Goal: Task Accomplishment & Management: Manage account settings

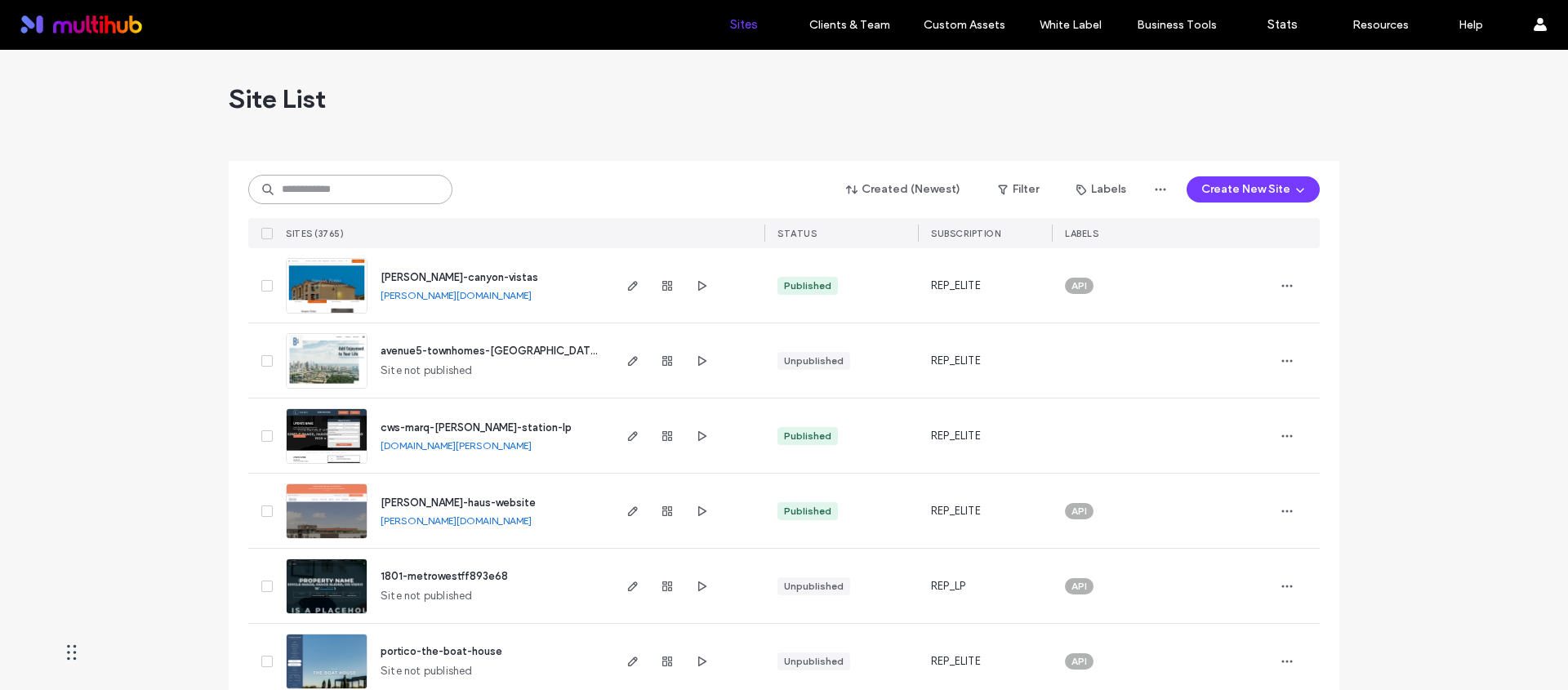
click at [406, 182] on input at bounding box center [350, 189] width 205 height 29
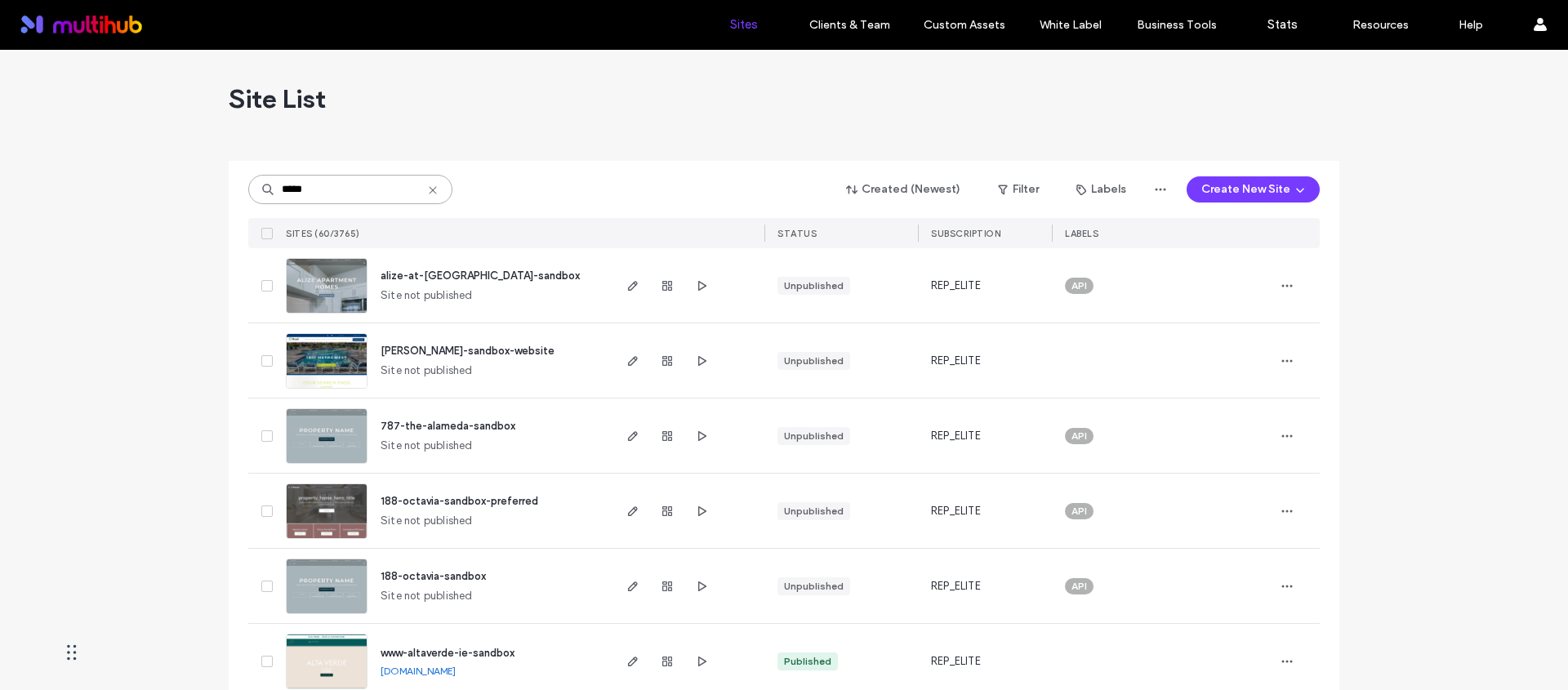
type input "*****"
click at [481, 352] on span "[PERSON_NAME]-sandbox-website" at bounding box center [467, 351] width 174 height 12
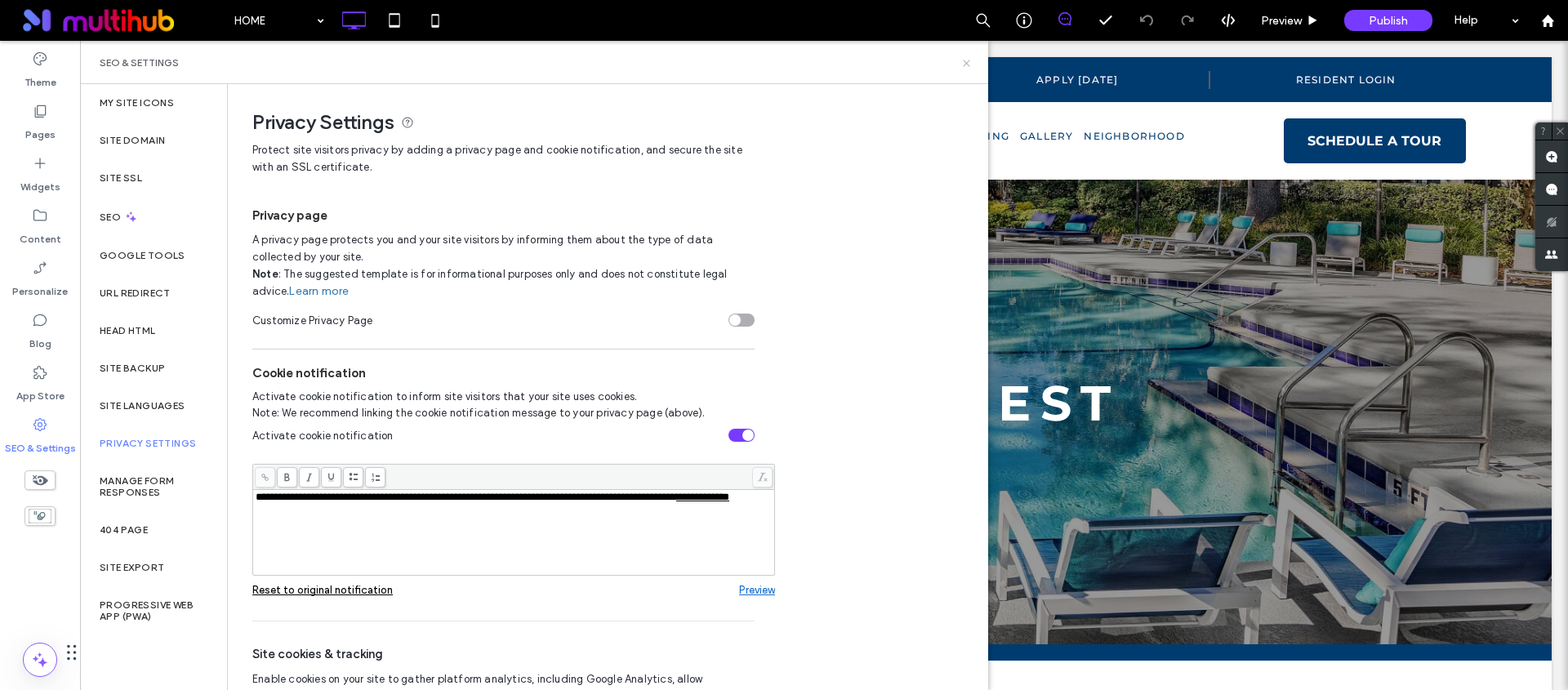
click at [961, 65] on icon at bounding box center [966, 63] width 12 height 12
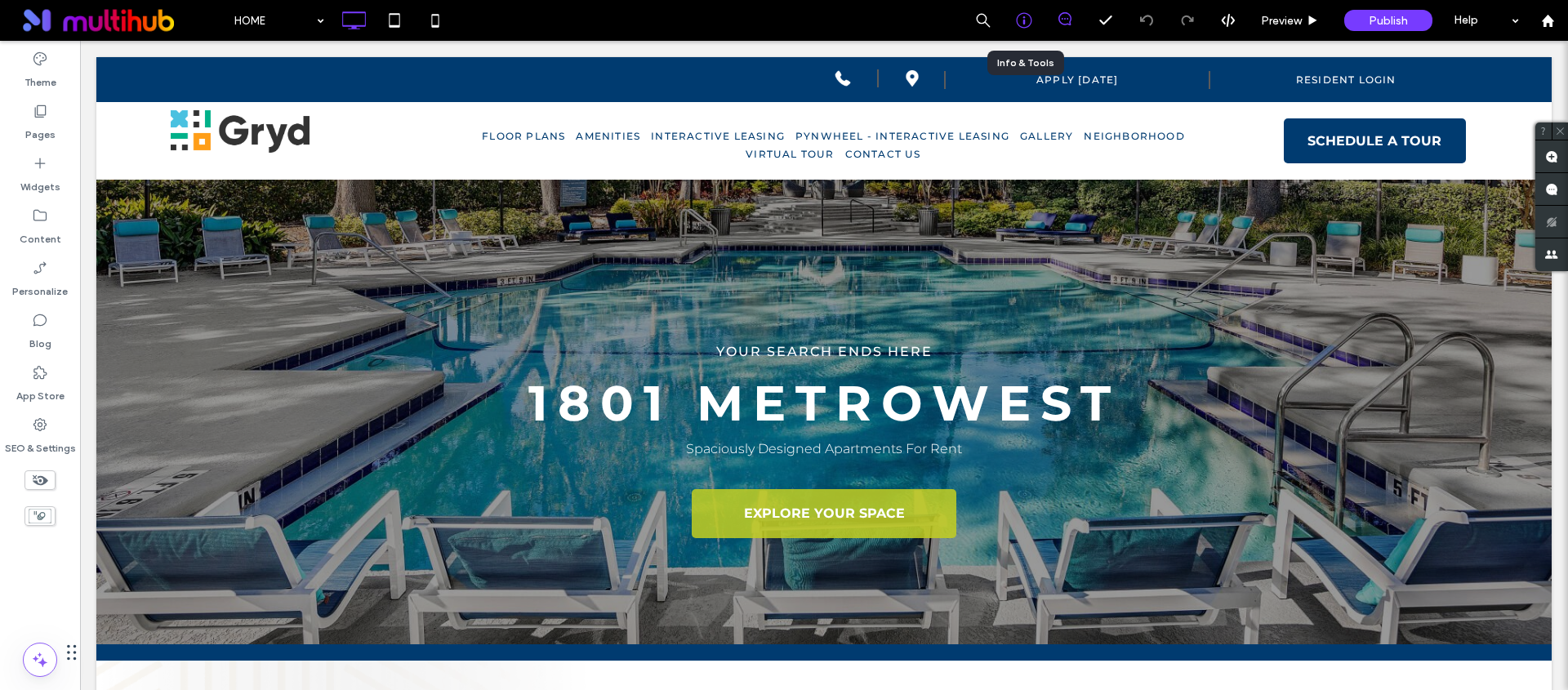
click at [1007, 29] on div at bounding box center [1025, 21] width 41 height 41
click at [1004, 20] on div at bounding box center [1024, 20] width 40 height 16
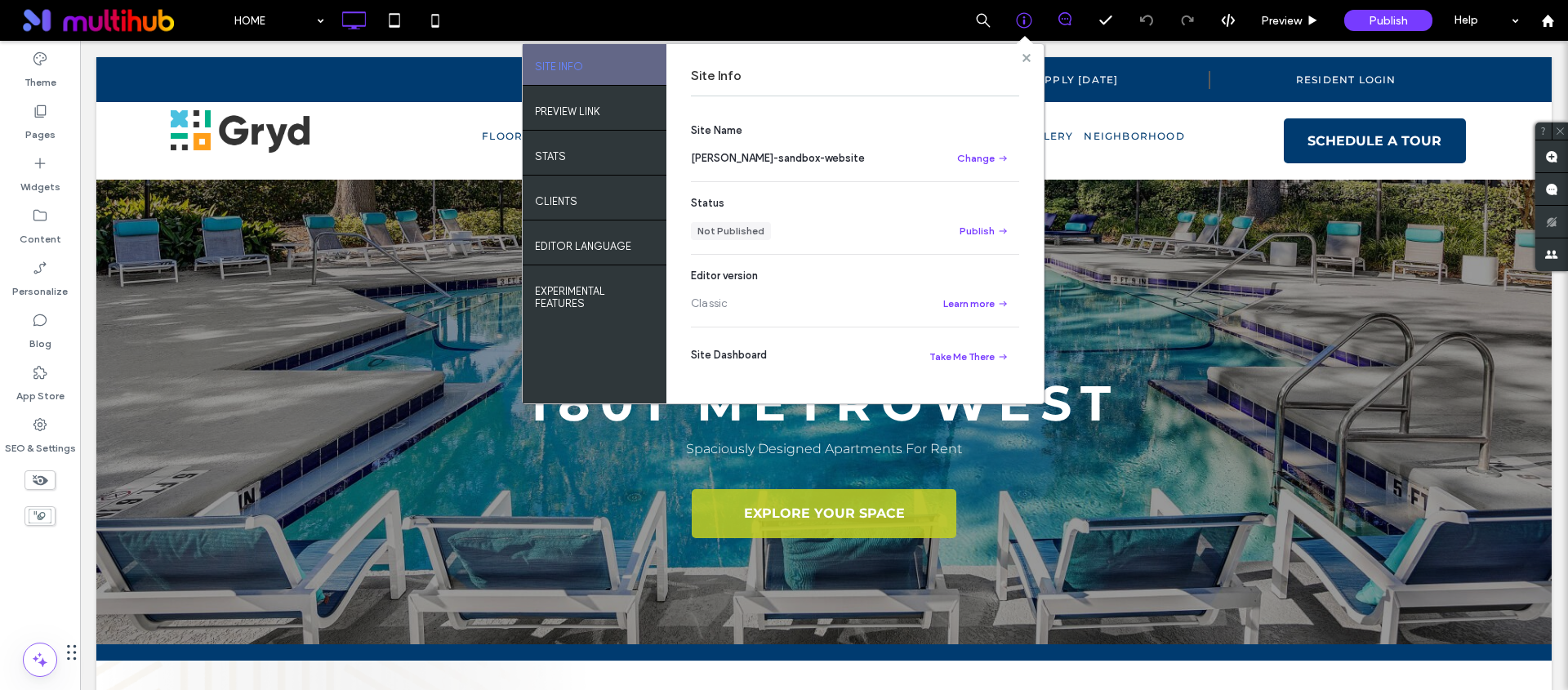
click at [1023, 54] on use at bounding box center [1026, 57] width 9 height 9
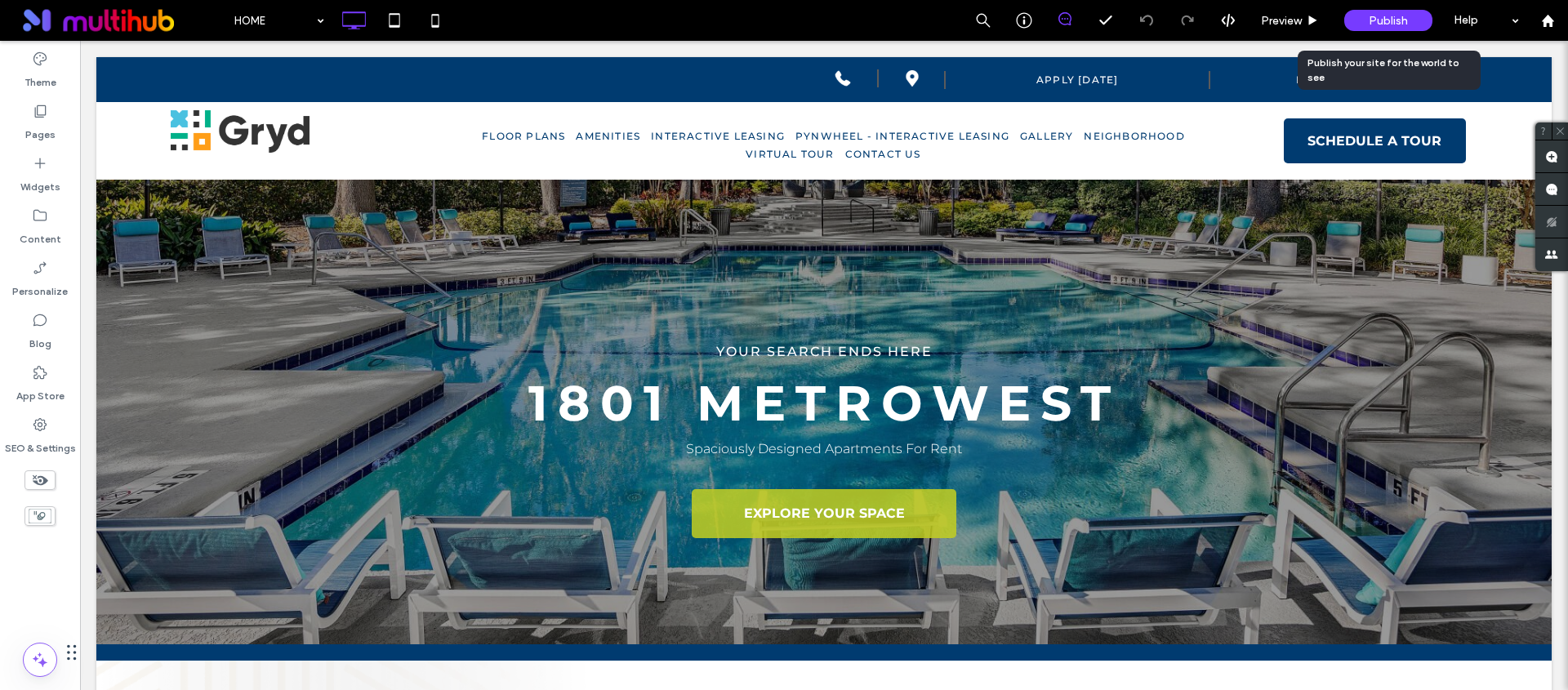
click at [1399, 19] on span "Publish" at bounding box center [1388, 21] width 39 height 14
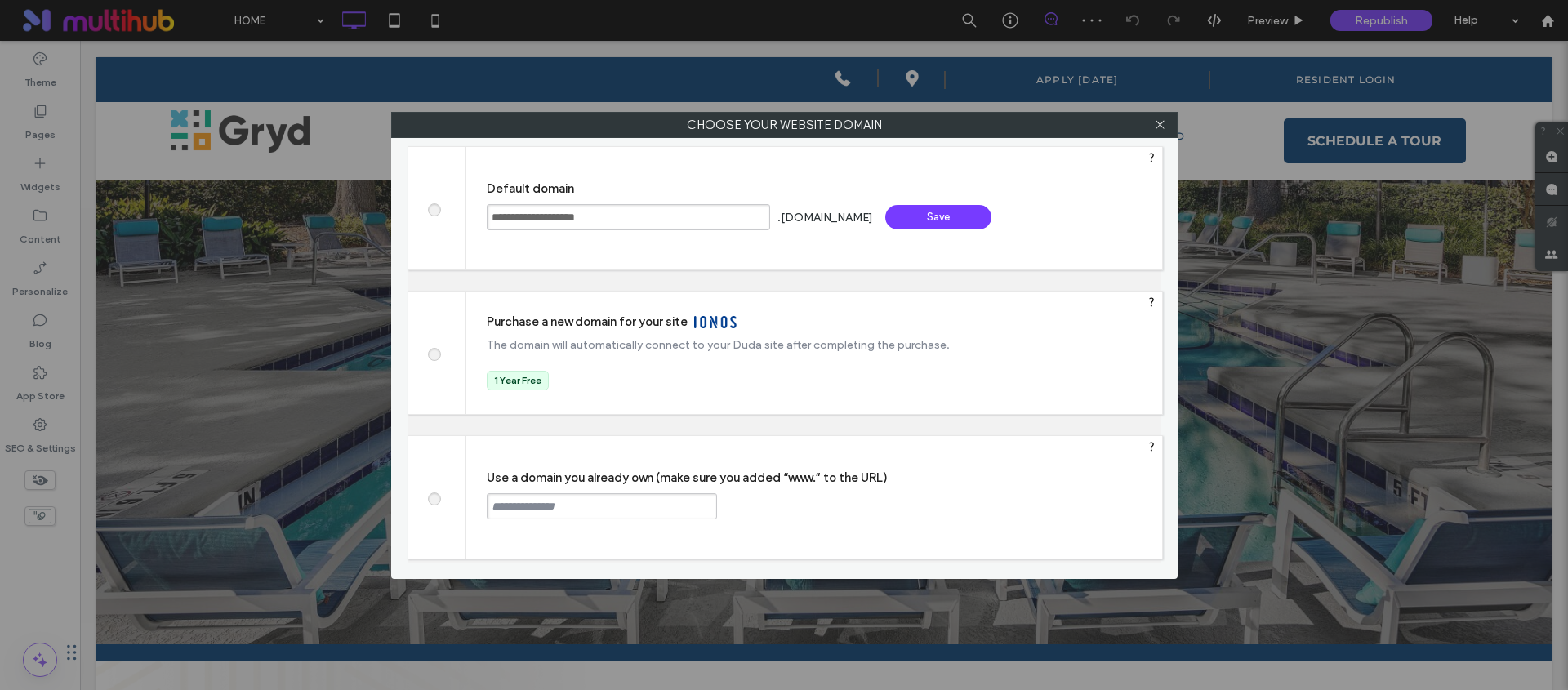
click at [938, 225] on div "Save" at bounding box center [938, 217] width 106 height 25
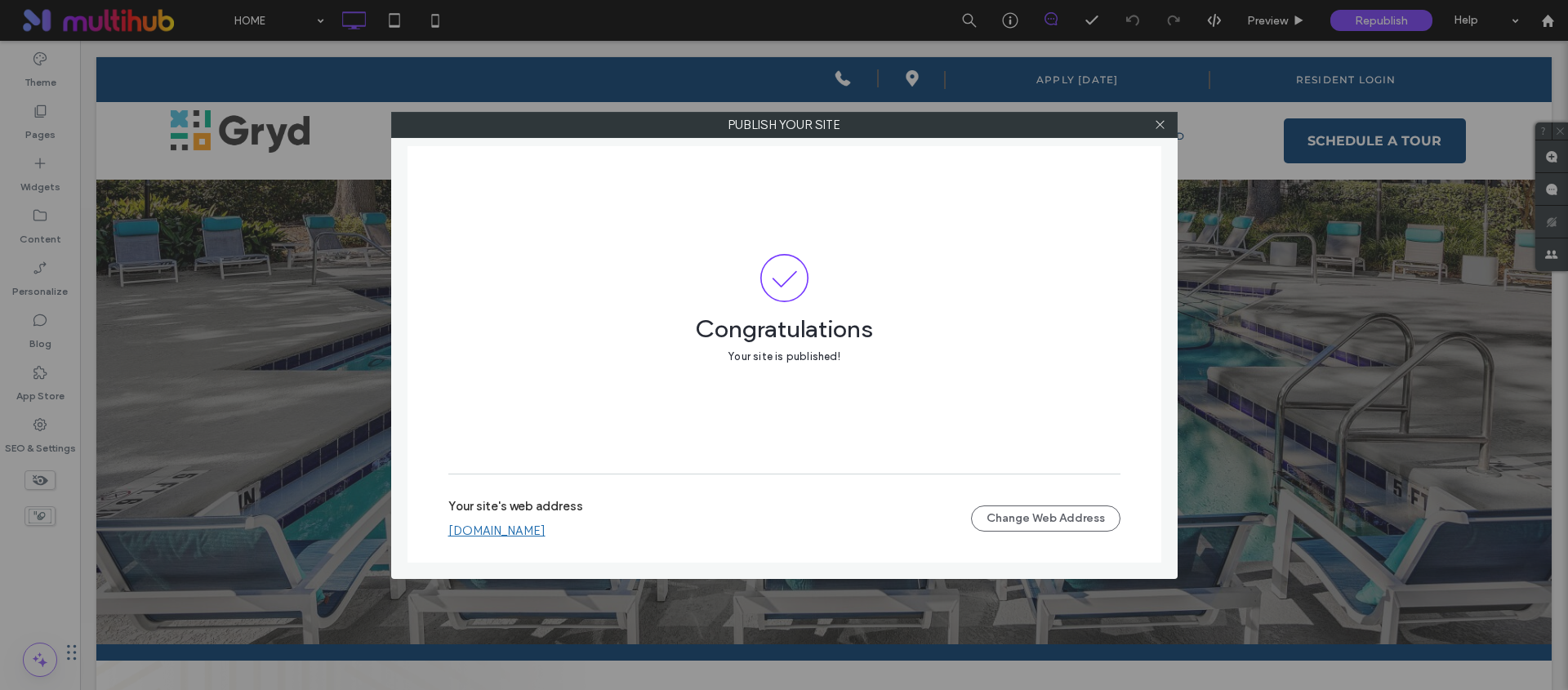
click at [545, 525] on link "ryan-sandbox-website.multiscreensite.com" at bounding box center [497, 531] width 98 height 15
click at [1156, 121] on icon at bounding box center [1160, 124] width 12 height 12
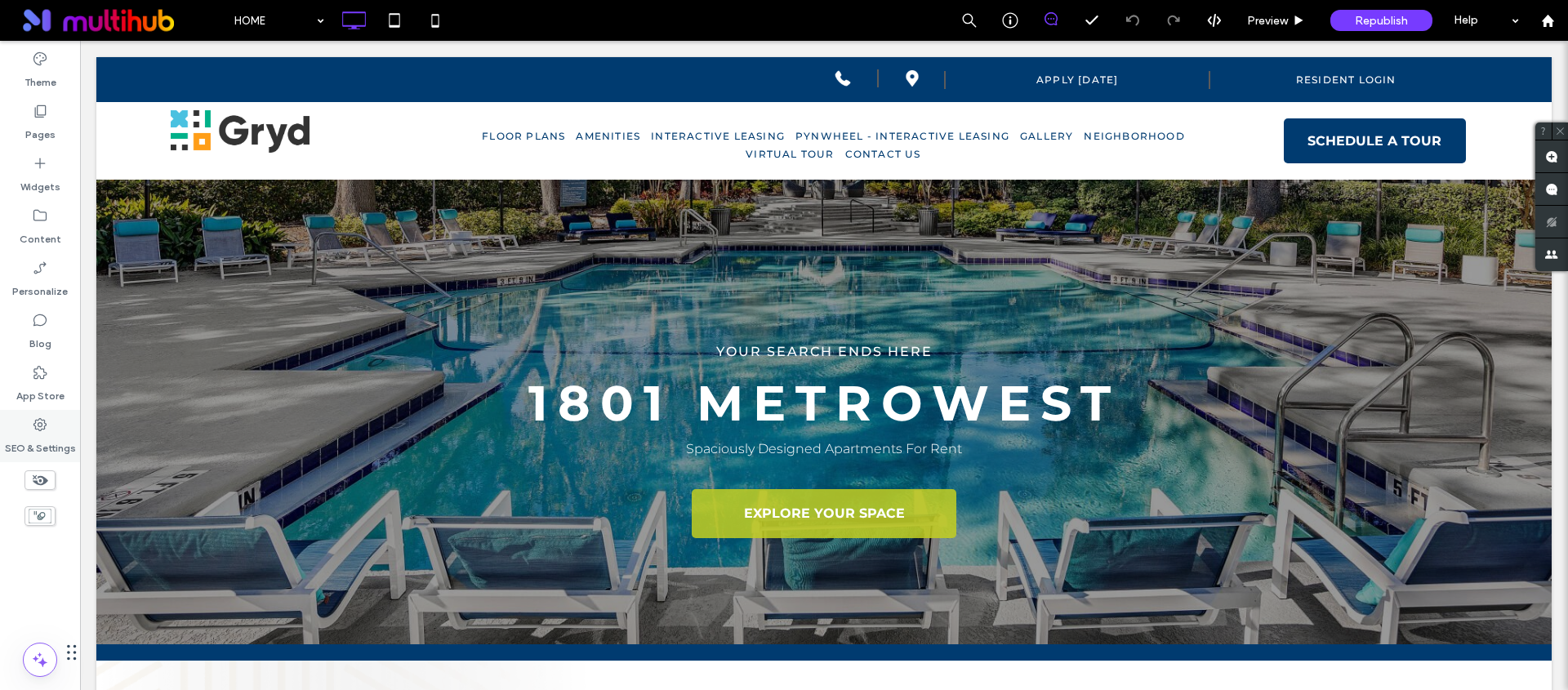
click at [42, 445] on label "SEO & Settings" at bounding box center [40, 444] width 71 height 23
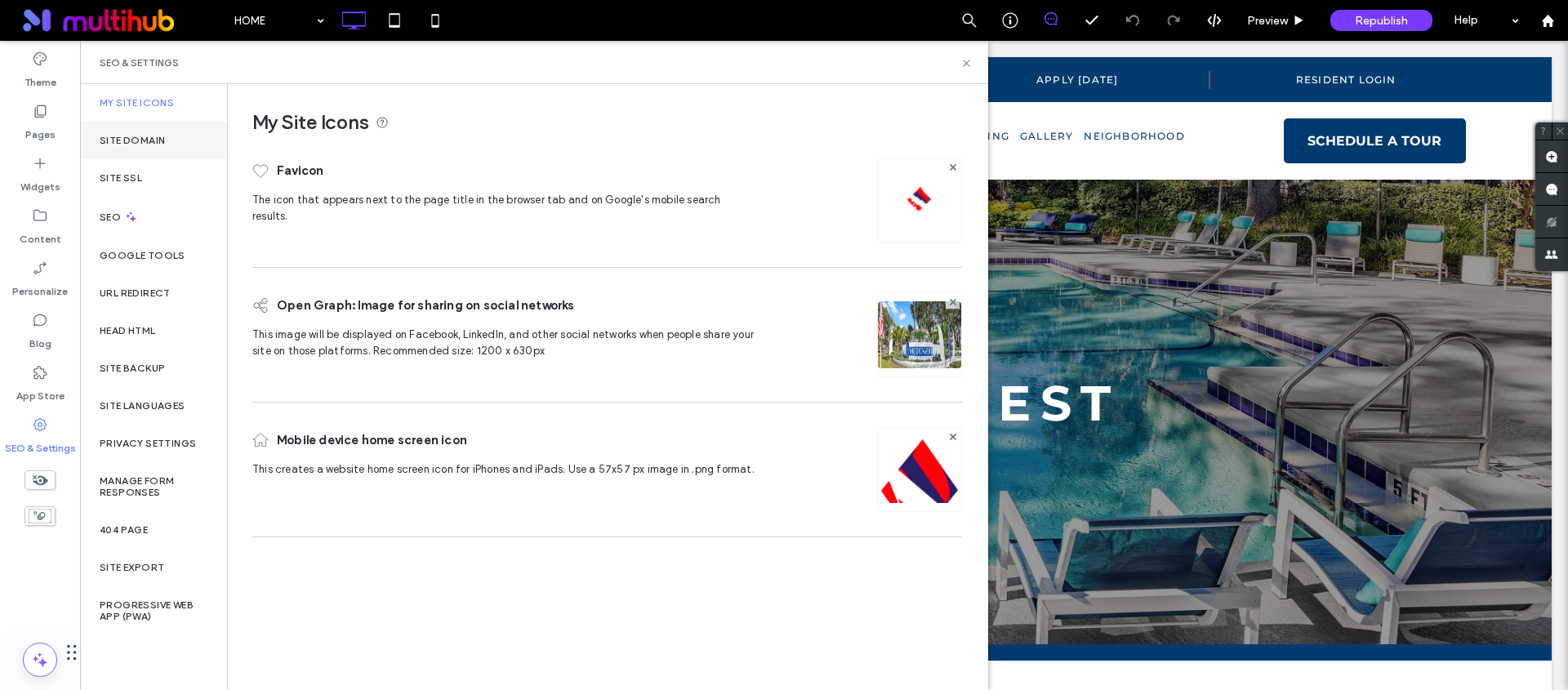
click at [146, 142] on label "Site Domain" at bounding box center [132, 140] width 65 height 11
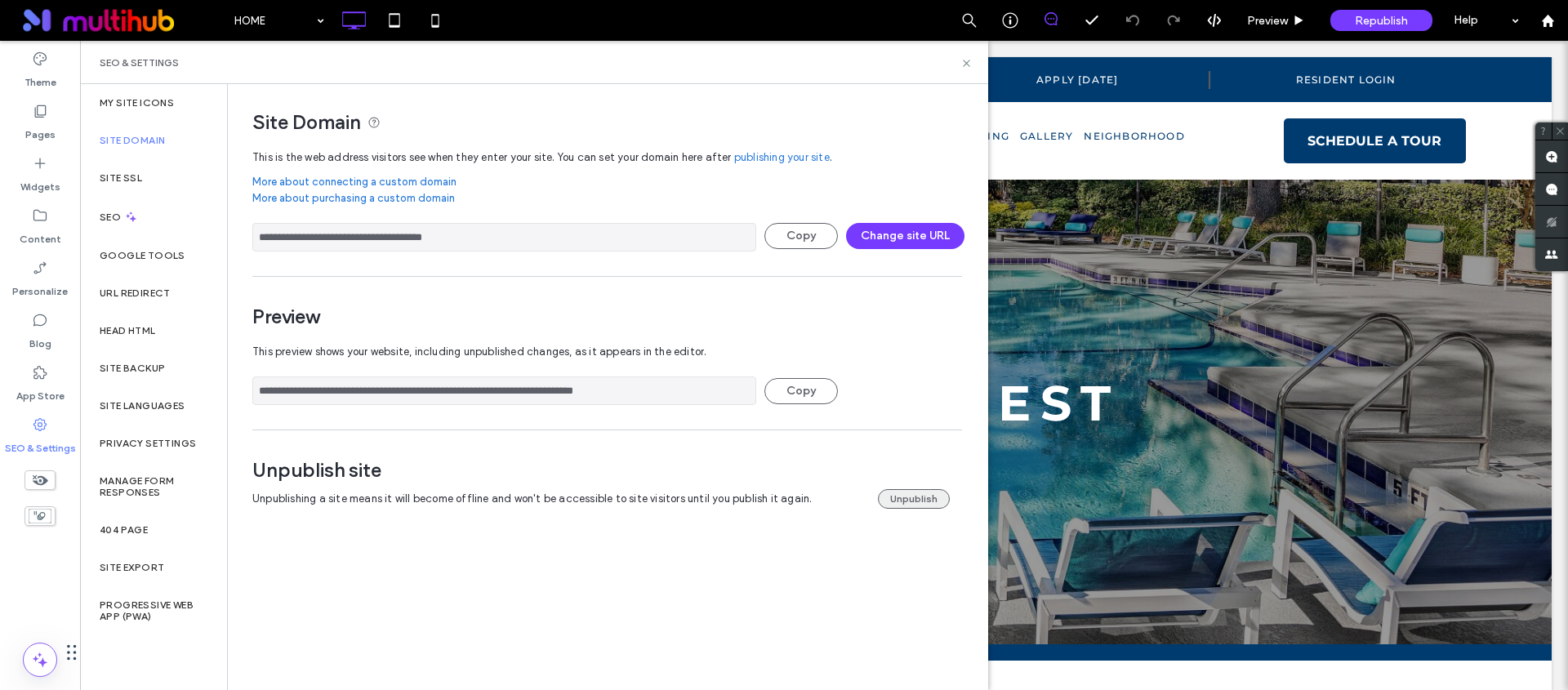
click at [906, 497] on button "Unpublish" at bounding box center [914, 499] width 72 height 20
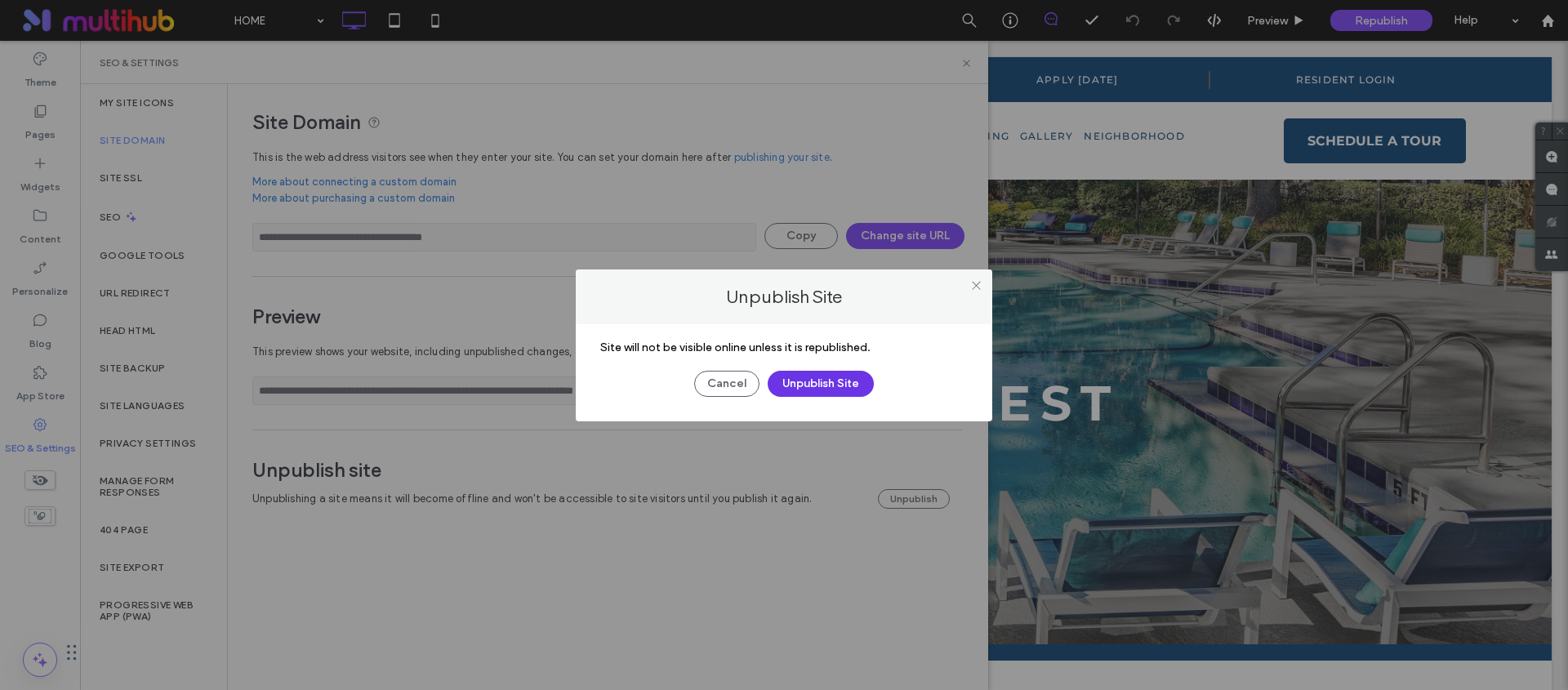
click at [799, 379] on button "Unpublish Site" at bounding box center [821, 384] width 106 height 27
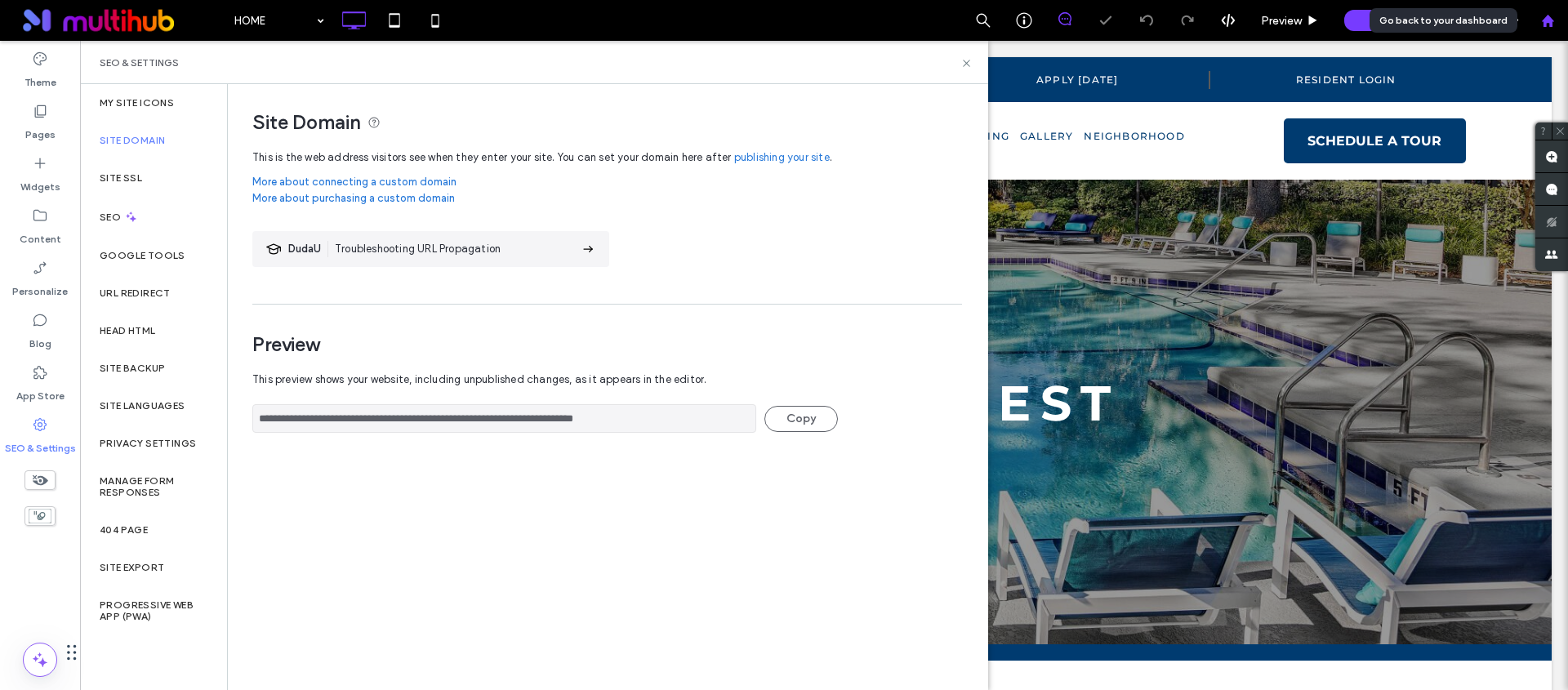
click at [1542, 21] on use at bounding box center [1547, 20] width 12 height 12
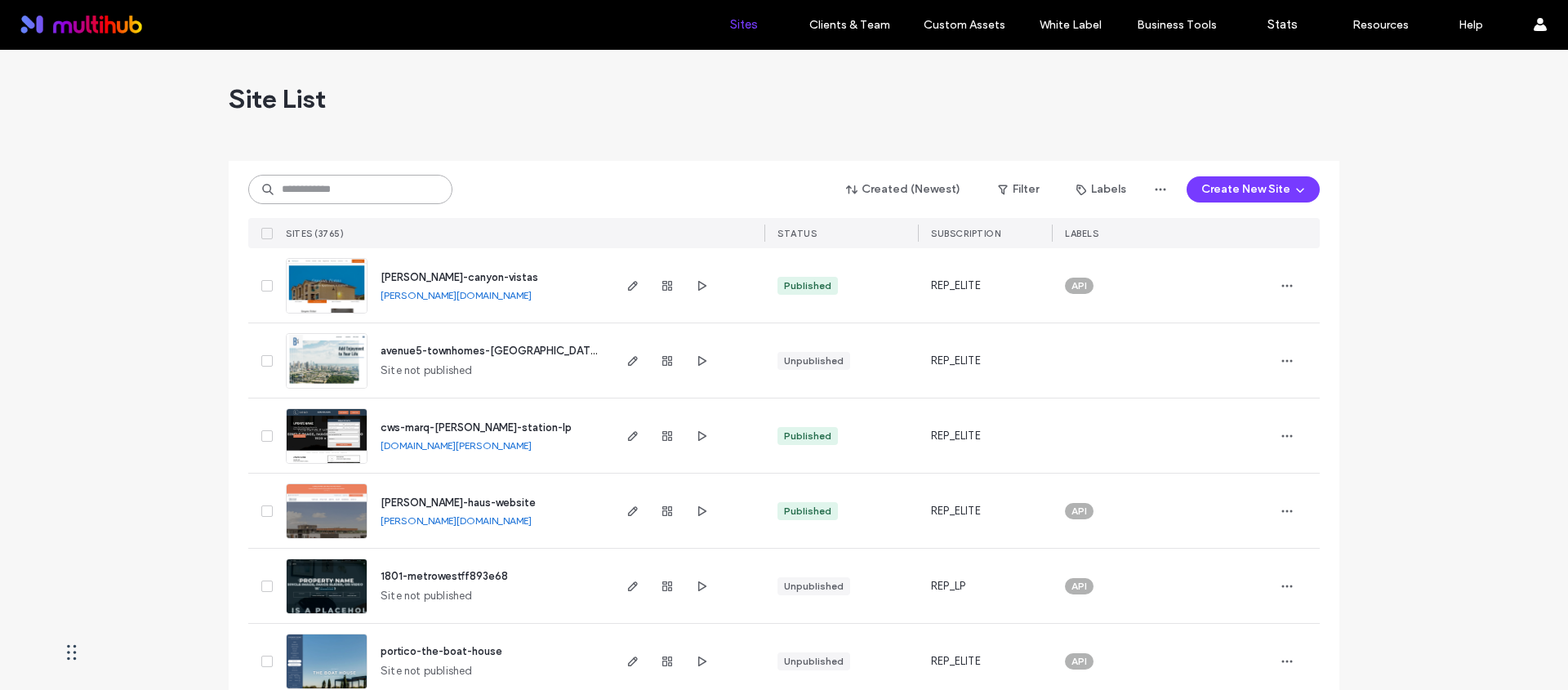
click at [366, 192] on input at bounding box center [350, 189] width 205 height 29
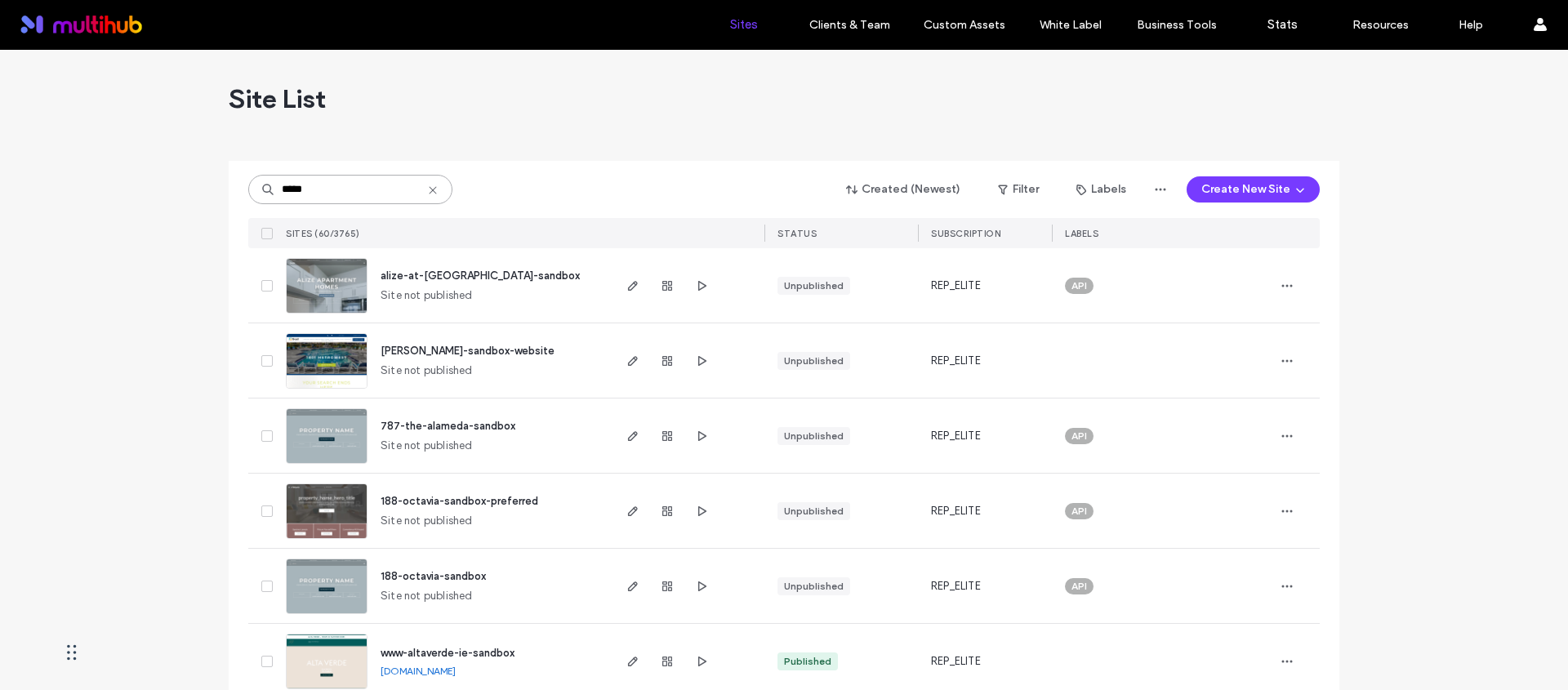
type input "*****"
click at [467, 346] on span "[PERSON_NAME]-sandbox-website" at bounding box center [467, 351] width 174 height 12
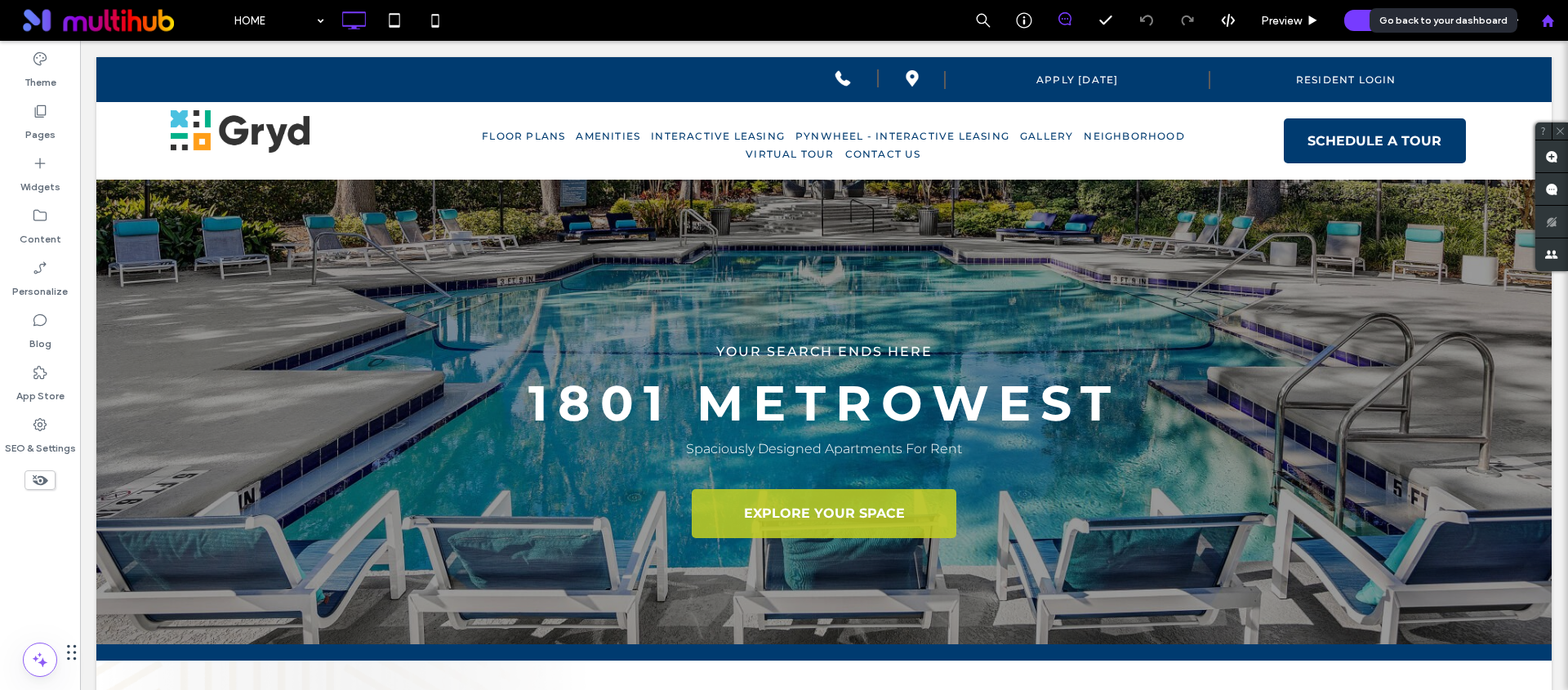
click at [1542, 15] on icon at bounding box center [1548, 21] width 14 height 14
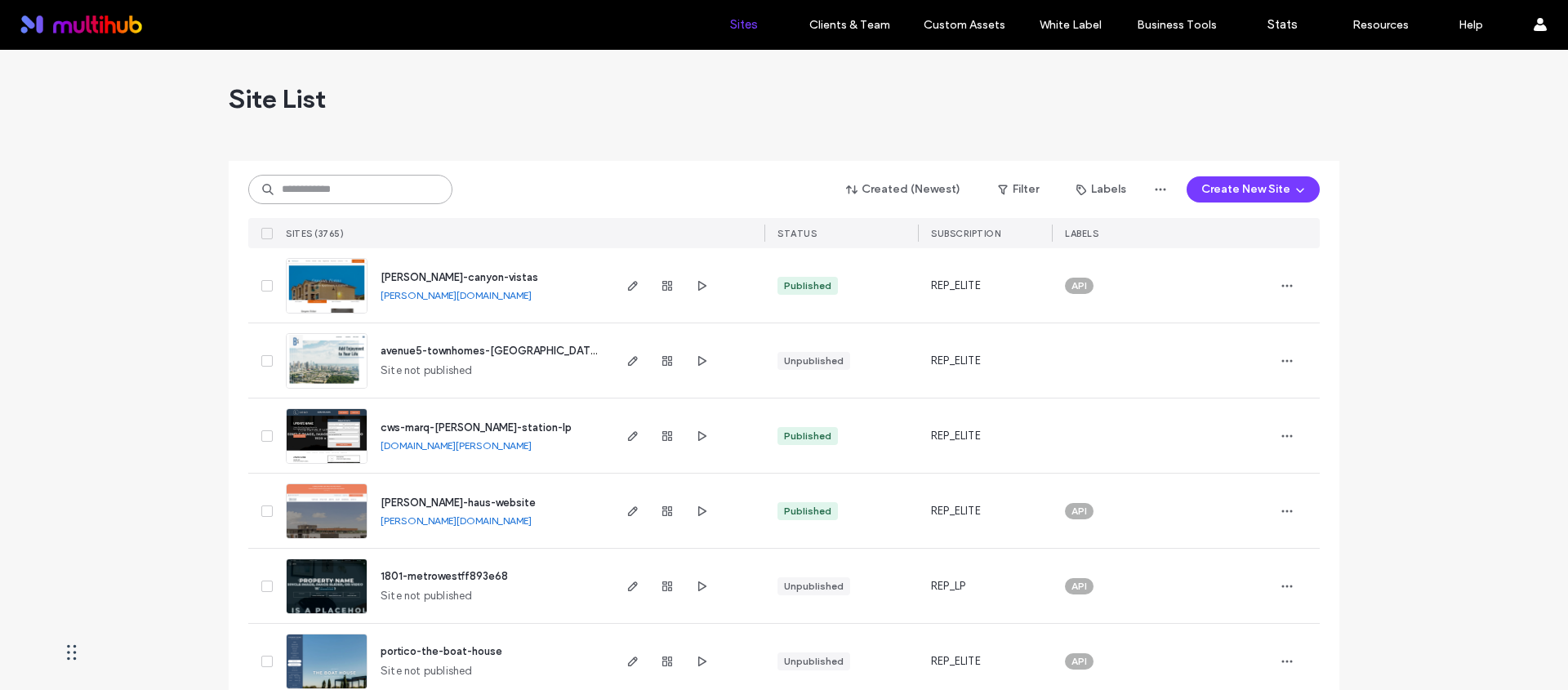
click at [391, 187] on input at bounding box center [350, 189] width 205 height 29
click at [454, 271] on span "weidner-canyon-vistas" at bounding box center [460, 277] width 157 height 12
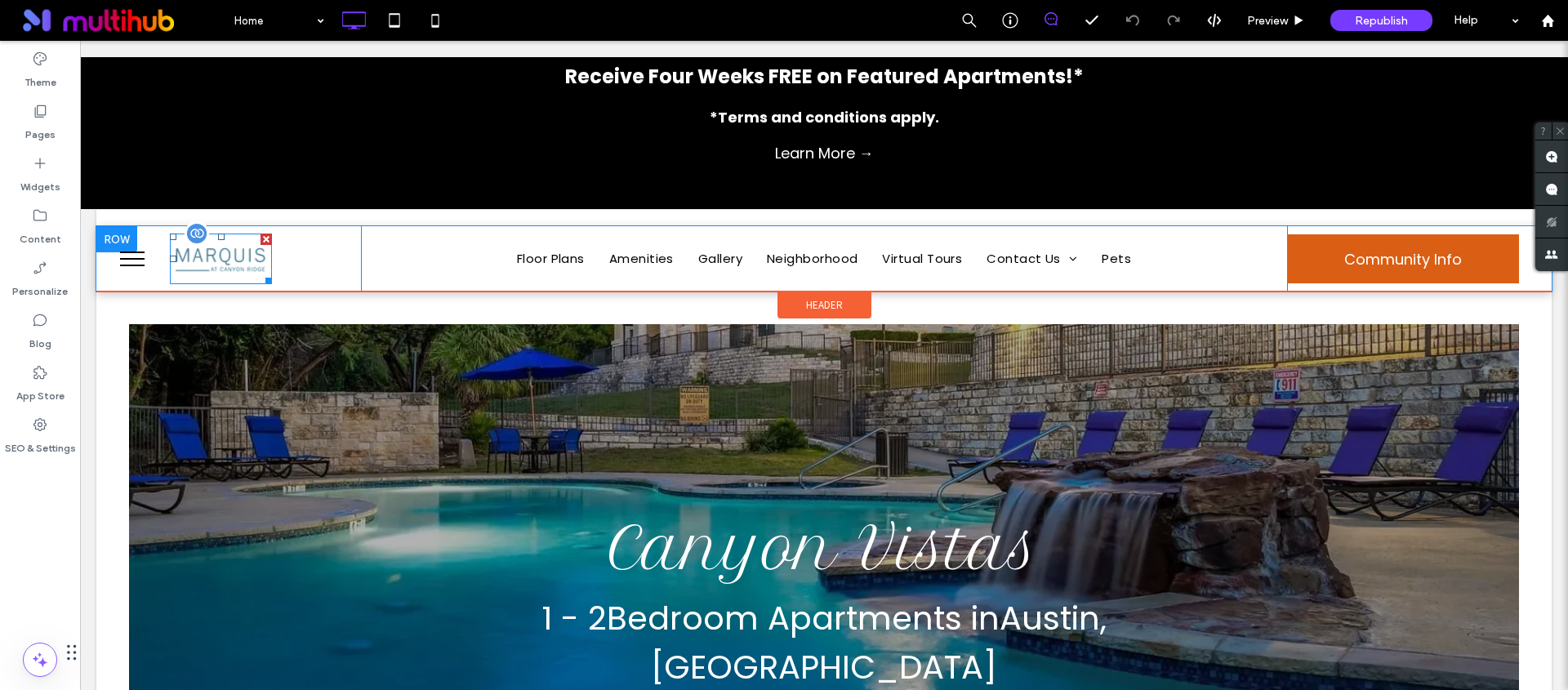
click at [264, 269] on img at bounding box center [220, 259] width 102 height 51
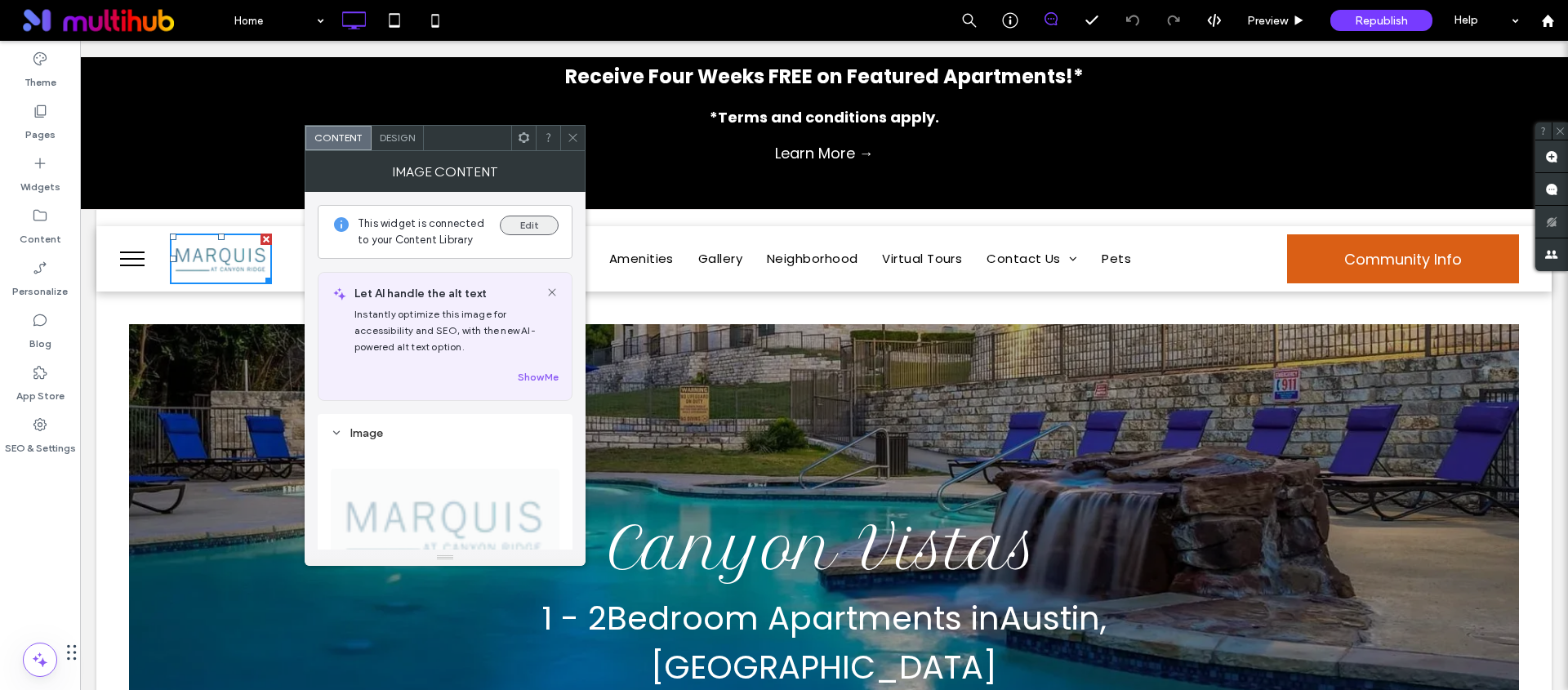
click at [536, 221] on button "Edit" at bounding box center [529, 225] width 59 height 20
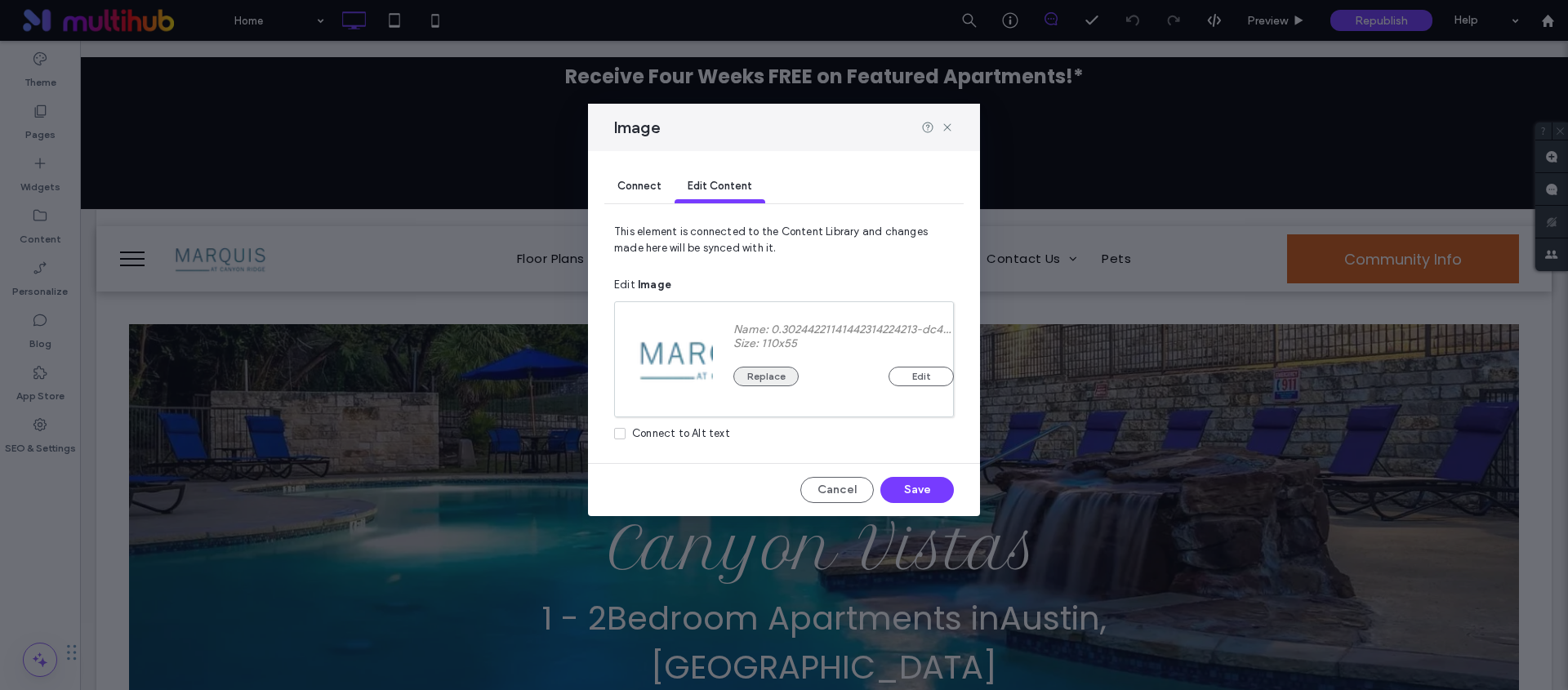
click at [786, 369] on button "Replace" at bounding box center [766, 376] width 65 height 20
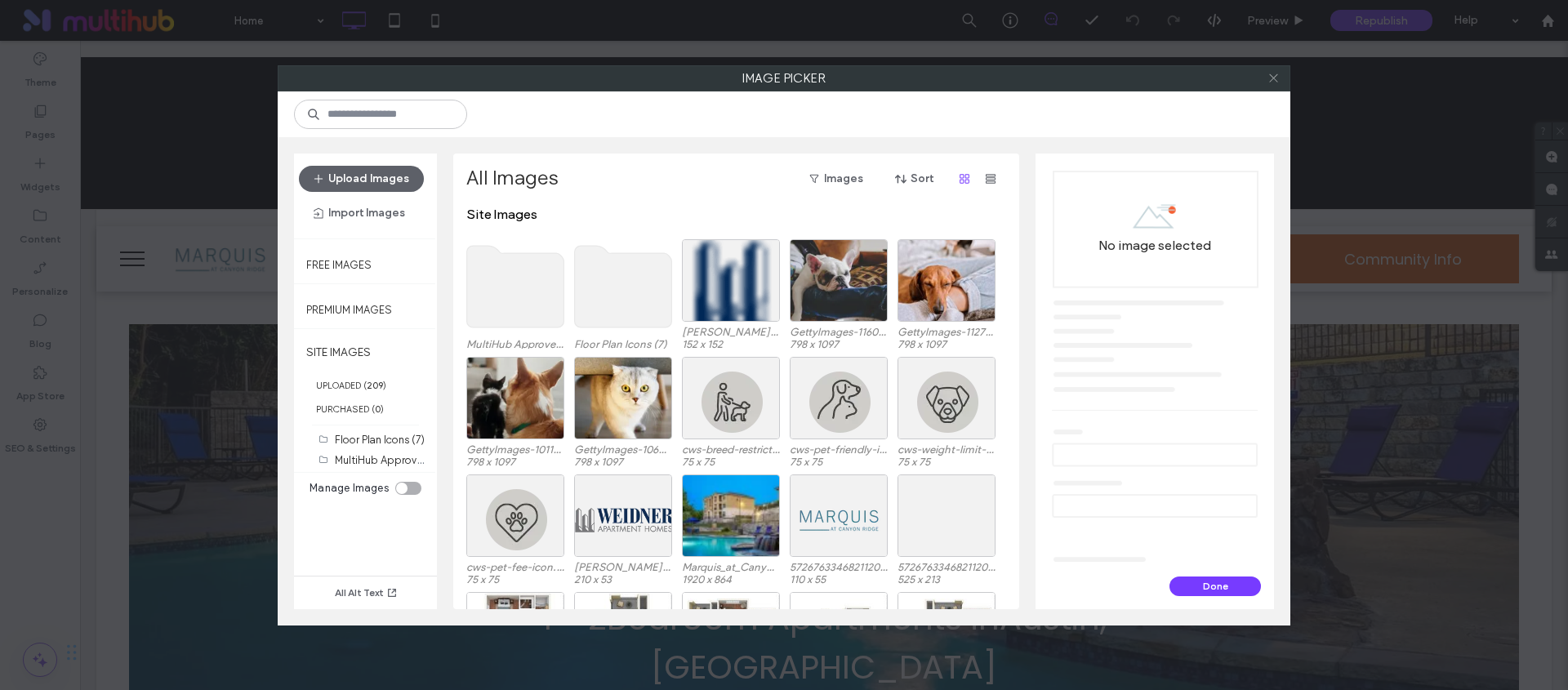
click at [1278, 80] on icon at bounding box center [1274, 78] width 12 height 12
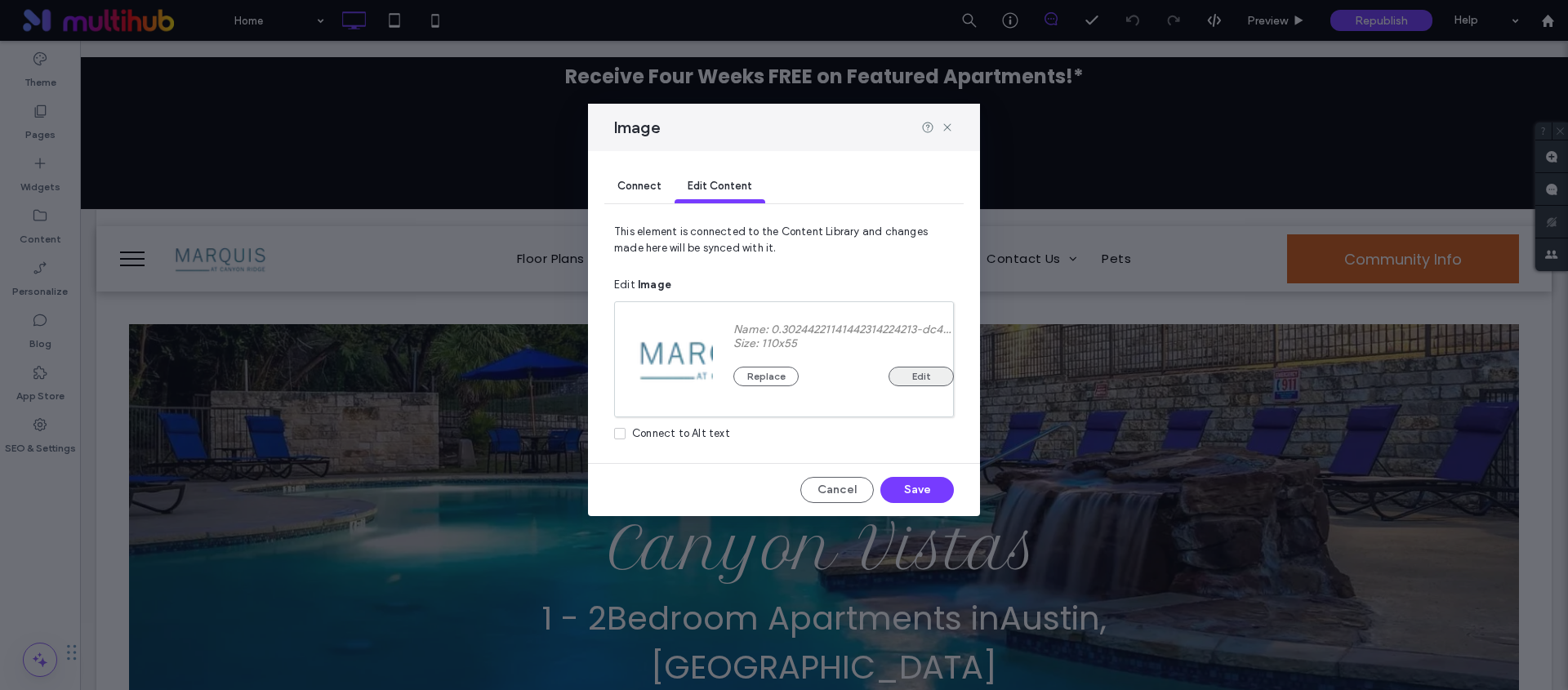
click at [908, 381] on button "Edit" at bounding box center [921, 376] width 65 height 20
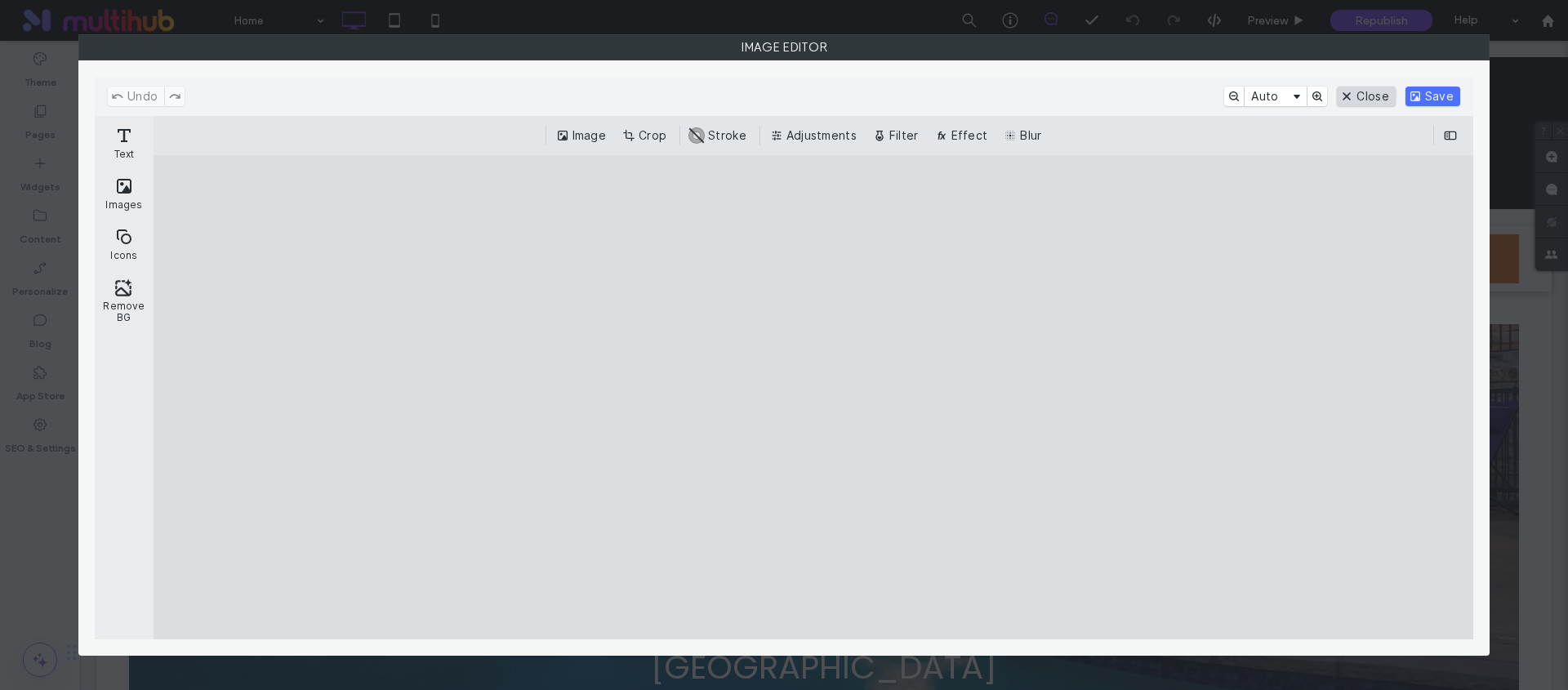
click at [1349, 99] on button "Close" at bounding box center [1366, 96] width 58 height 20
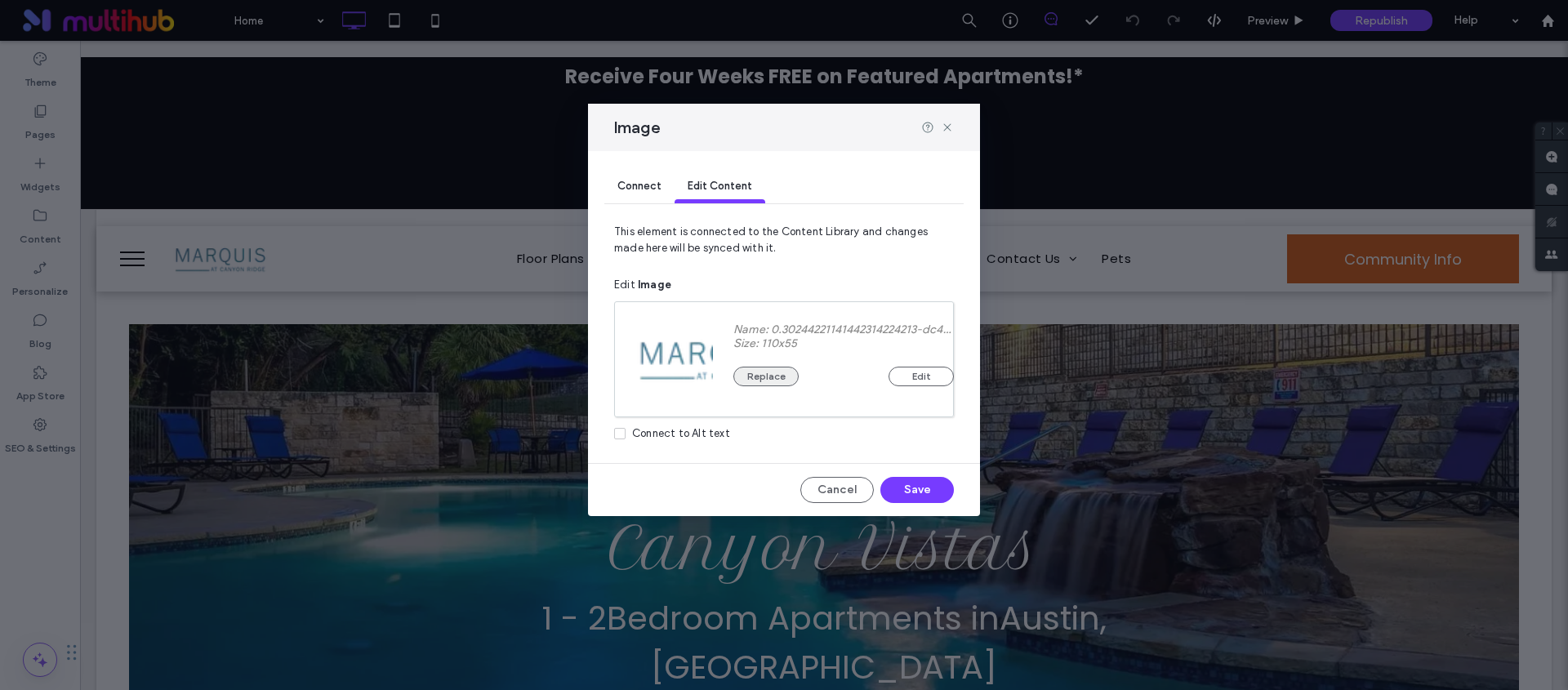
click at [772, 380] on button "Replace" at bounding box center [766, 376] width 65 height 20
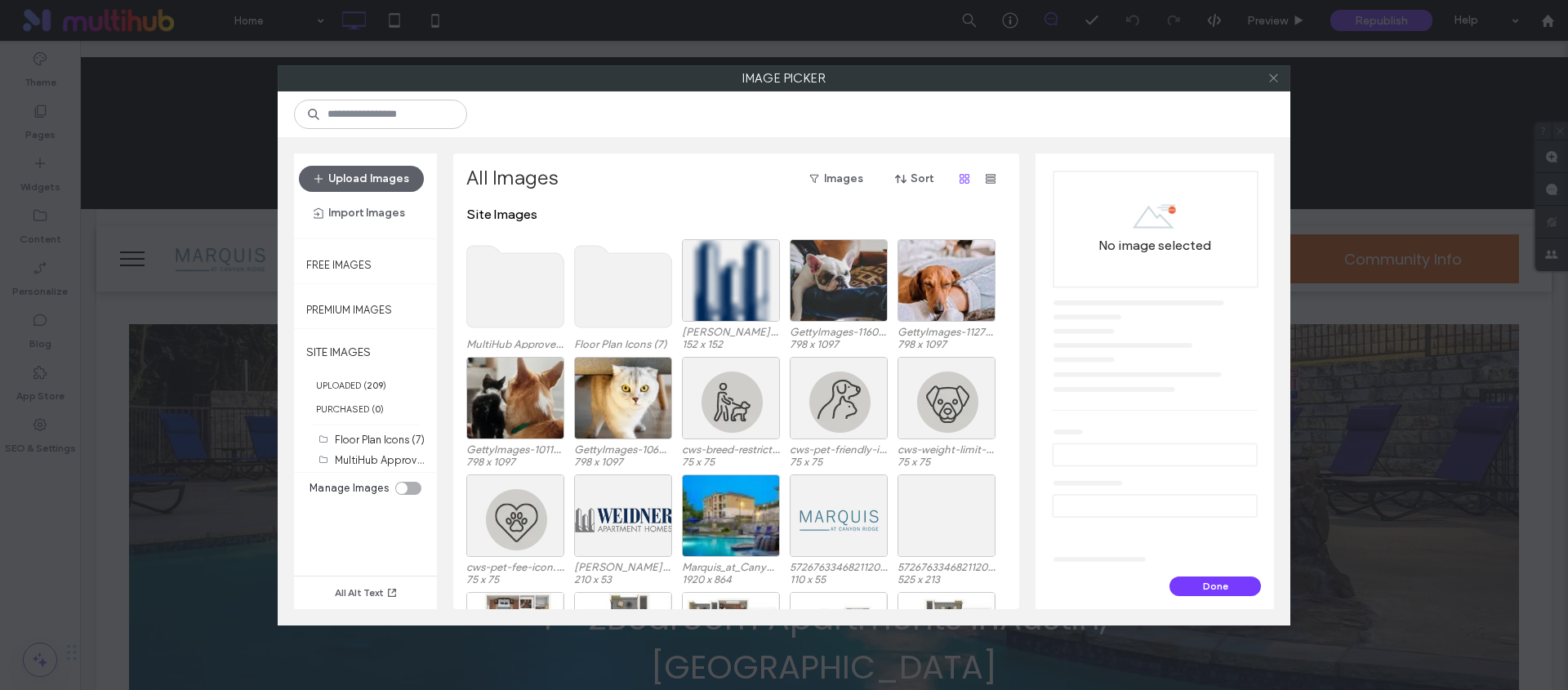
click at [1275, 74] on use at bounding box center [1274, 79] width 9 height 9
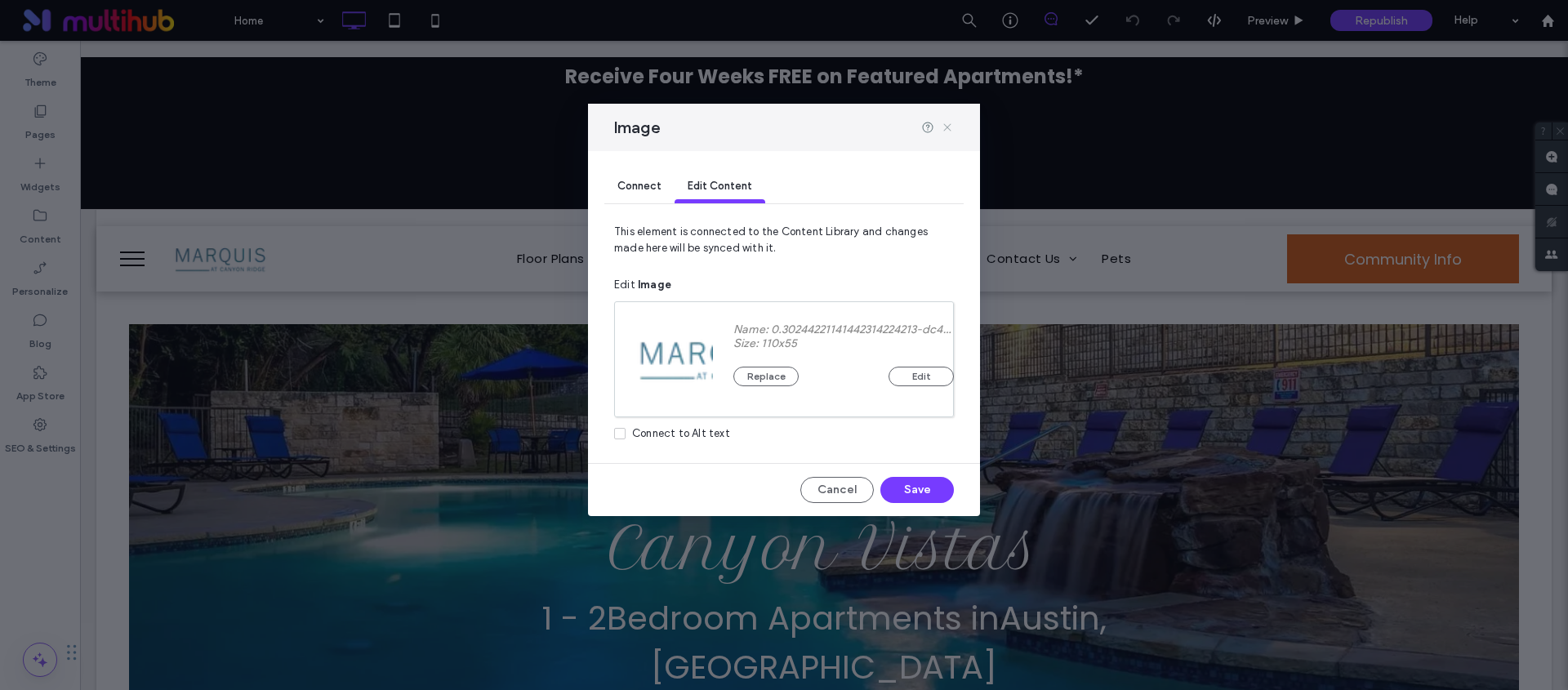
click at [948, 122] on icon at bounding box center [947, 127] width 13 height 13
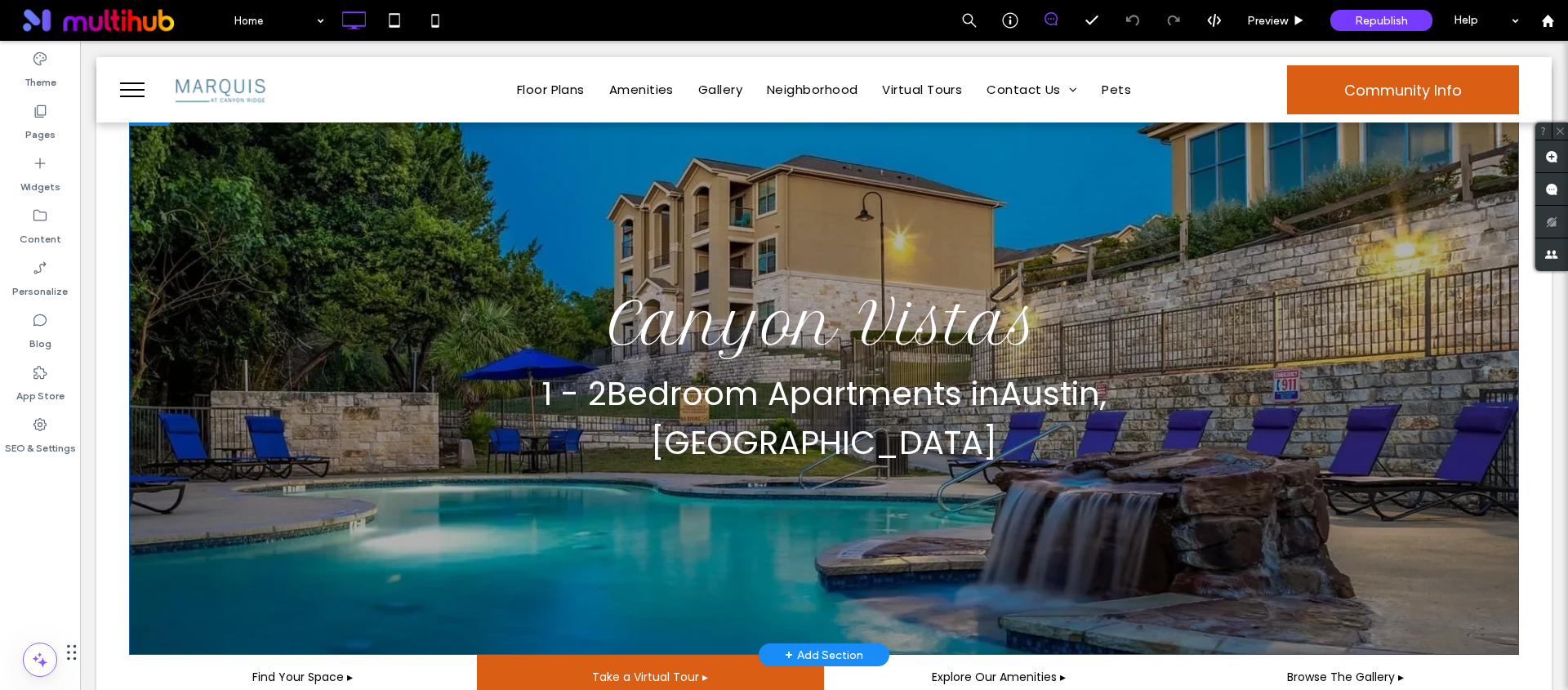
scroll to position [197, 0]
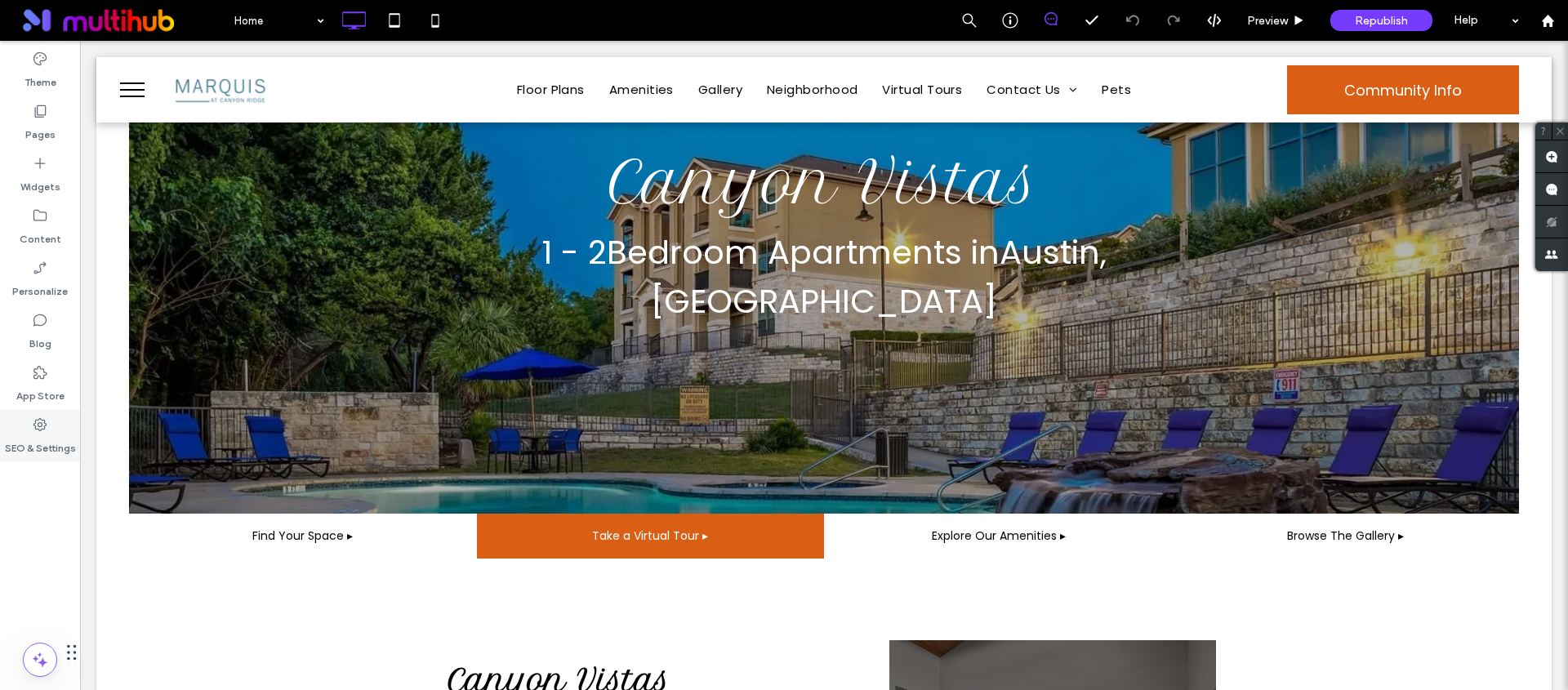
click at [33, 436] on label "SEO & Settings" at bounding box center [40, 444] width 71 height 23
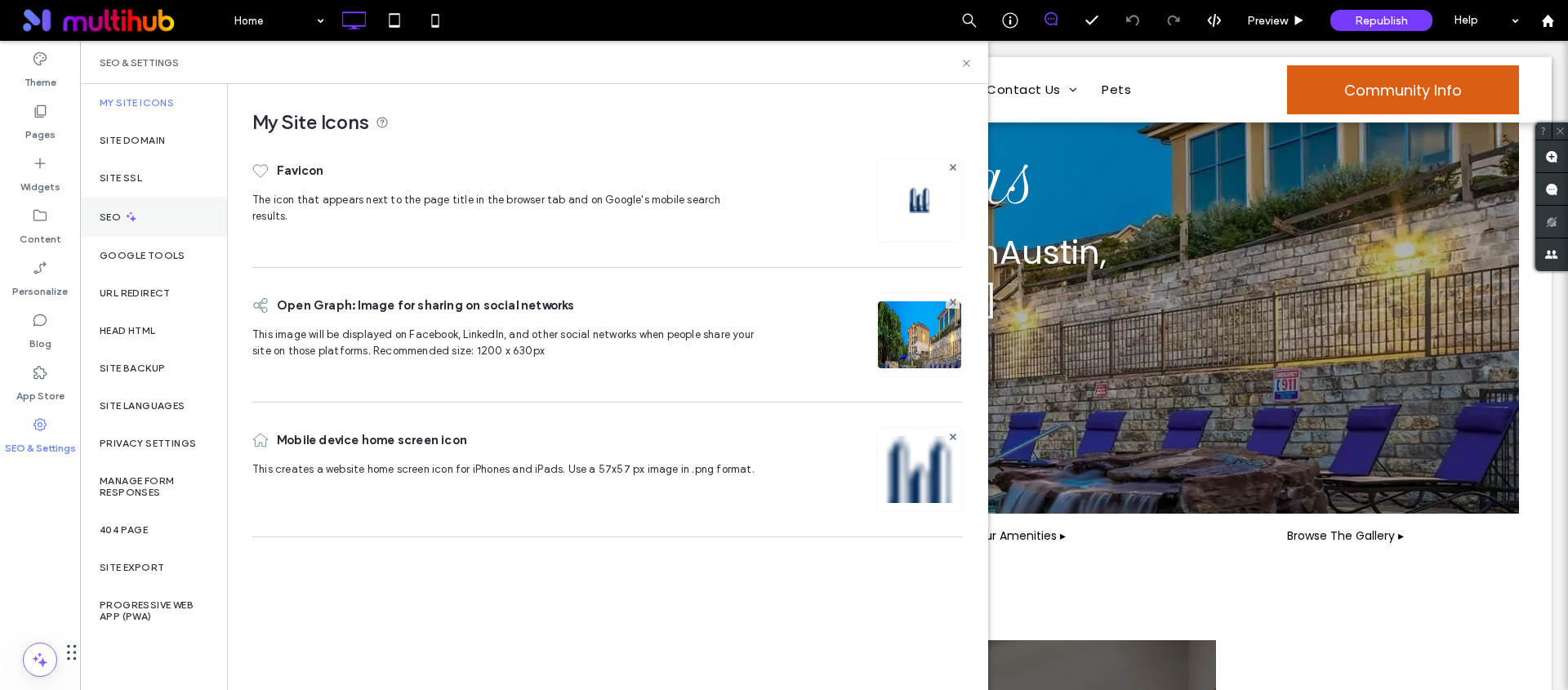
click at [154, 229] on div "SEO" at bounding box center [154, 217] width 147 height 40
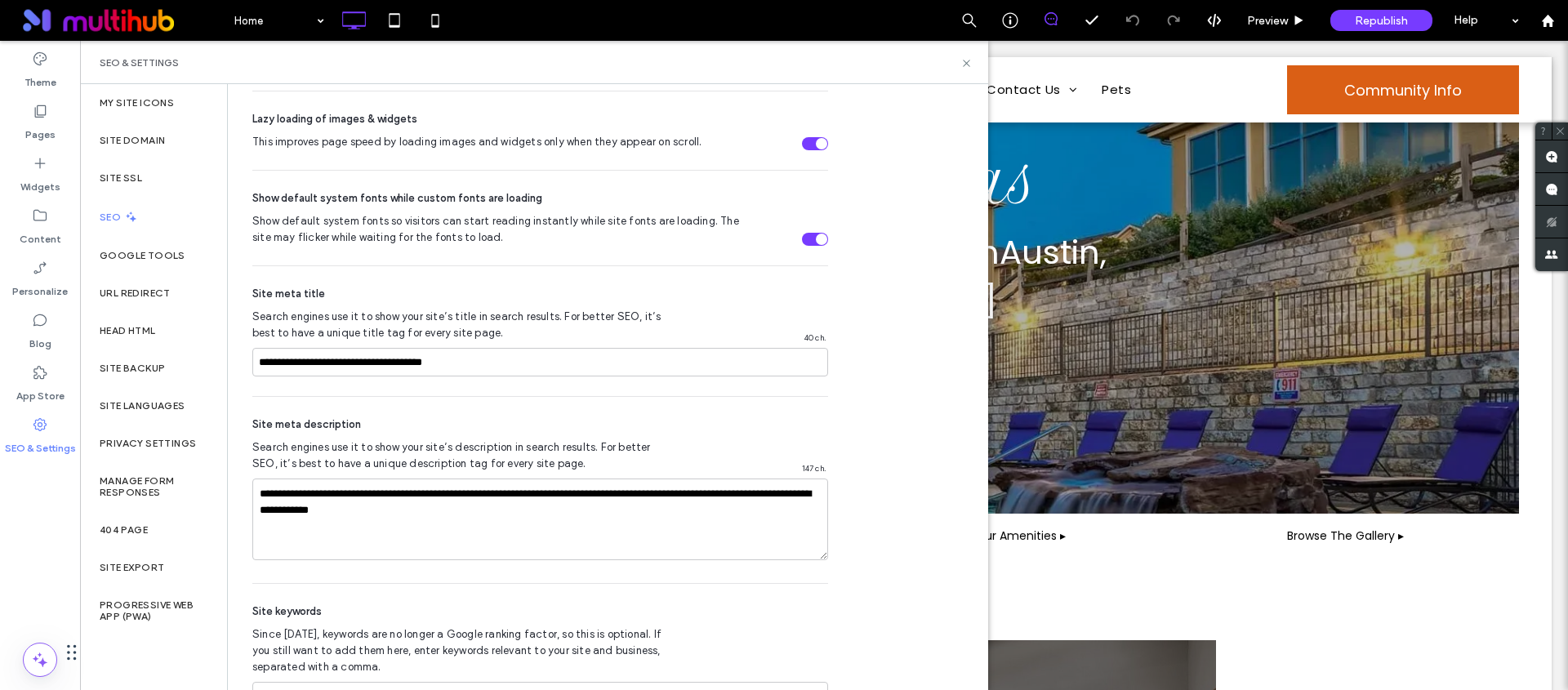
scroll to position [865, 0]
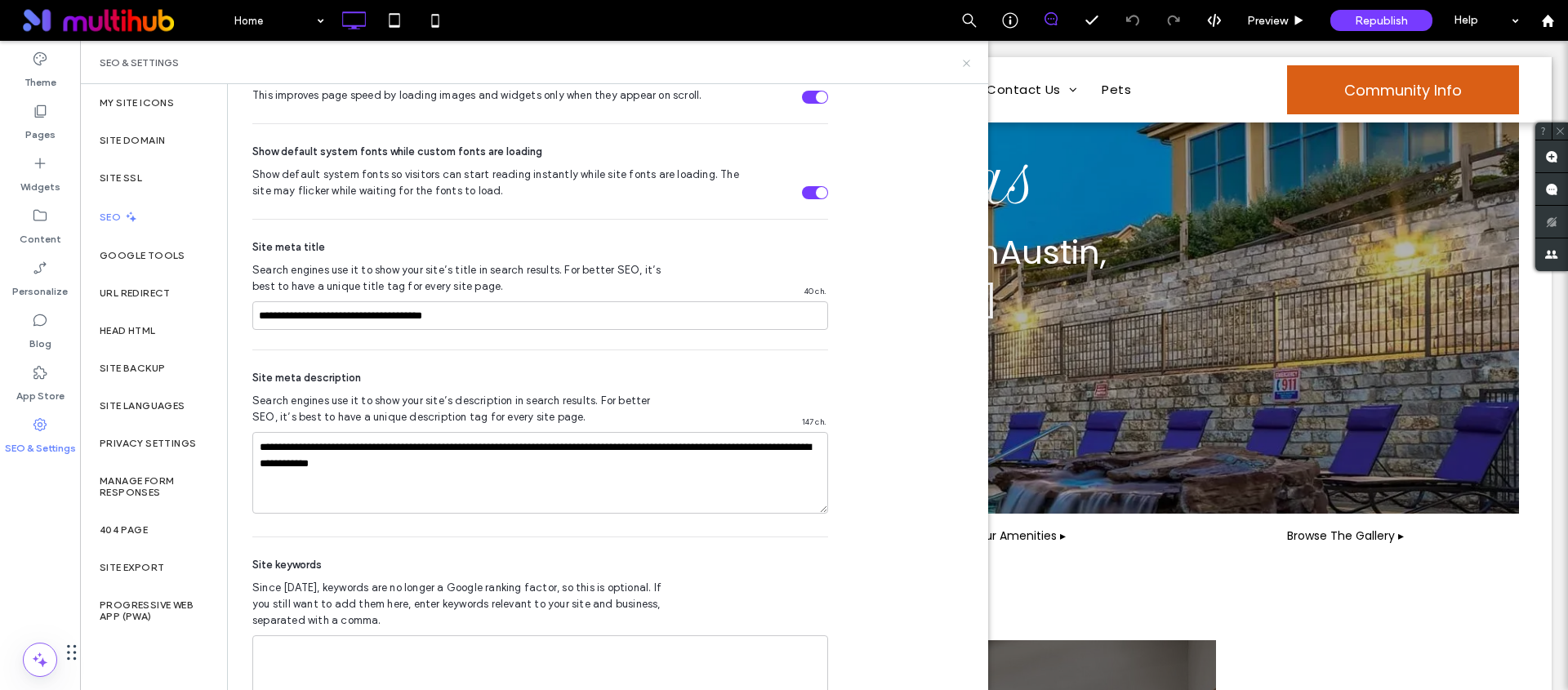
click at [962, 58] on icon at bounding box center [966, 63] width 12 height 12
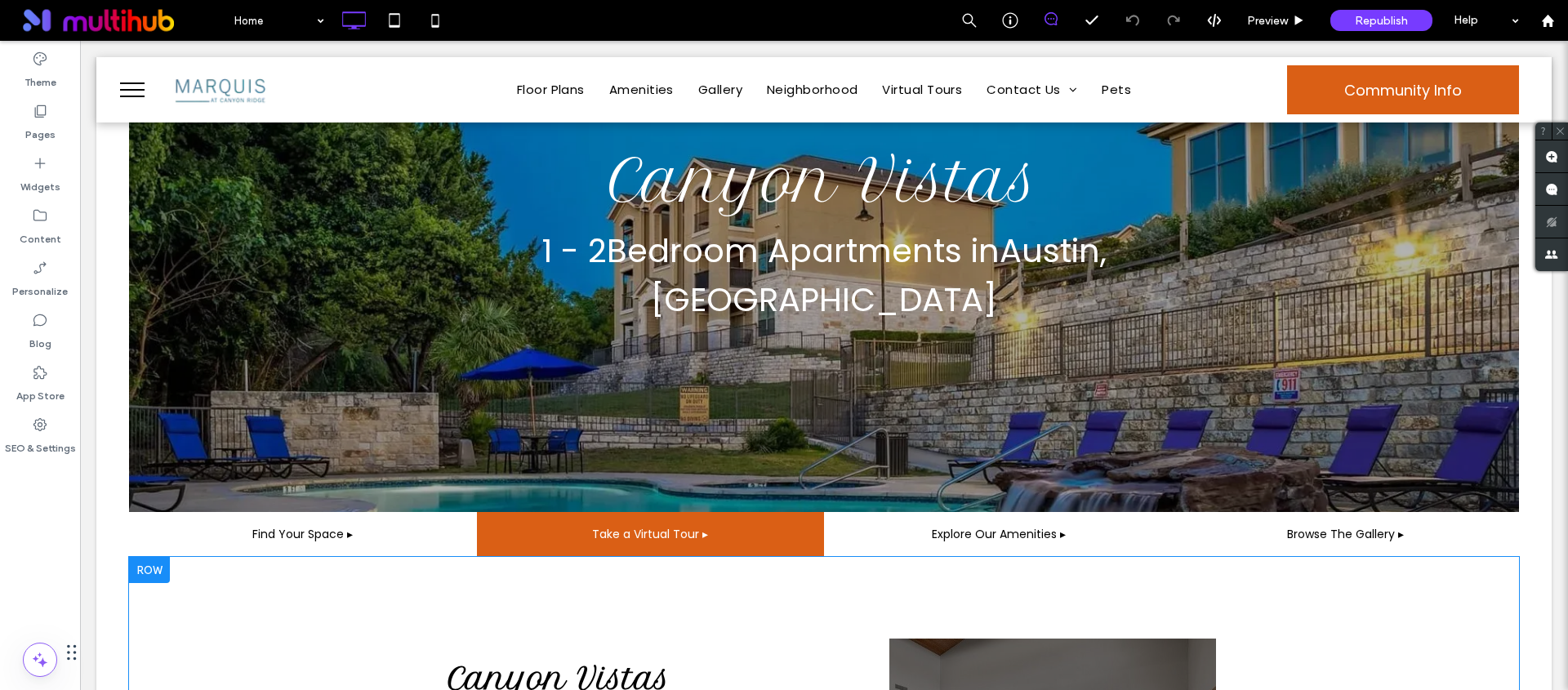
scroll to position [489, 0]
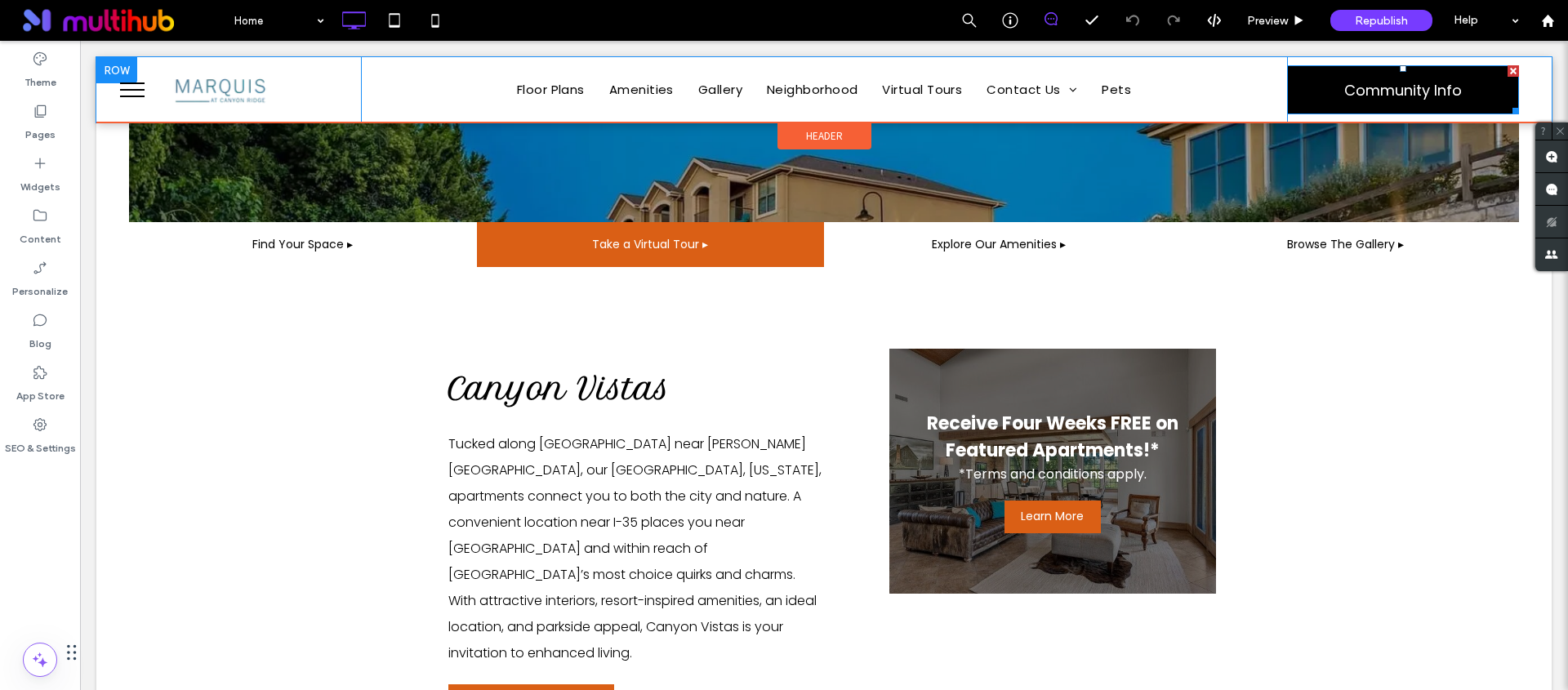
click at [1345, 91] on span "Community Info" at bounding box center [1403, 90] width 117 height 48
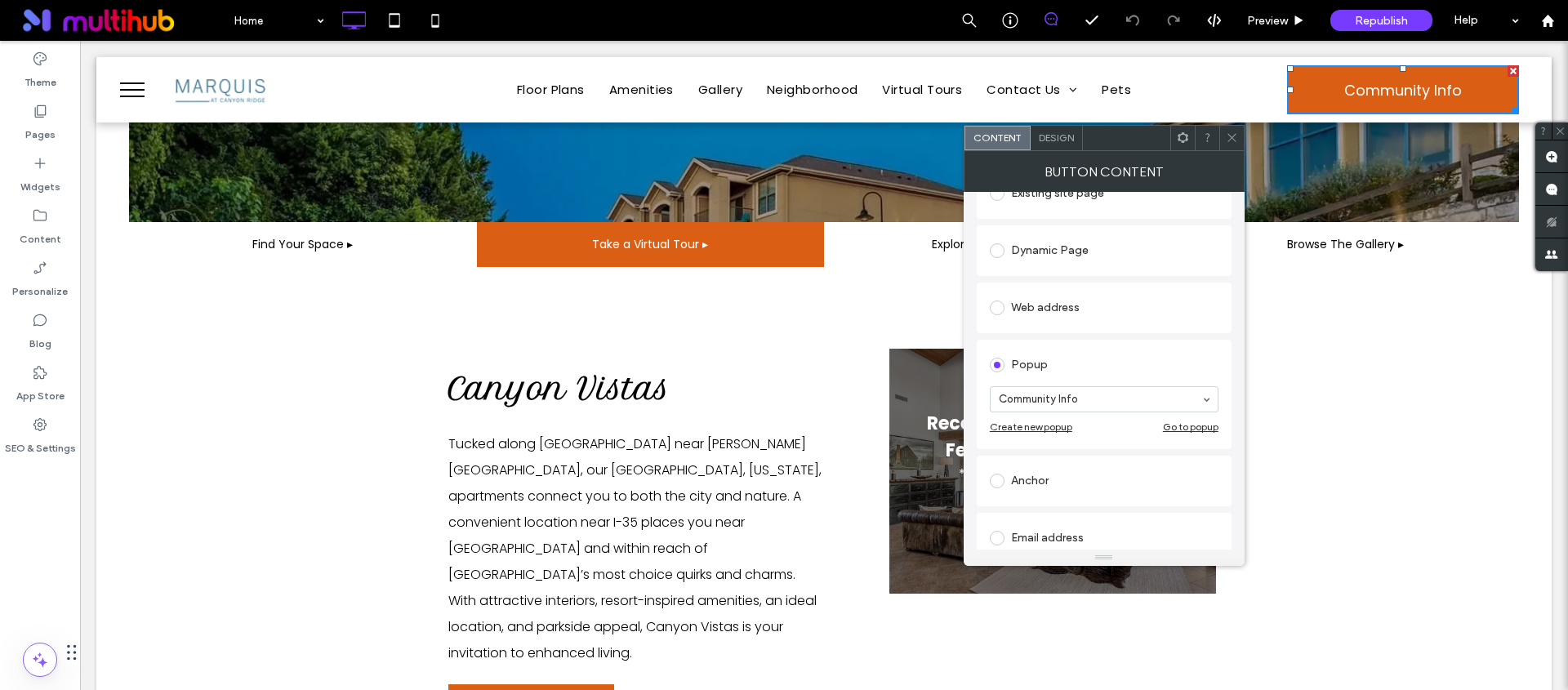
scroll to position [208, 0]
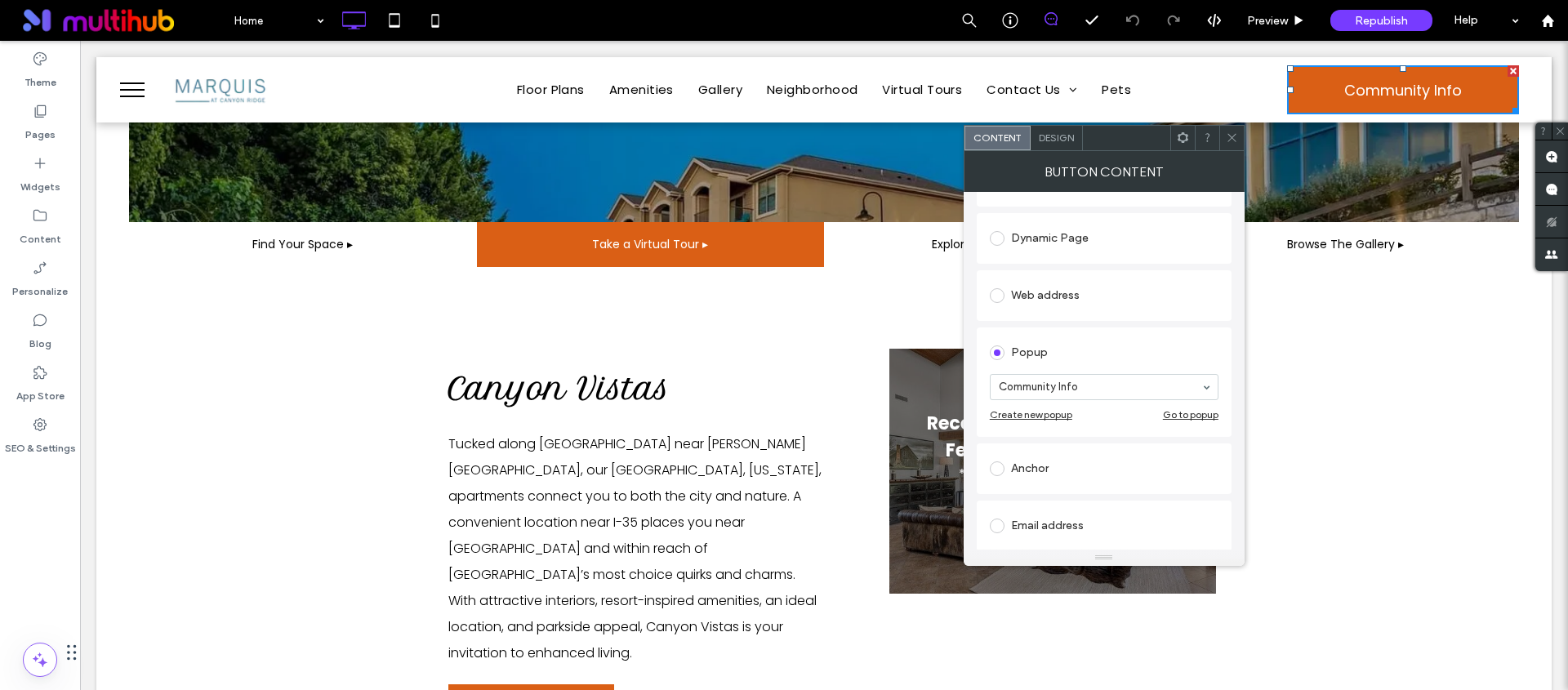
click at [1191, 417] on div "Go to popup" at bounding box center [1191, 414] width 56 height 12
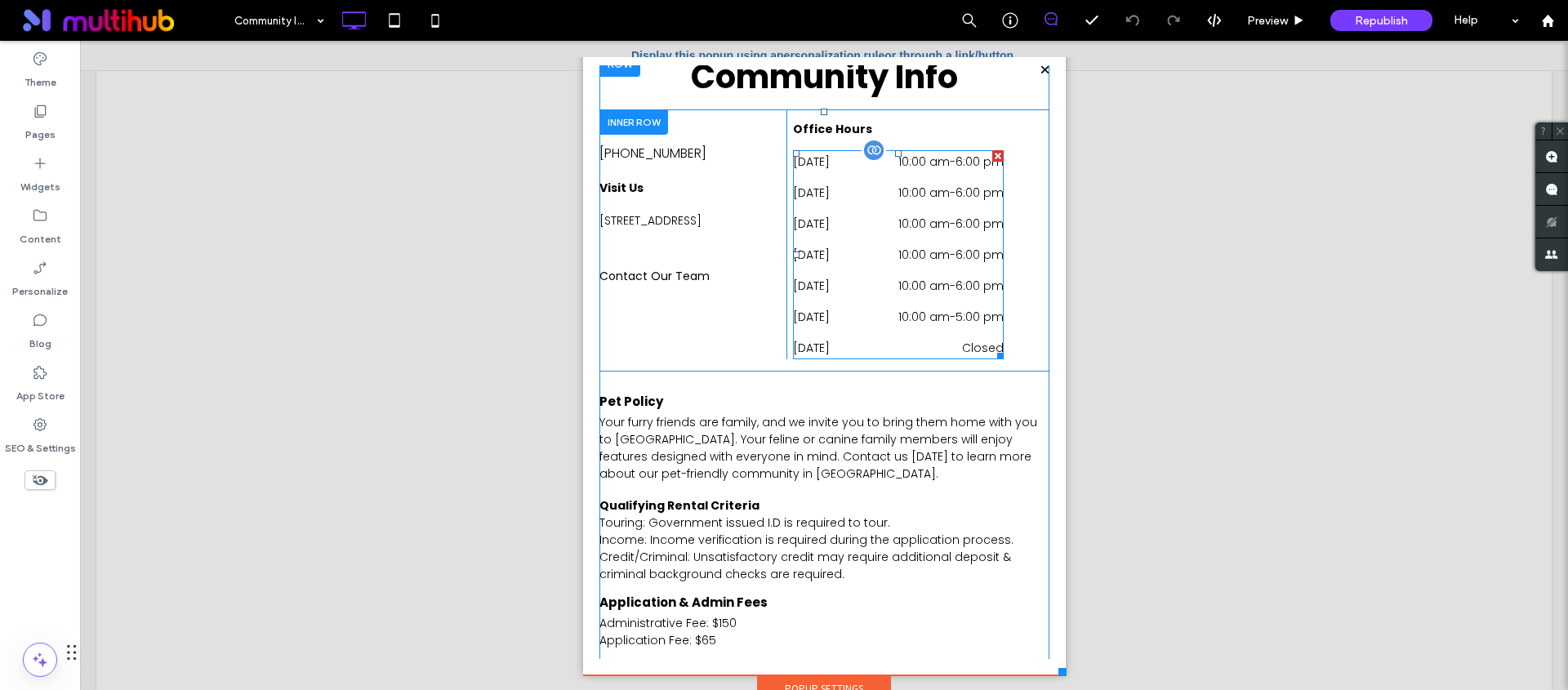
scroll to position [30, 0]
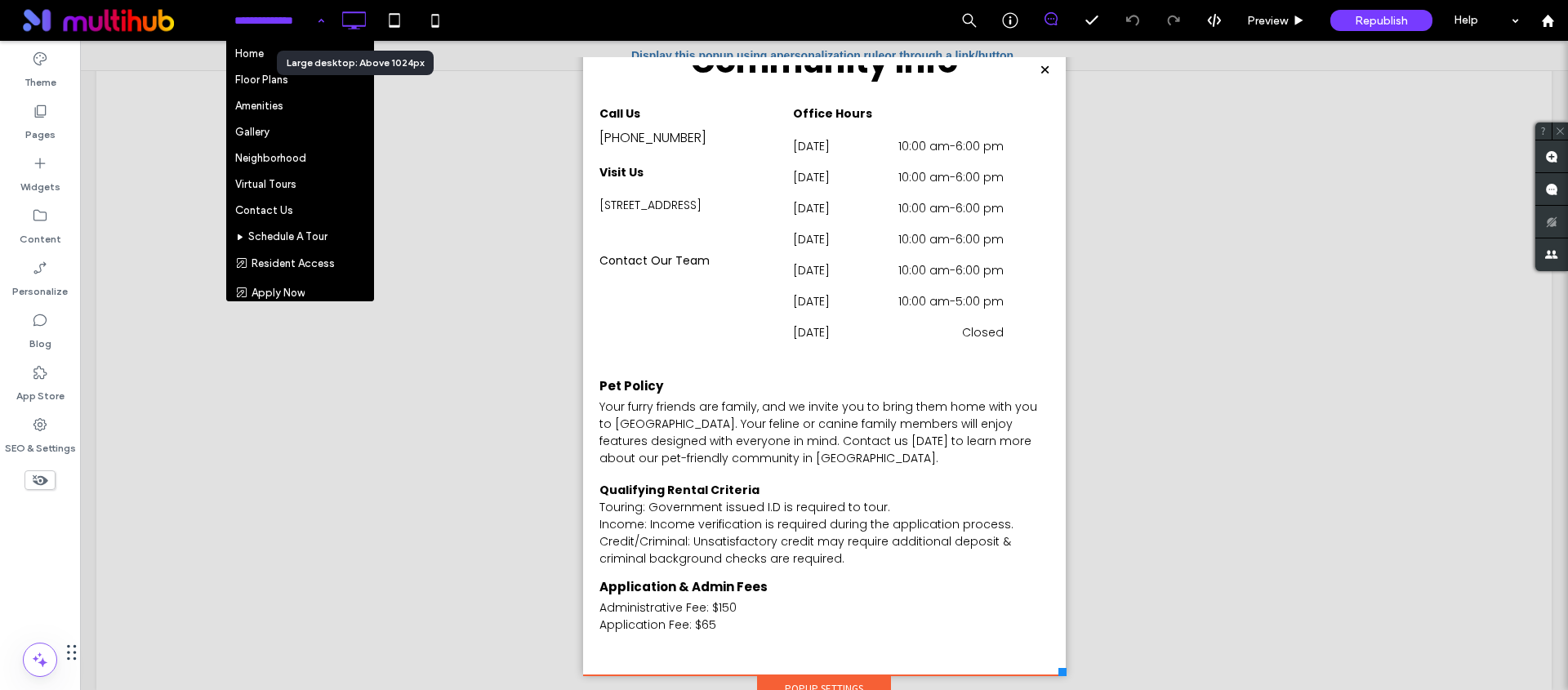
click at [359, 26] on use at bounding box center [355, 20] width 24 height 18
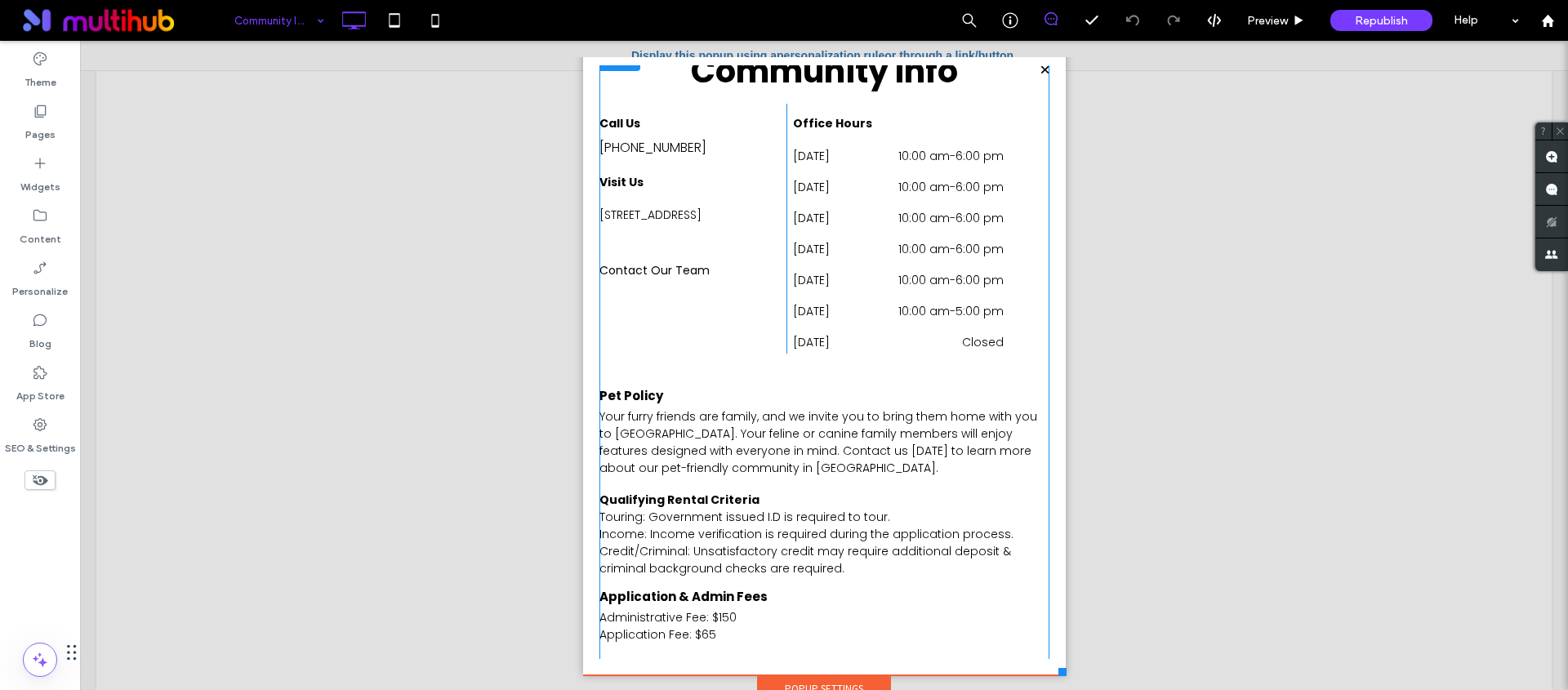
scroll to position [0, 0]
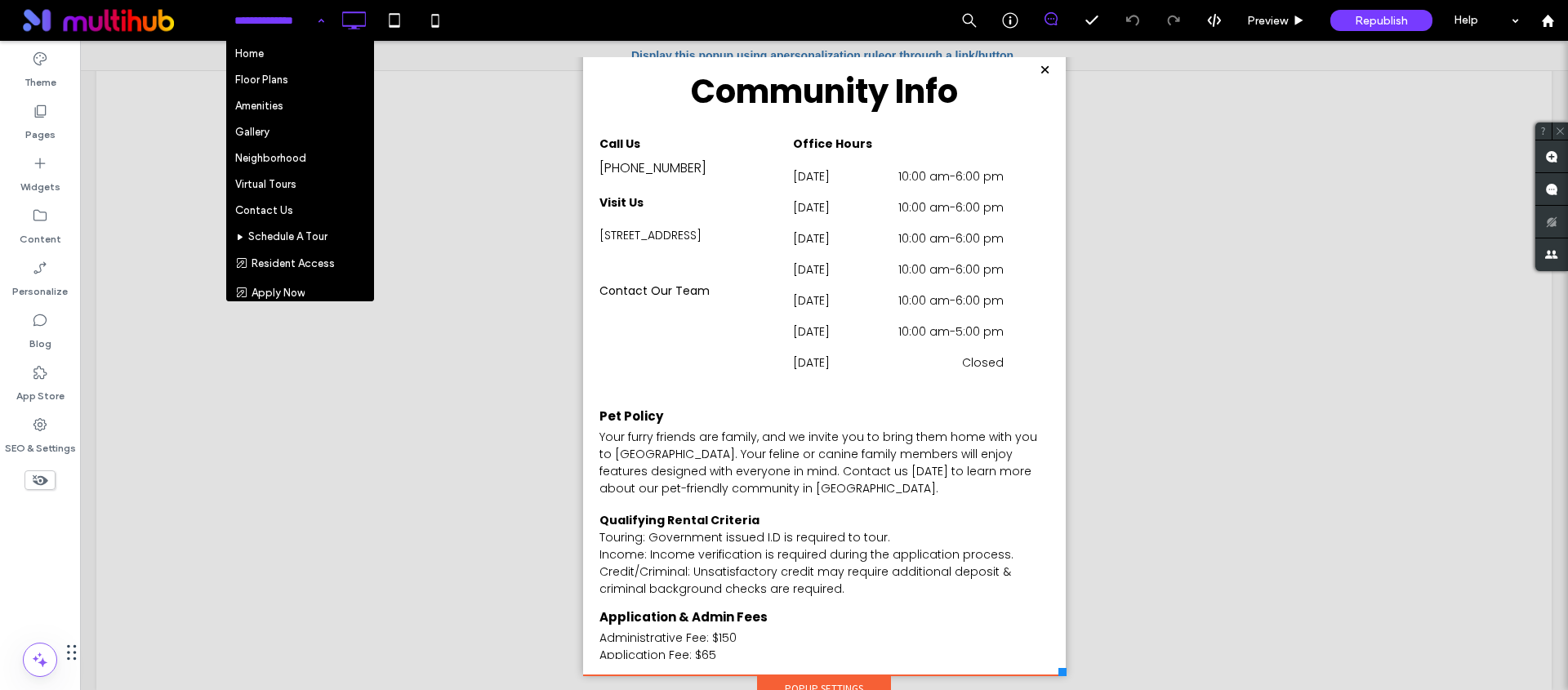
drag, startPoint x: 294, startPoint y: 33, endPoint x: 219, endPoint y: 1, distance: 81.5
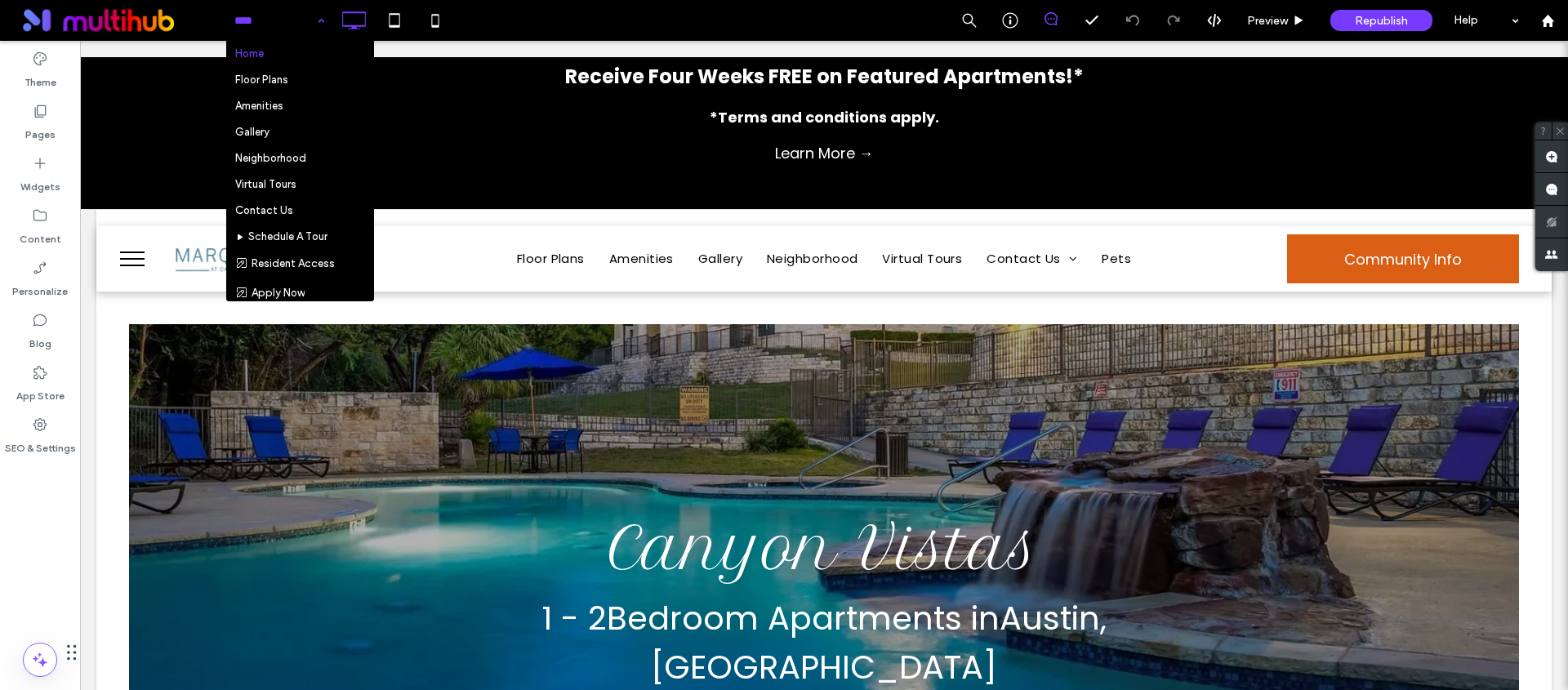
click at [529, 9] on div "Home Floor Plans Amenities Gallery Neighborhood Virtual Tours Contact Us Schedu…" at bounding box center [896, 21] width 1343 height 41
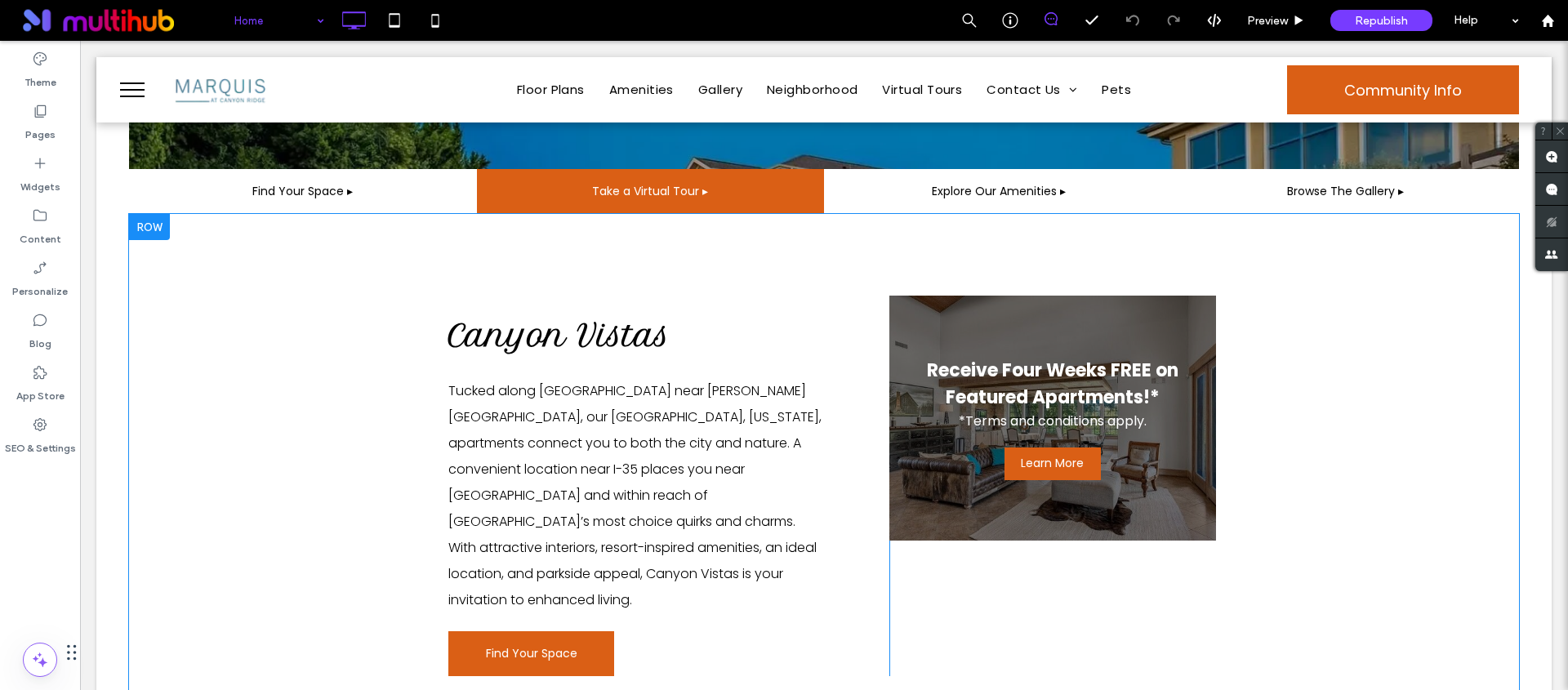
scroll to position [495, 0]
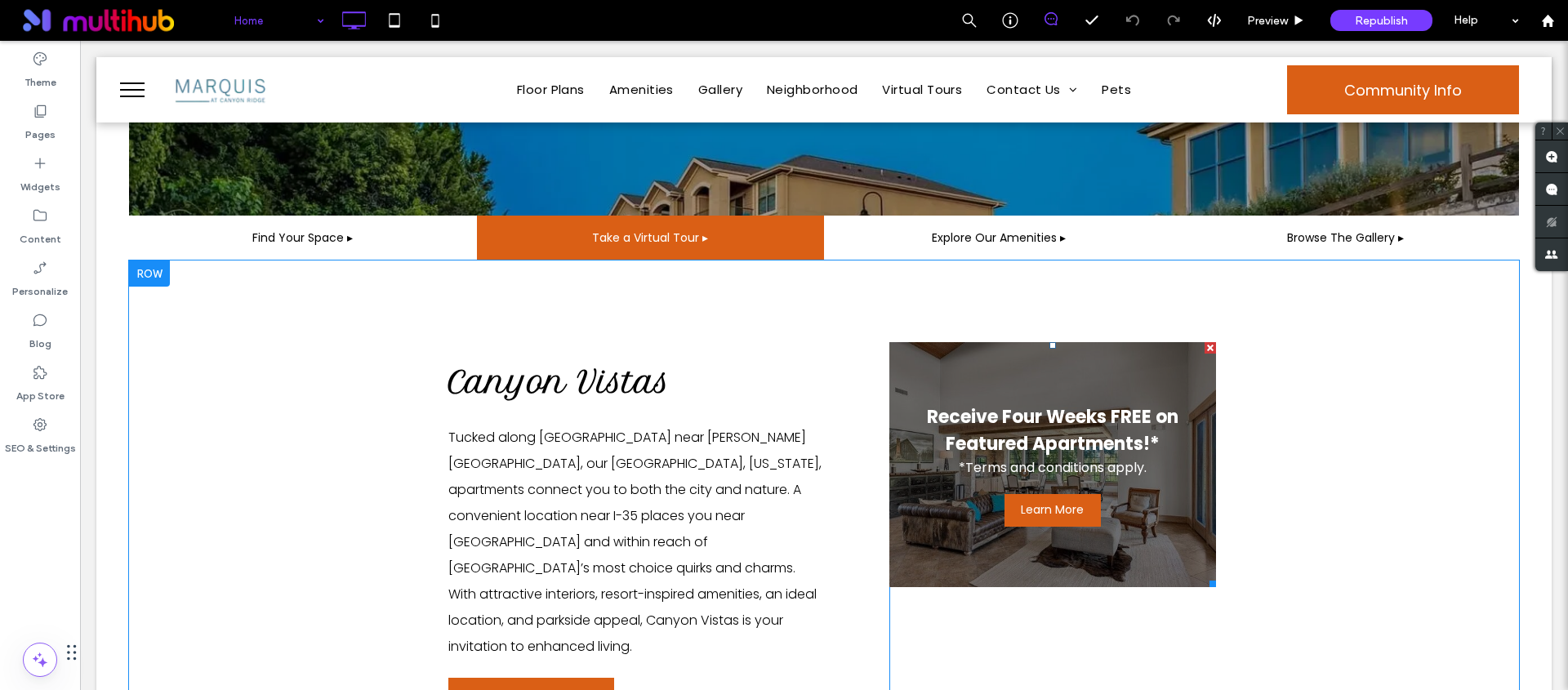
click at [1055, 493] on span "Learn More" at bounding box center [1053, 509] width 97 height 33
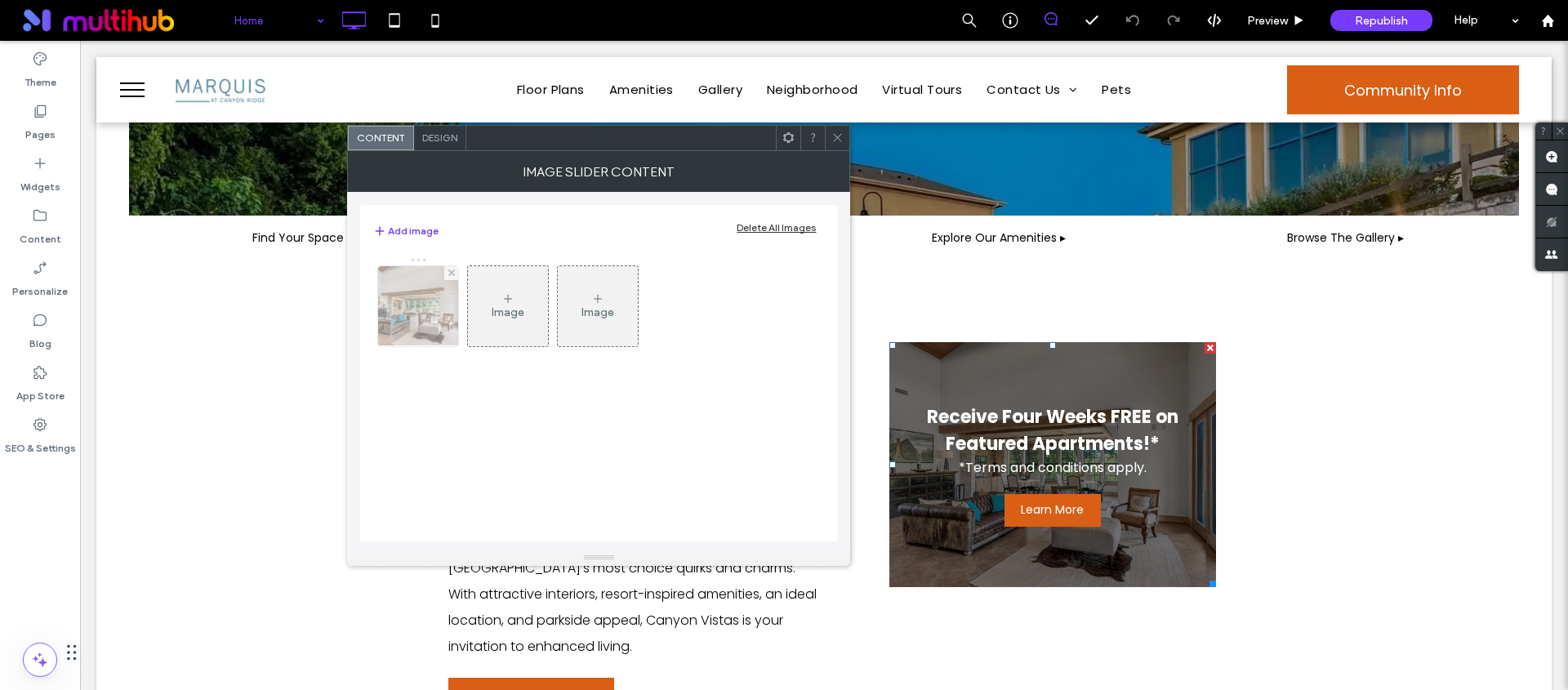
click at [399, 297] on img at bounding box center [419, 306] width 120 height 80
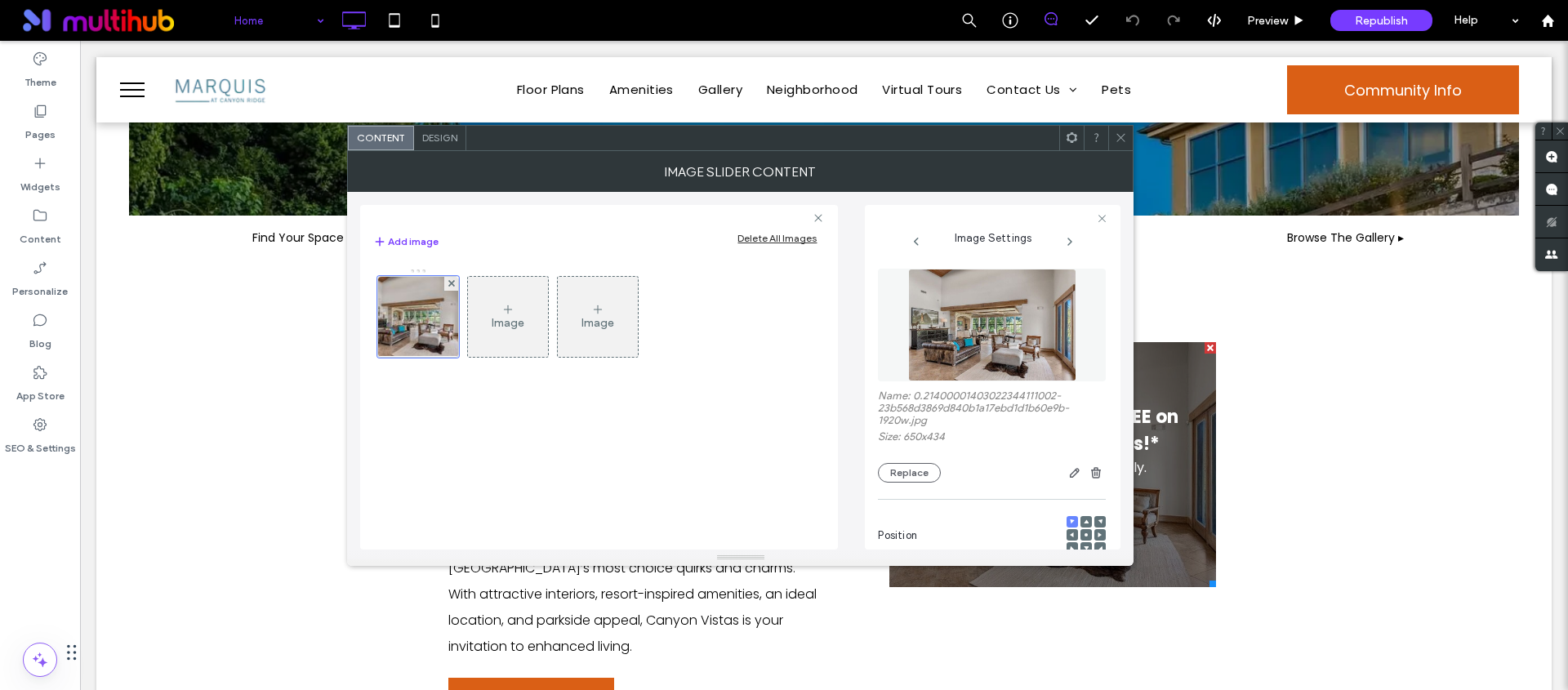
scroll to position [0, 0]
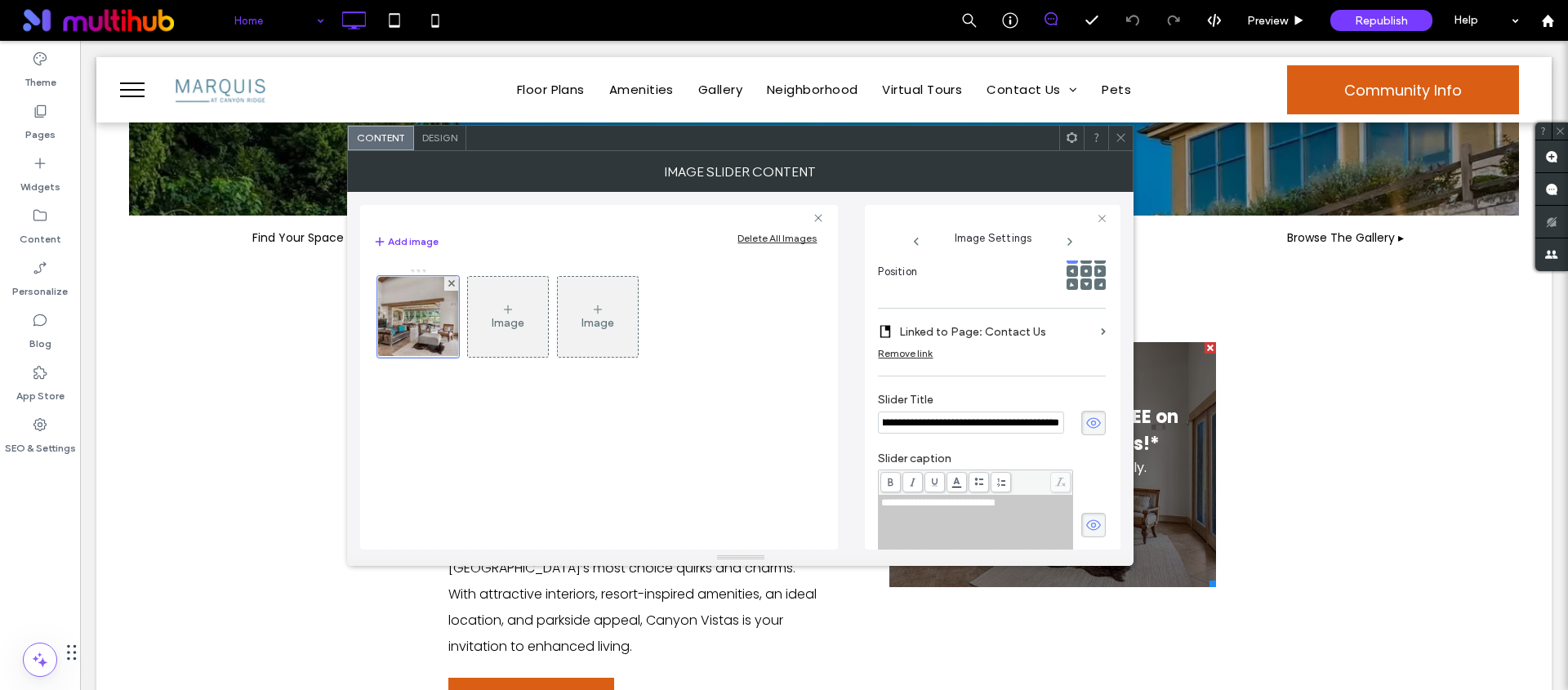
drag, startPoint x: 1121, startPoint y: 134, endPoint x: 775, endPoint y: 267, distance: 370.7
click at [1120, 134] on icon at bounding box center [1120, 138] width 12 height 12
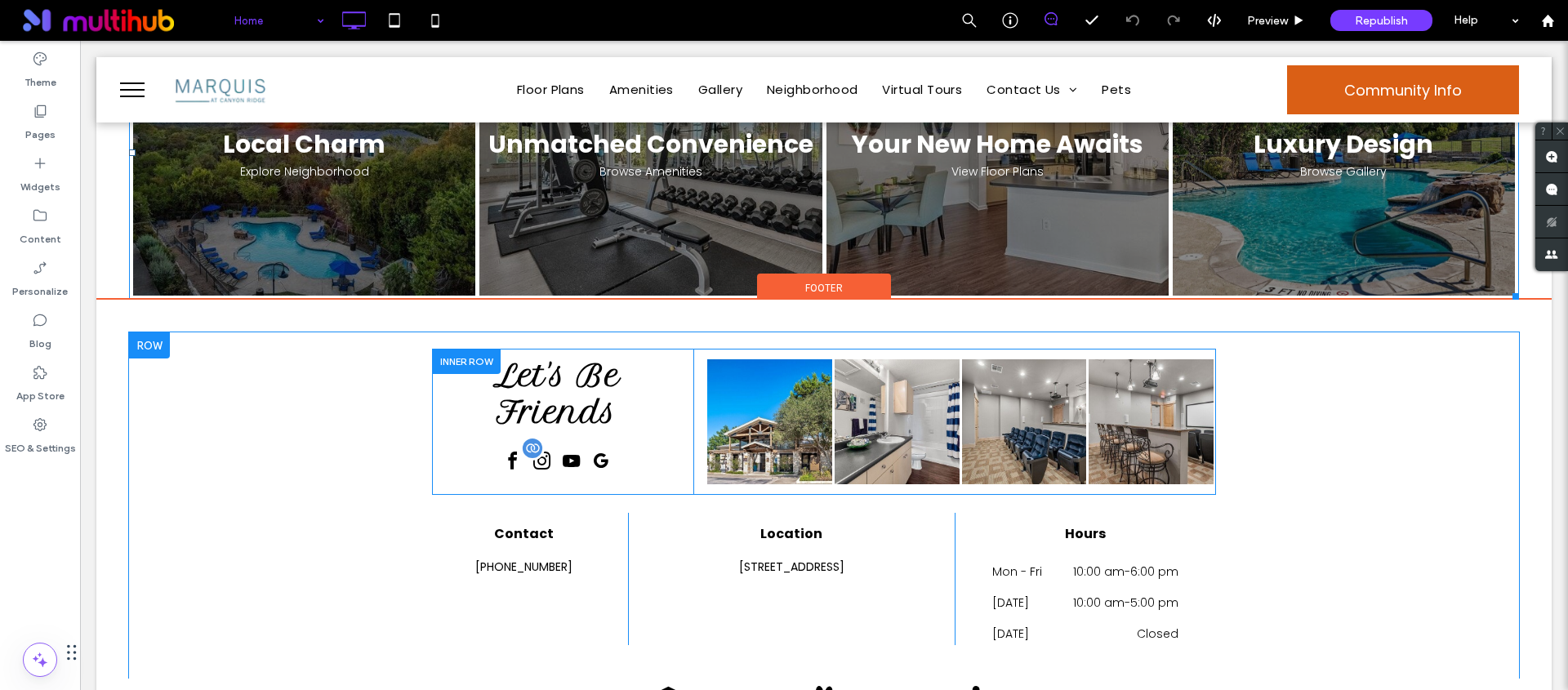
scroll to position [2256, 0]
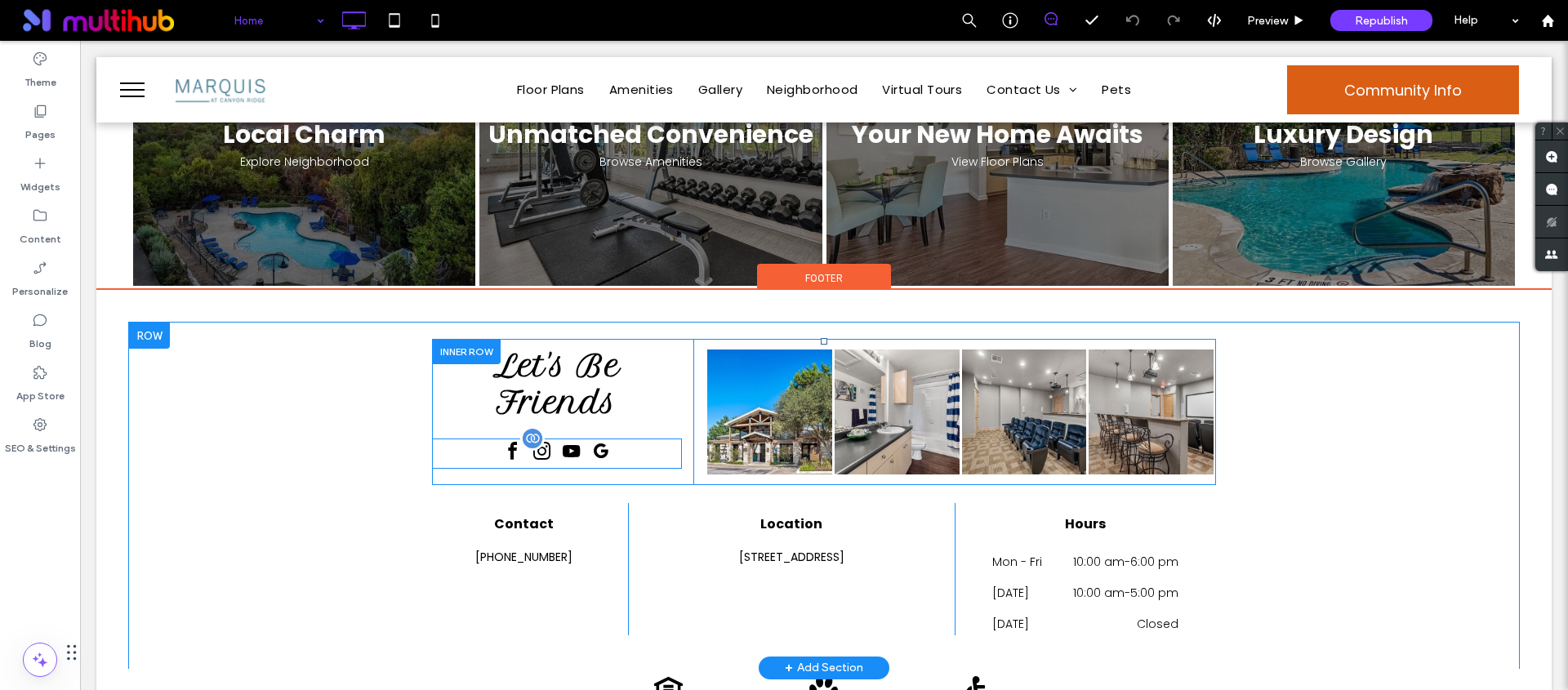
click at [604, 438] on link "google_my_business" at bounding box center [601, 453] width 27 height 30
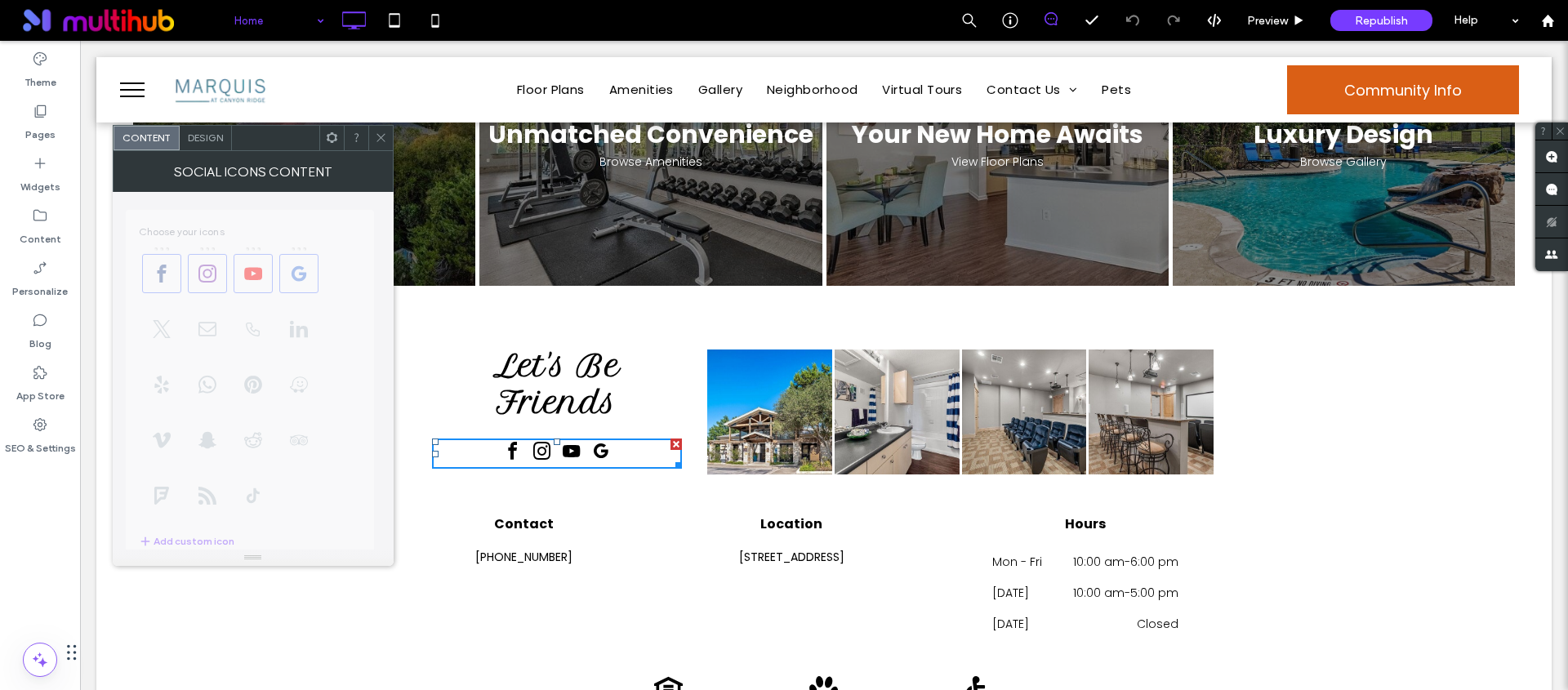
scroll to position [0, 0]
click at [334, 227] on button "Edit" at bounding box center [337, 225] width 59 height 20
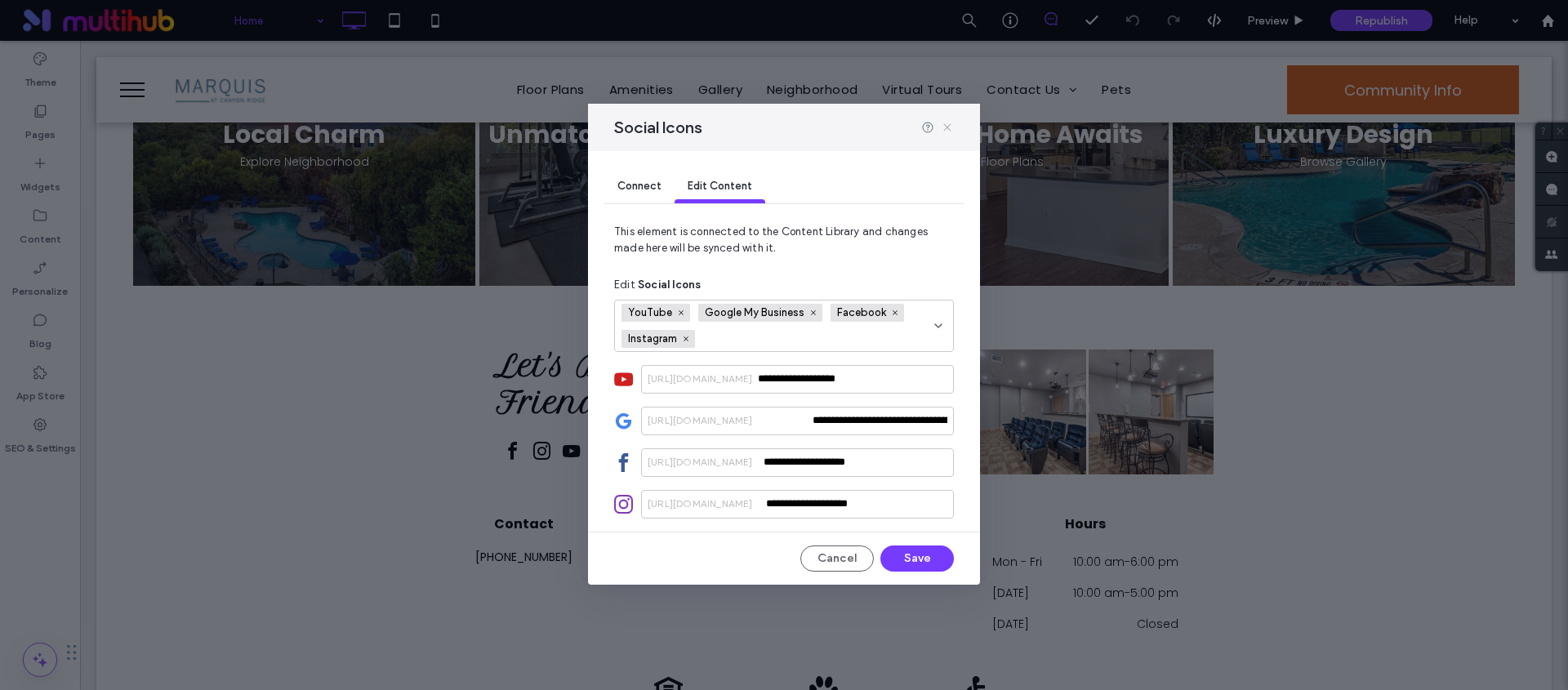
drag, startPoint x: 946, startPoint y: 128, endPoint x: 635, endPoint y: 10, distance: 332.6
click at [946, 128] on use at bounding box center [947, 127] width 8 height 8
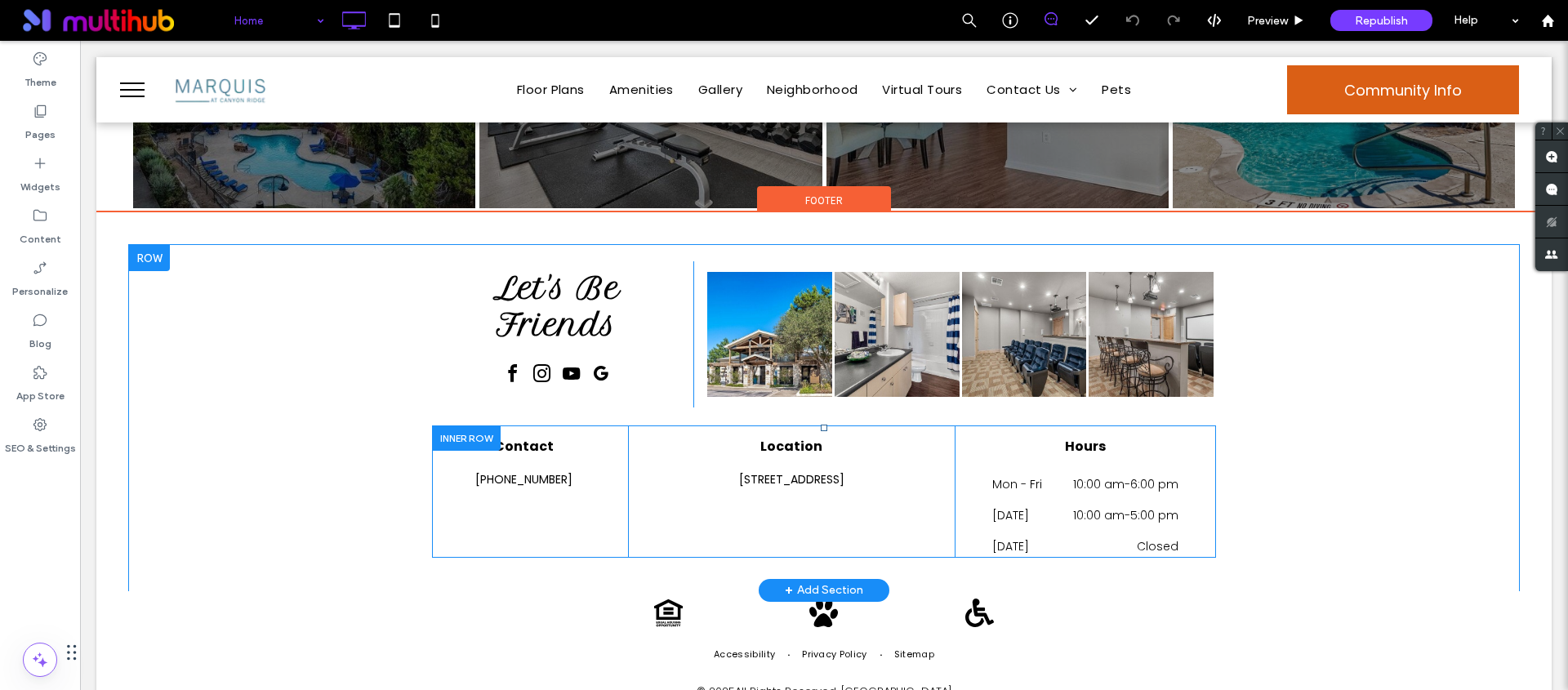
scroll to position [2340, 0]
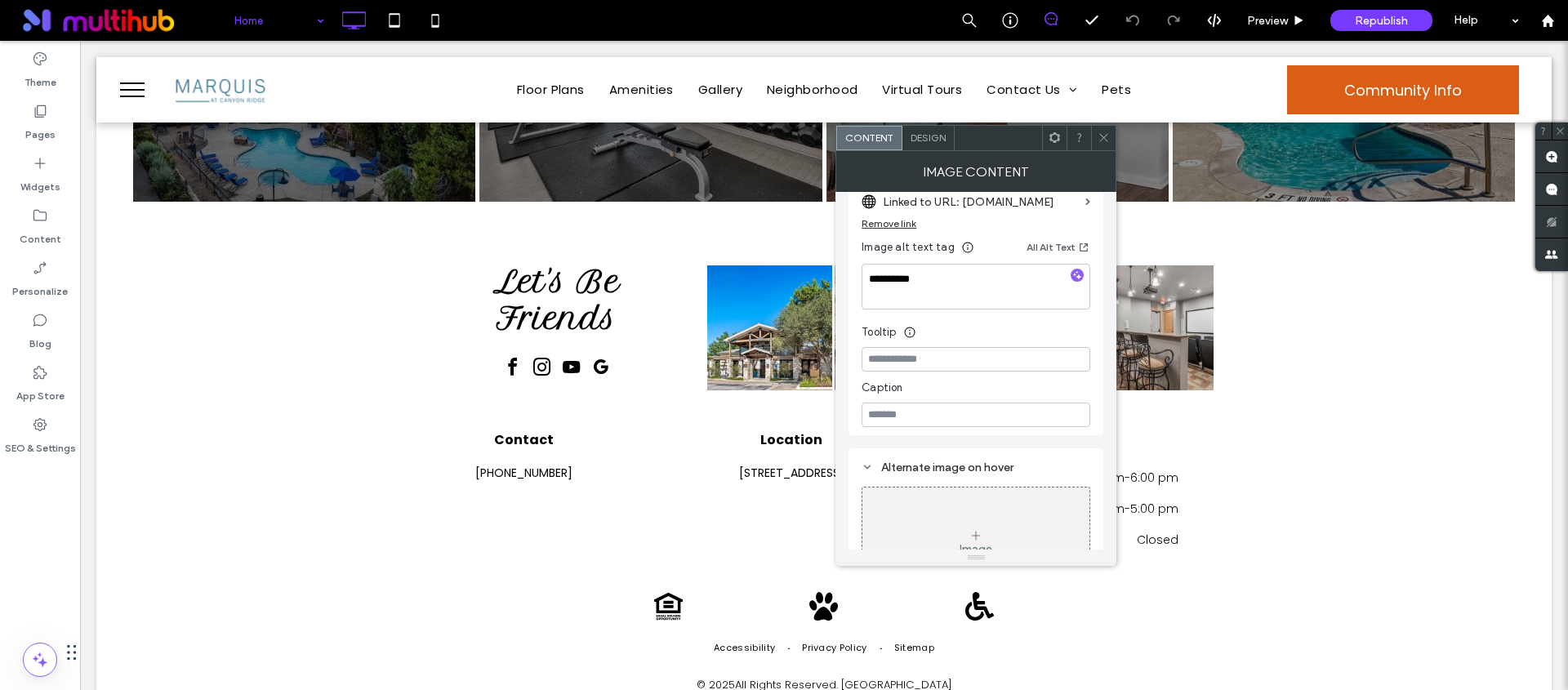
scroll to position [355, 0]
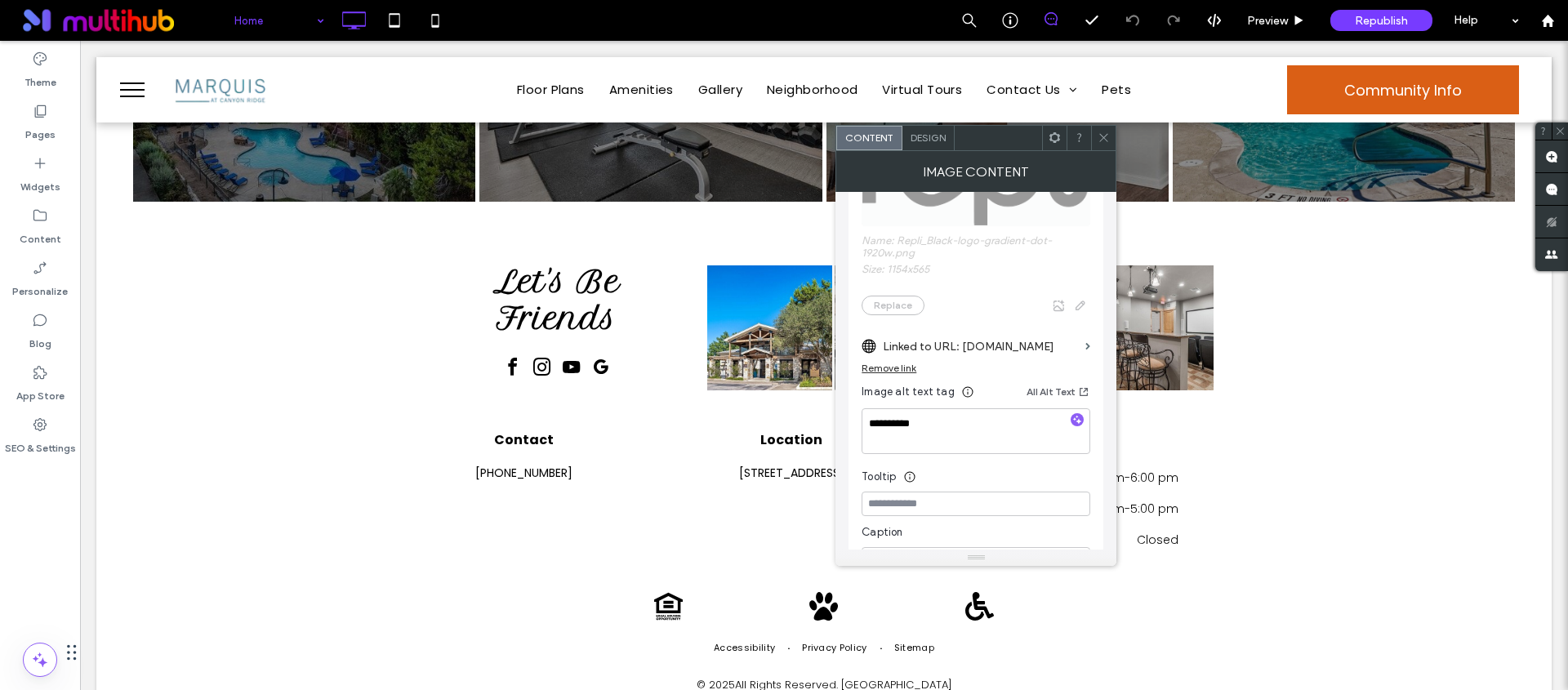
click at [1102, 134] on icon at bounding box center [1103, 138] width 12 height 12
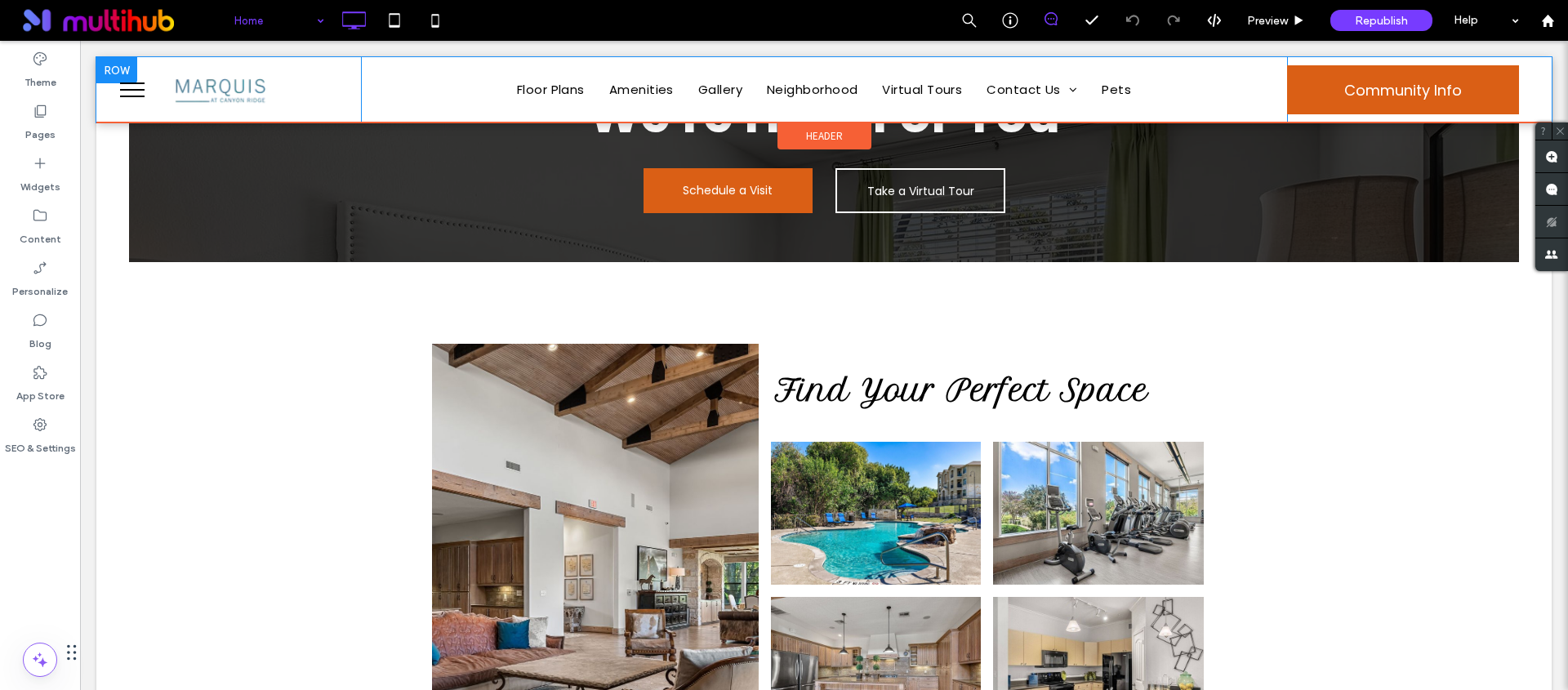
scroll to position [823, 0]
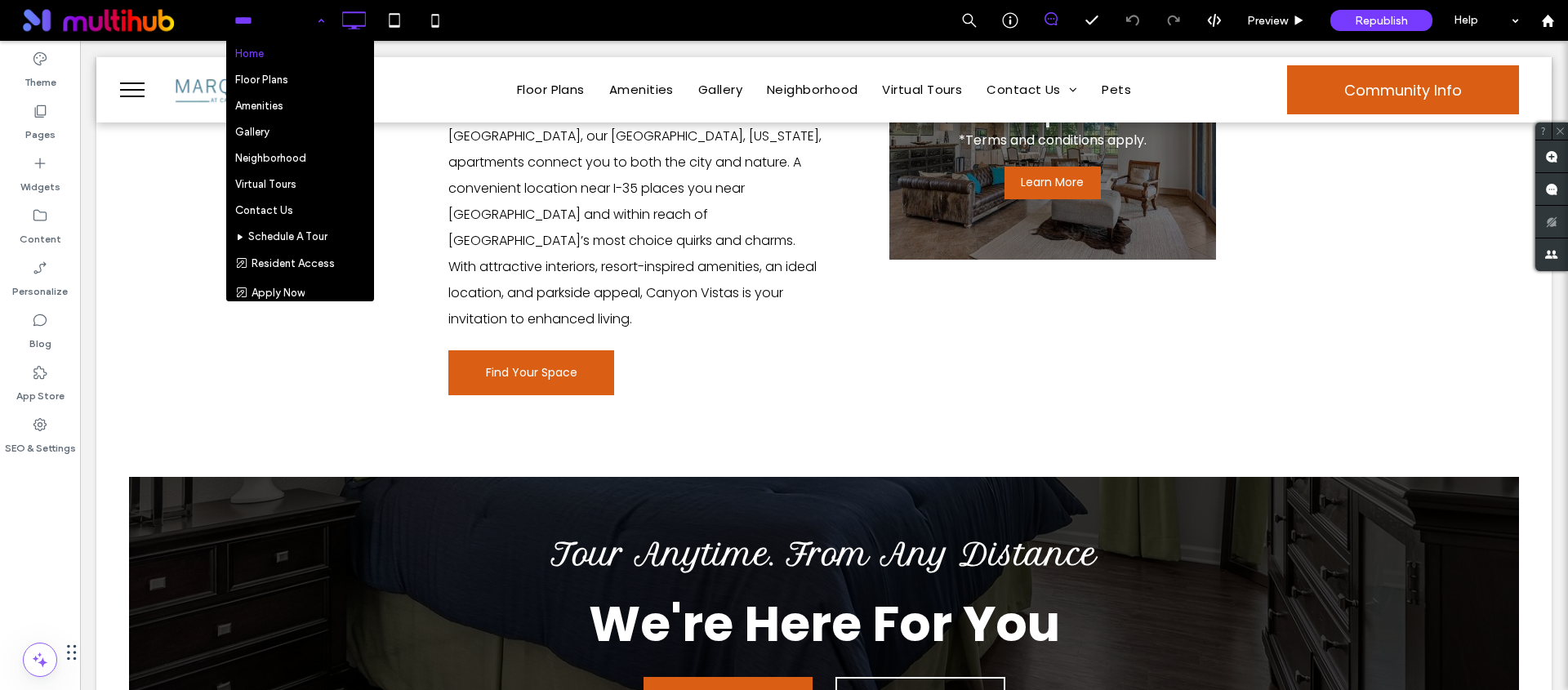
drag, startPoint x: 266, startPoint y: 22, endPoint x: 184, endPoint y: 17, distance: 82.2
click at [124, 85] on button "menu" at bounding box center [133, 90] width 43 height 43
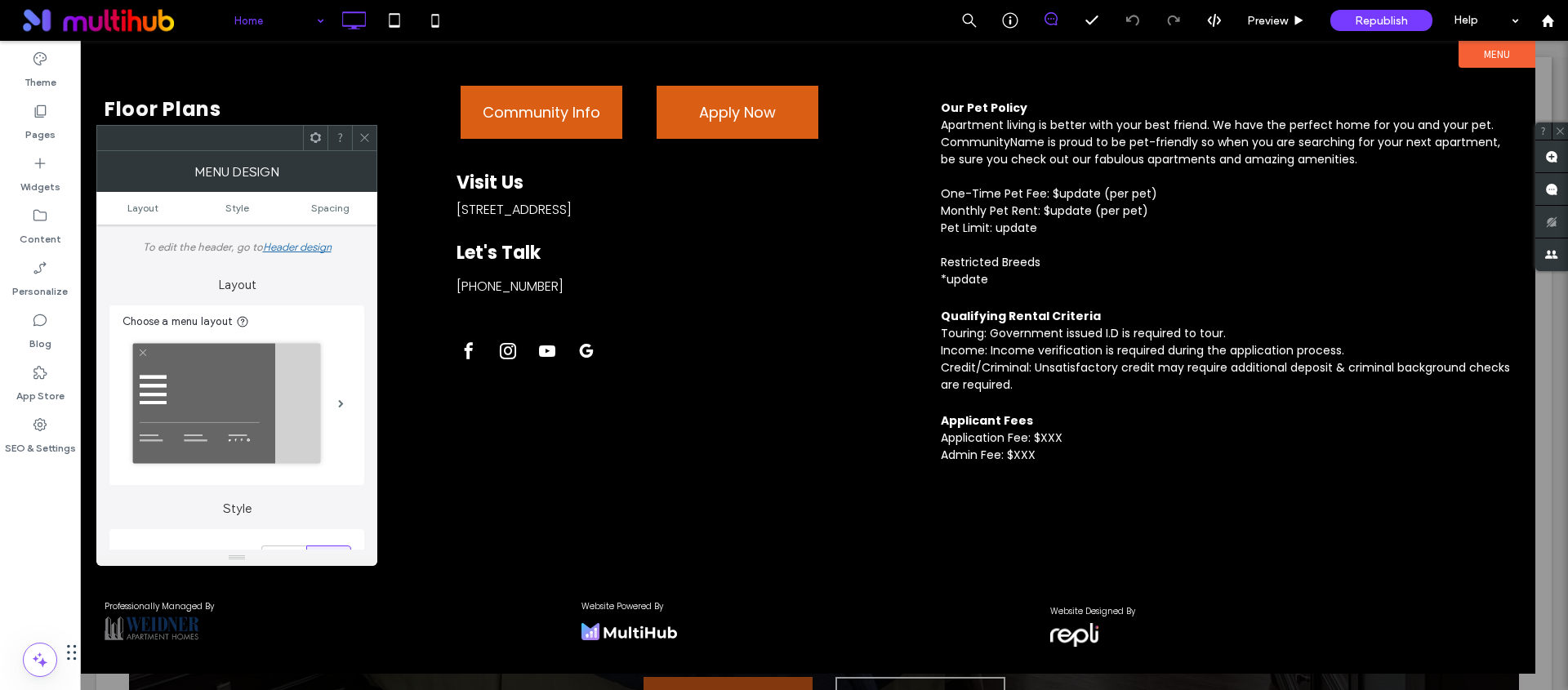
click at [356, 133] on div at bounding box center [364, 138] width 25 height 25
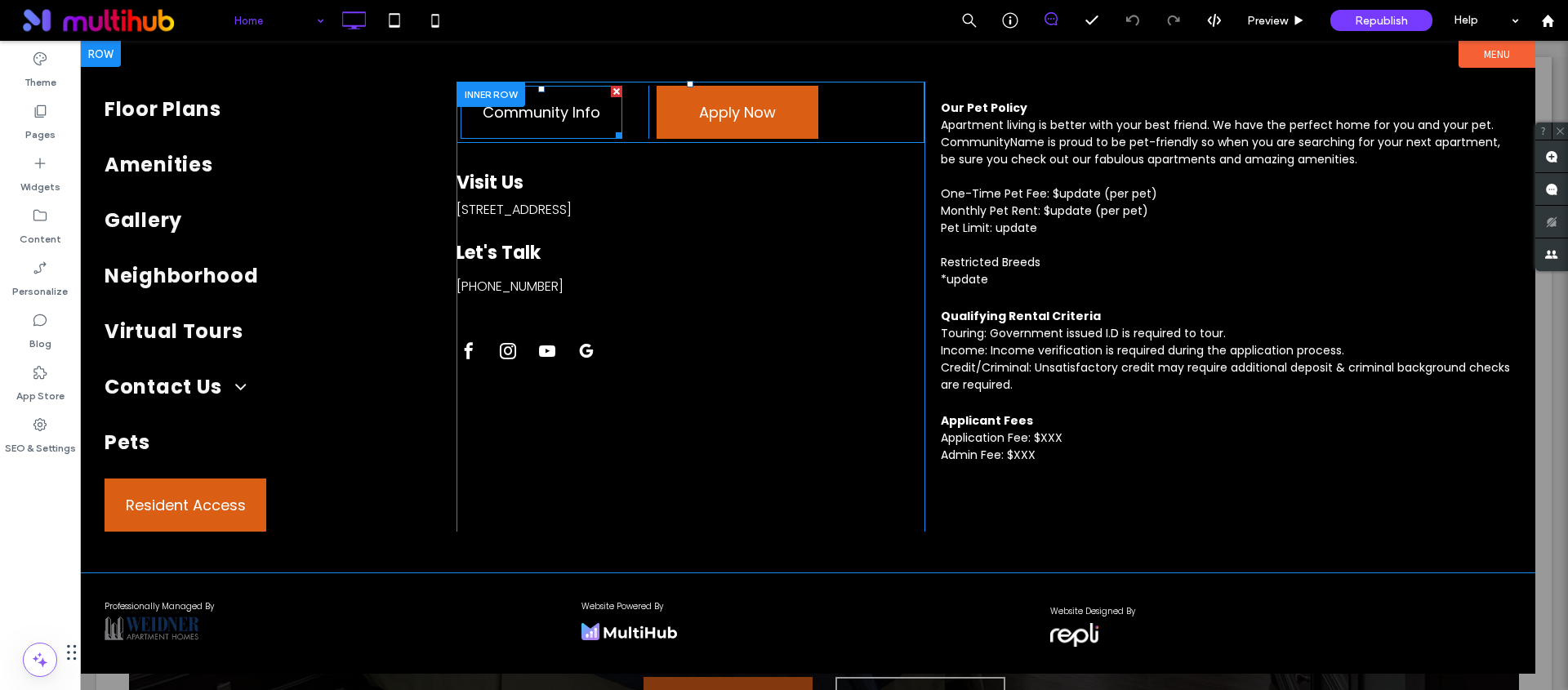
click at [555, 120] on span "Community Info" at bounding box center [541, 112] width 117 height 48
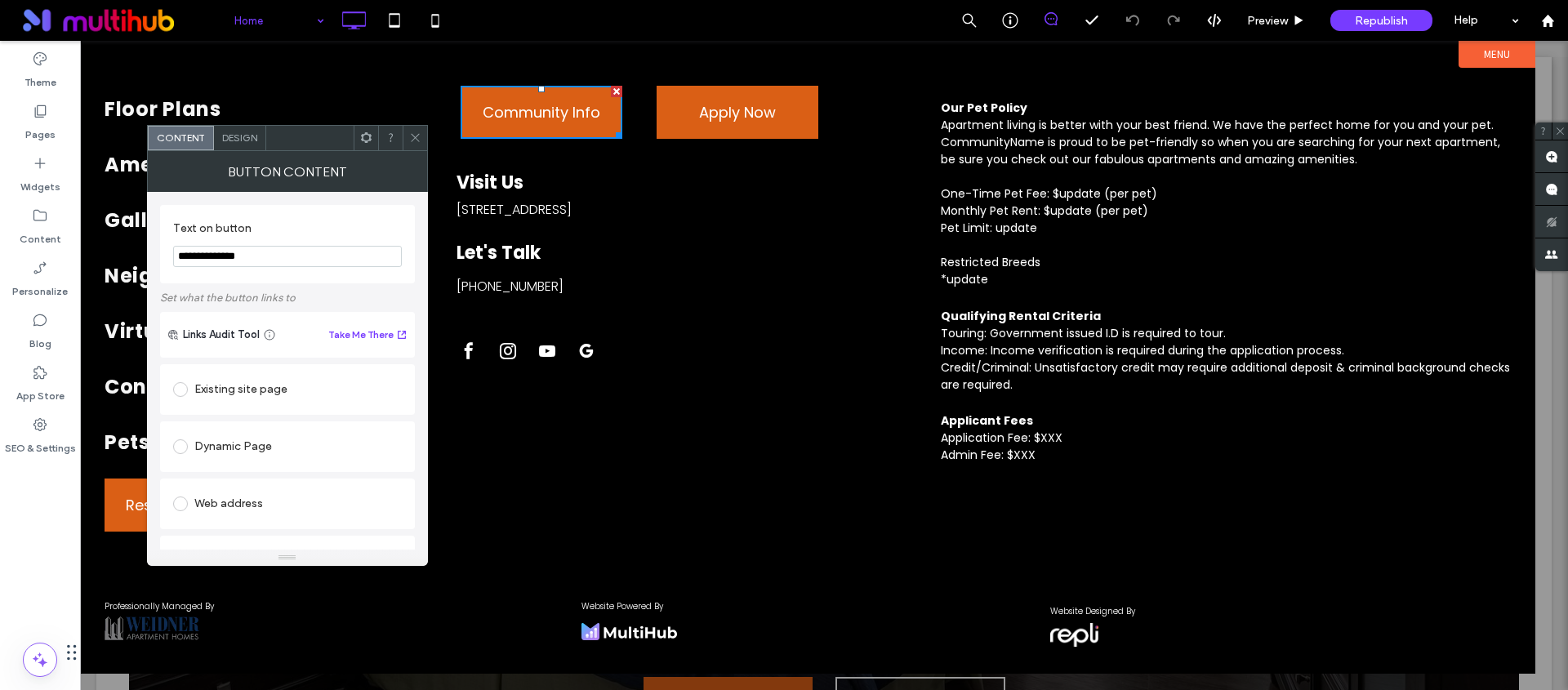
click at [419, 139] on icon at bounding box center [415, 138] width 12 height 12
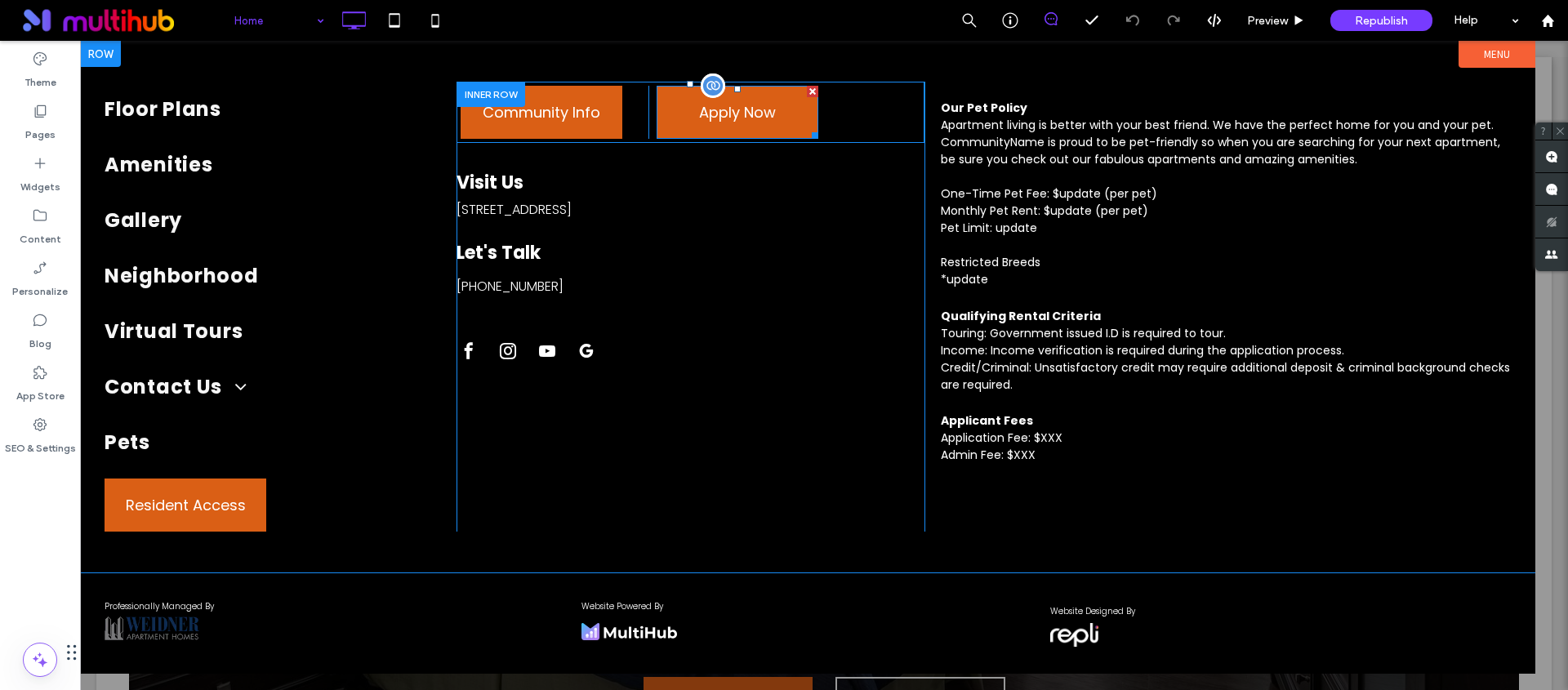
click at [762, 105] on span at bounding box center [737, 112] width 162 height 53
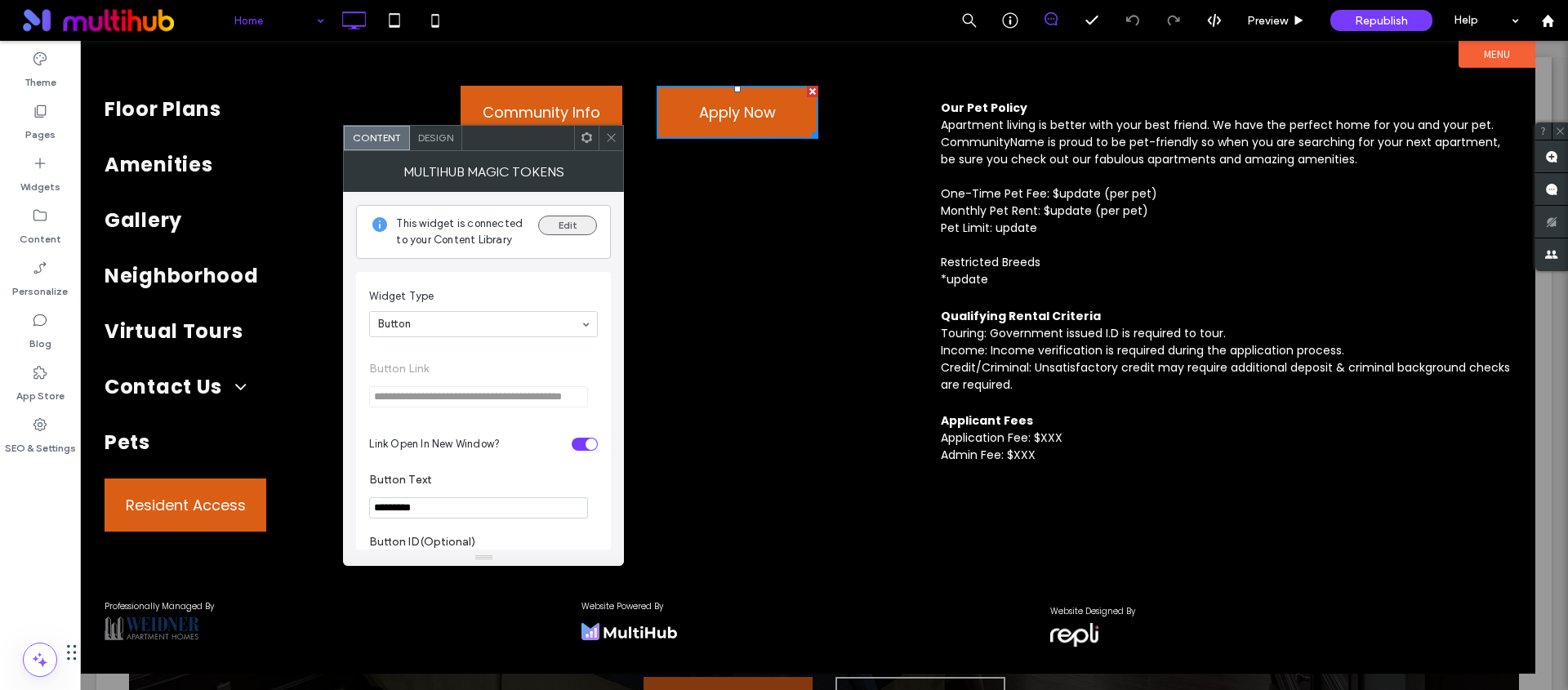
click at [585, 218] on button "Edit" at bounding box center [567, 225] width 59 height 20
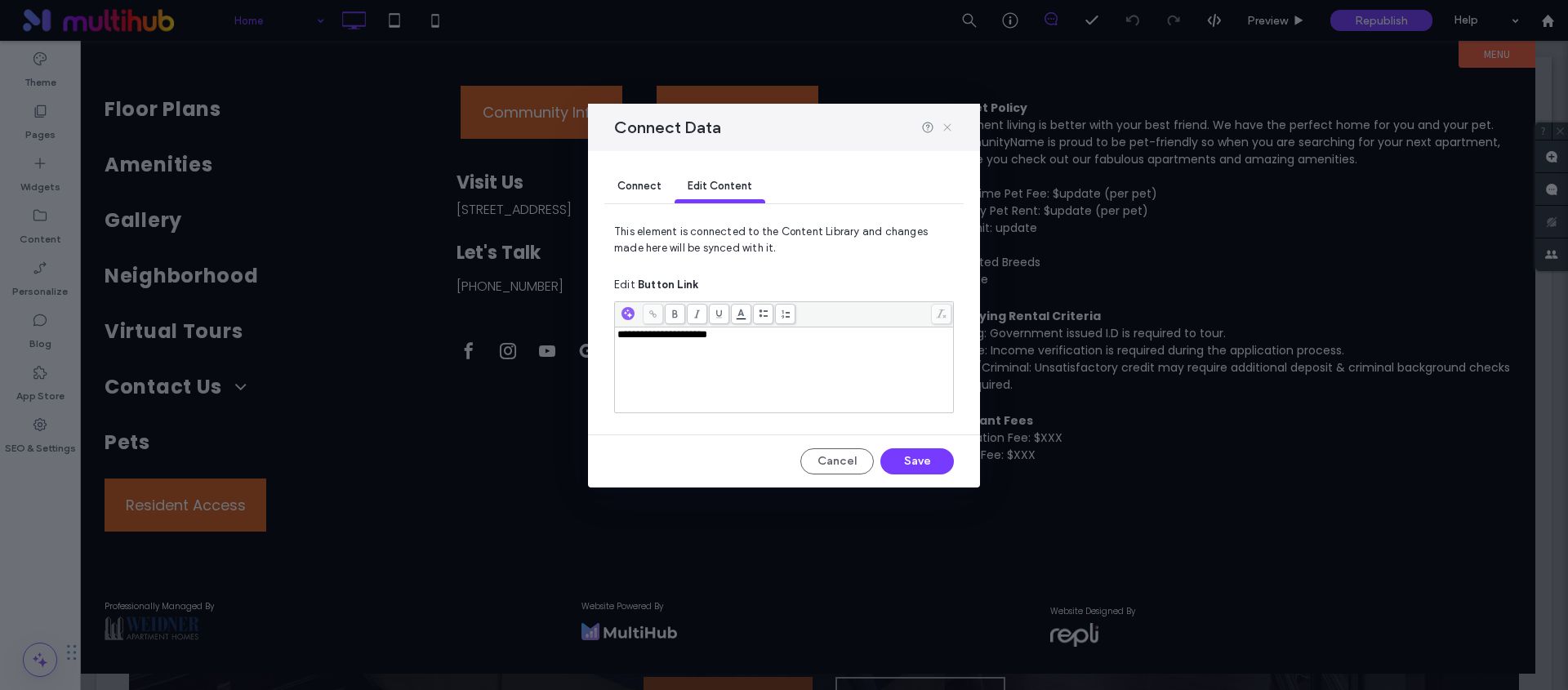
click at [944, 127] on icon at bounding box center [947, 127] width 13 height 13
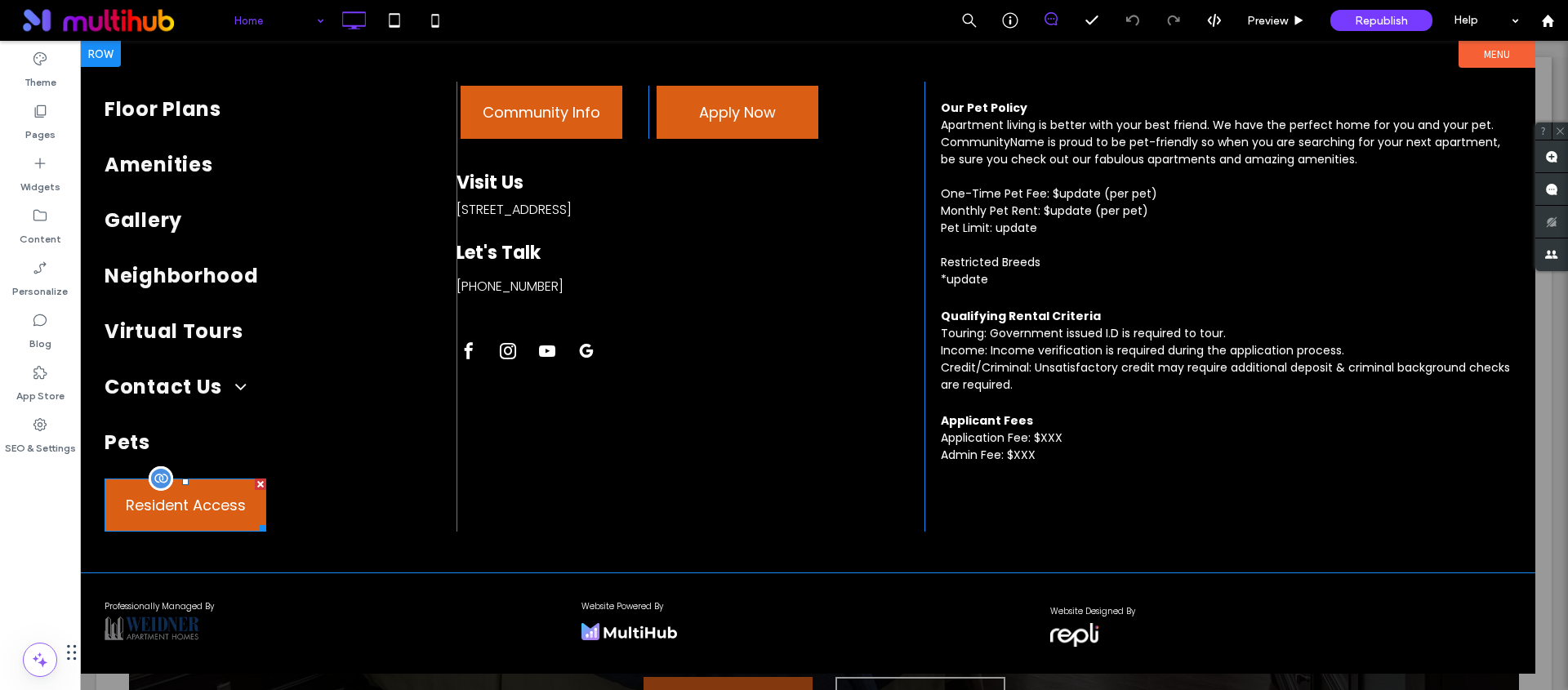
click at [193, 492] on span at bounding box center [185, 505] width 162 height 53
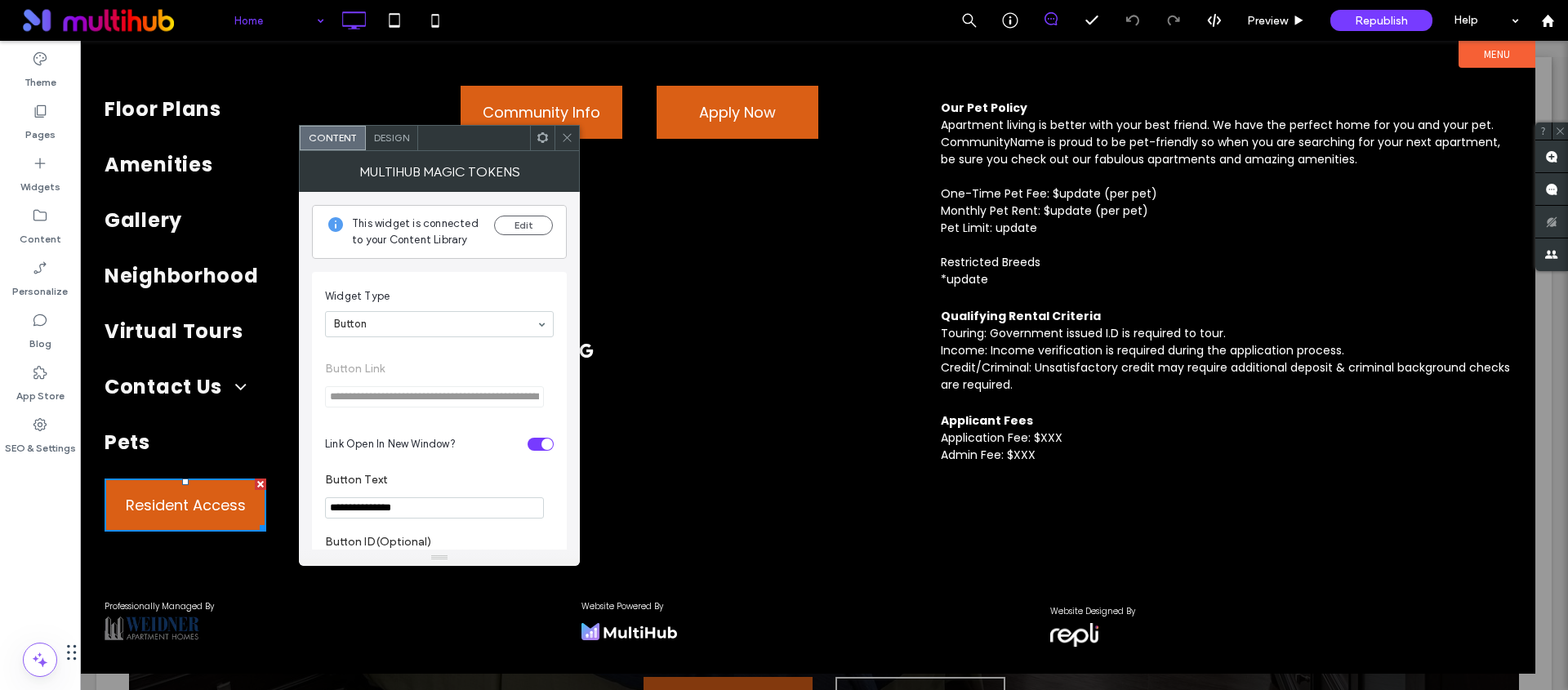
click at [573, 130] on div at bounding box center [567, 138] width 25 height 25
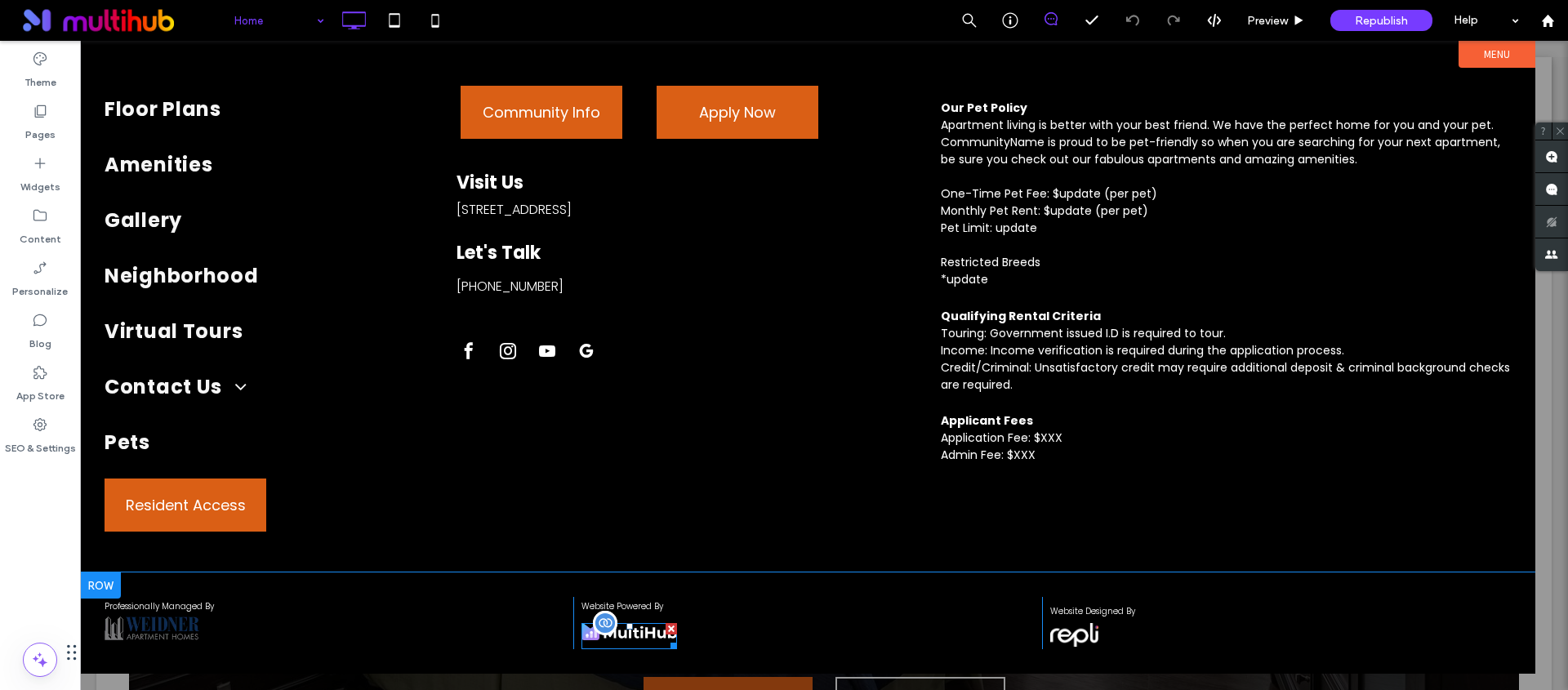
click at [662, 641] on link at bounding box center [629, 636] width 97 height 19
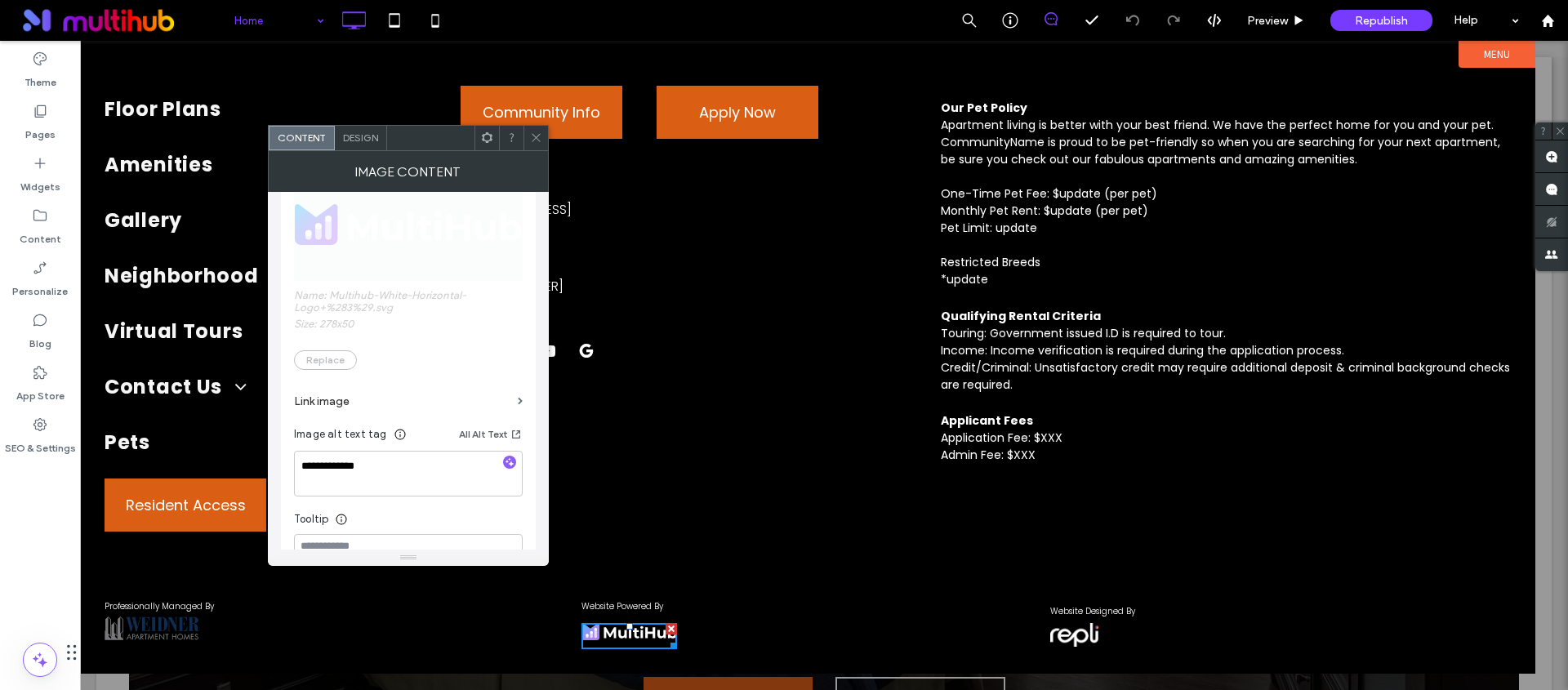
scroll to position [318, 0]
click at [356, 380] on label "Link image" at bounding box center [403, 383] width 217 height 30
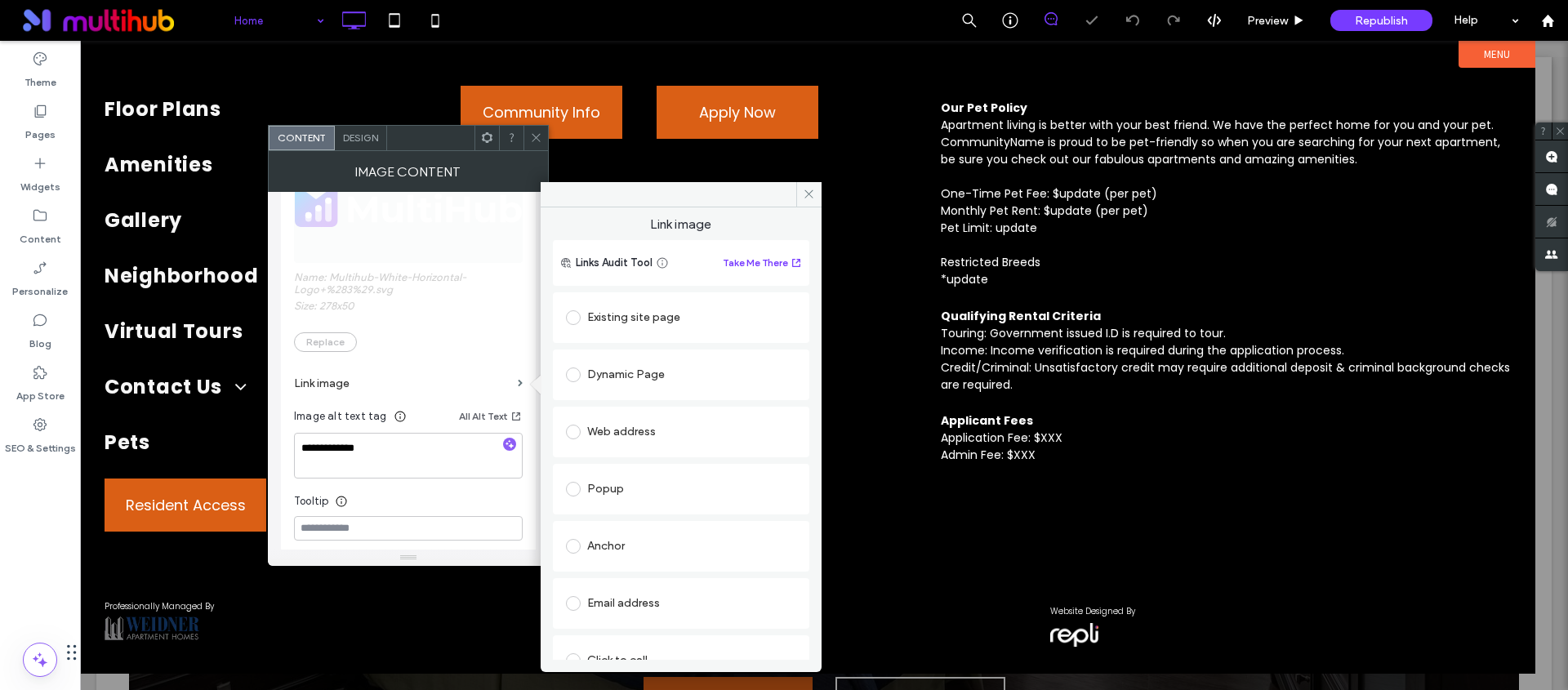
click at [582, 323] on label at bounding box center [576, 318] width 21 height 15
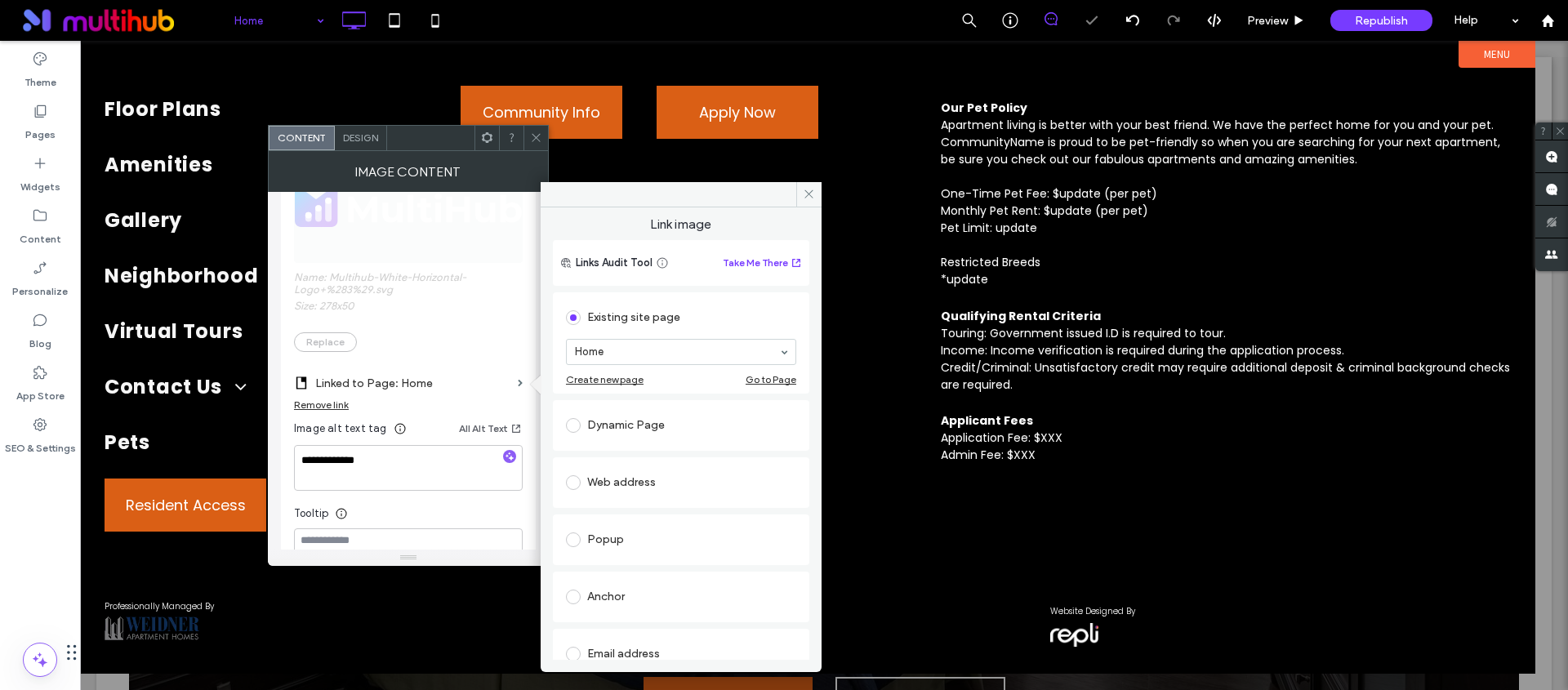
click at [579, 419] on label at bounding box center [576, 425] width 21 height 15
click at [579, 509] on span at bounding box center [573, 513] width 15 height 15
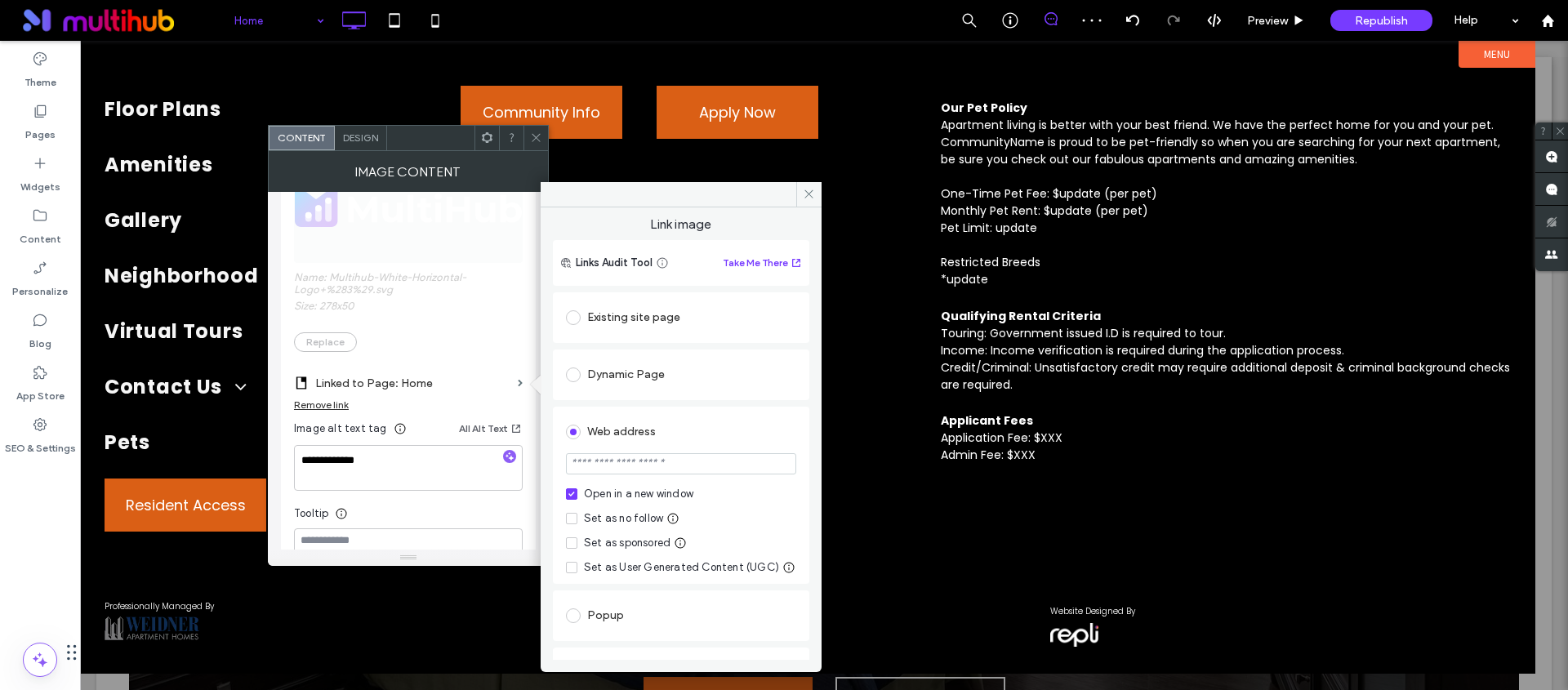
click at [631, 475] on section at bounding box center [680, 466] width 230 height 41
click at [631, 469] on input "url" at bounding box center [680, 464] width 230 height 21
type input "**********"
click at [528, 134] on div at bounding box center [536, 138] width 25 height 25
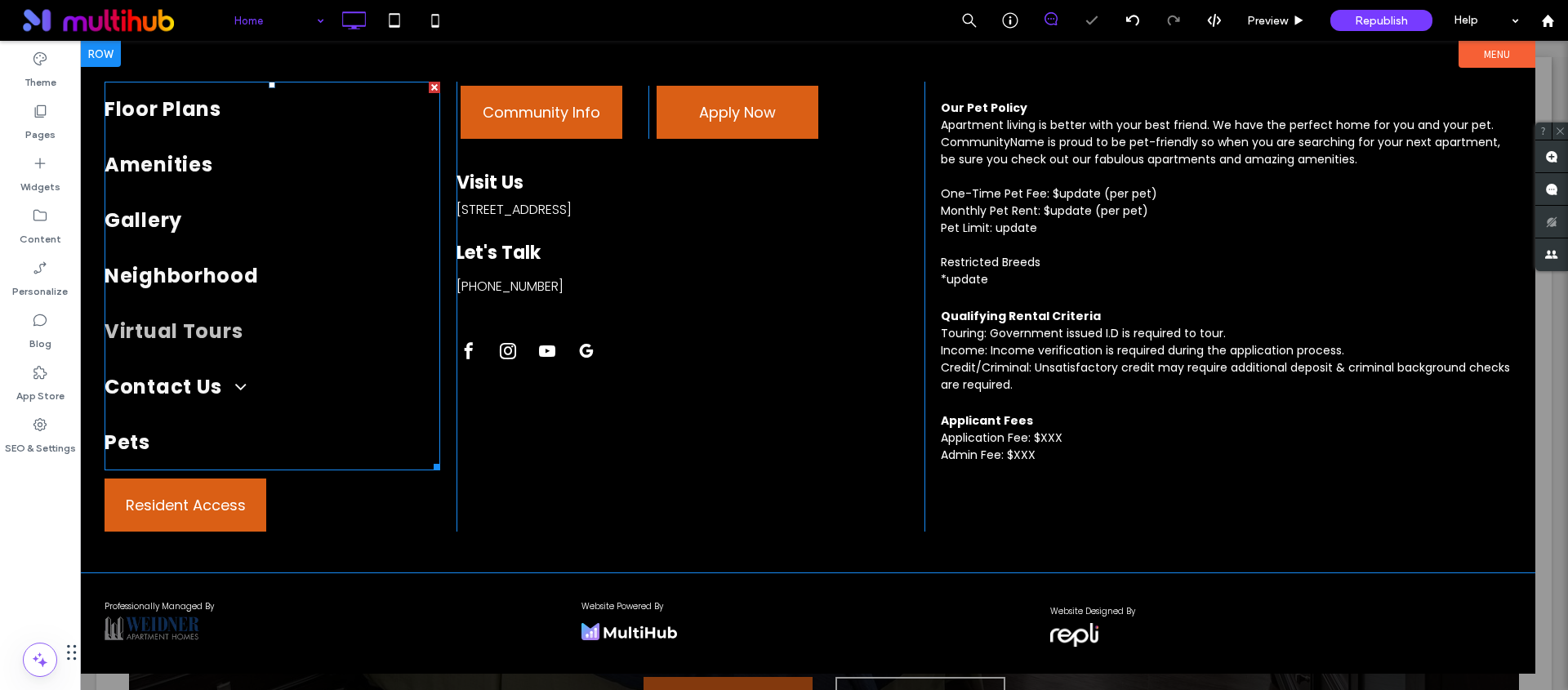
click at [235, 339] on span "Virtual Tours" at bounding box center [173, 332] width 138 height 39
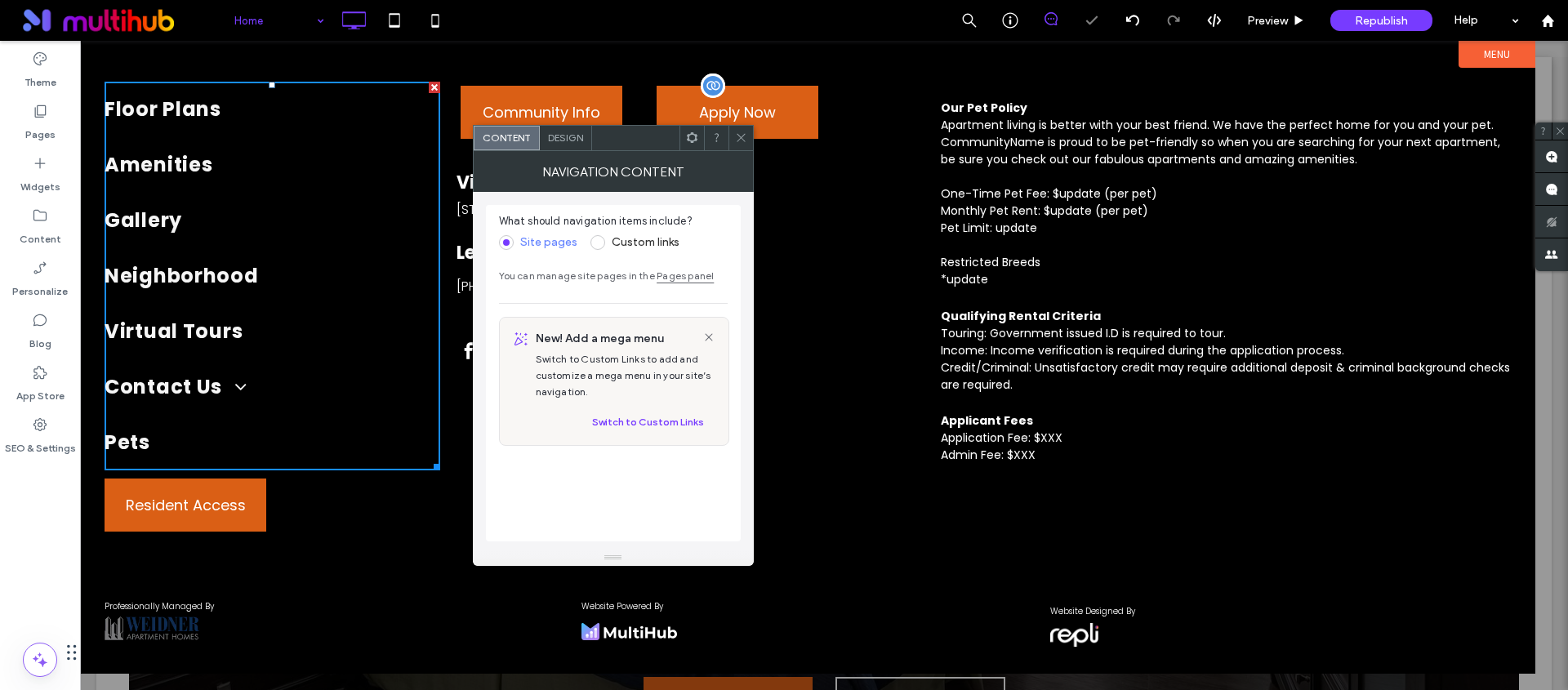
click at [756, 134] on link "Apply Now" at bounding box center [737, 112] width 162 height 53
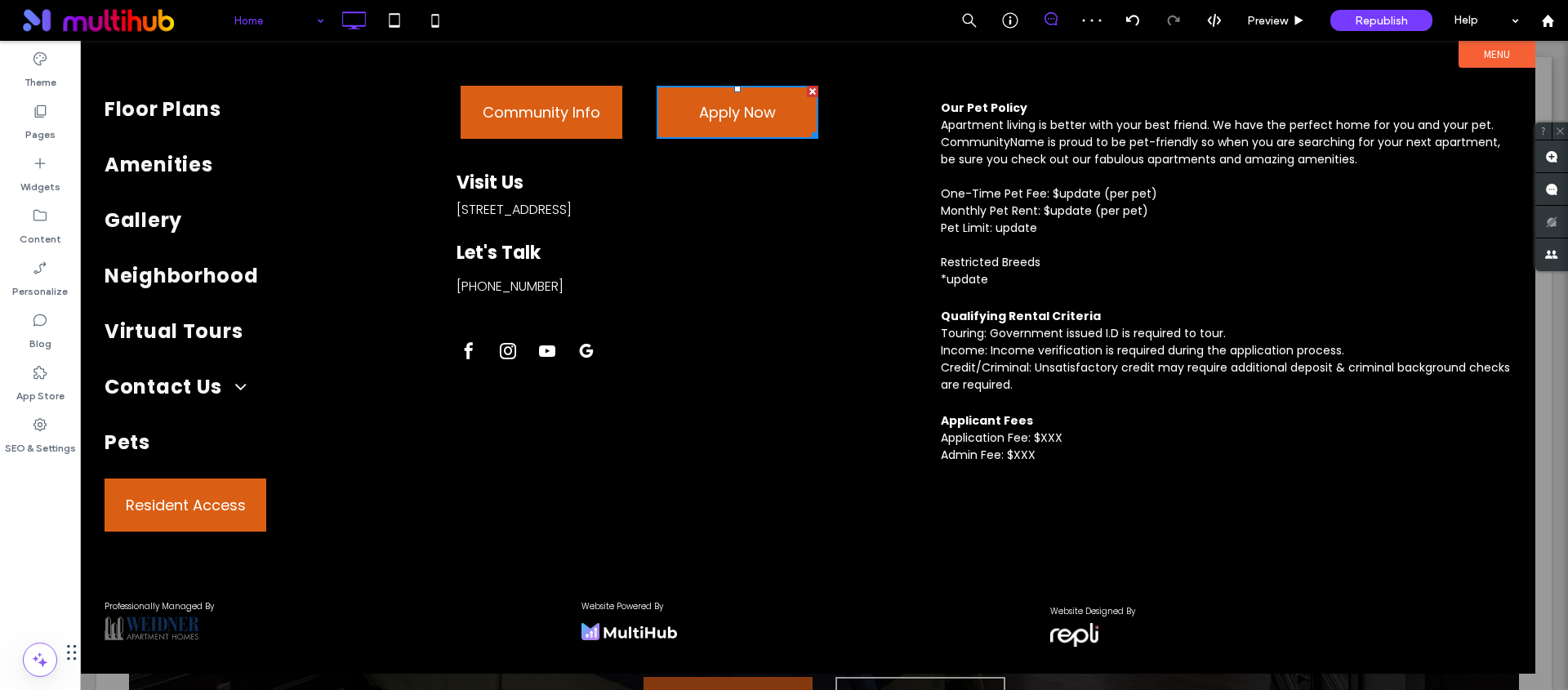
click at [738, 139] on span at bounding box center [738, 139] width 0 height 0
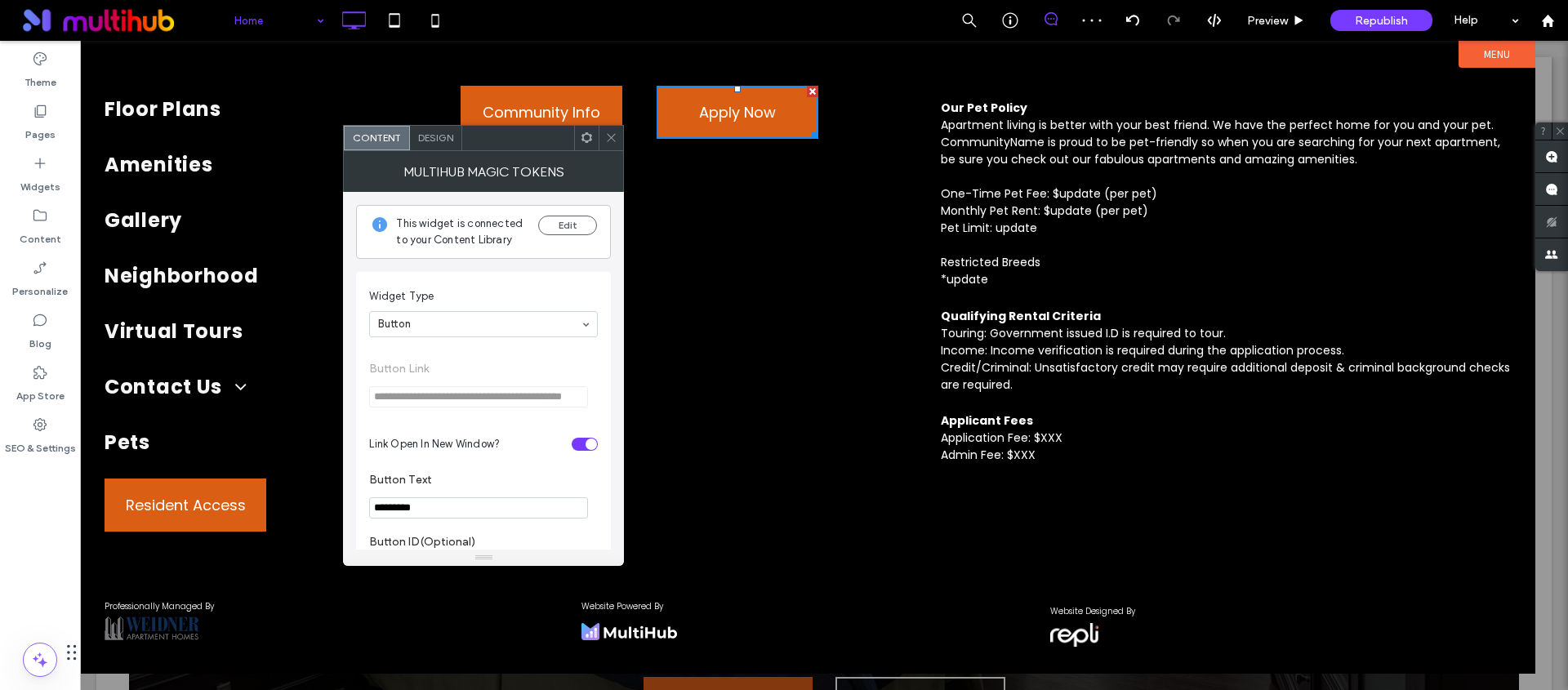
click at [600, 134] on div at bounding box center [610, 138] width 25 height 25
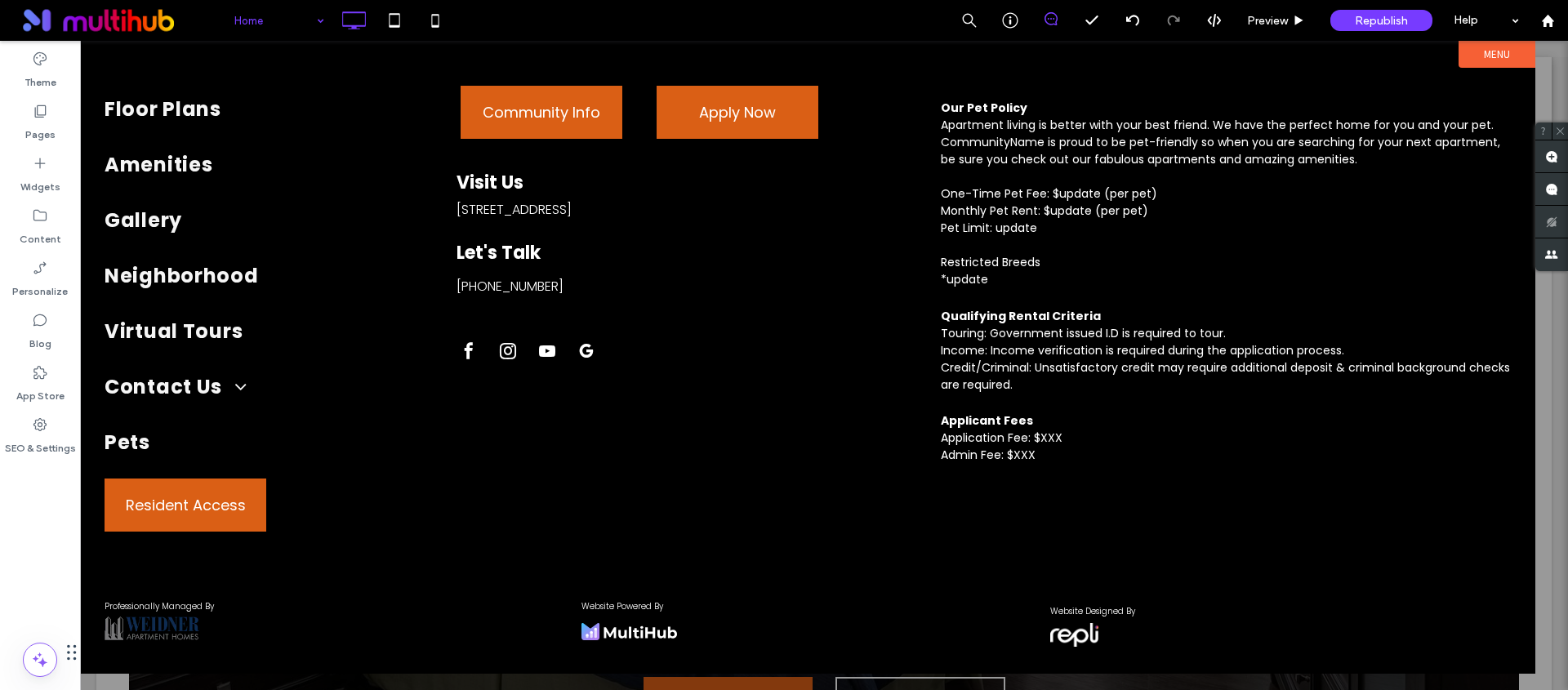
click at [1508, 52] on label "Menu" at bounding box center [1497, 54] width 77 height 27
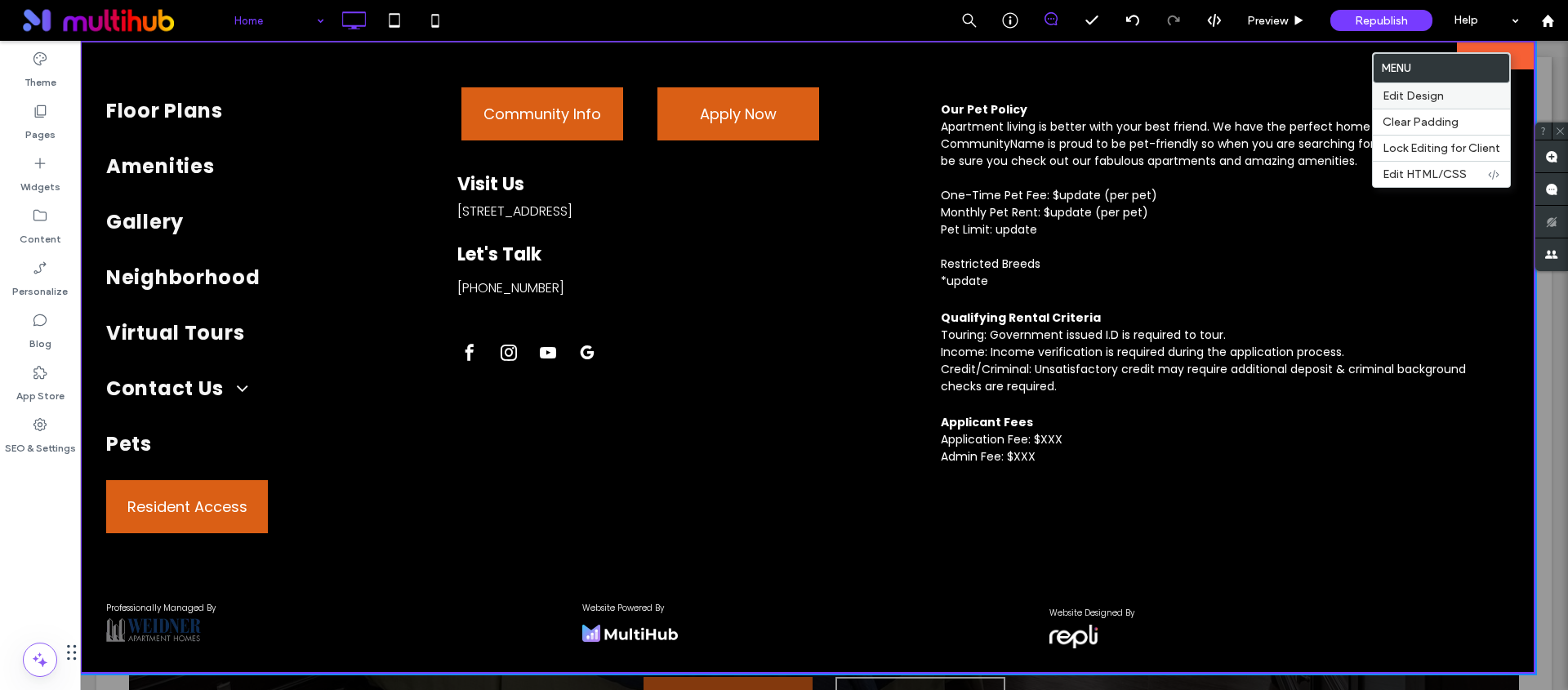
click at [1445, 95] on label "Edit Design" at bounding box center [1440, 96] width 117 height 14
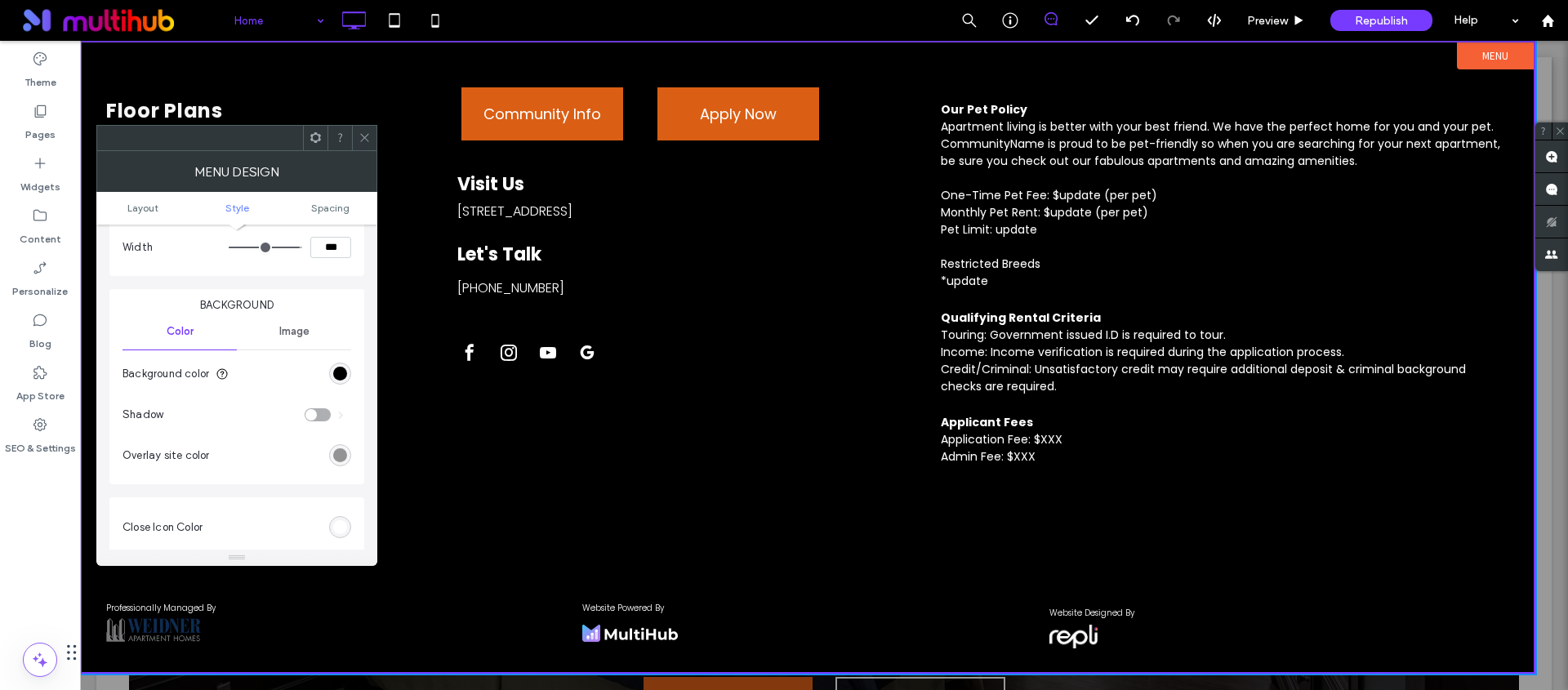
scroll to position [507, 0]
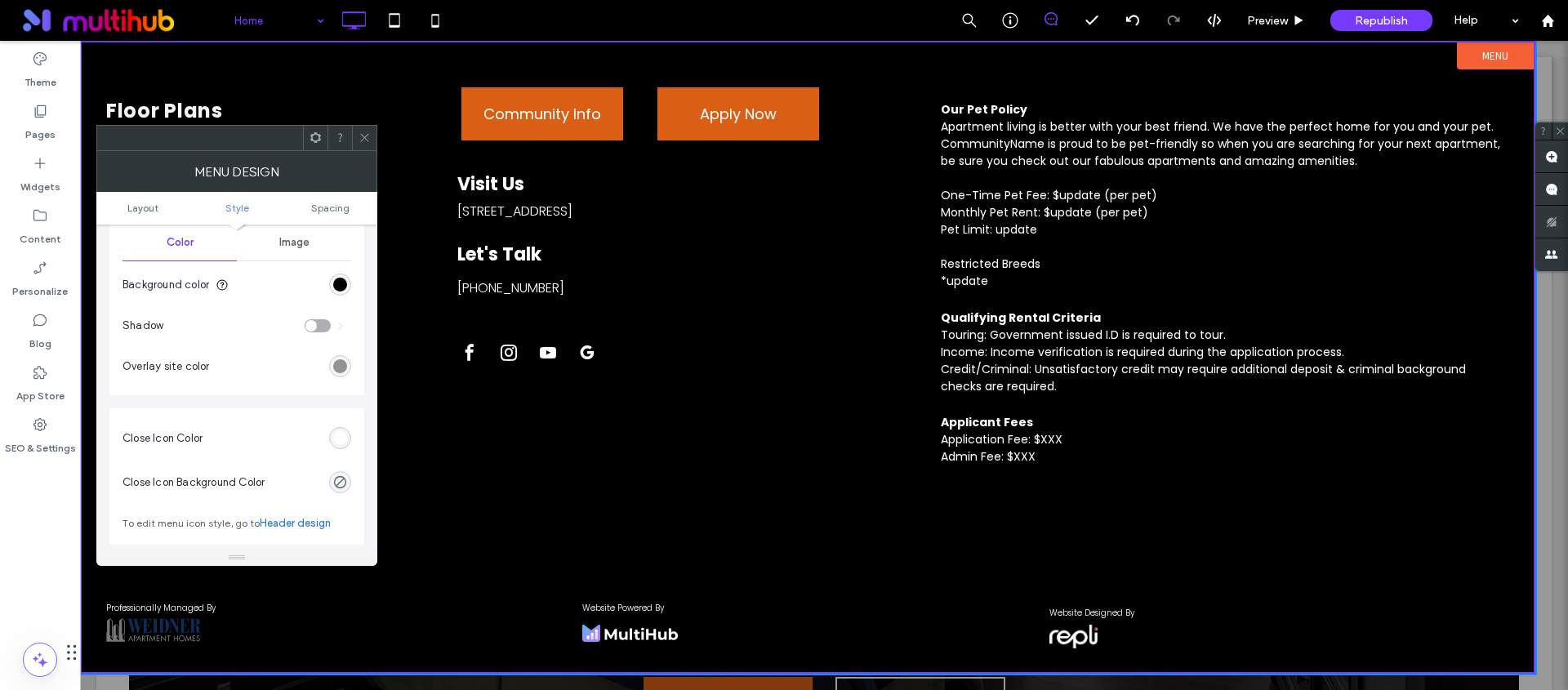
click at [341, 430] on div "rgb(255, 255, 255)" at bounding box center [341, 438] width 22 height 22
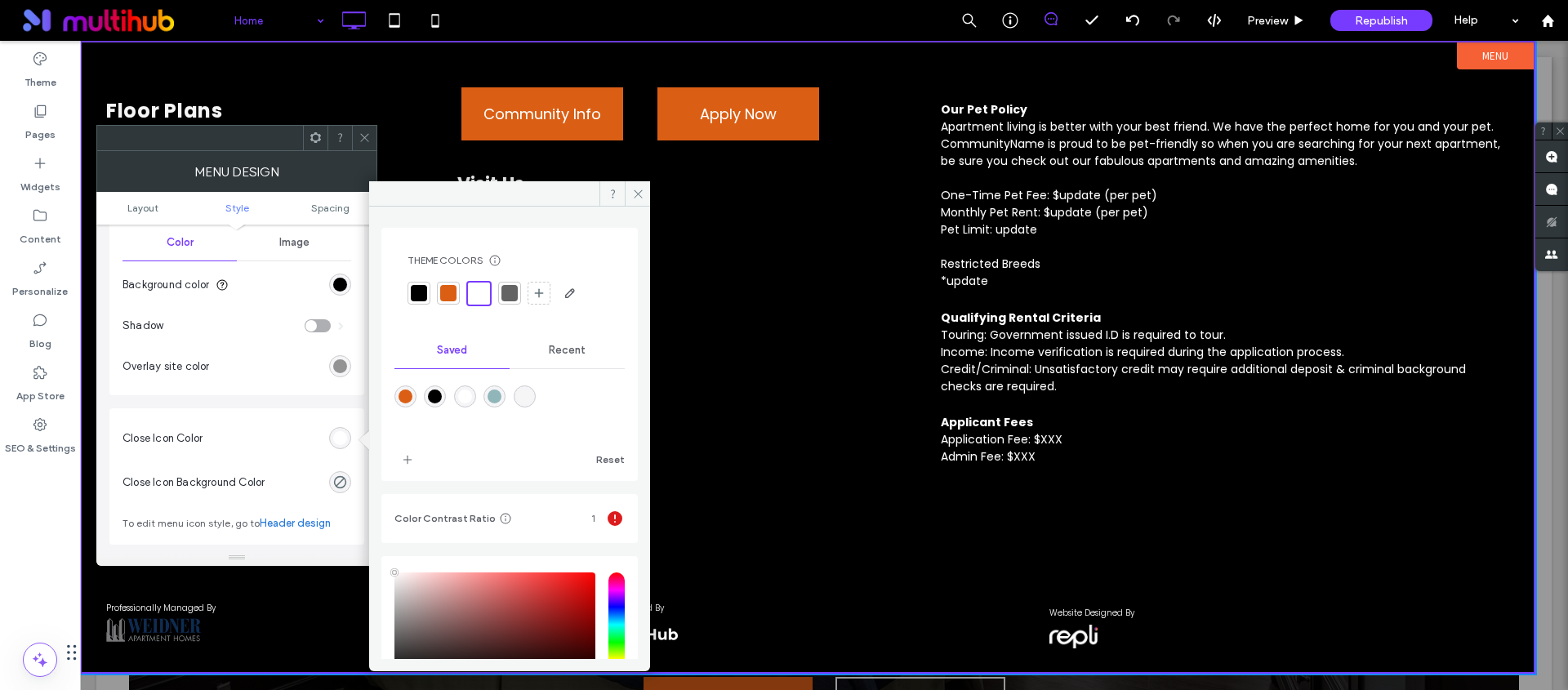
click at [483, 296] on div at bounding box center [479, 294] width 19 height 19
click at [362, 134] on use at bounding box center [365, 138] width 9 height 9
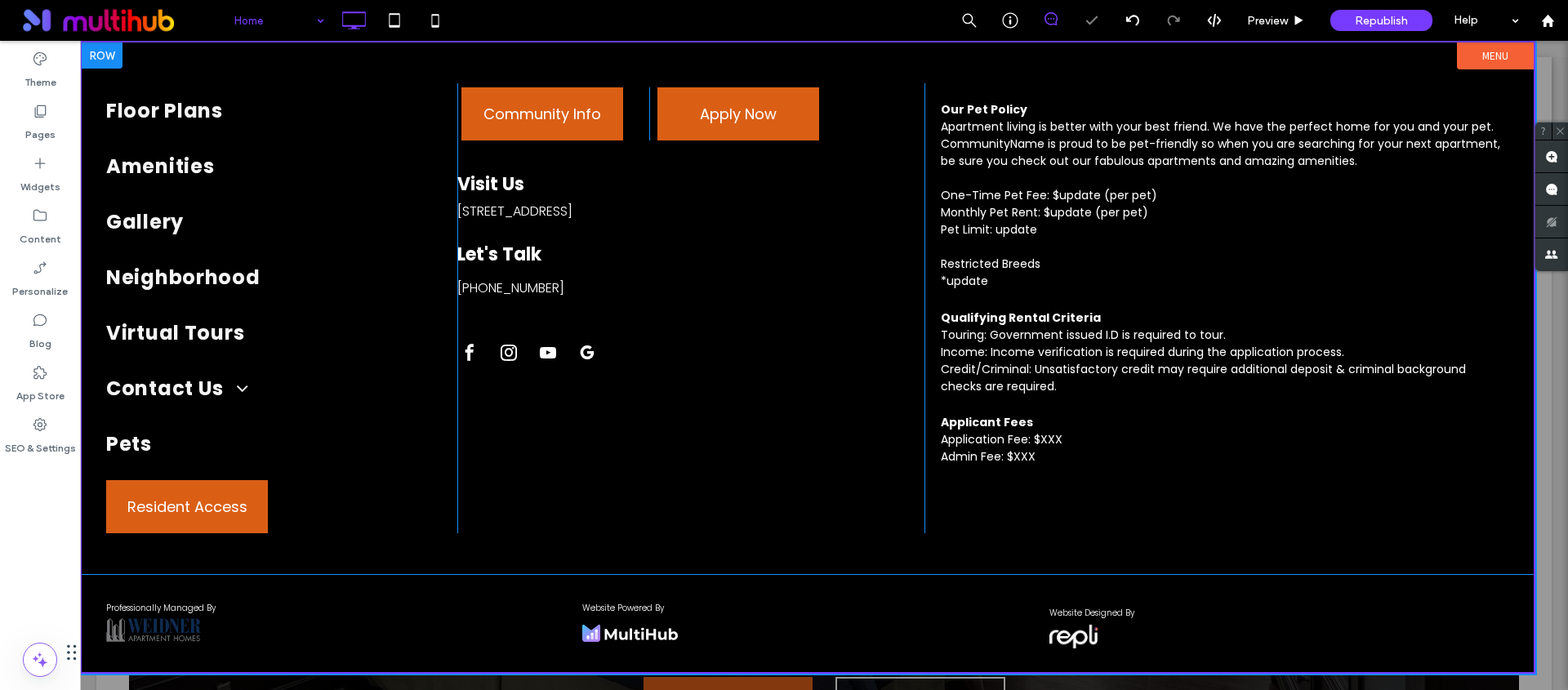
click at [1514, 71] on div "Floor Plans Amenities Gallery Neighborhood Virtual Tours Contact Us Schedule A …" at bounding box center [807, 308] width 1452 height 532
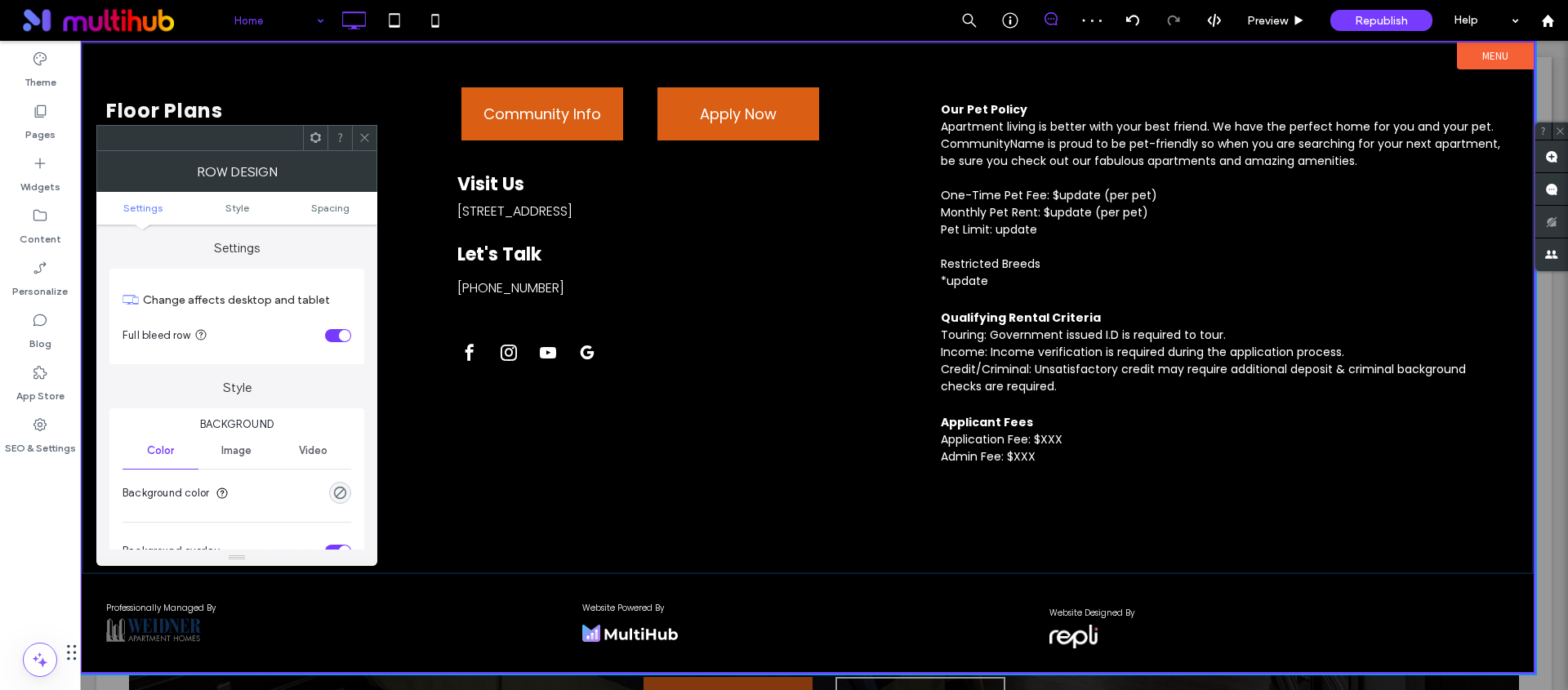
click at [368, 135] on icon at bounding box center [365, 138] width 12 height 12
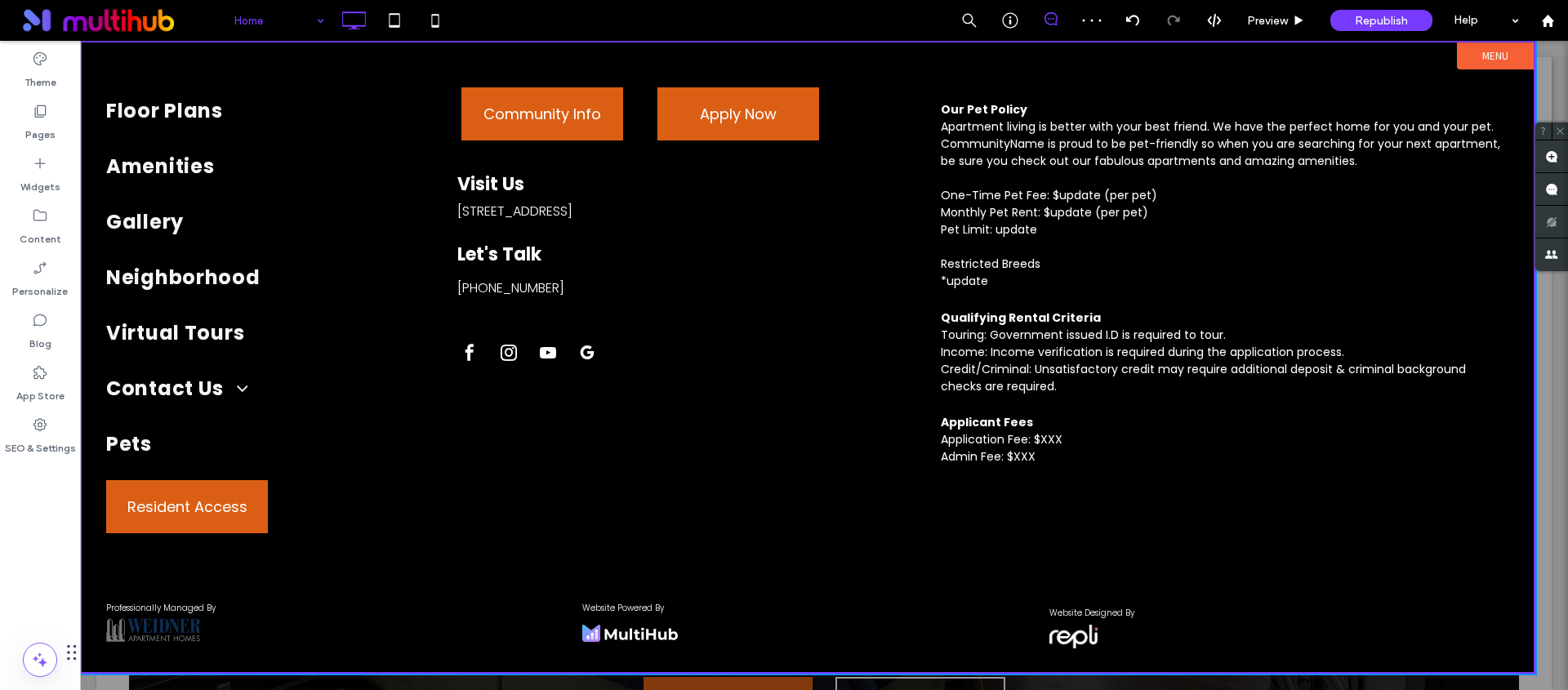
click at [1542, 77] on div at bounding box center [824, 366] width 1488 height 650
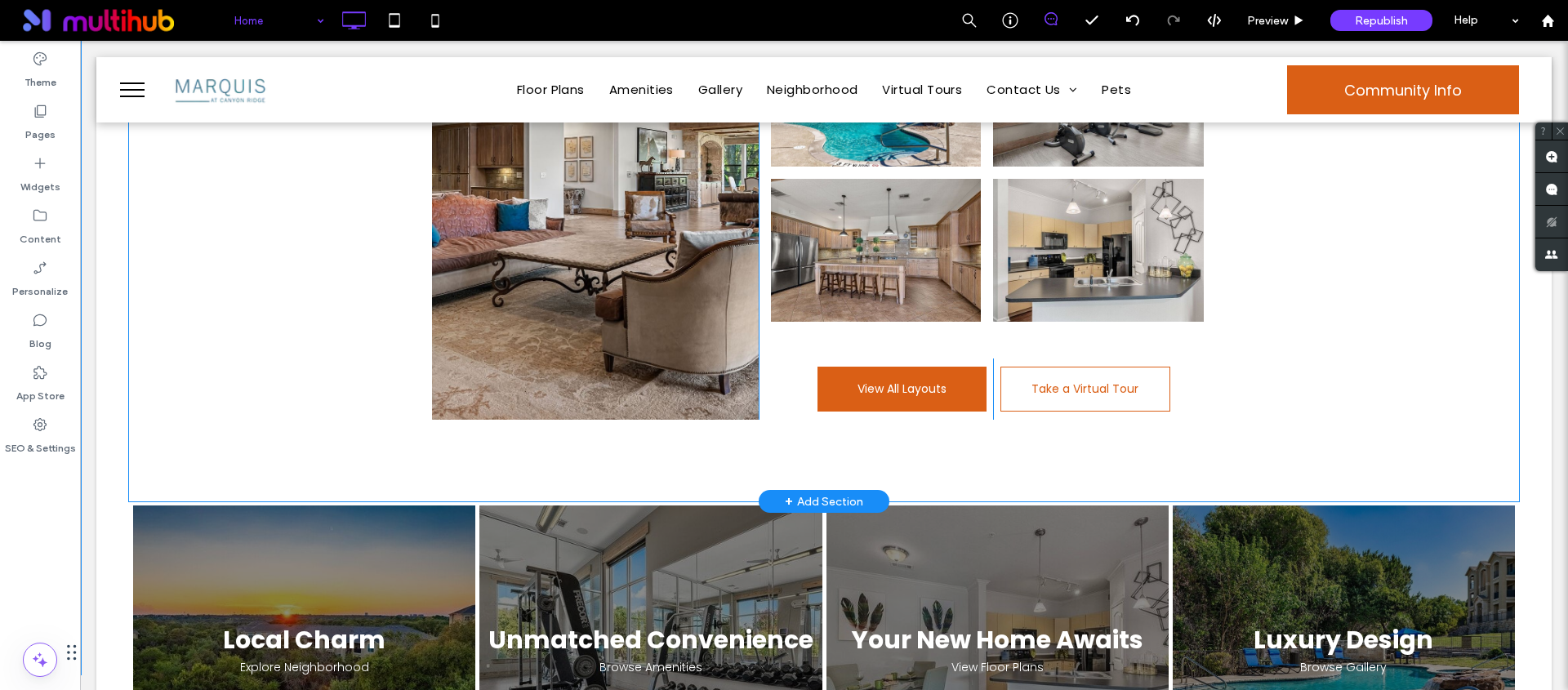
scroll to position [2340, 0]
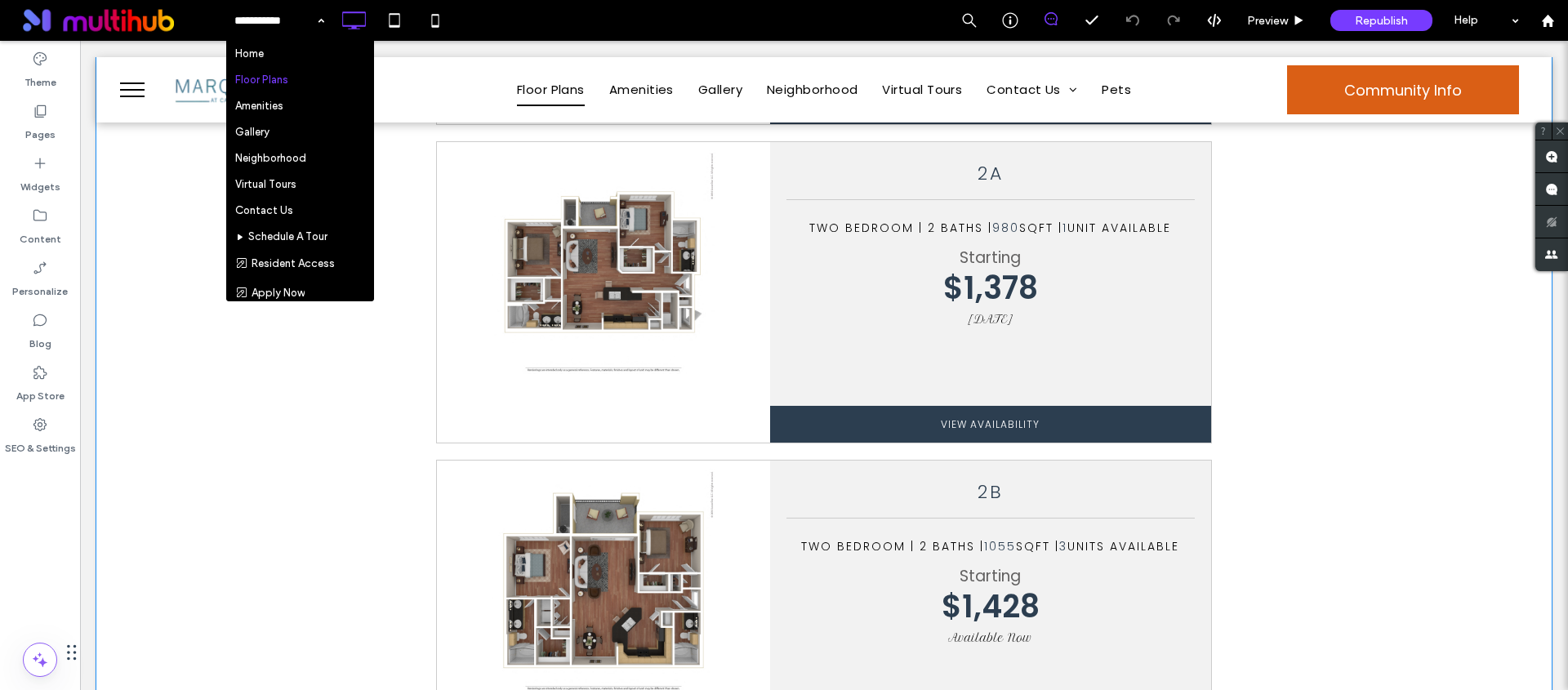
scroll to position [2256, 0]
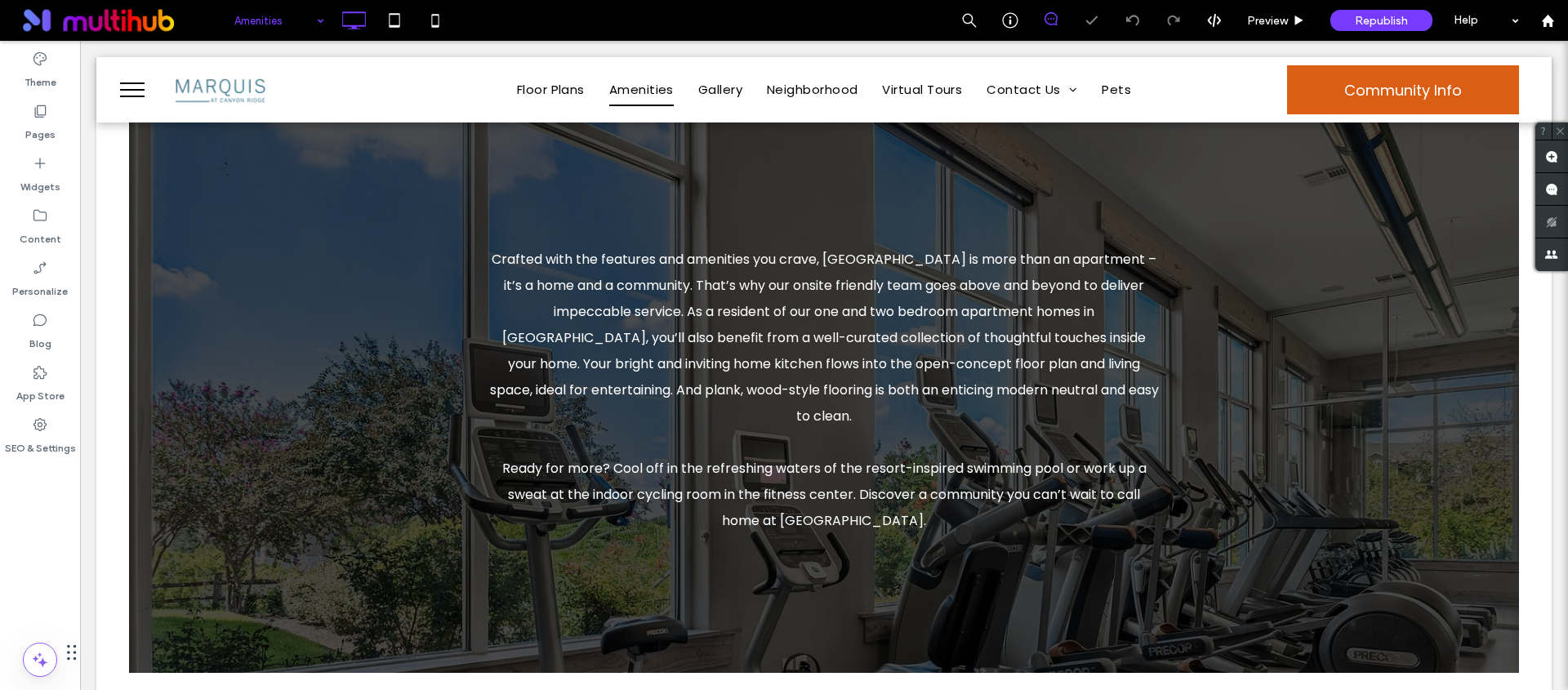
scroll to position [152, 0]
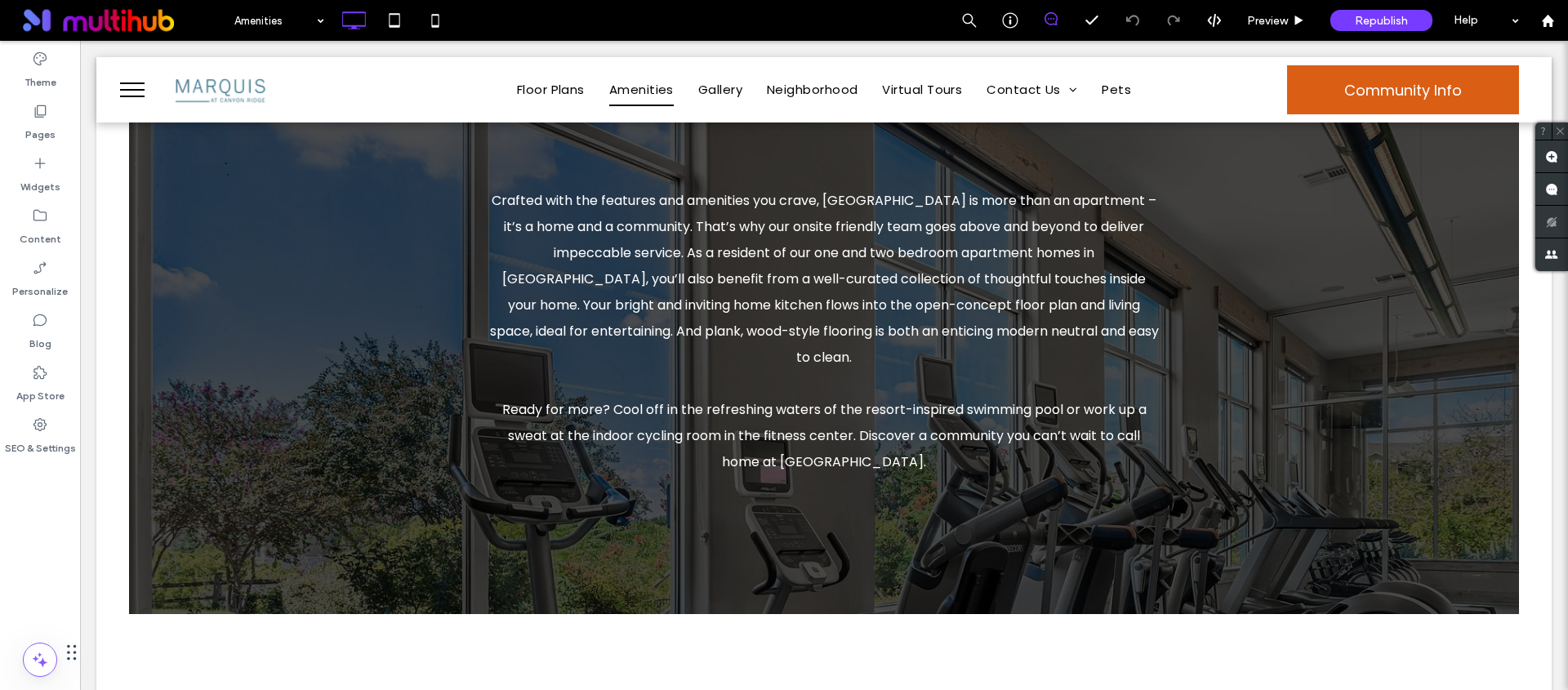
drag, startPoint x: 461, startPoint y: 26, endPoint x: 331, endPoint y: 73, distance: 138.2
click at [461, 26] on div "Amenities Preview Republish Help" at bounding box center [896, 21] width 1343 height 41
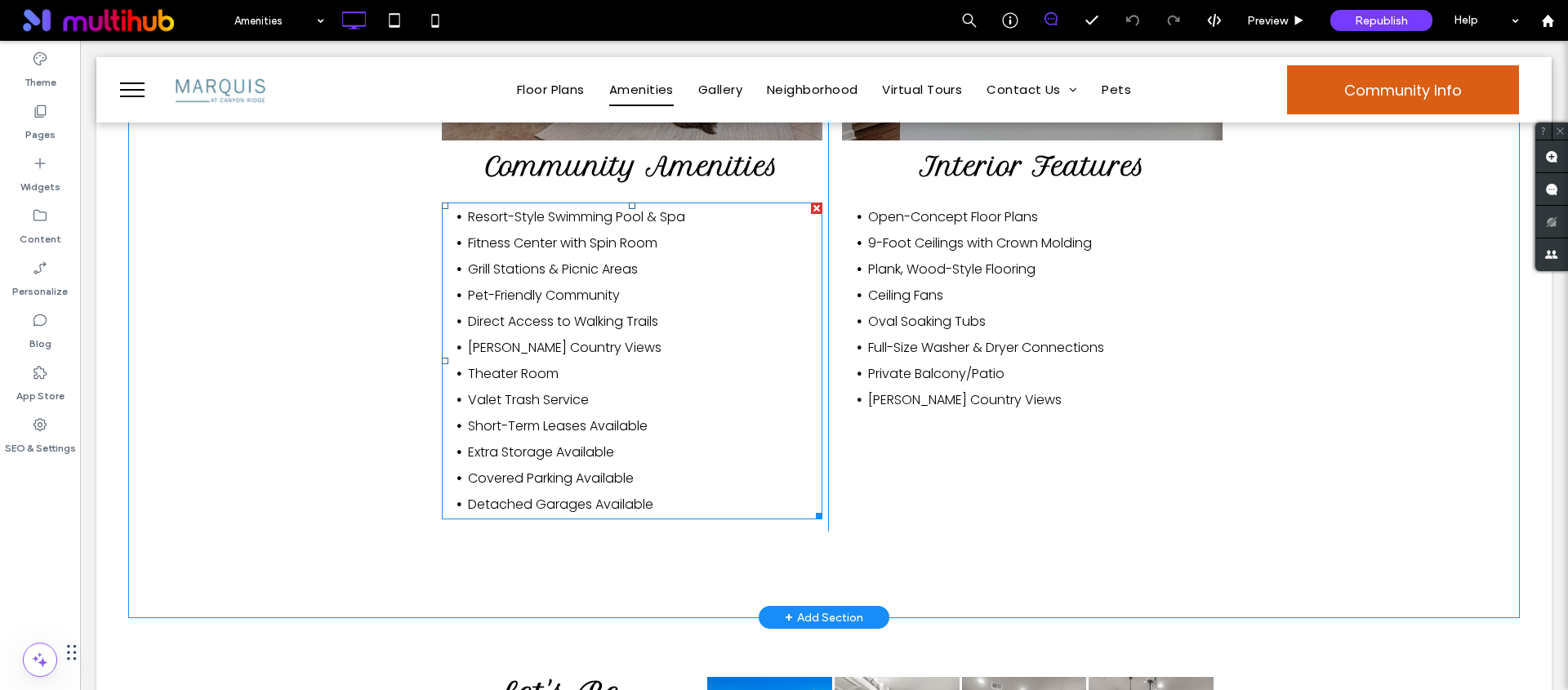
scroll to position [1260, 0]
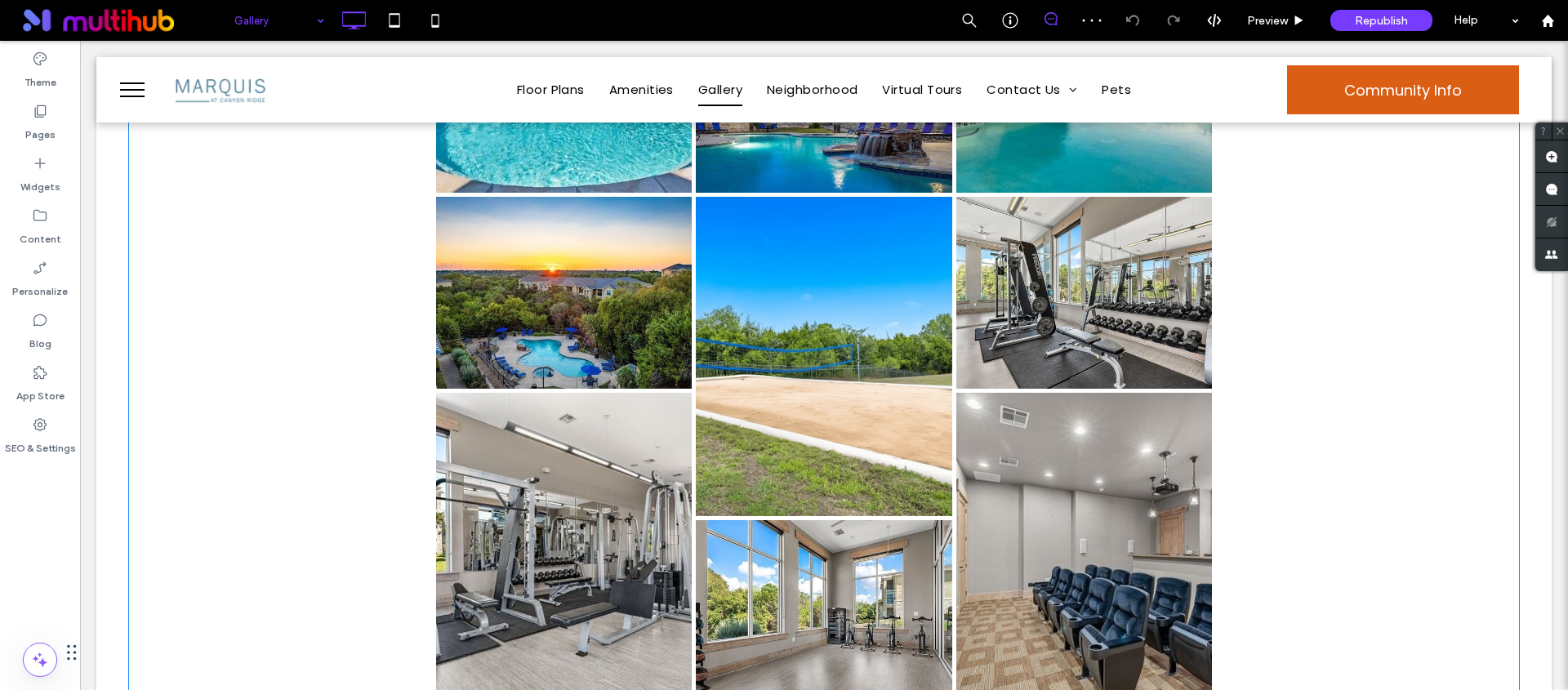
scroll to position [1200, 0]
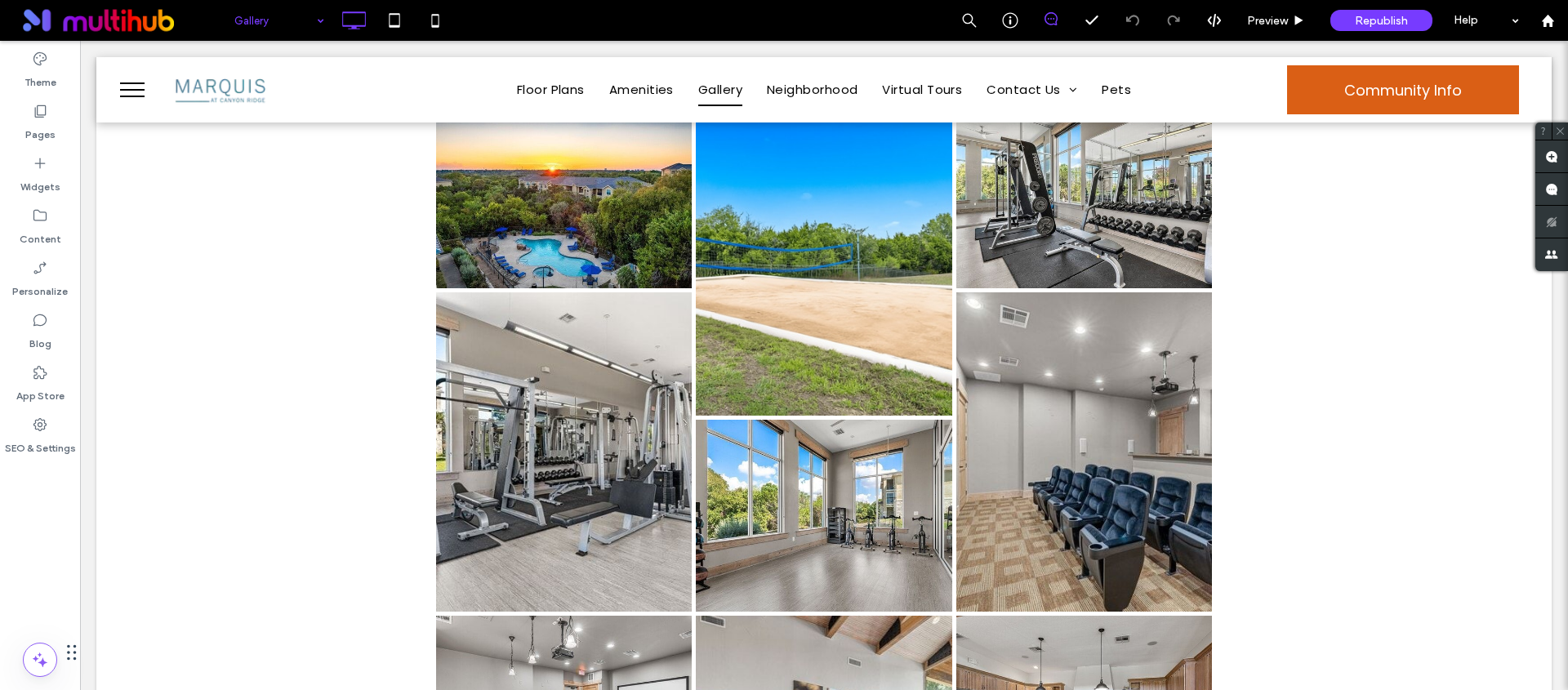
click at [290, 31] on input at bounding box center [275, 21] width 81 height 41
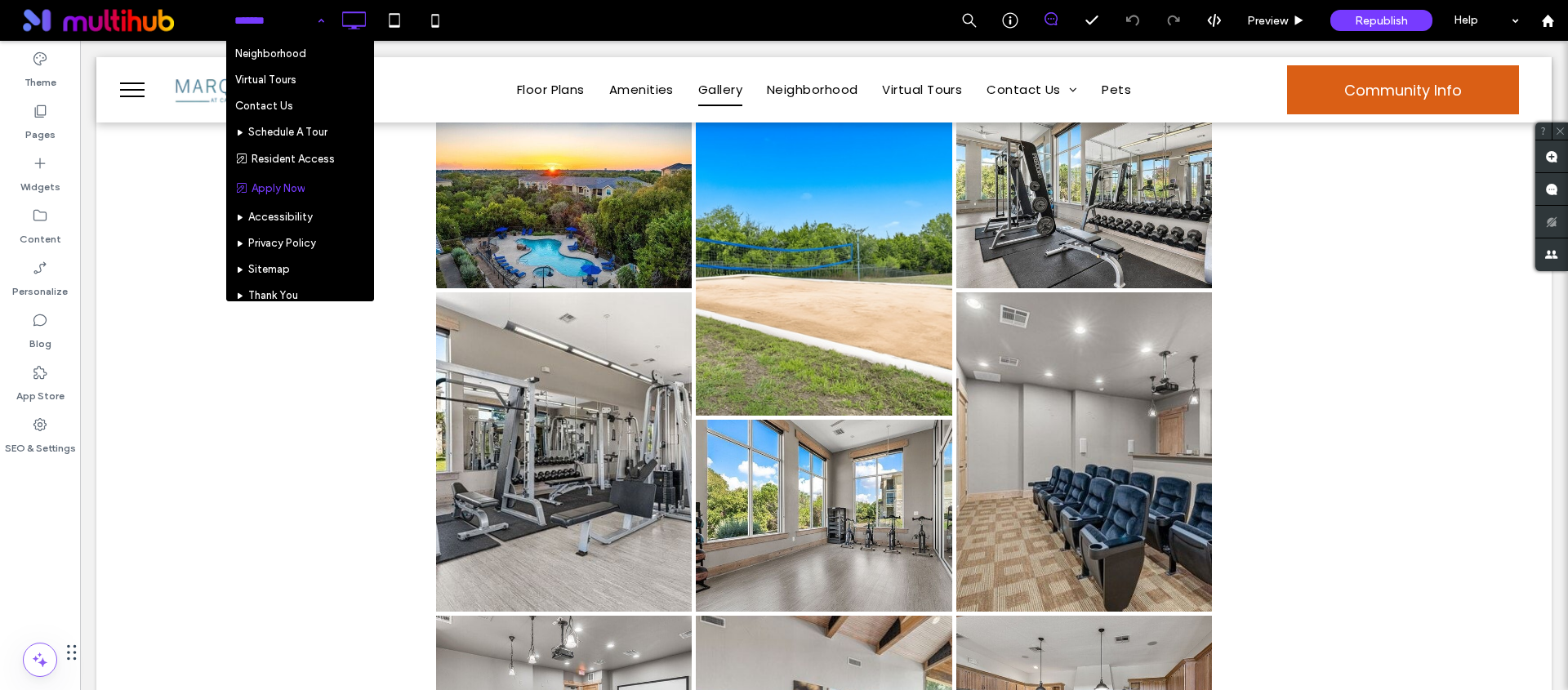
scroll to position [195, 0]
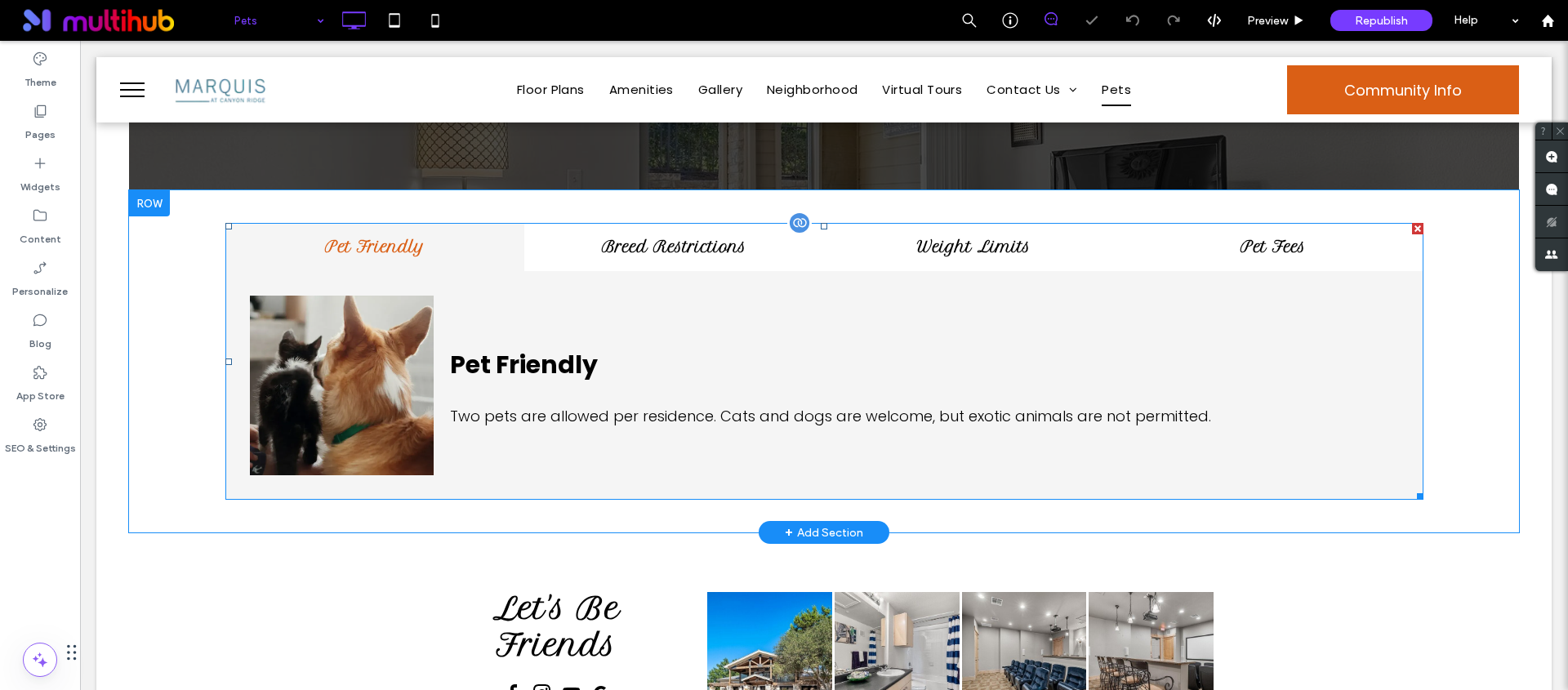
scroll to position [449, 0]
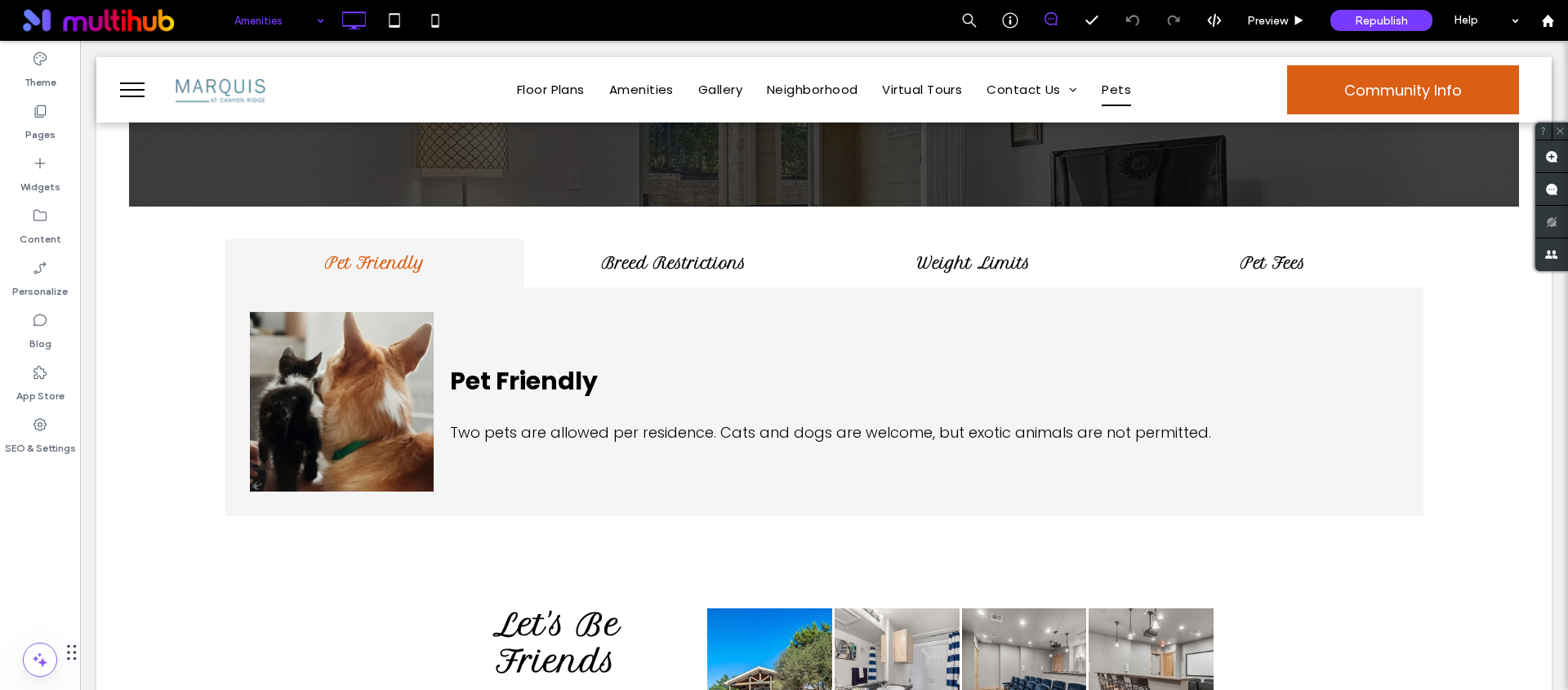
click at [283, 24] on input at bounding box center [275, 21] width 81 height 41
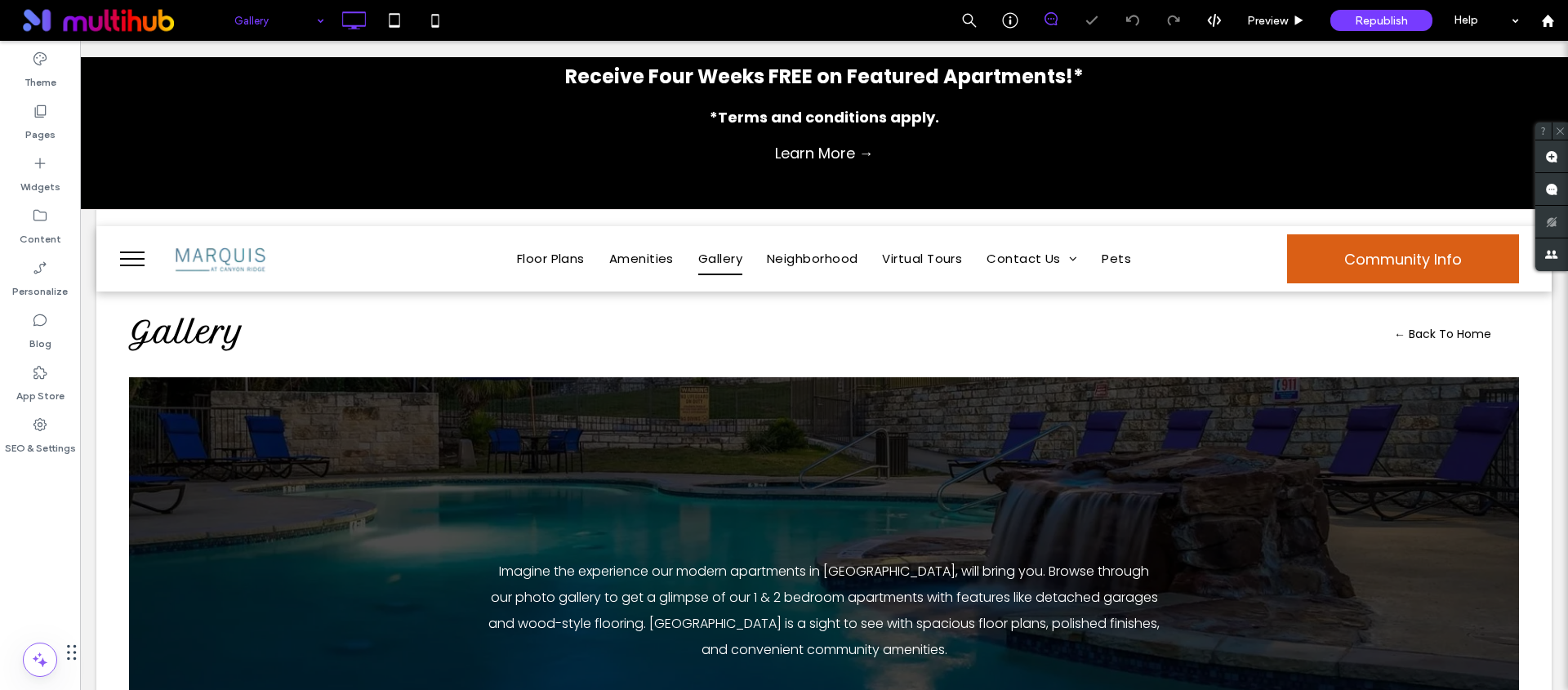
click at [282, 36] on input at bounding box center [275, 21] width 81 height 41
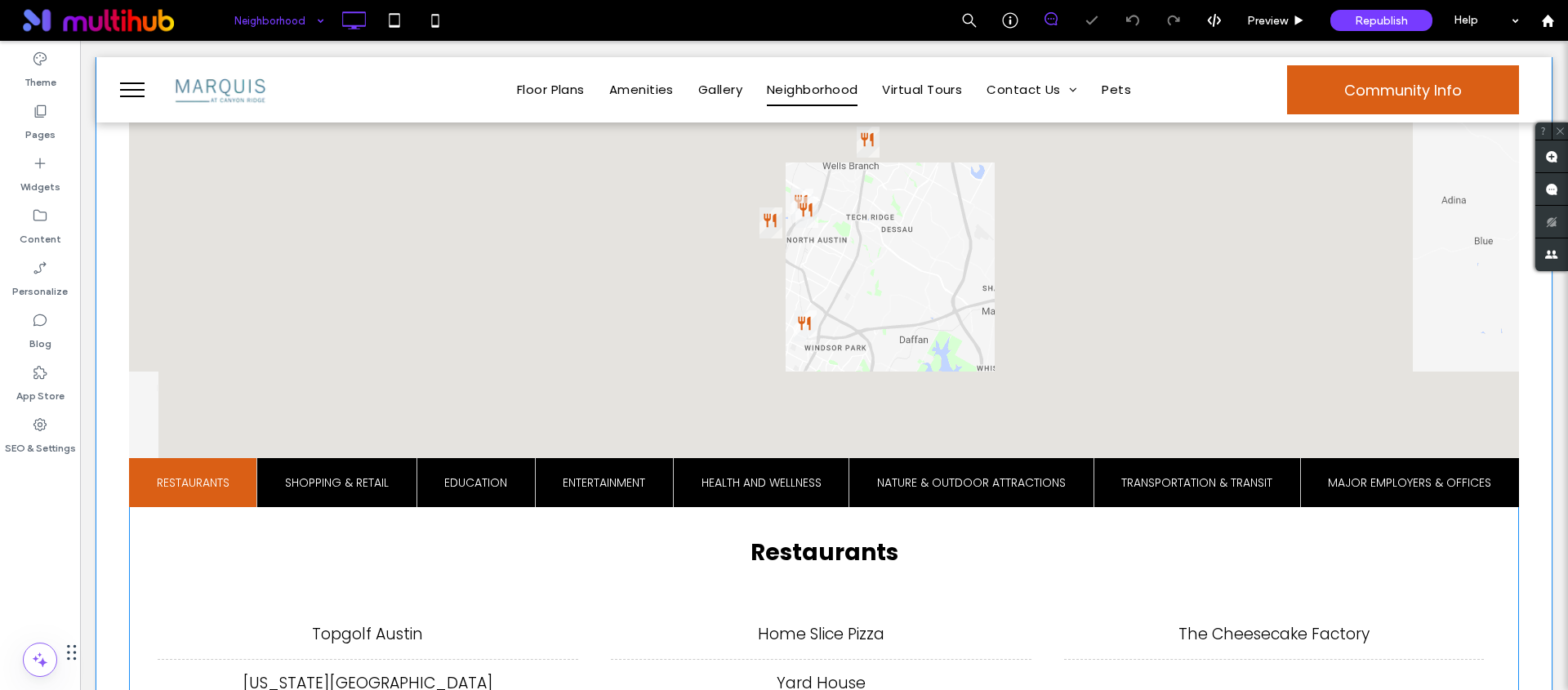
scroll to position [705, 0]
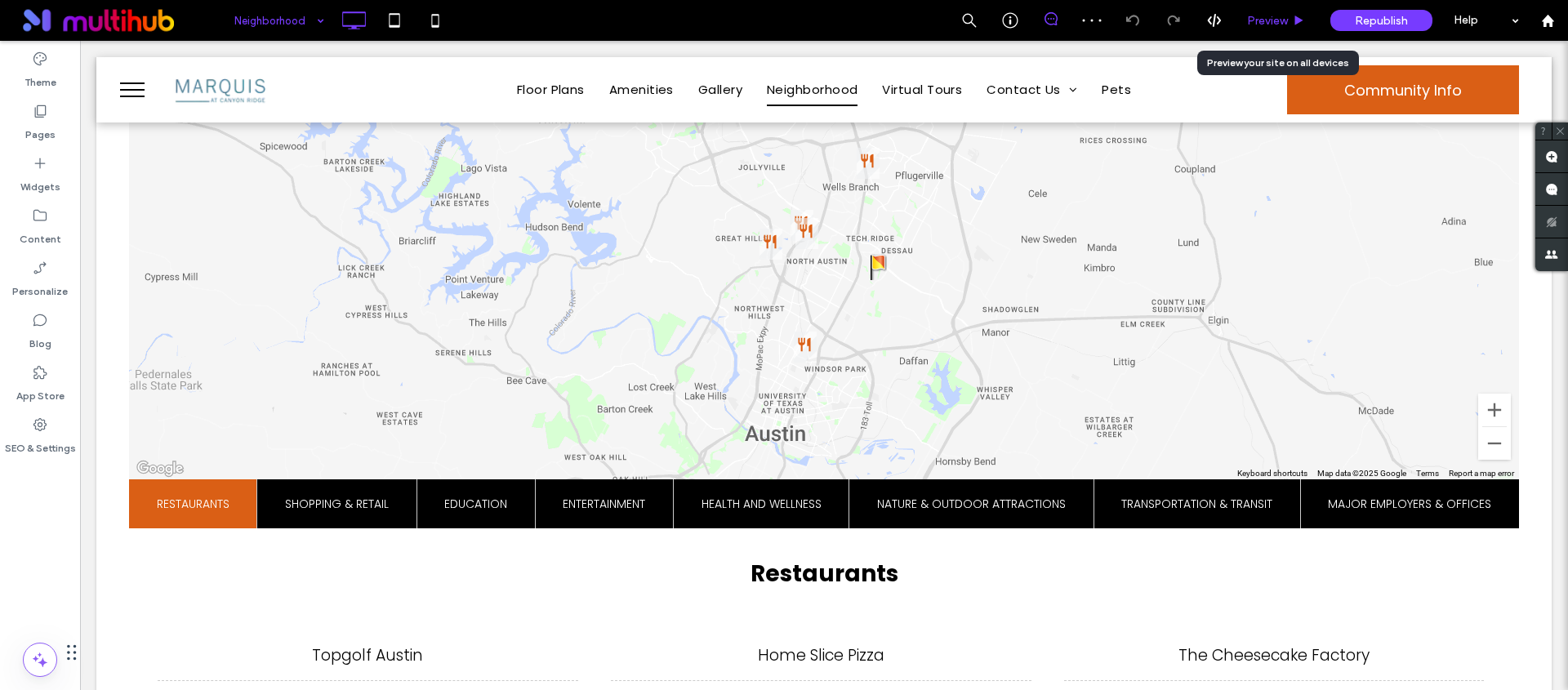
click at [1266, 26] on span "Preview" at bounding box center [1268, 21] width 41 height 14
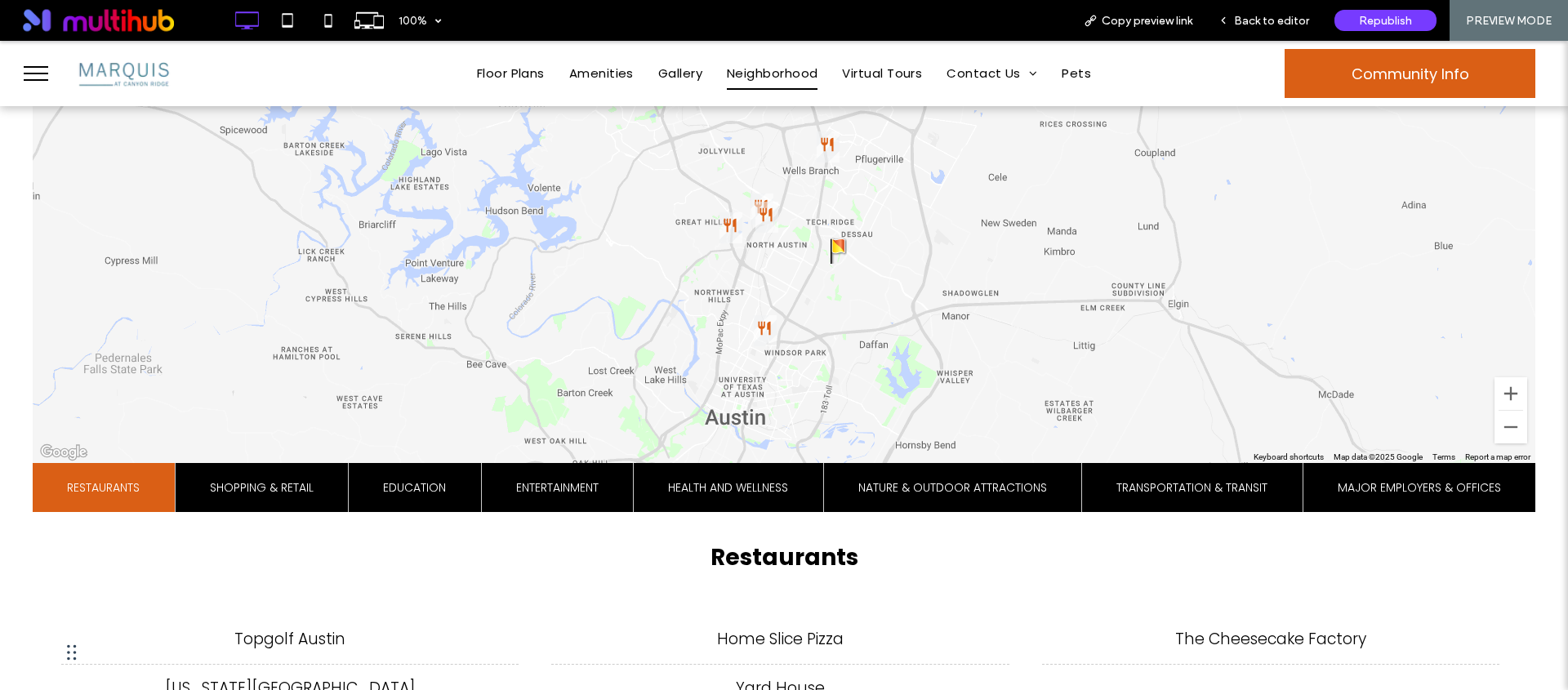
click at [972, 492] on span "Nature & Outdoor Attractions" at bounding box center [953, 487] width 188 height 49
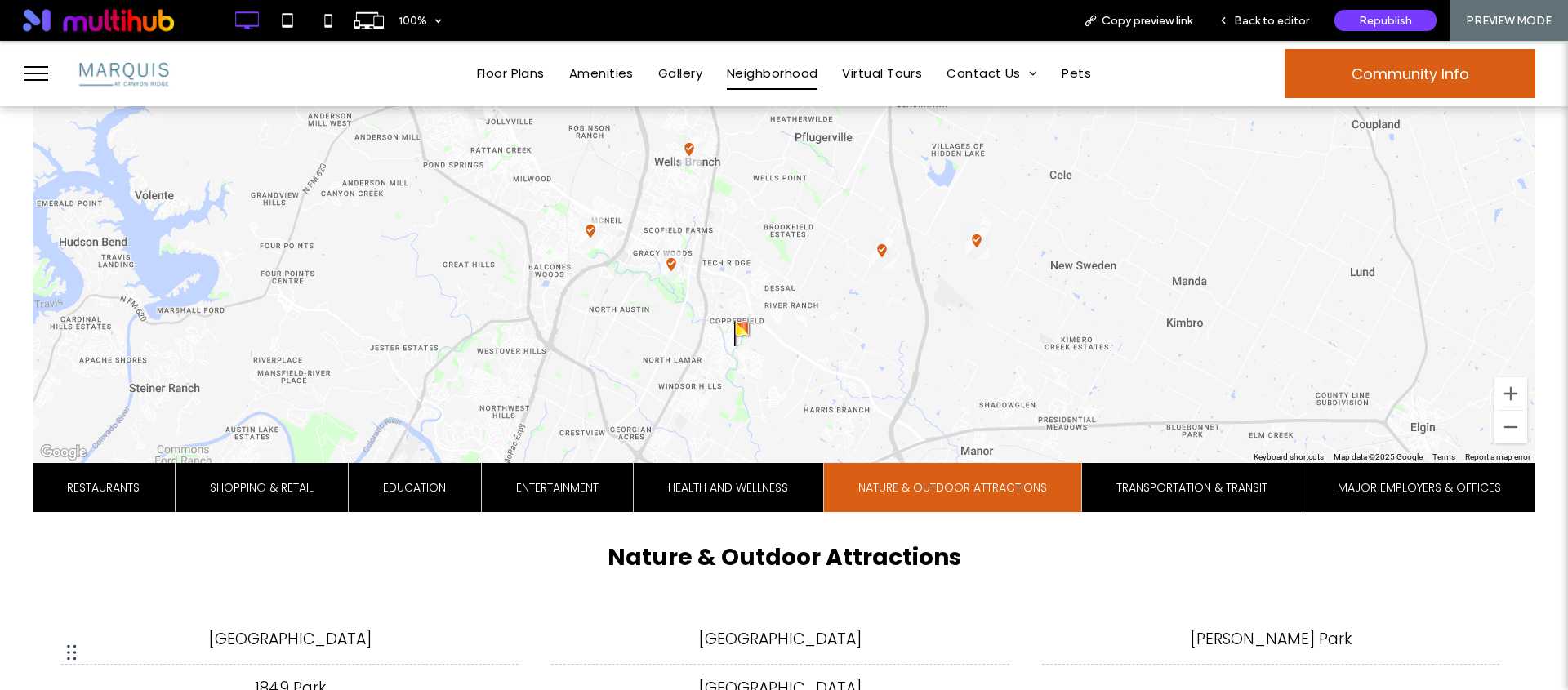
click at [1158, 489] on span "Transportation & Transit" at bounding box center [1191, 487] width 151 height 49
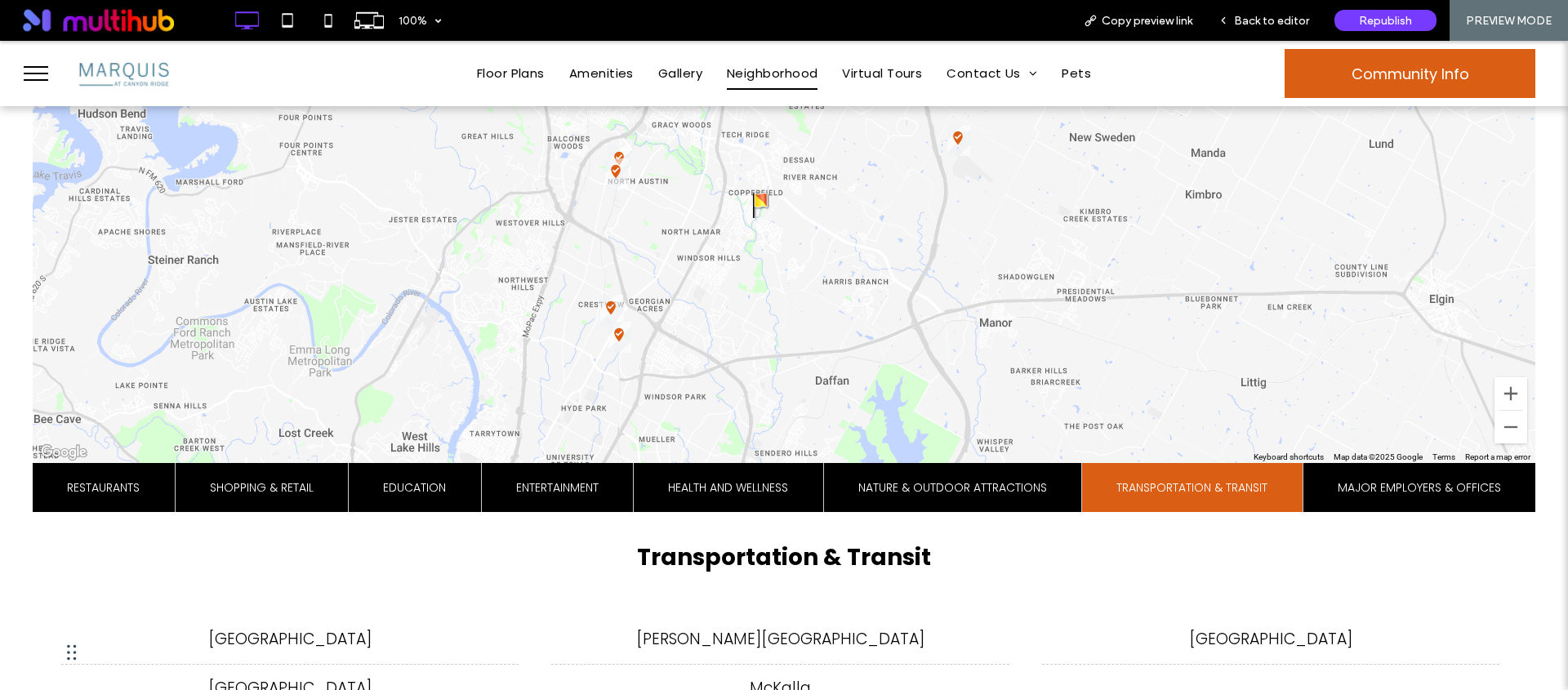
click at [1375, 481] on span "Major Employers & Offices" at bounding box center [1419, 487] width 163 height 49
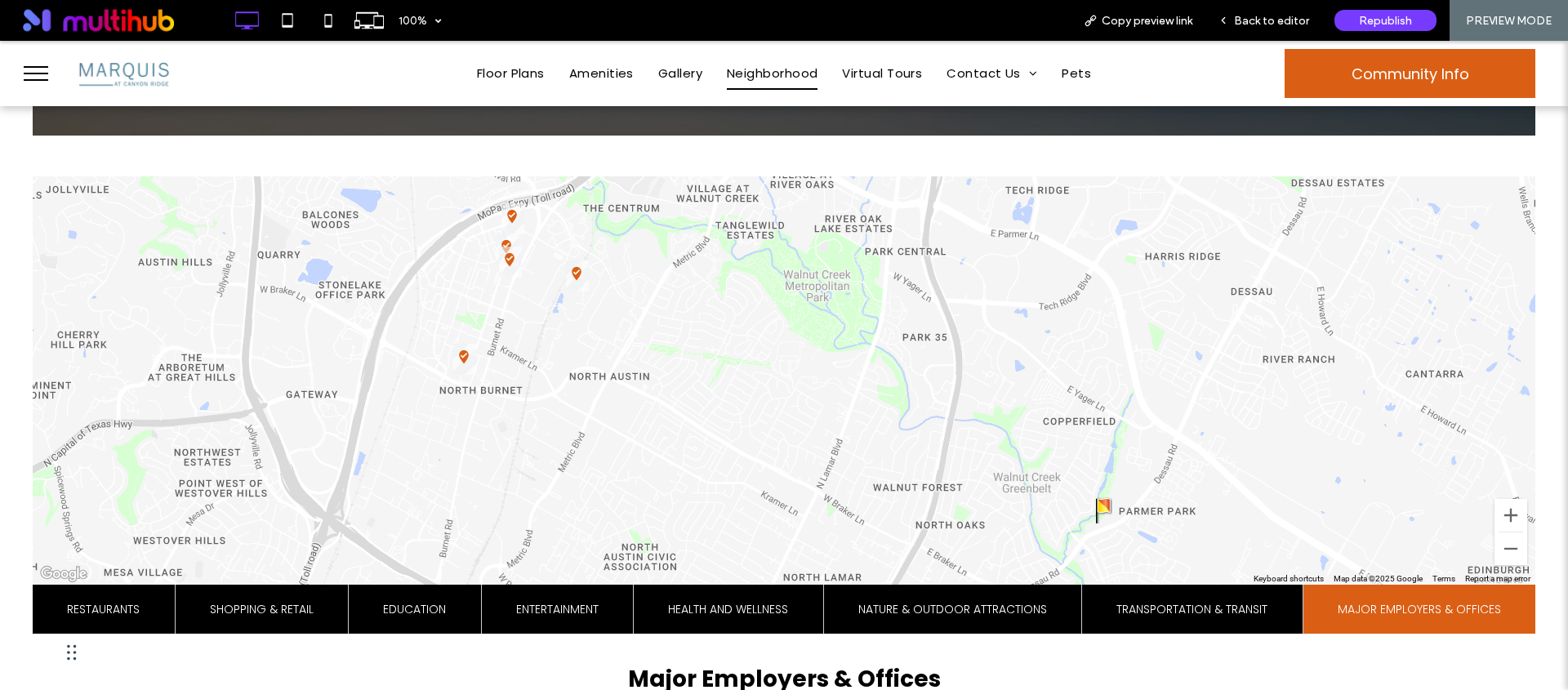
scroll to position [581, 0]
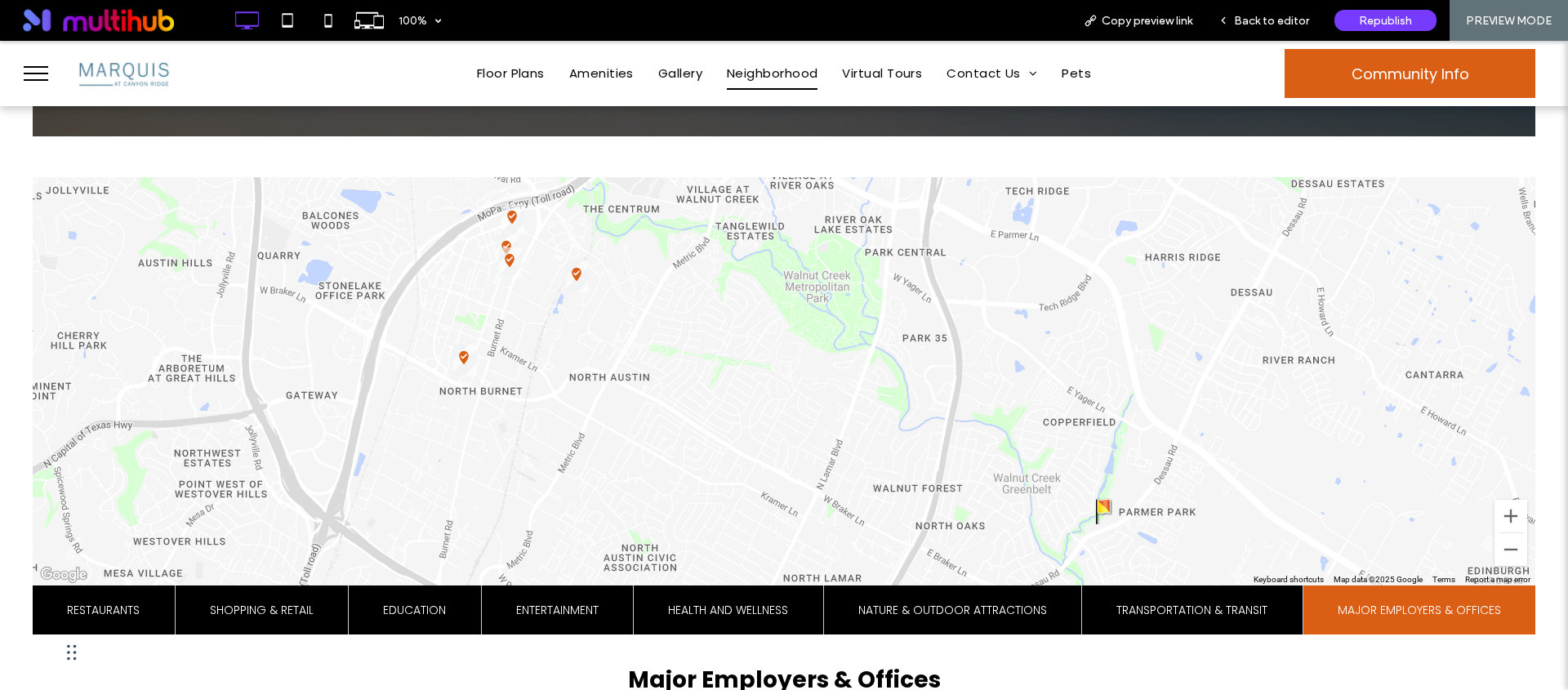
click at [715, 628] on span "Health and Wellness" at bounding box center [728, 610] width 120 height 49
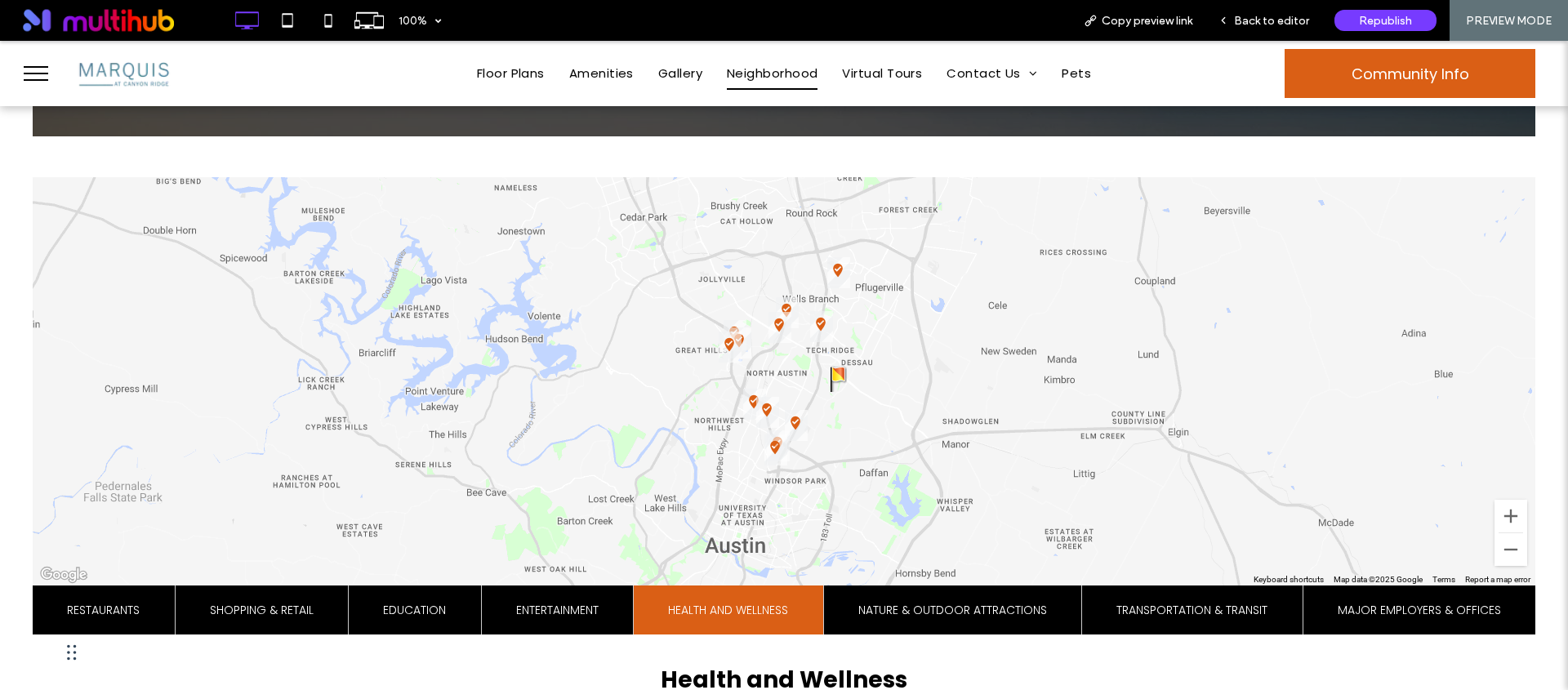
click at [830, 378] on img "Canyon Vistas" at bounding box center [838, 378] width 16 height 27
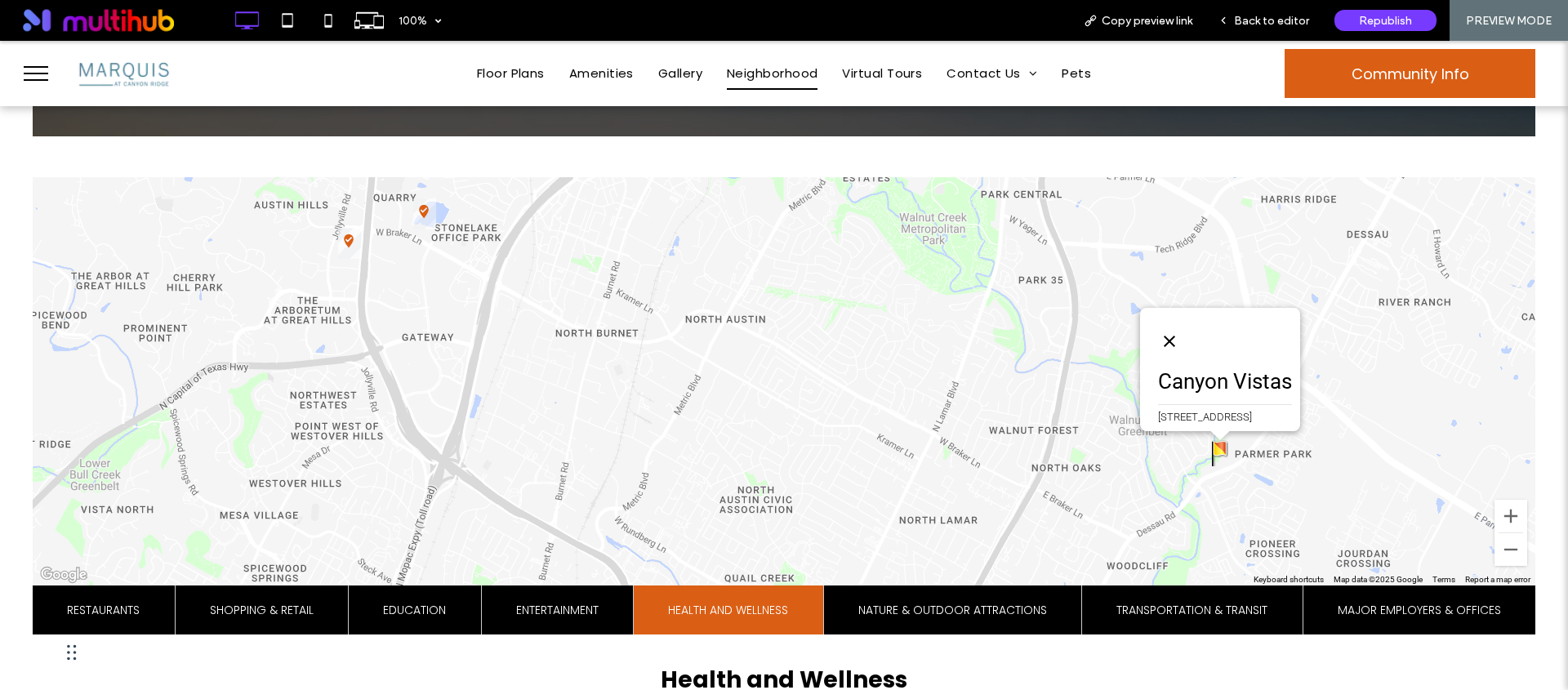
click at [1150, 330] on button "Close" at bounding box center [1170, 342] width 39 height 39
click at [520, 613] on span "Entertainment" at bounding box center [557, 610] width 82 height 49
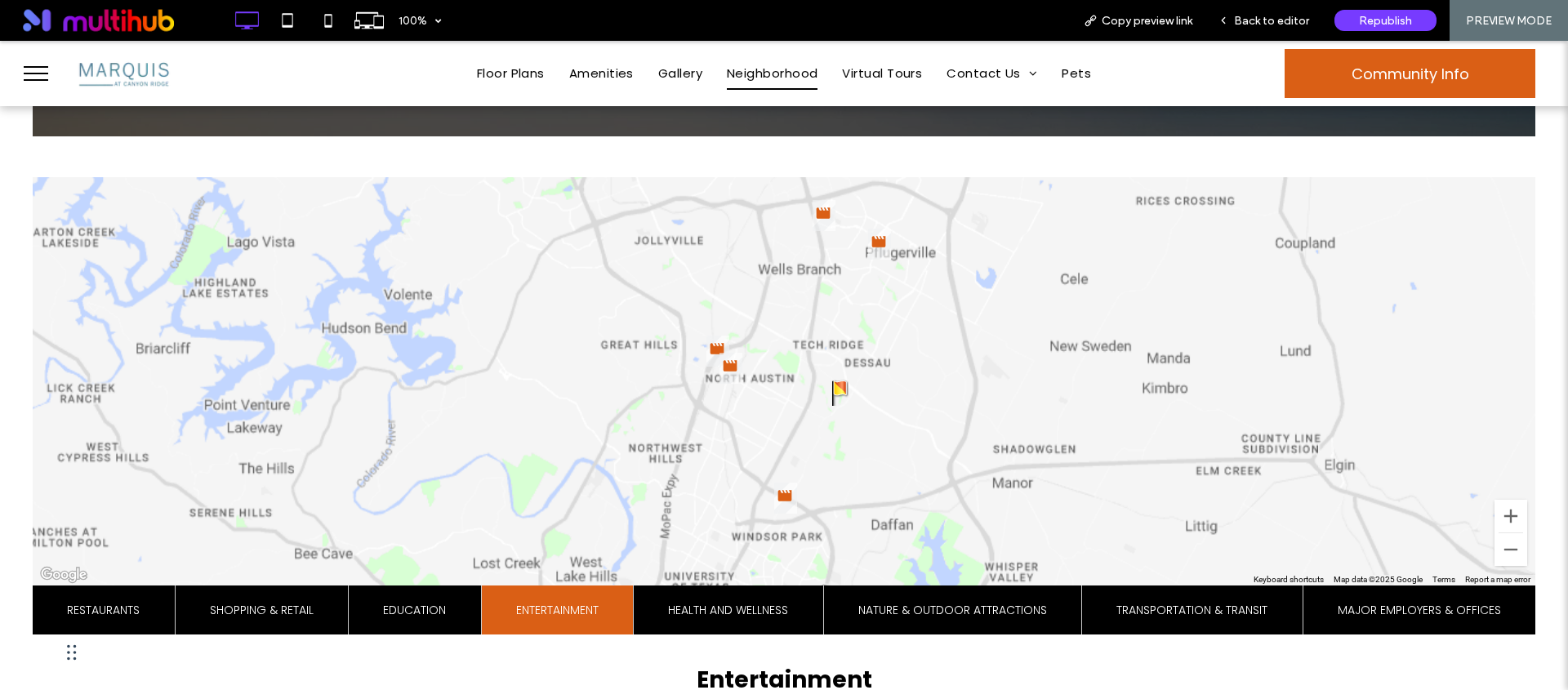
click at [441, 610] on span "Education" at bounding box center [414, 610] width 62 height 49
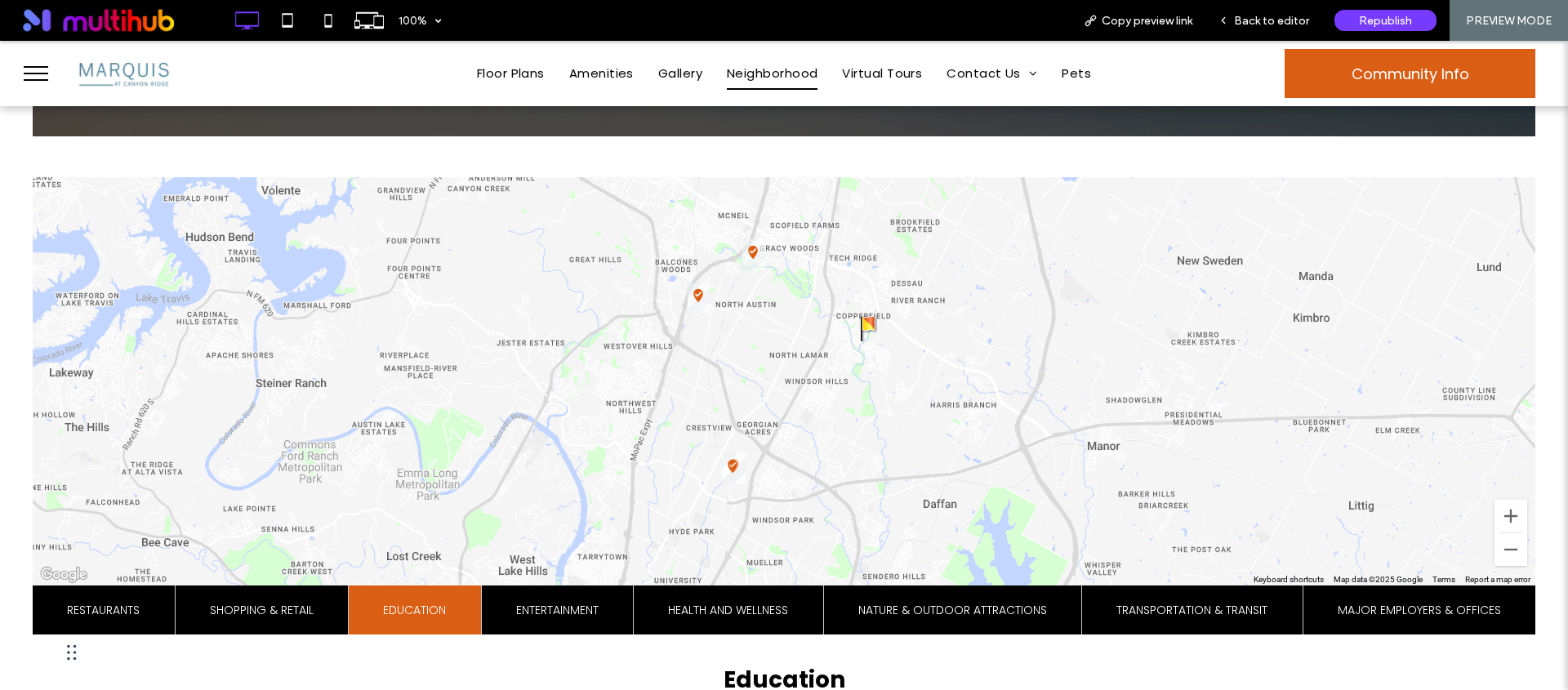
click at [319, 610] on li "Shopping & Retail" at bounding box center [261, 610] width 174 height 49
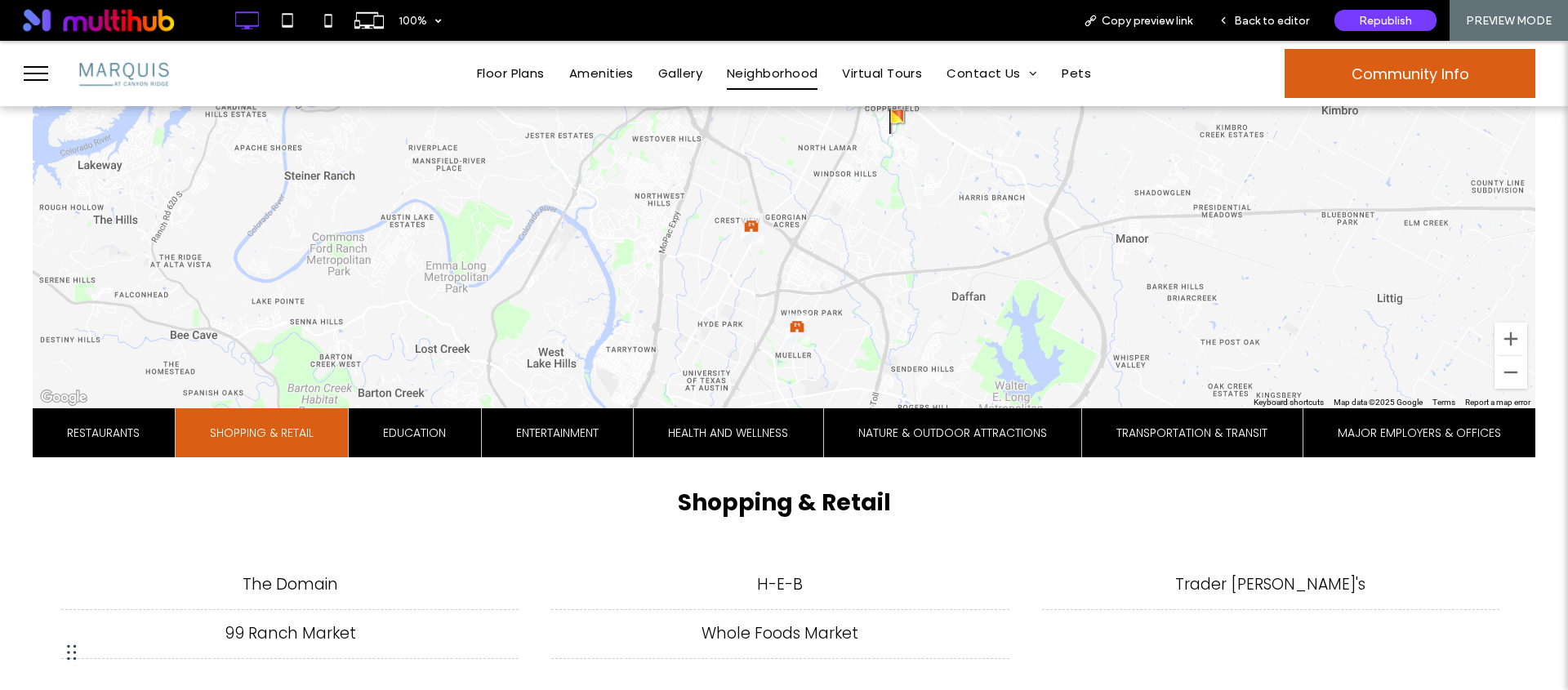
scroll to position [764, 0]
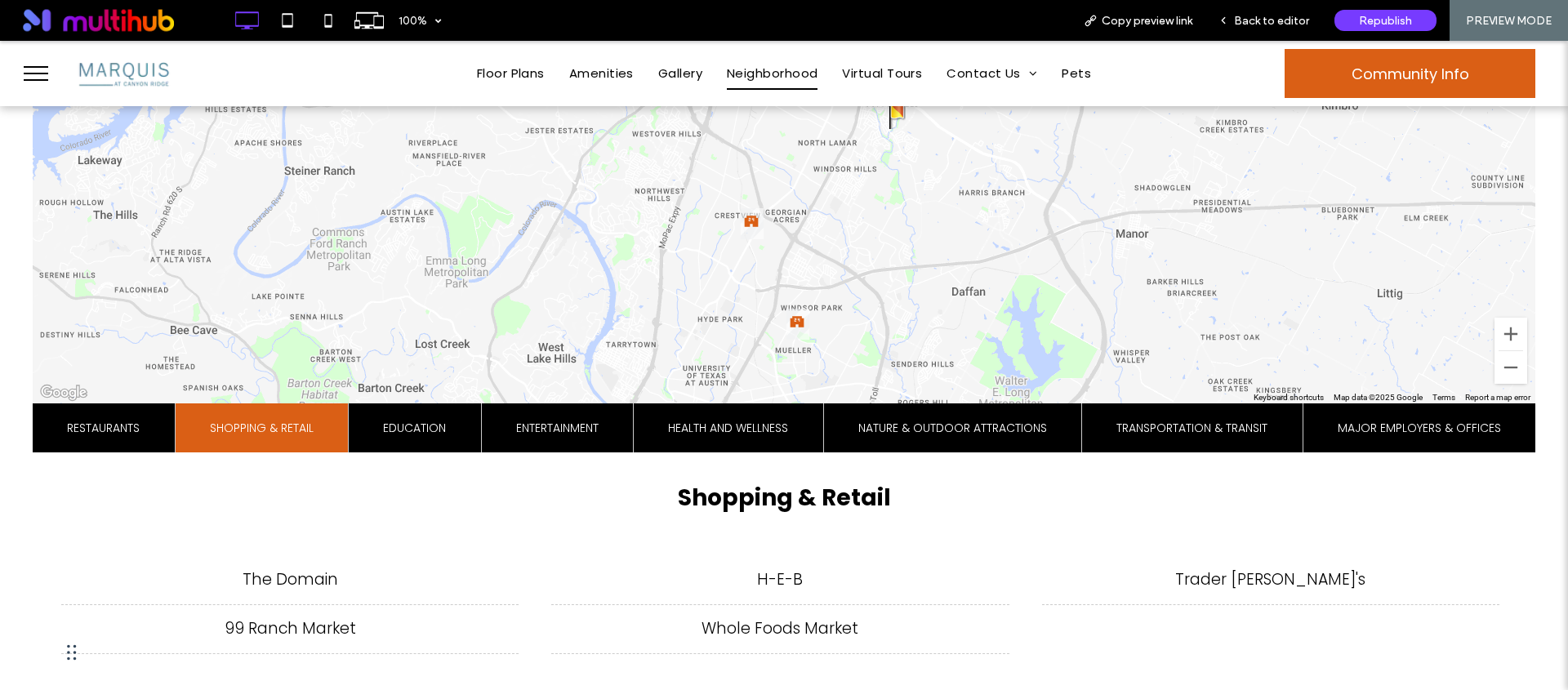
click at [781, 580] on li "H-E-B" at bounding box center [780, 580] width 457 height 50
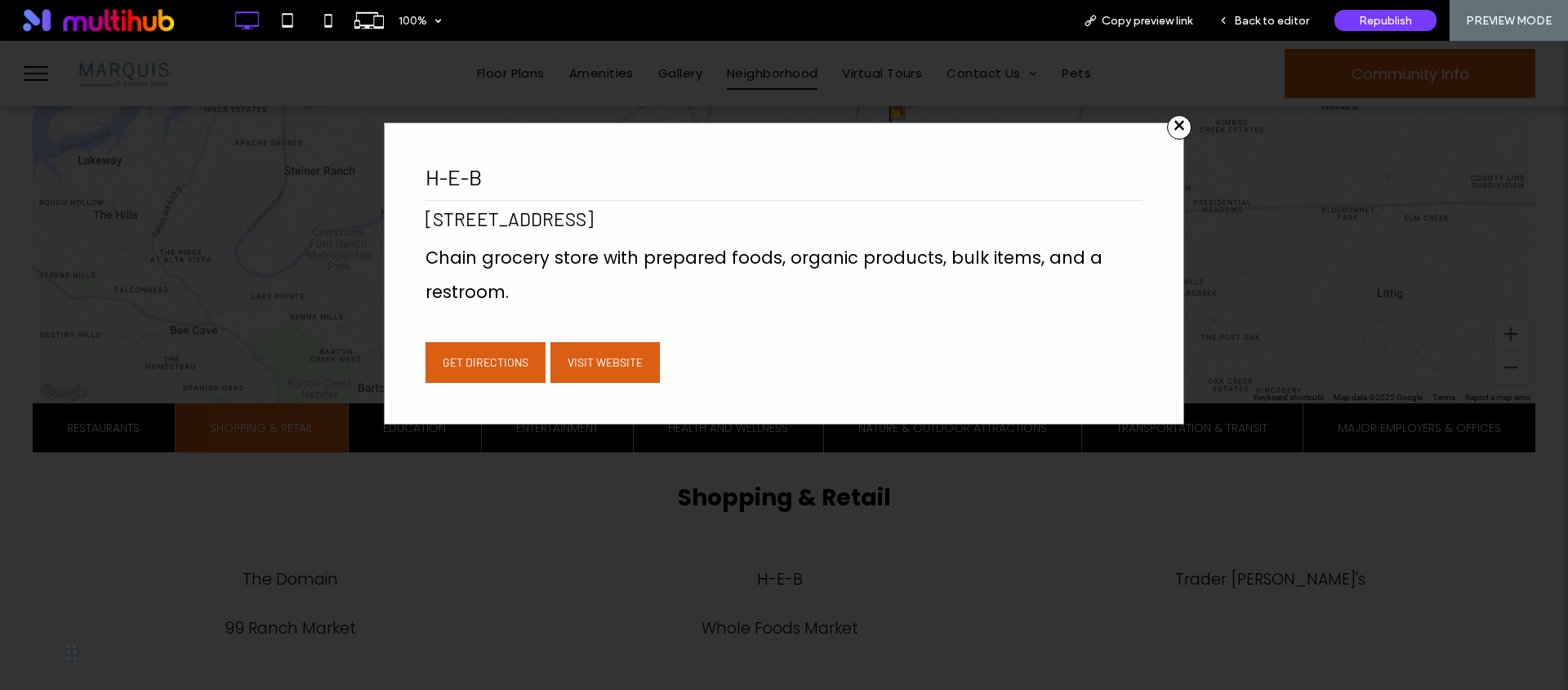
drag, startPoint x: 1172, startPoint y: 118, endPoint x: 1190, endPoint y: 93, distance: 30.8
click at [1172, 117] on span "×" at bounding box center [1179, 128] width 25 height 25
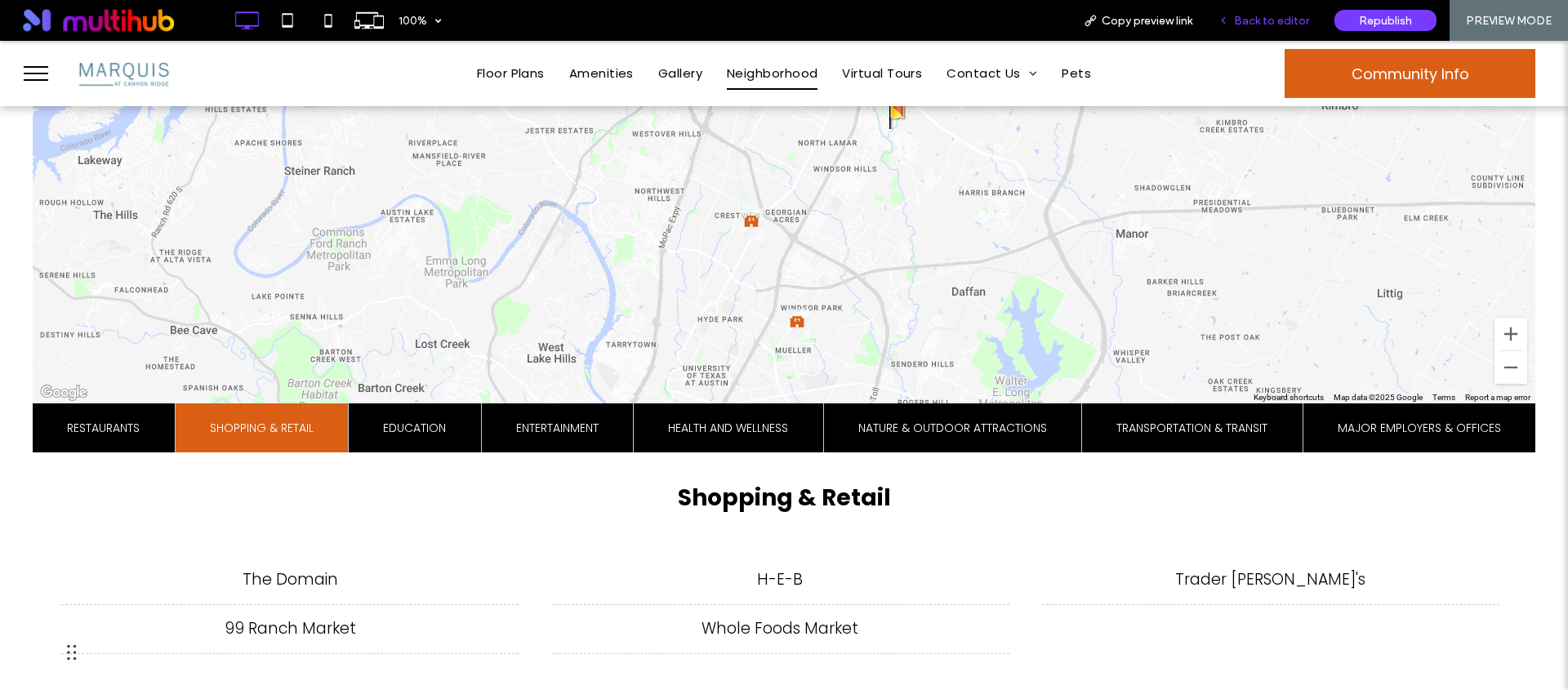
click at [1225, 27] on div "Back to editor" at bounding box center [1263, 21] width 116 height 41
click at [1230, 11] on div "Back to editor" at bounding box center [1263, 21] width 116 height 41
click at [1242, 15] on span "Back to editor" at bounding box center [1272, 21] width 75 height 14
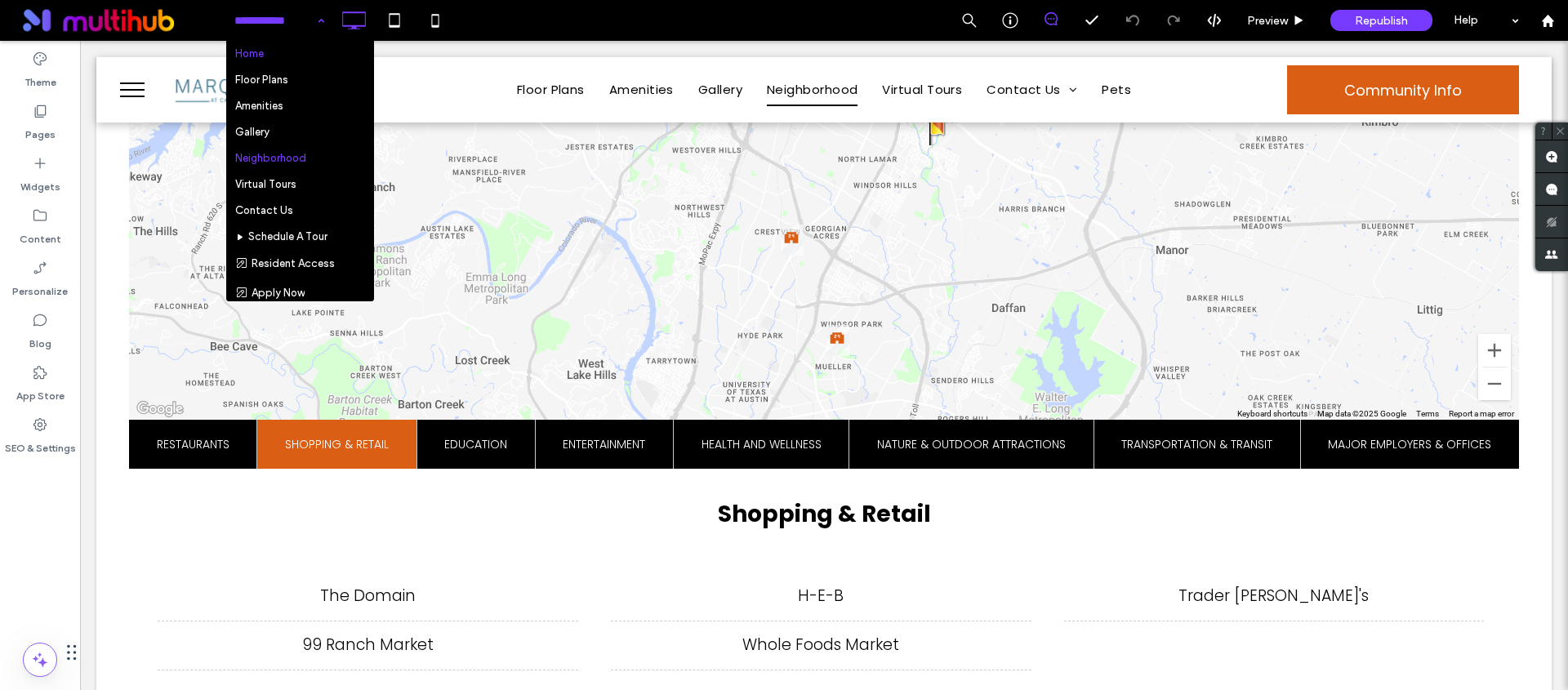
drag, startPoint x: 247, startPoint y: 21, endPoint x: 256, endPoint y: 57, distance: 37.1
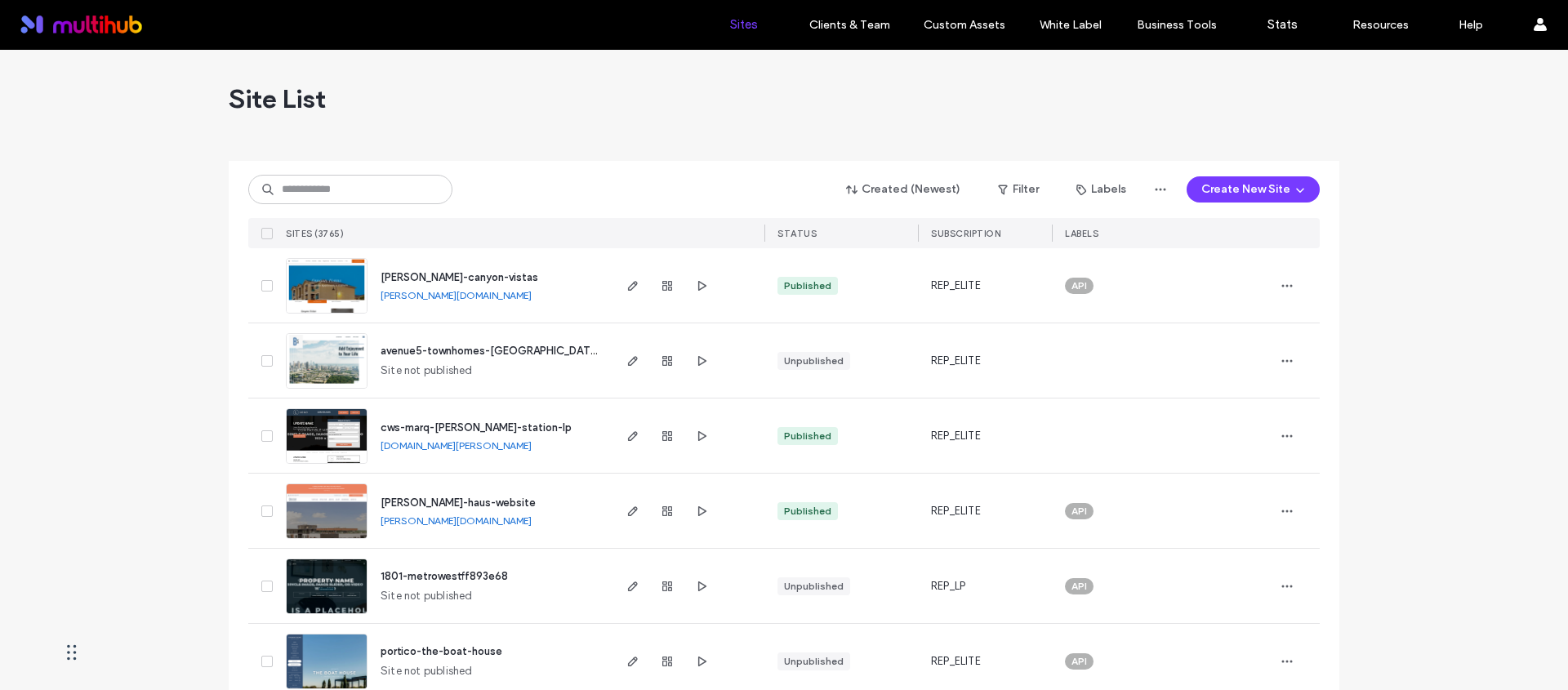
click at [475, 275] on span "weidner-canyon-vistas" at bounding box center [460, 277] width 157 height 12
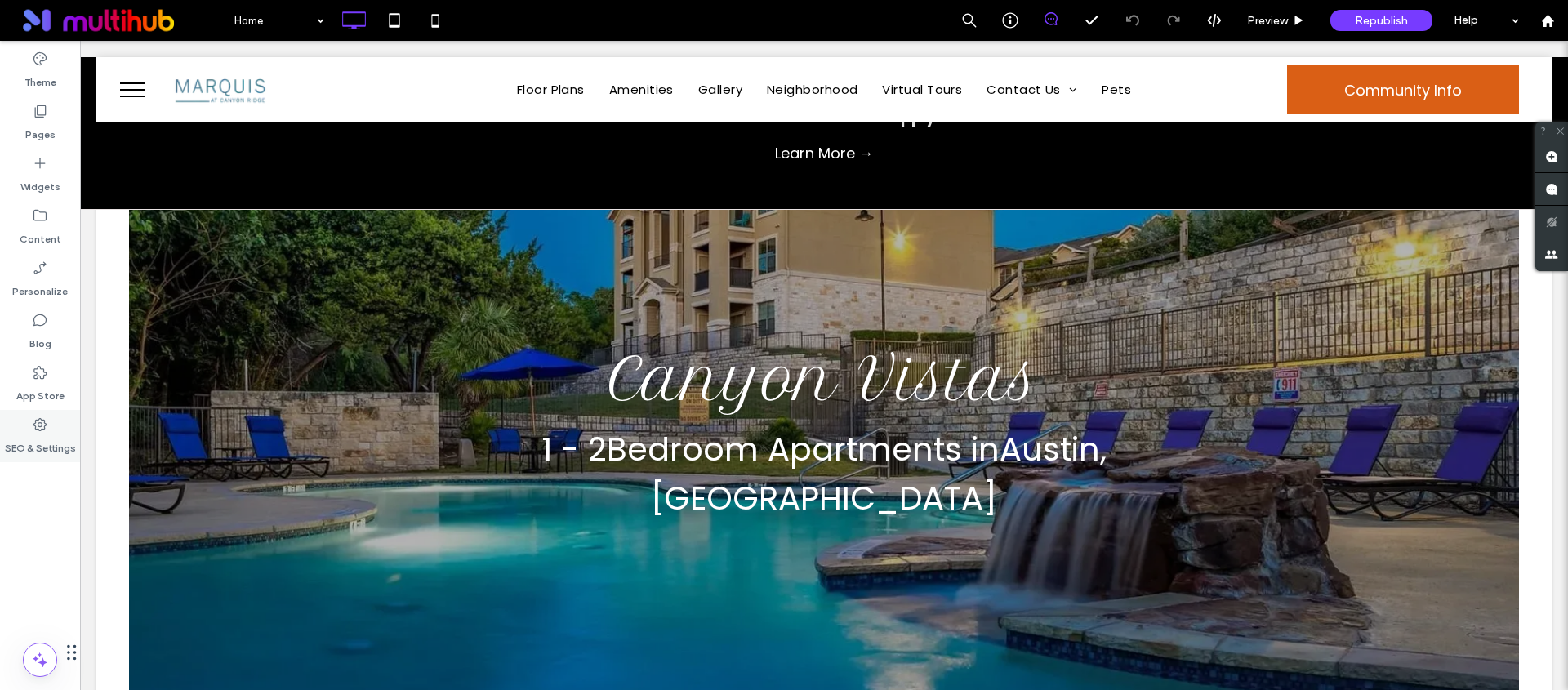
click at [37, 425] on icon at bounding box center [39, 425] width 16 height 16
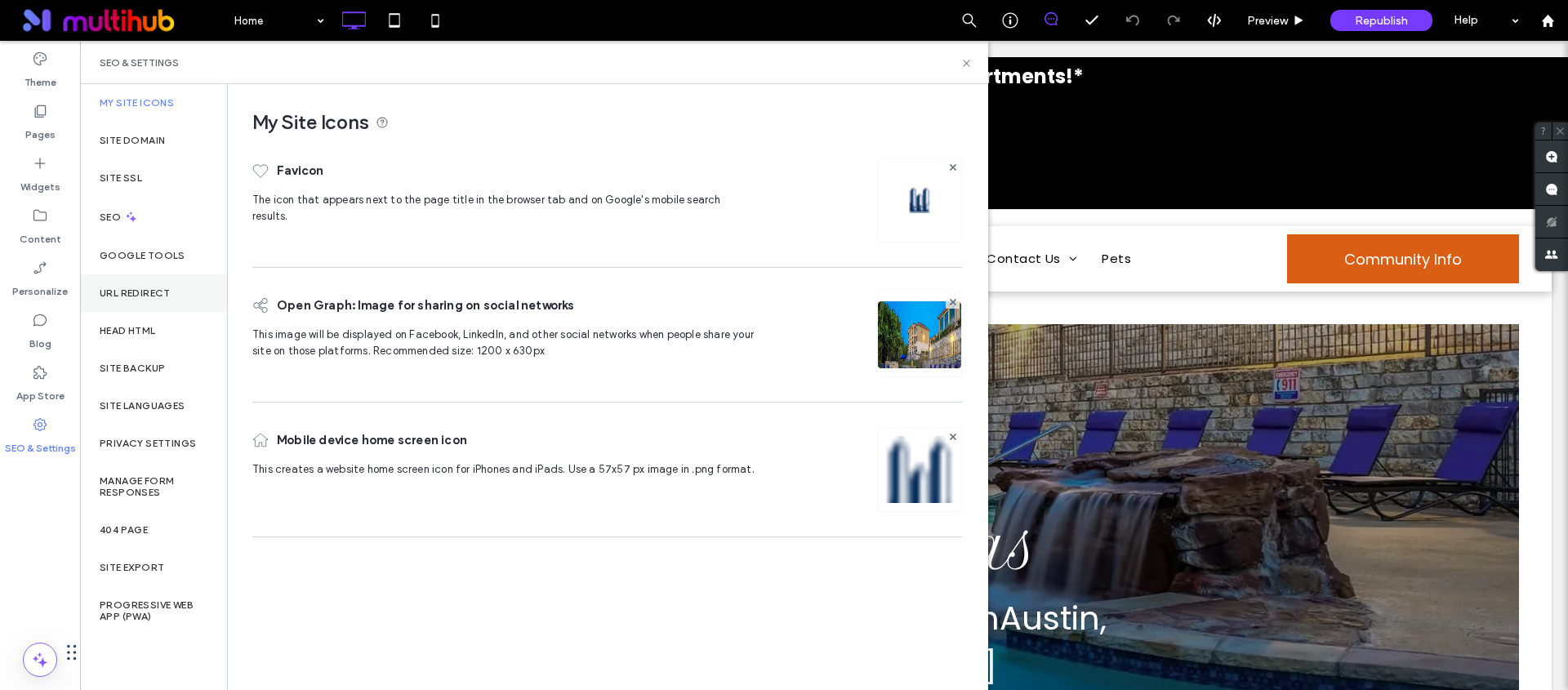
click at [137, 302] on div "URL Redirect" at bounding box center [154, 294] width 147 height 38
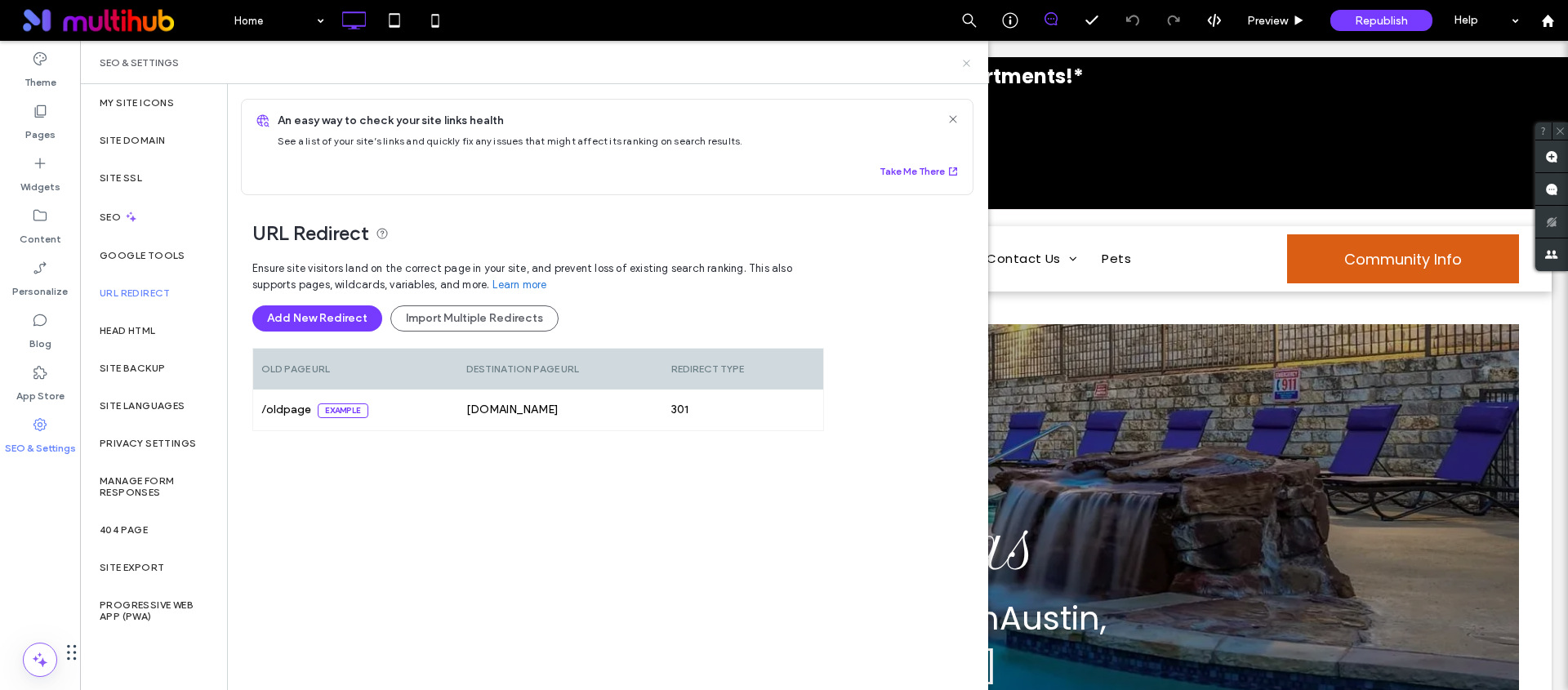
click at [970, 65] on use at bounding box center [966, 63] width 7 height 7
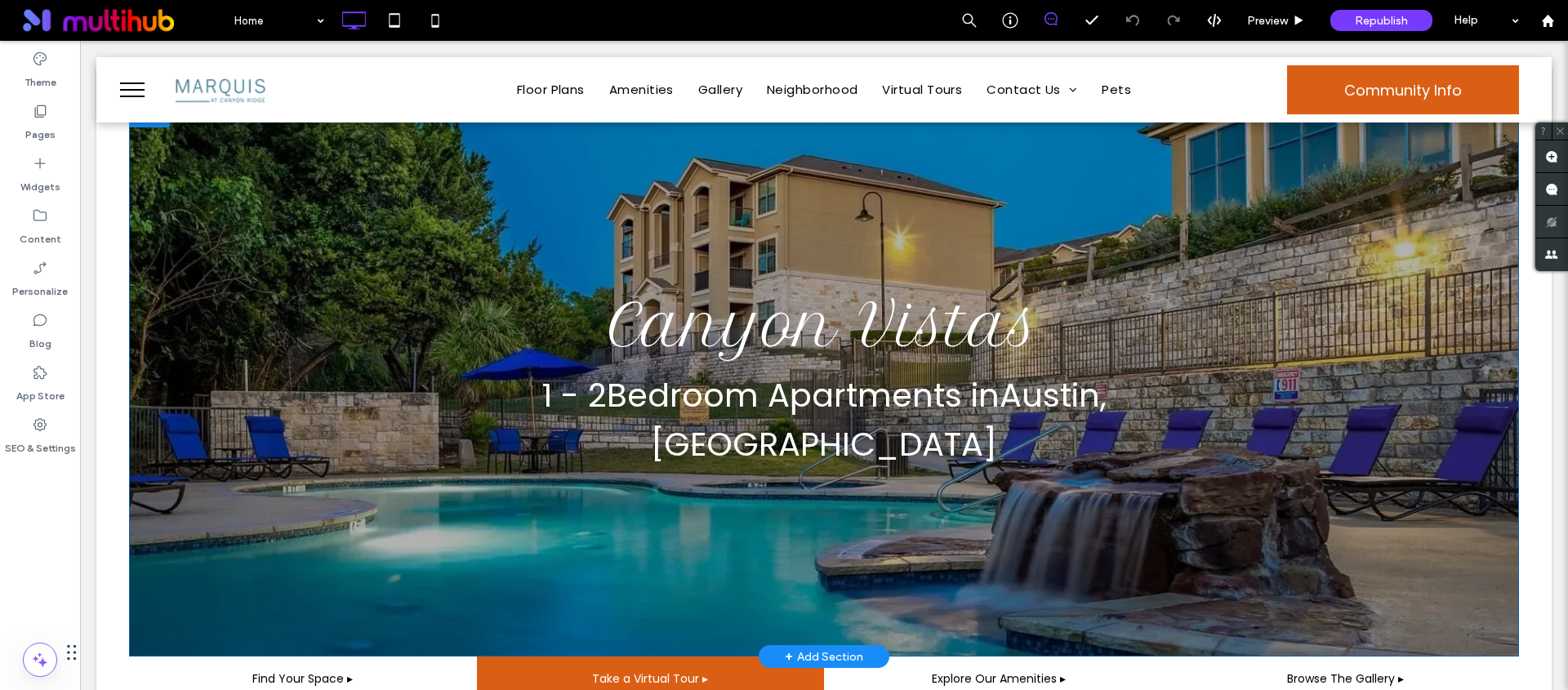
scroll to position [180, 0]
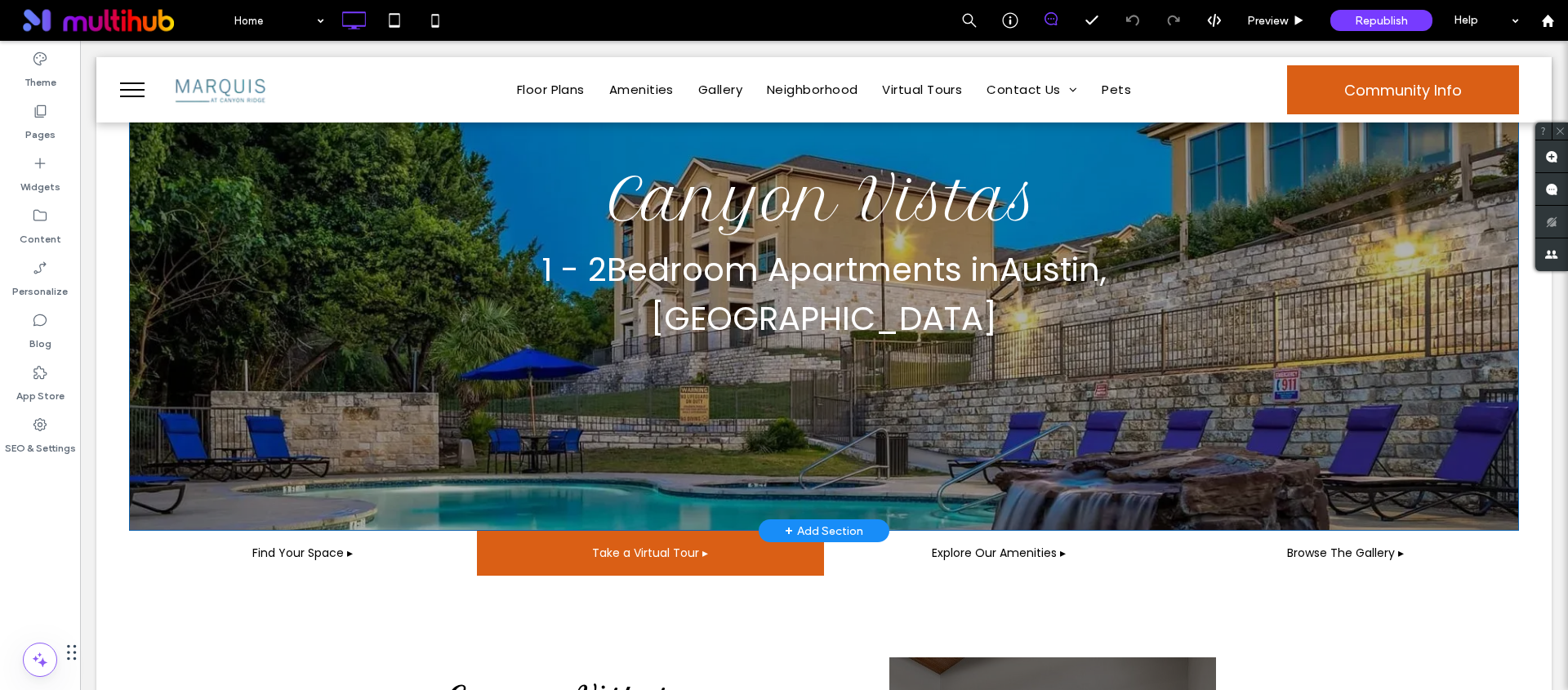
click at [182, 394] on div "Canyon Vistas 1 - 2 Bedroom Apartments in [GEOGRAPHIC_DATA] , [GEOGRAPHIC_DATA]…" at bounding box center [824, 253] width 1390 height 556
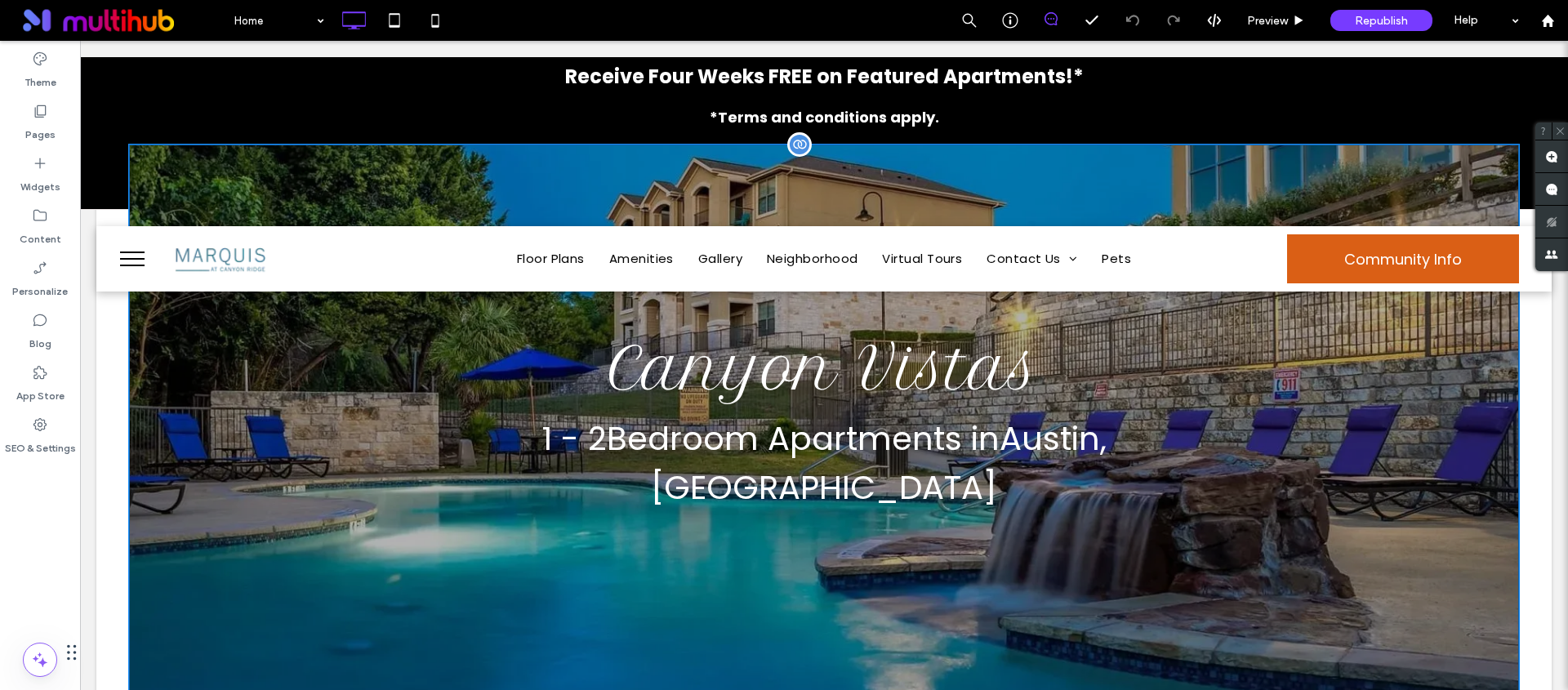
scroll to position [0, 0]
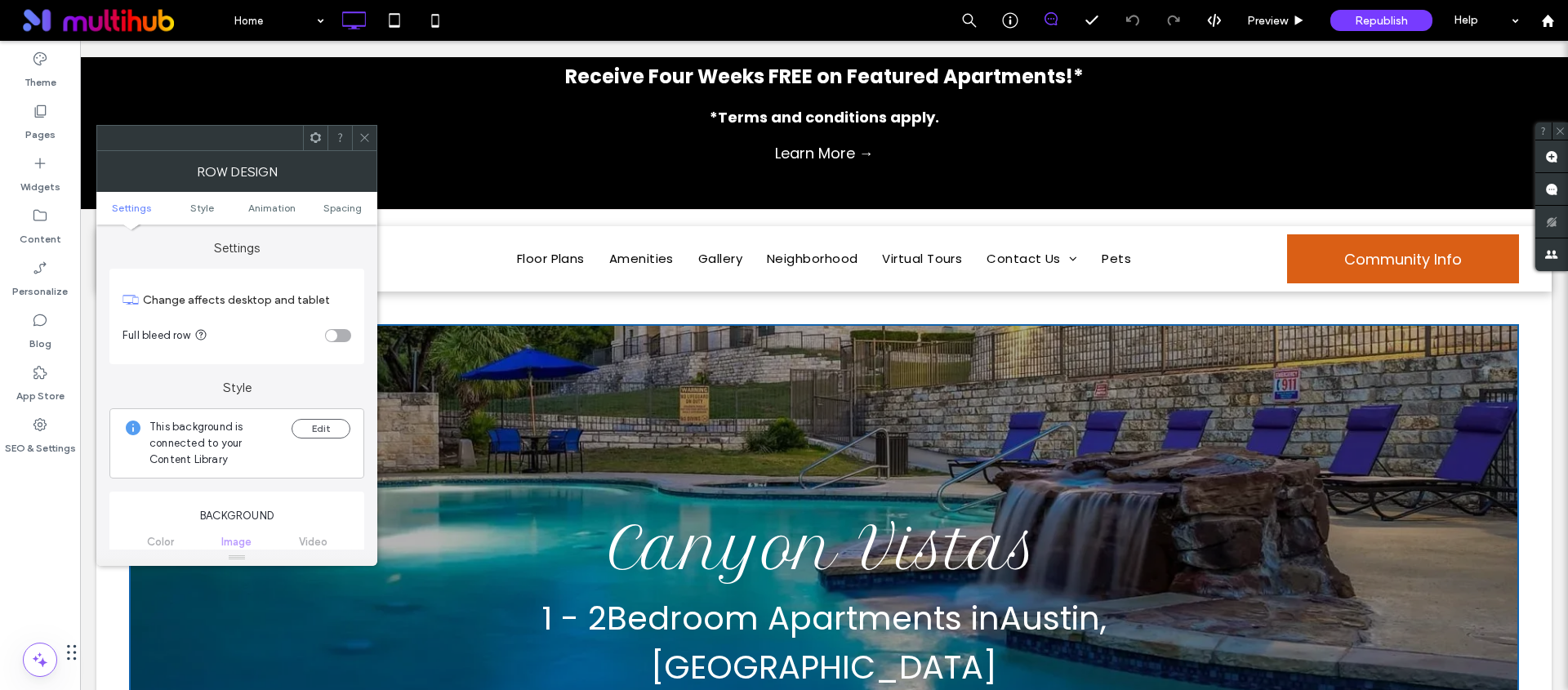
click at [374, 128] on div at bounding box center [364, 138] width 25 height 25
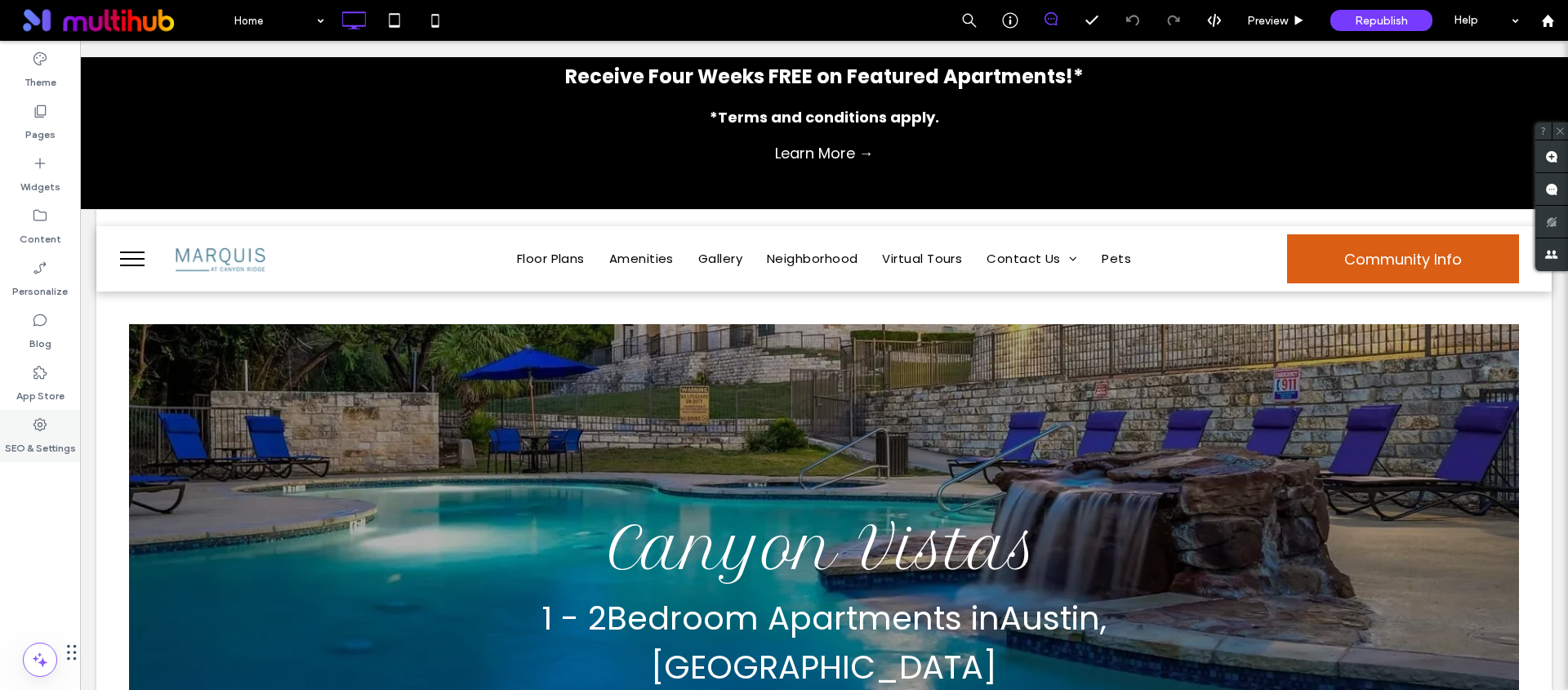
click at [68, 419] on div "SEO & Settings" at bounding box center [40, 436] width 80 height 52
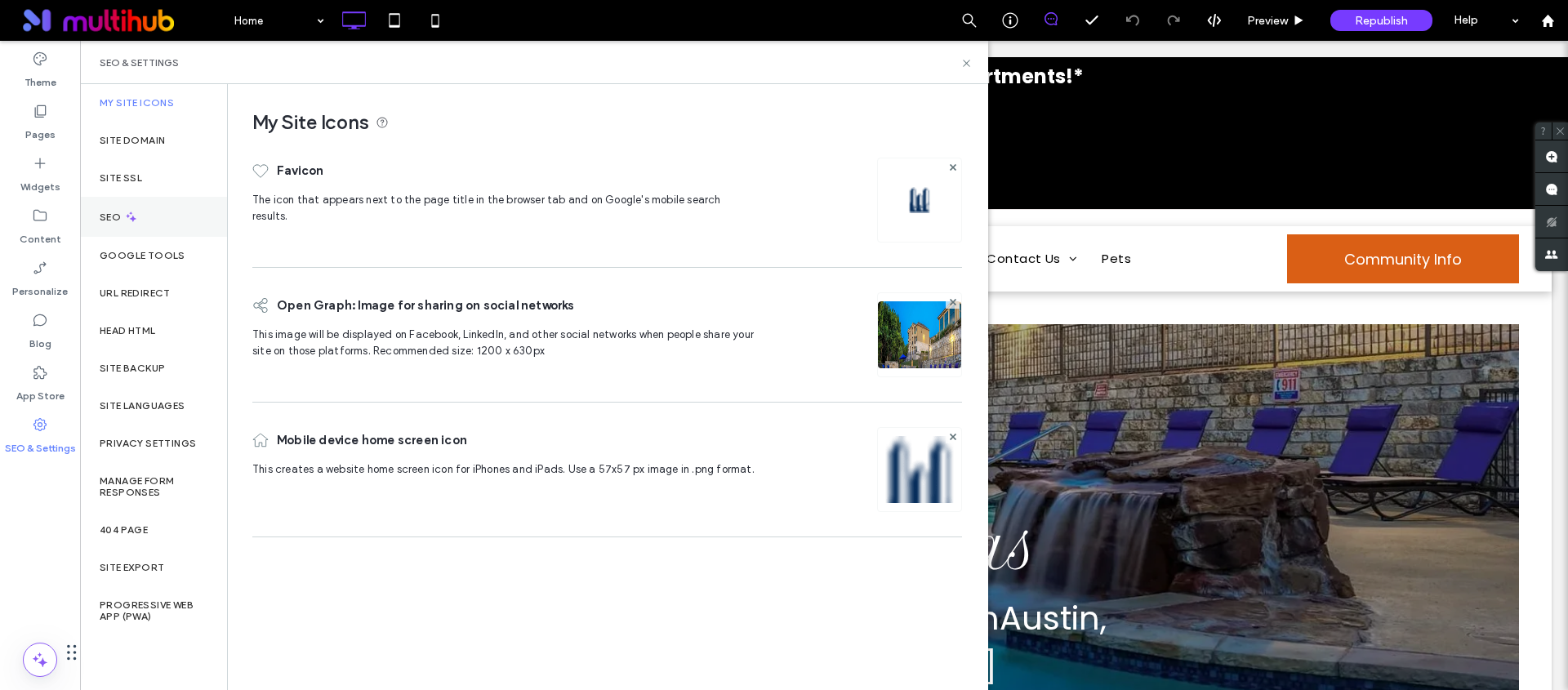
click at [168, 206] on div "SEO" at bounding box center [154, 217] width 147 height 40
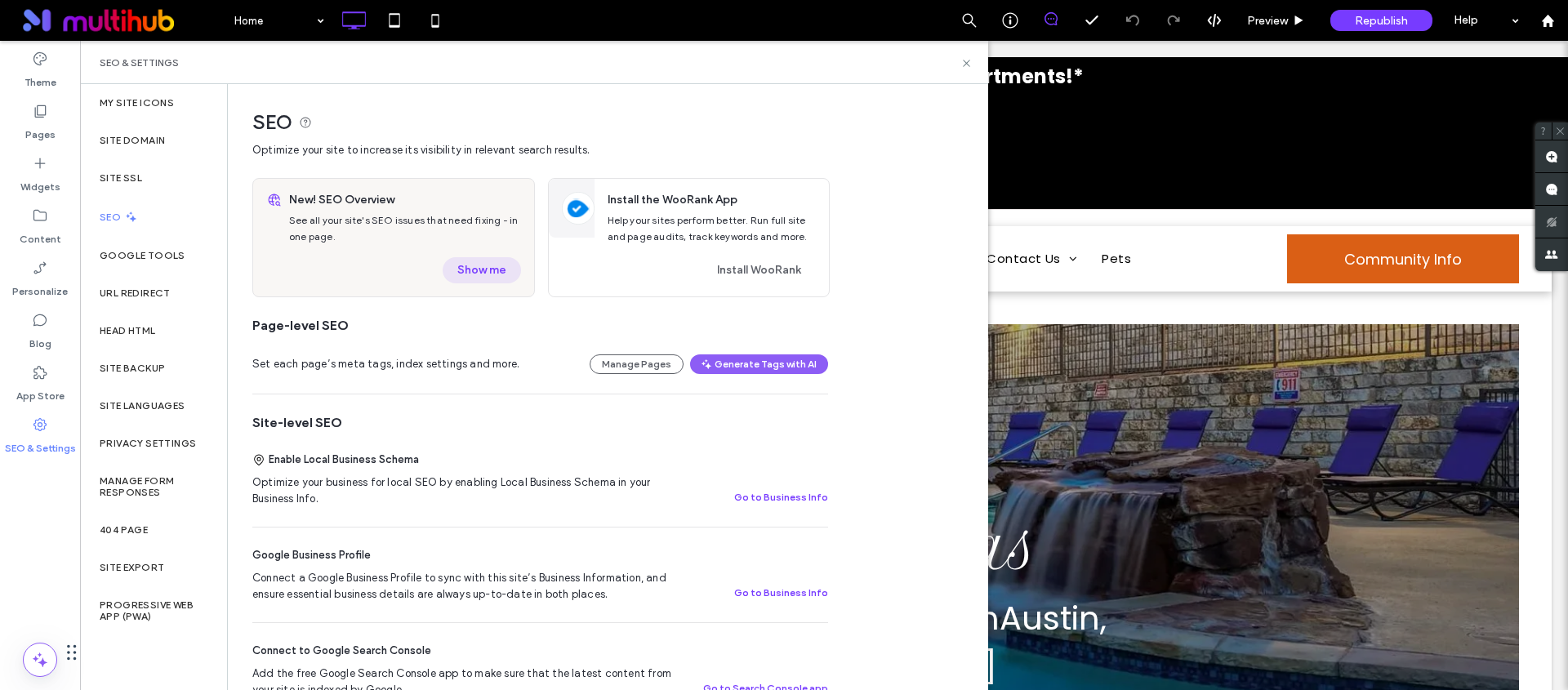
click at [501, 272] on button "Show me" at bounding box center [482, 271] width 79 height 27
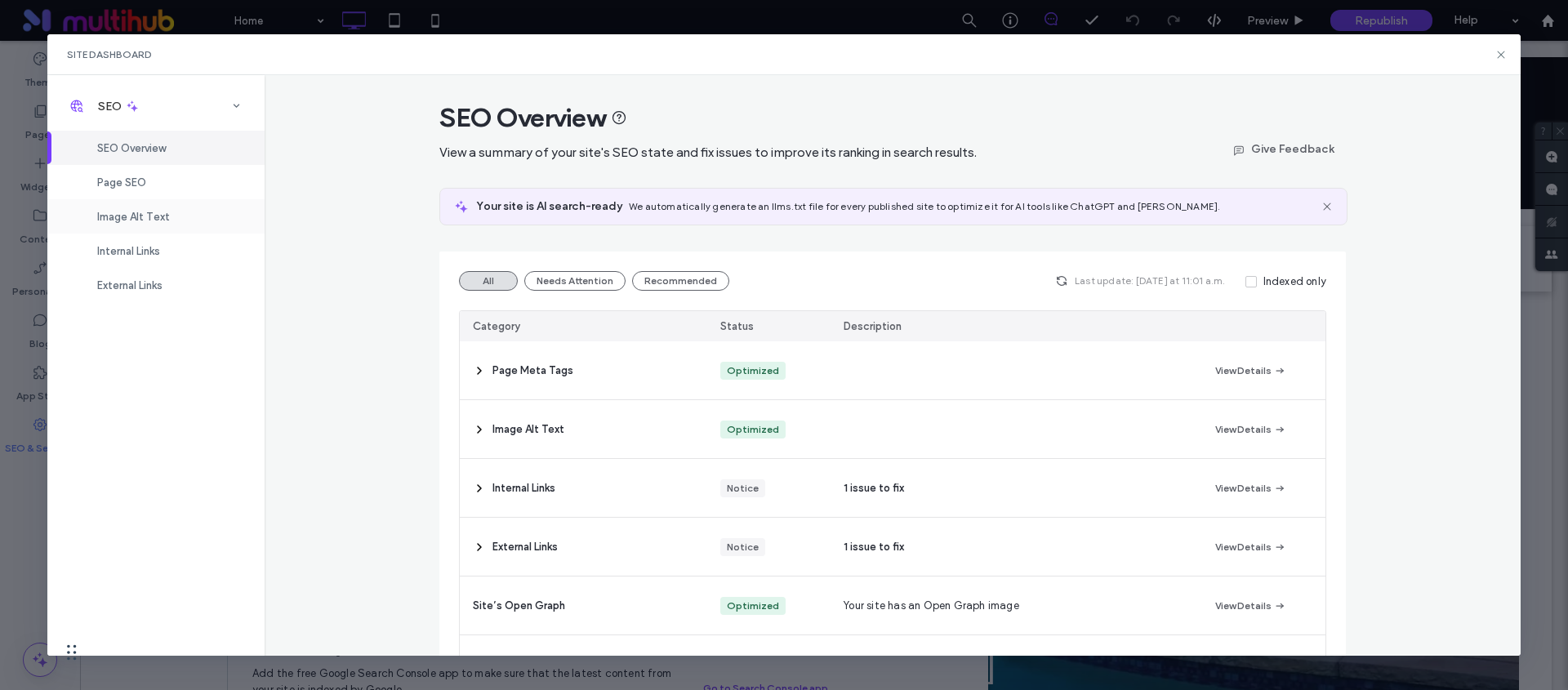
click at [174, 223] on div "Image Alt Text" at bounding box center [156, 217] width 217 height 34
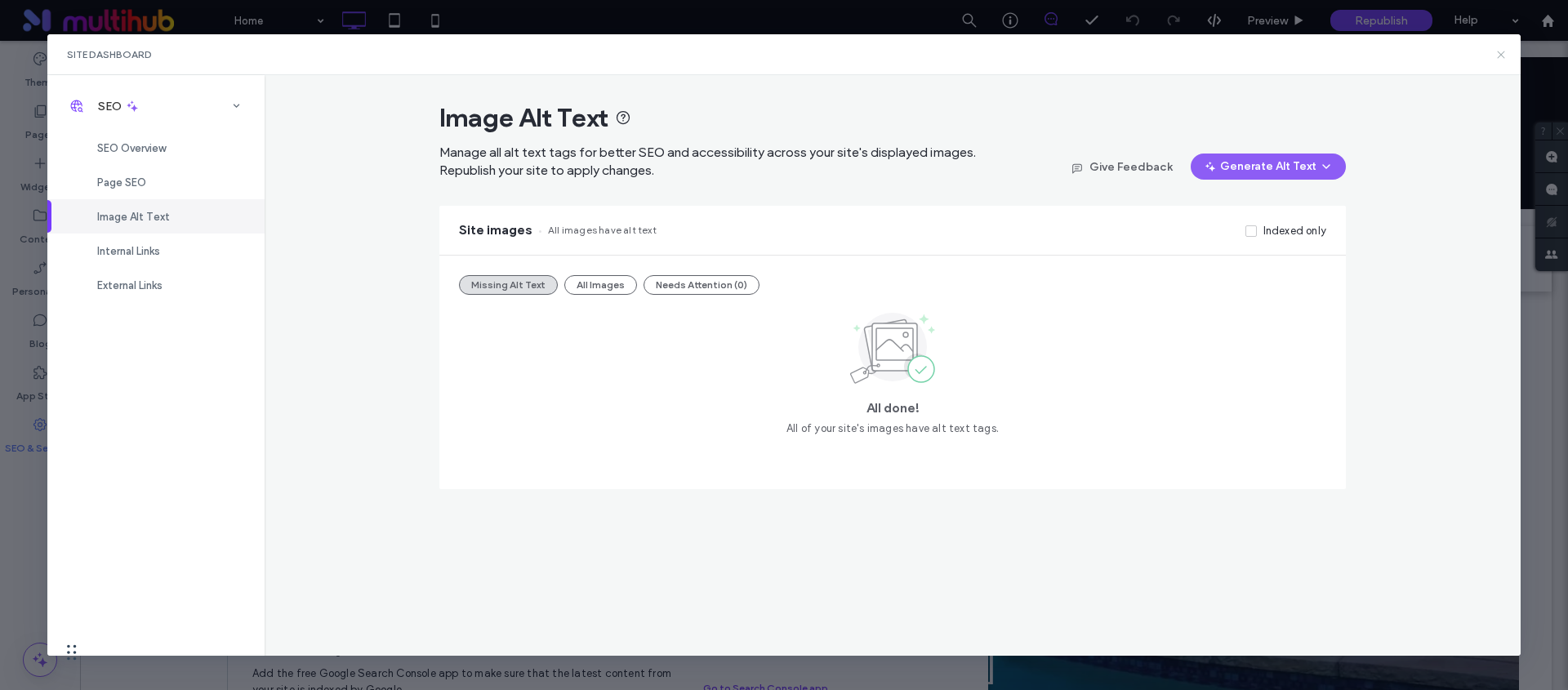
drag, startPoint x: 1500, startPoint y: 57, endPoint x: 1114, endPoint y: 68, distance: 386.2
click at [1500, 57] on icon at bounding box center [1500, 54] width 13 height 13
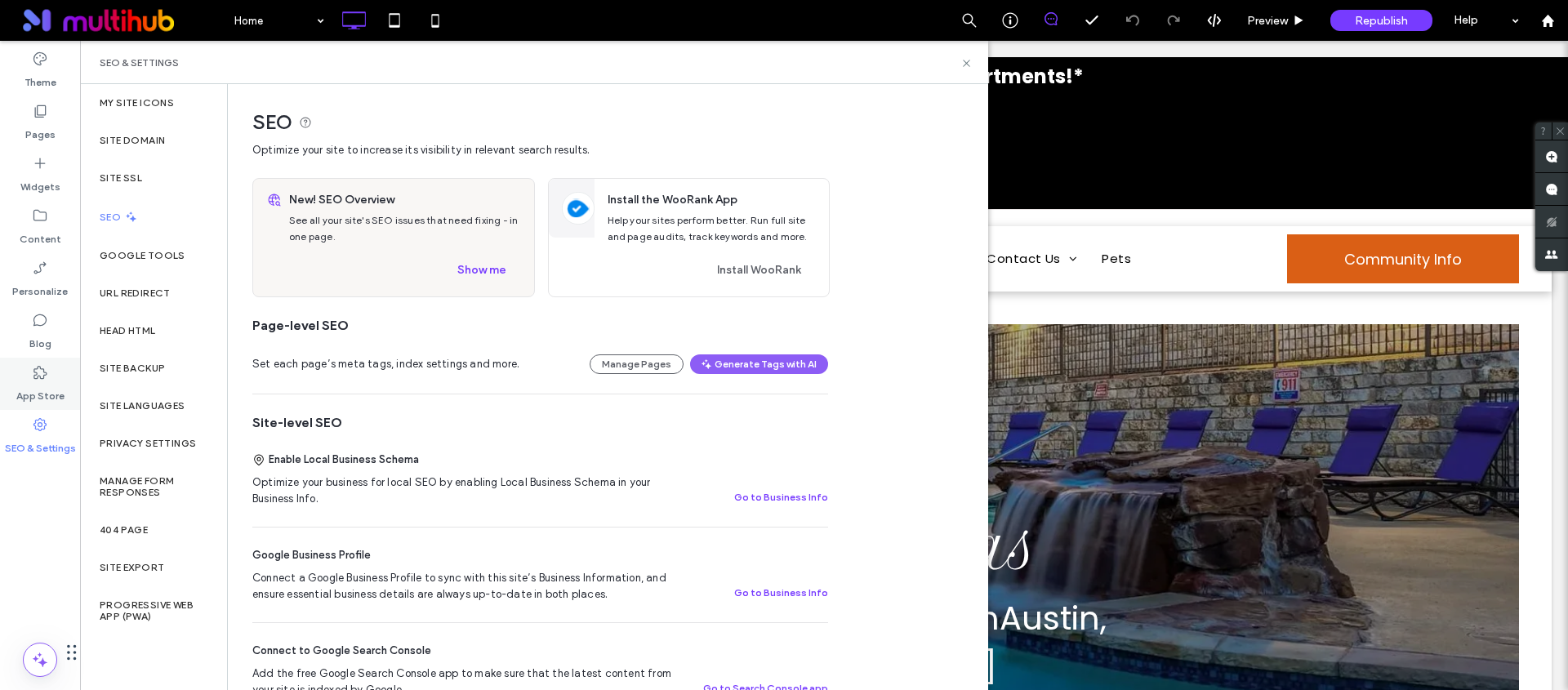
click at [43, 390] on label "App Store" at bounding box center [40, 392] width 48 height 23
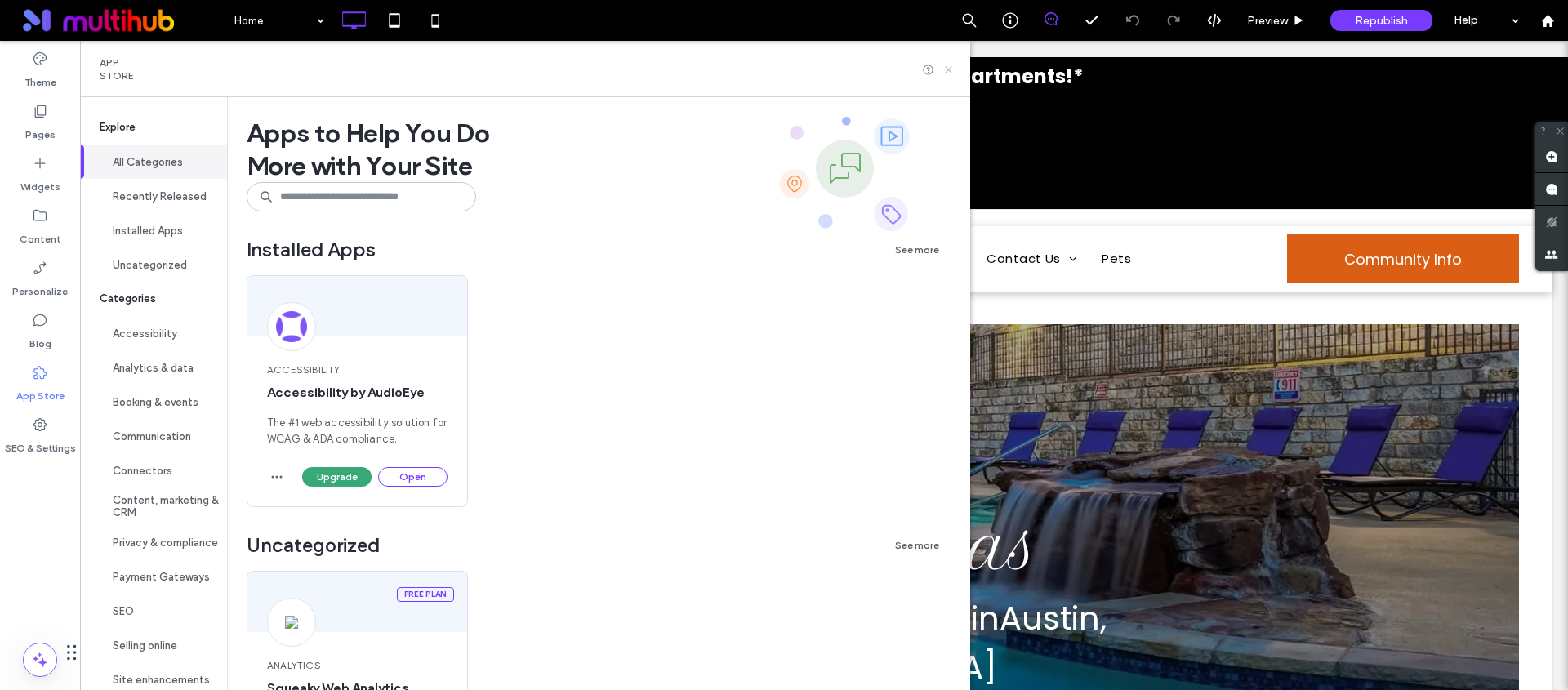
click at [954, 68] on icon at bounding box center [948, 69] width 12 height 12
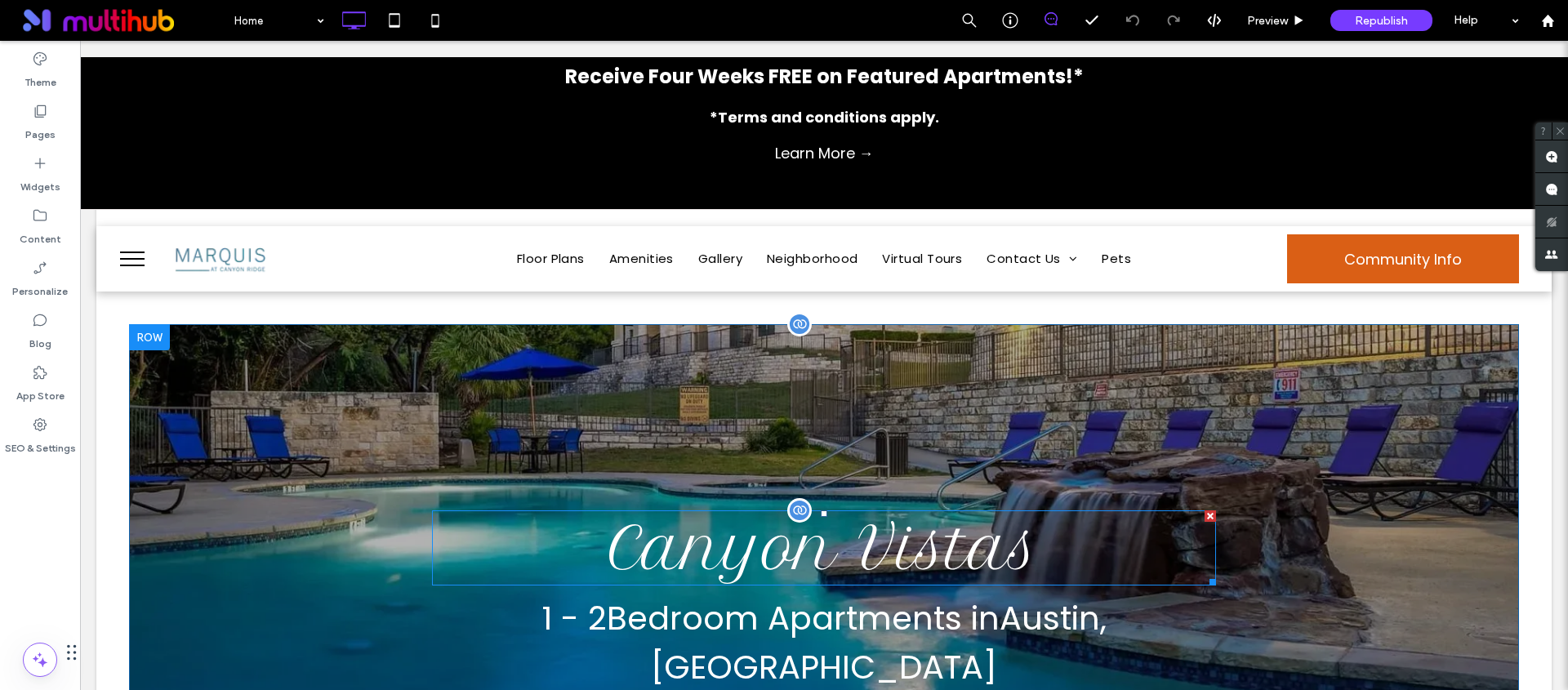
click at [811, 572] on span "Canyon Vistas" at bounding box center [824, 548] width 431 height 71
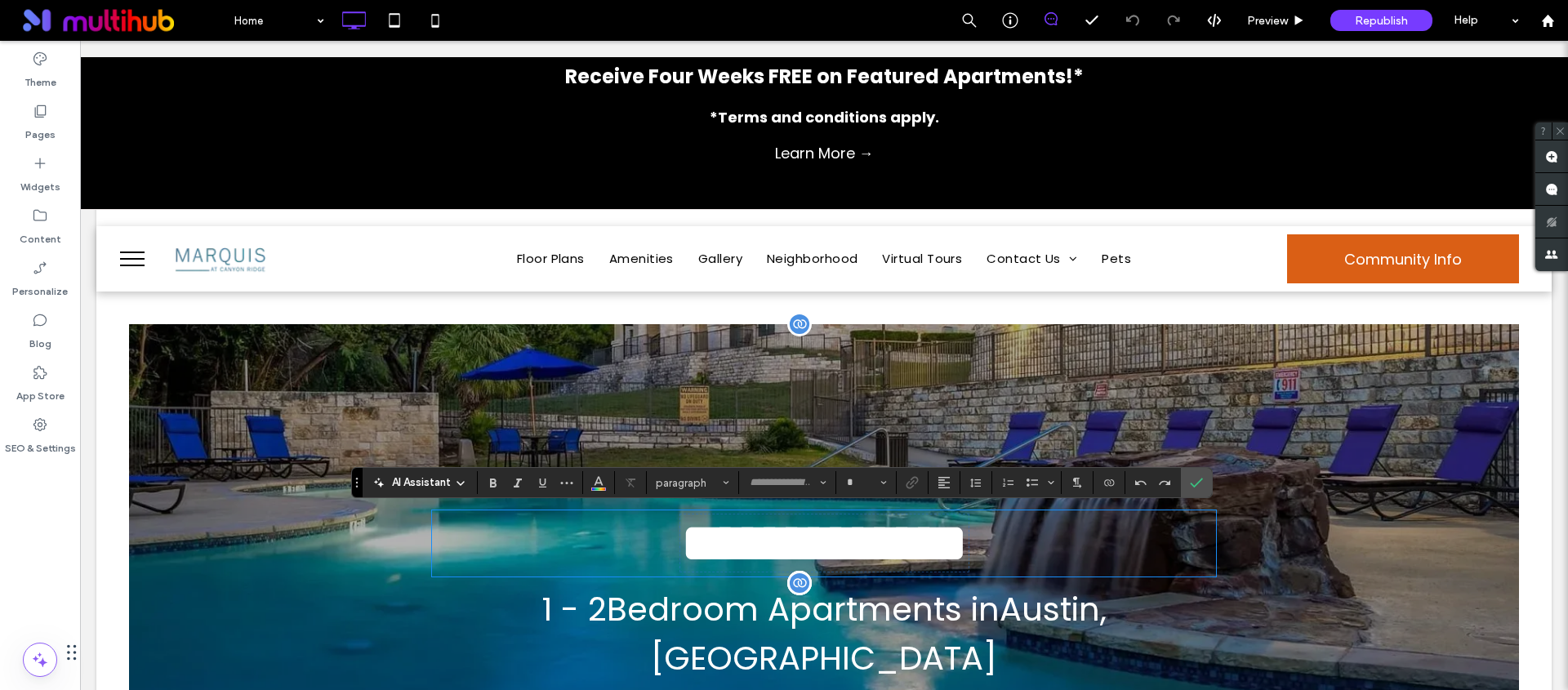
type input "**********"
type input "**"
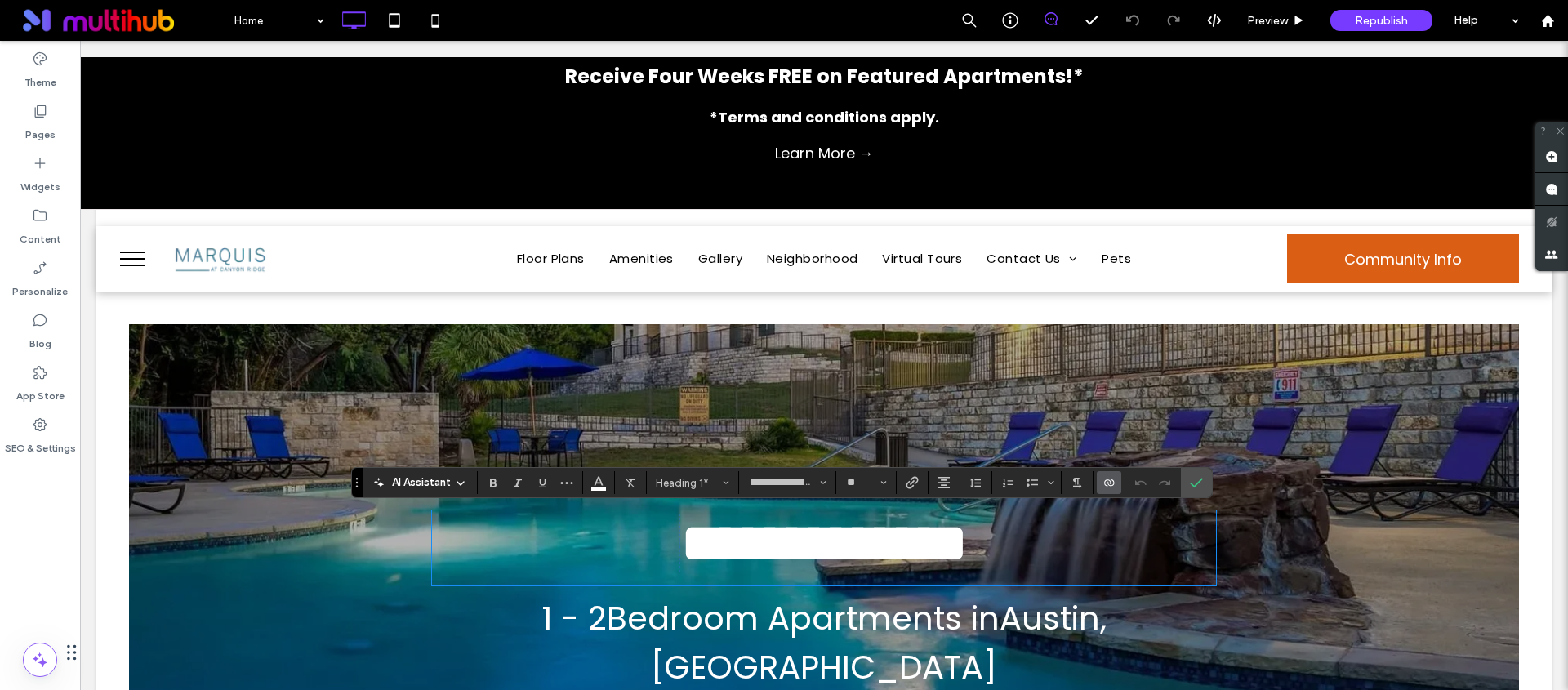
scroll to position [1, 0]
click at [1198, 477] on icon "Confirm" at bounding box center [1196, 482] width 13 height 13
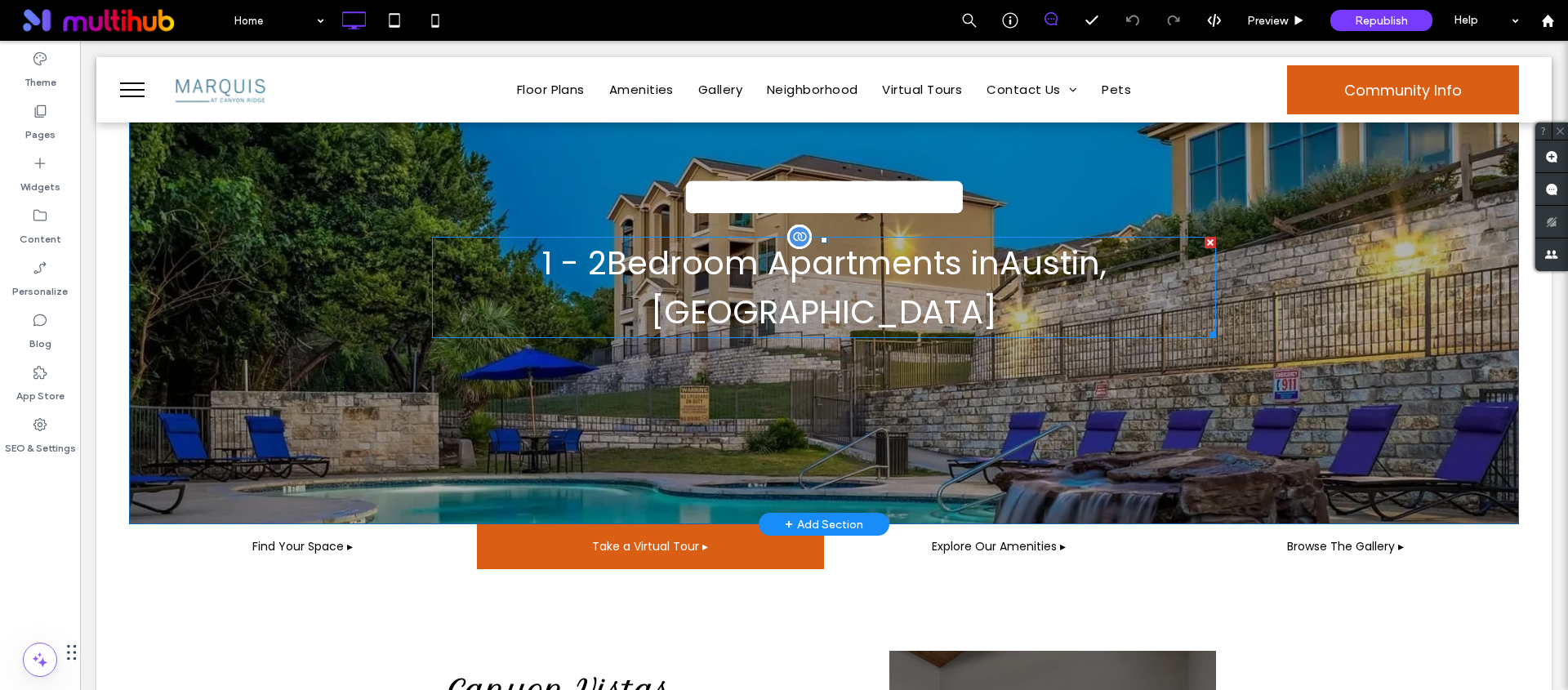
scroll to position [503, 0]
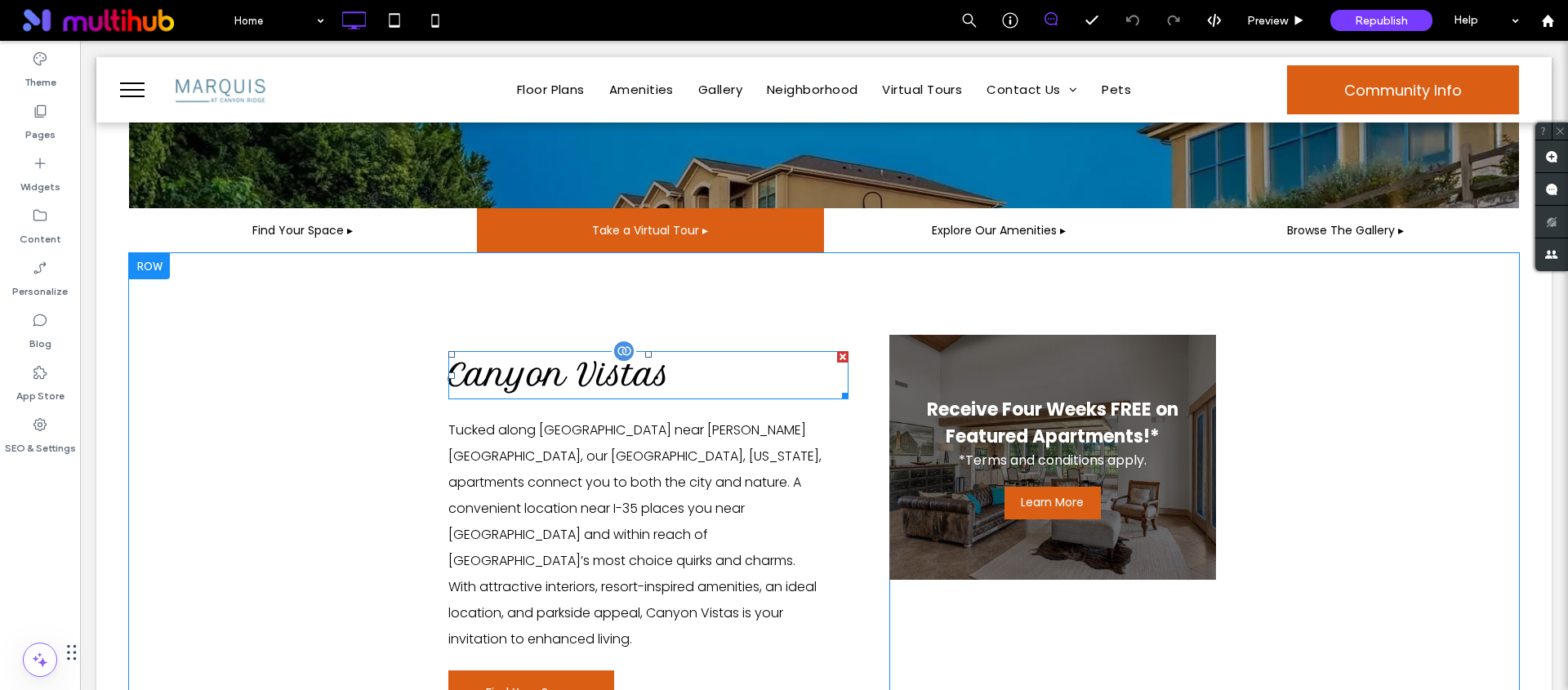
click at [581, 356] on span "Canyon Vistas" at bounding box center [560, 374] width 223 height 37
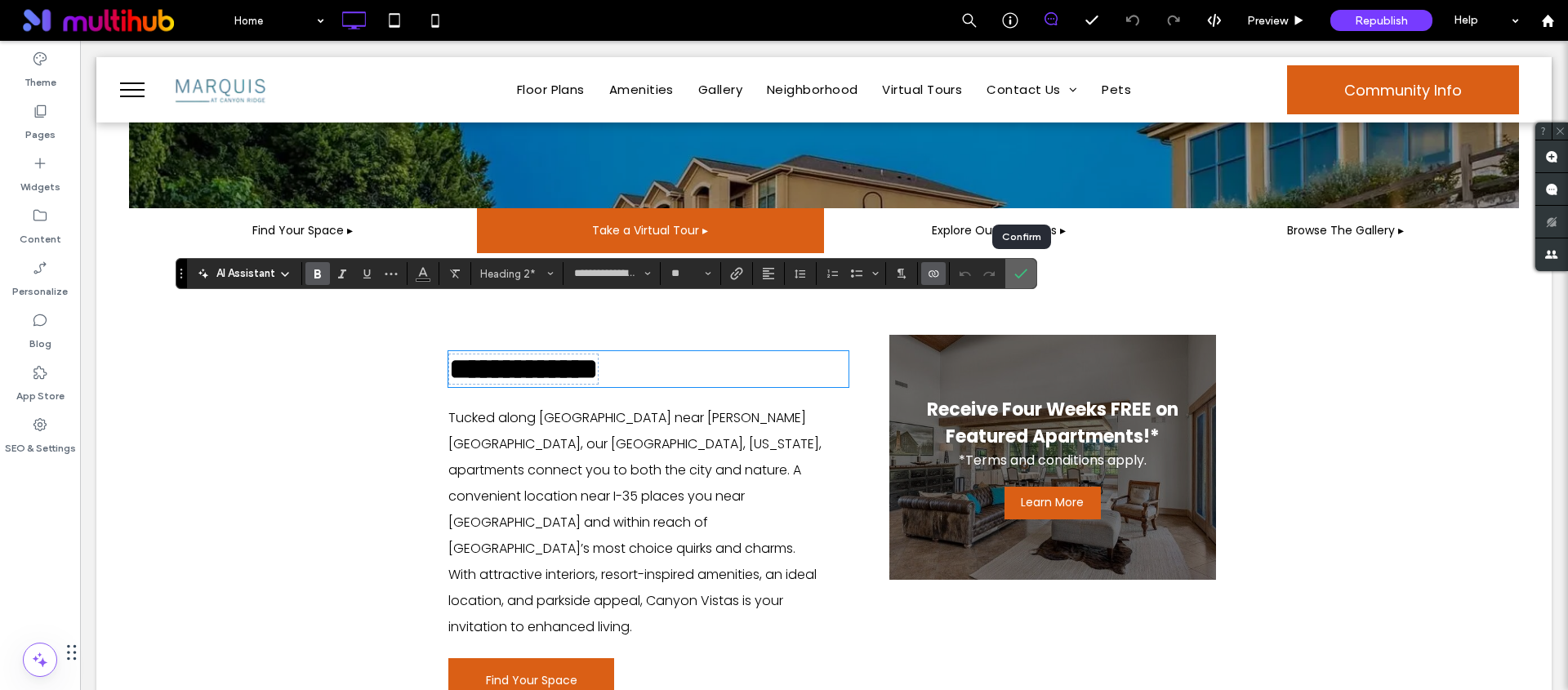
drag, startPoint x: 1014, startPoint y: 268, endPoint x: 935, endPoint y: 227, distance: 89.0
click at [1014, 268] on icon "Confirm" at bounding box center [1020, 273] width 13 height 13
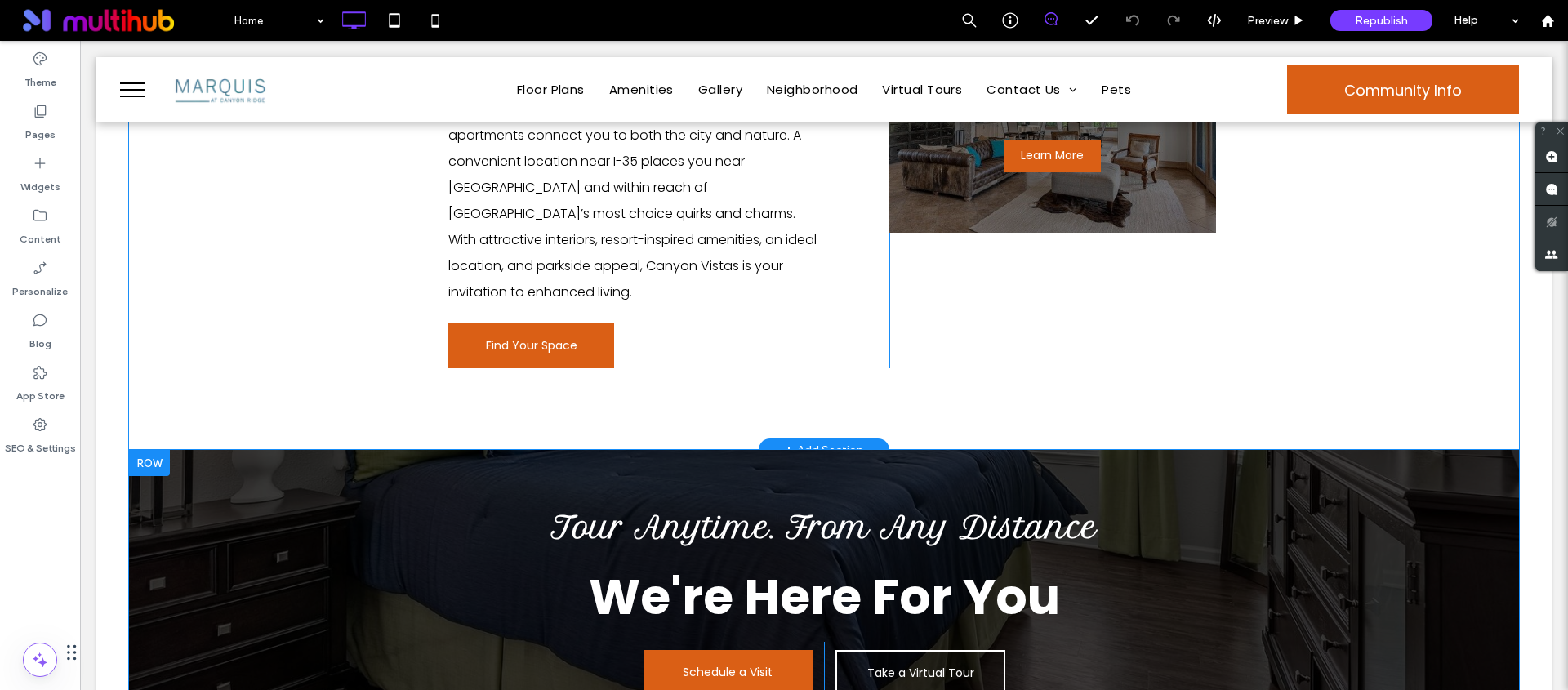
scroll to position [1008, 0]
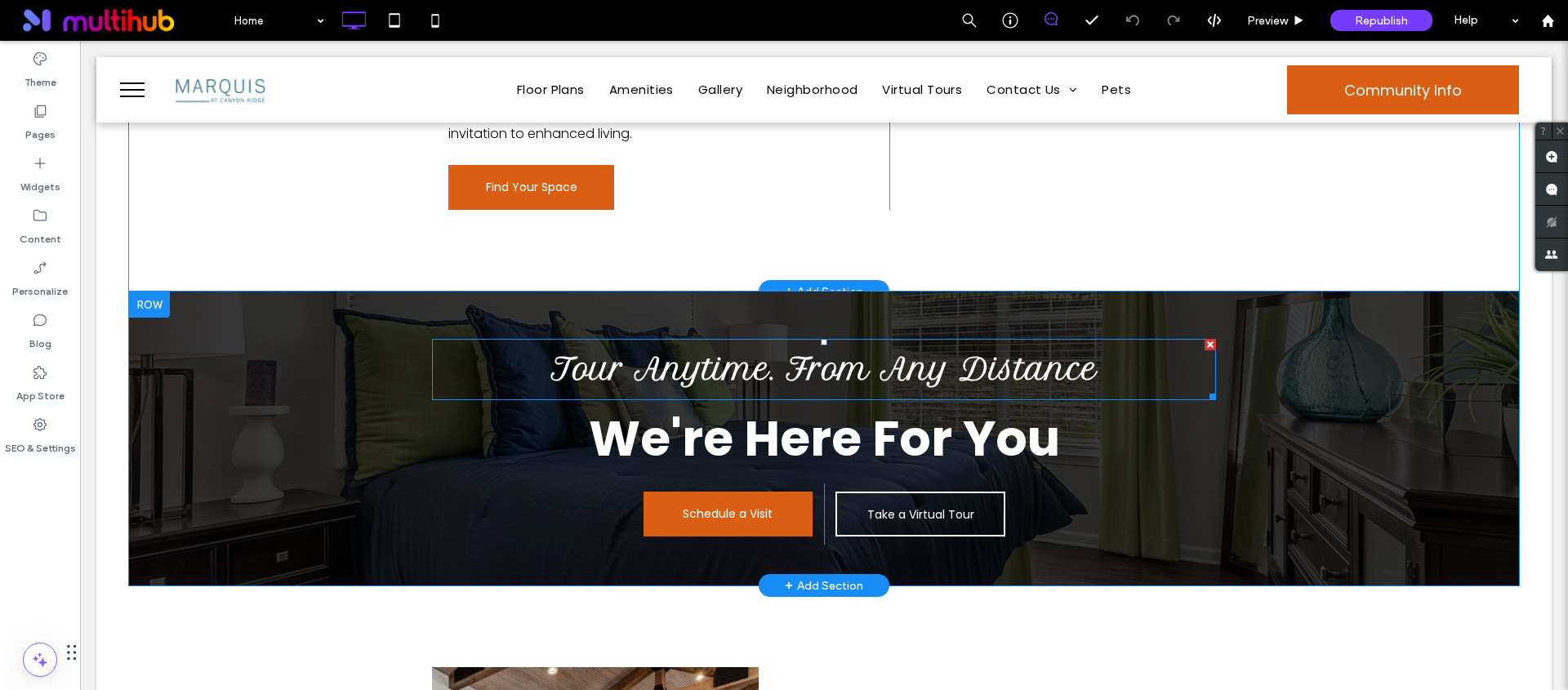
click at [778, 351] on span "Tour Anytime. From Any Distance" at bounding box center [823, 369] width 545 height 36
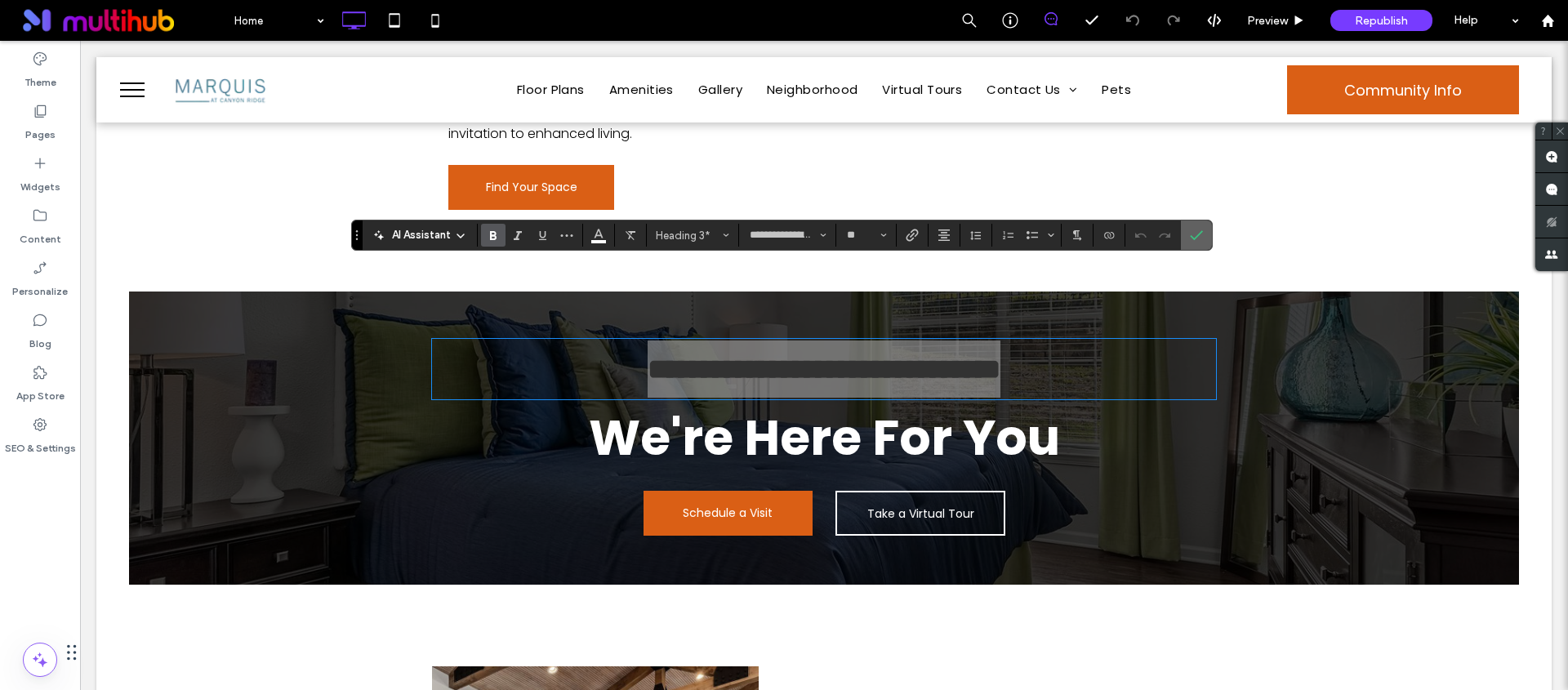
drag, startPoint x: 1202, startPoint y: 236, endPoint x: 1119, endPoint y: 195, distance: 92.6
click at [1202, 236] on icon "Confirm" at bounding box center [1196, 235] width 13 height 13
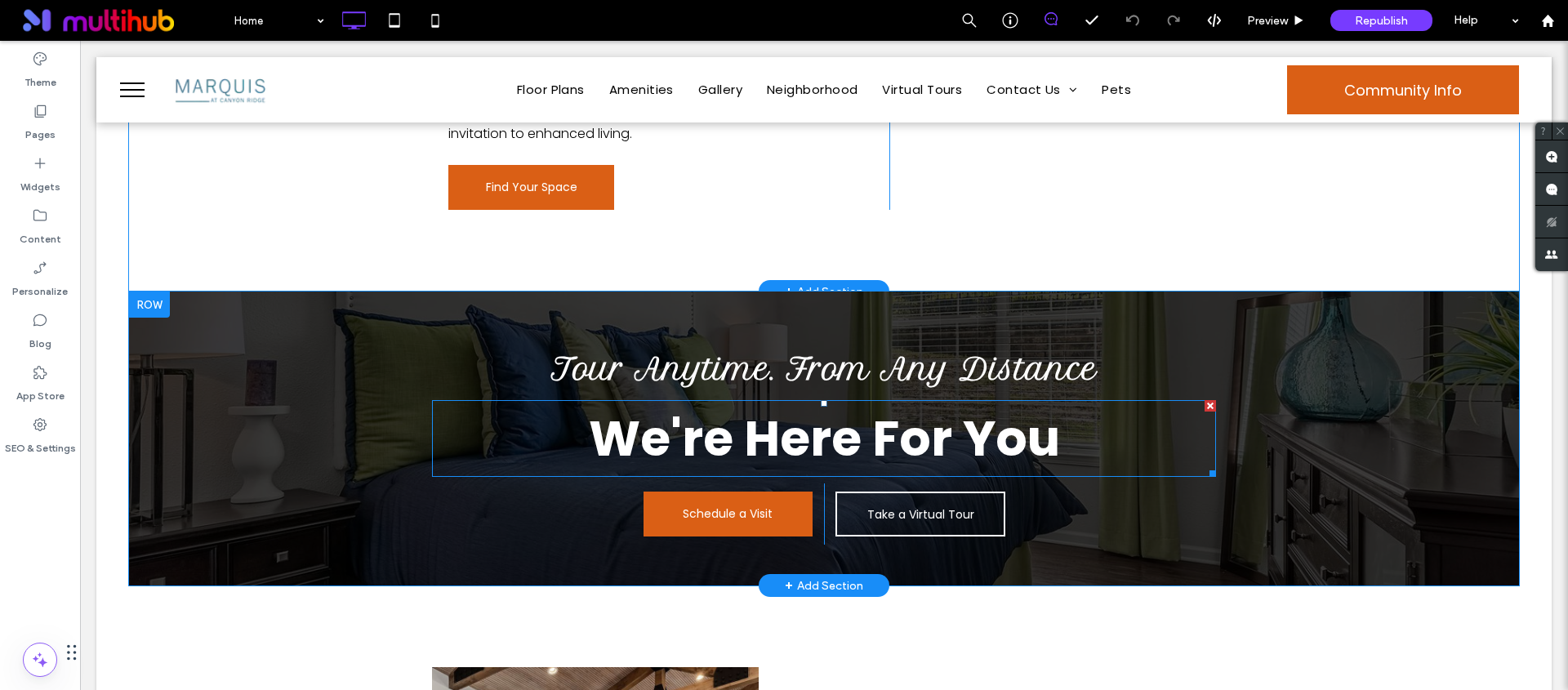
click at [1018, 404] on span "We're Here For You" at bounding box center [824, 438] width 472 height 68
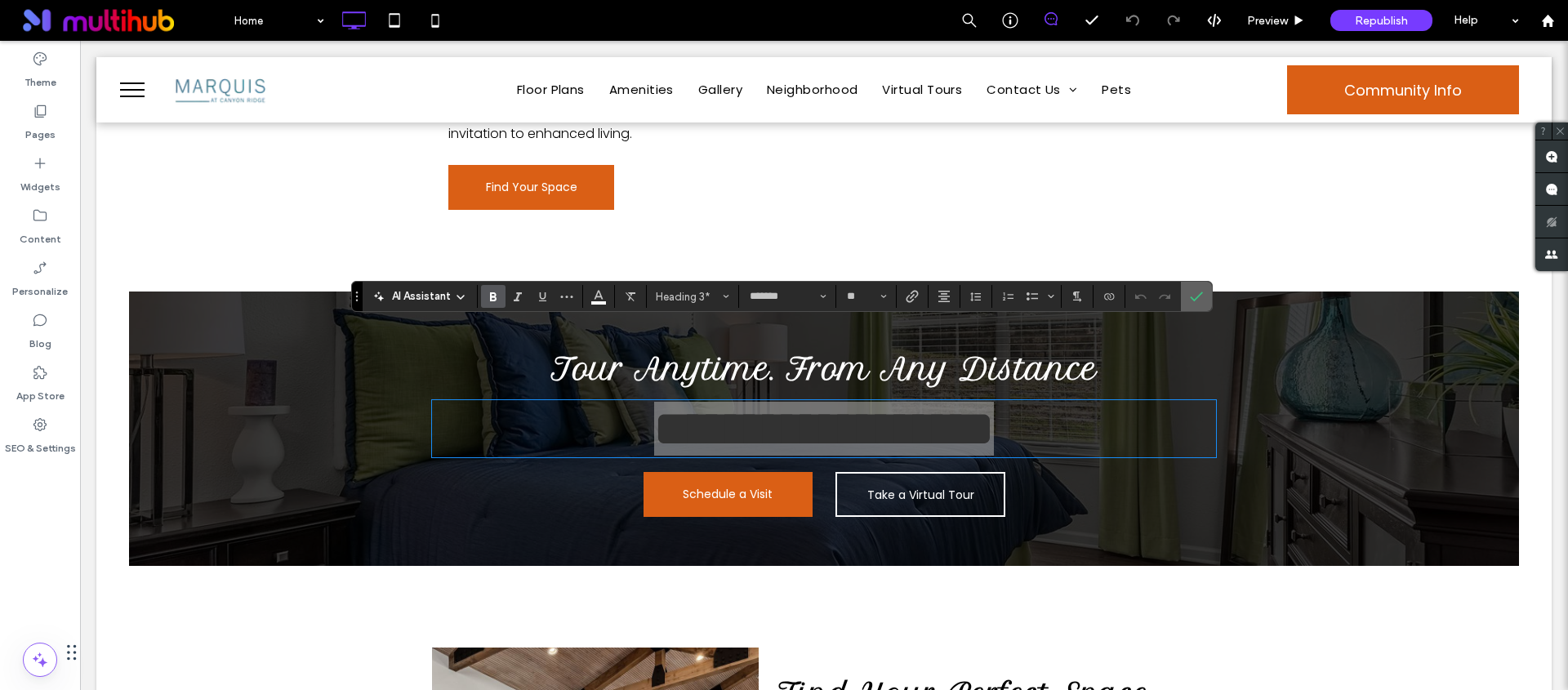
click at [1206, 295] on label "Confirm" at bounding box center [1197, 296] width 25 height 29
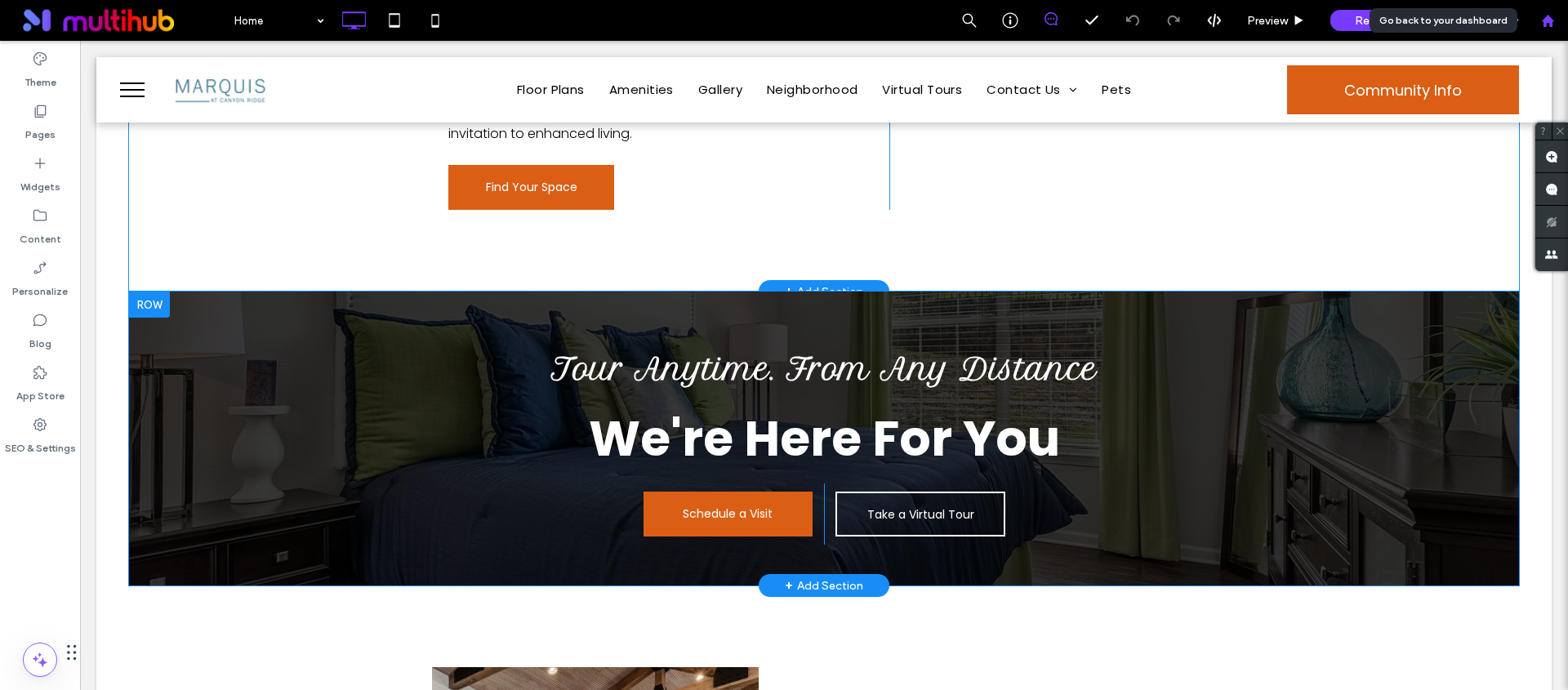
click at [1544, 25] on use at bounding box center [1547, 20] width 12 height 12
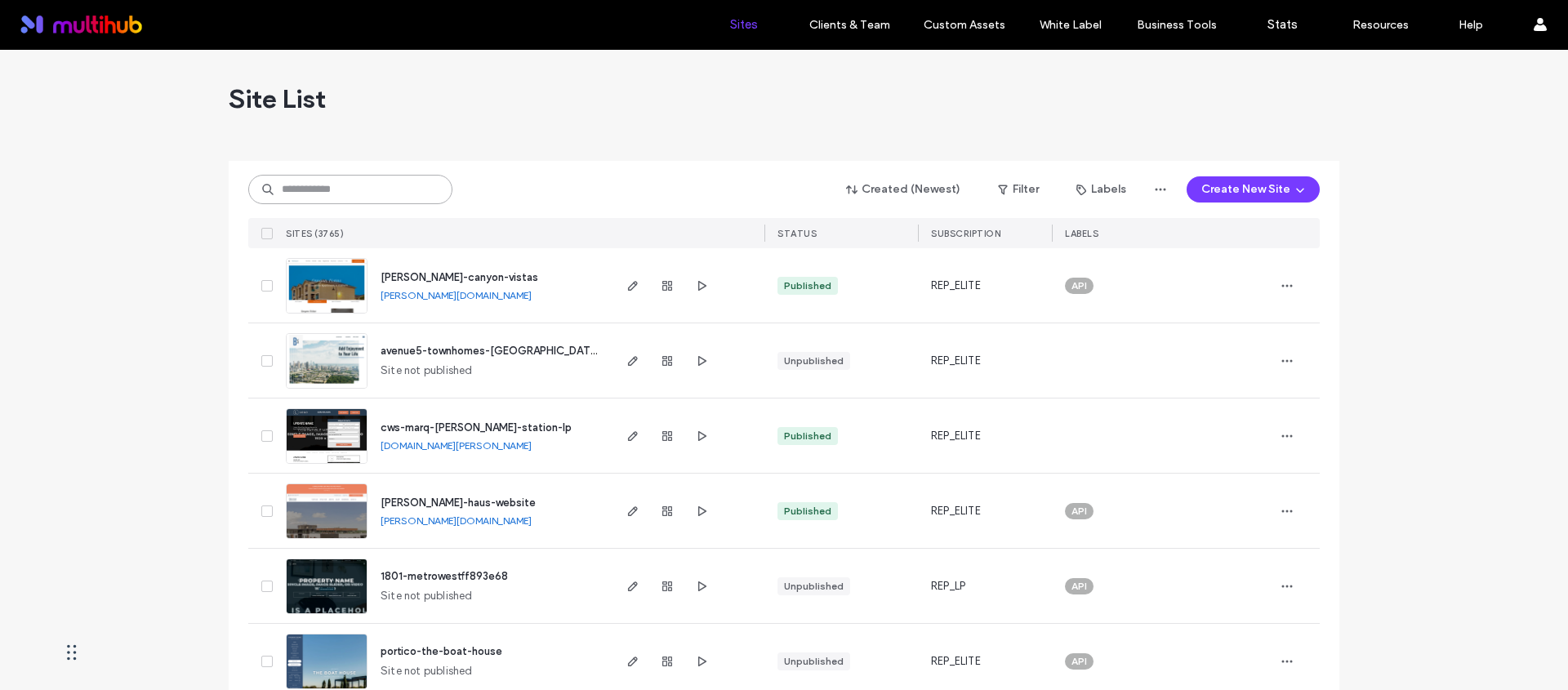
click at [365, 196] on input at bounding box center [350, 189] width 205 height 29
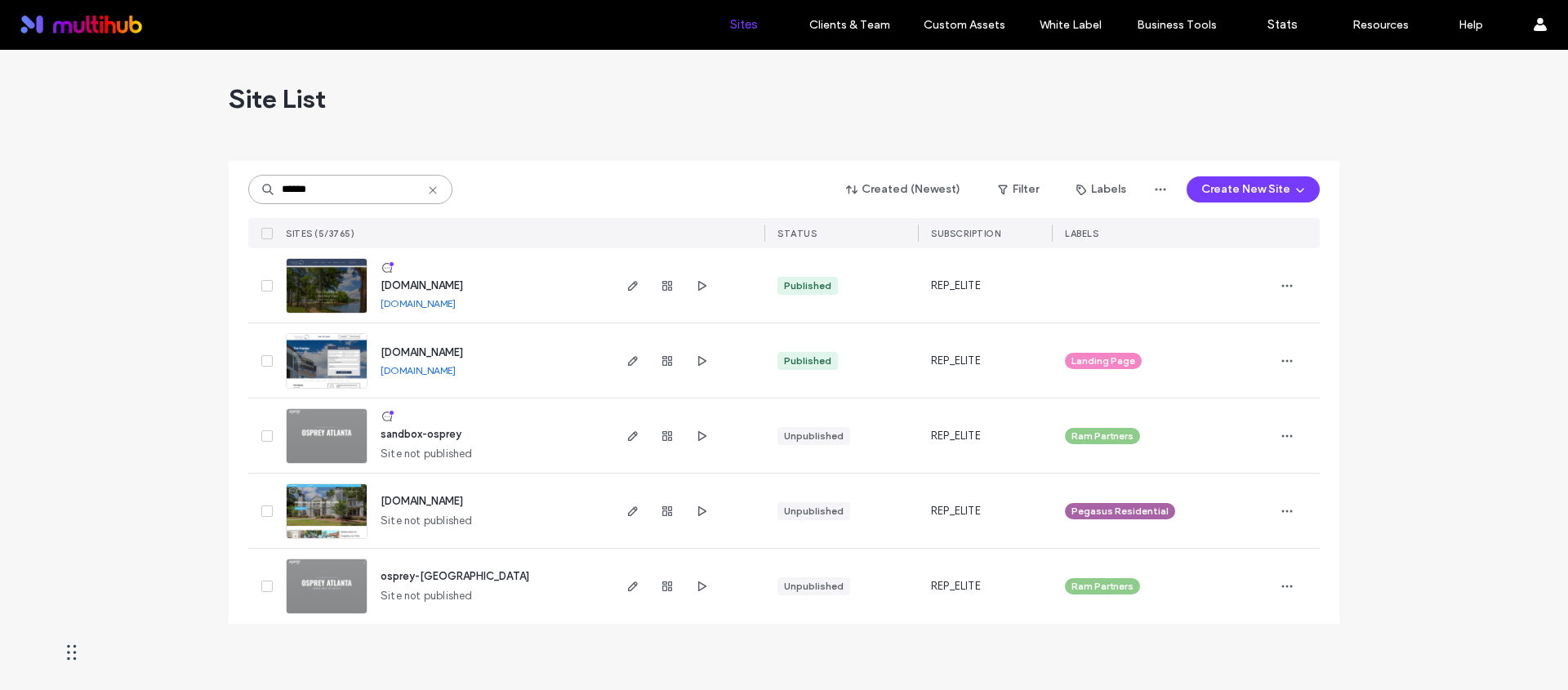
type input "******"
click at [463, 281] on span "[DOMAIN_NAME]" at bounding box center [422, 285] width 82 height 12
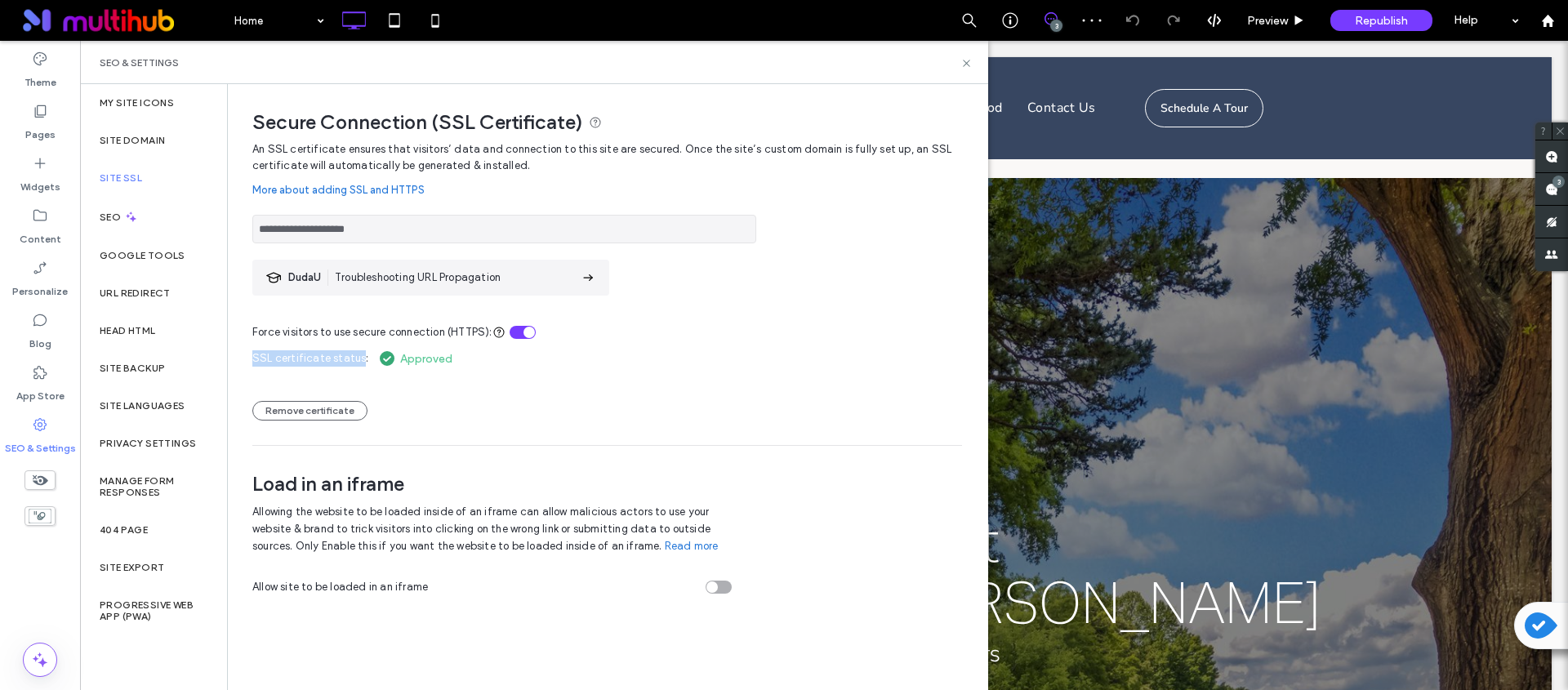
drag, startPoint x: 252, startPoint y: 360, endPoint x: 359, endPoint y: 352, distance: 107.3
click at [359, 352] on span "SSL certificate status:" at bounding box center [311, 358] width 116 height 16
click at [587, 393] on div "Remove certificate" at bounding box center [607, 402] width 710 height 36
click at [845, 235] on div "**********" at bounding box center [607, 224] width 710 height 37
drag, startPoint x: 373, startPoint y: 360, endPoint x: 454, endPoint y: 360, distance: 81.0
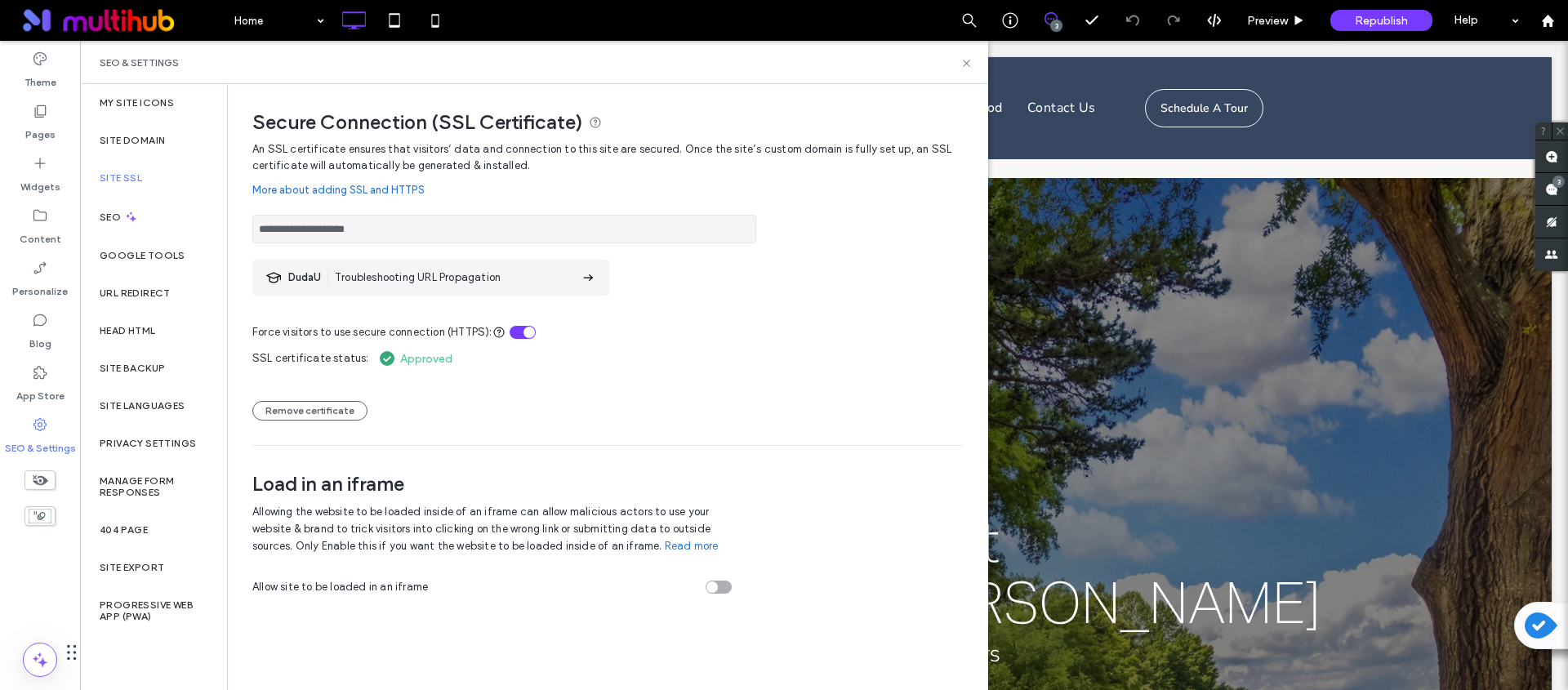
click at [454, 360] on div "SSL certificate status: Approved Remove certificate" at bounding box center [607, 381] width 710 height 80
click at [538, 363] on div "SSL certificate status: Approved Remove certificate" at bounding box center [607, 381] width 710 height 80
drag, startPoint x: 451, startPoint y: 360, endPoint x: 392, endPoint y: 360, distance: 59.0
click at [392, 360] on div "SSL certificate status: Approved Remove certificate" at bounding box center [607, 381] width 710 height 80
click at [146, 223] on div "SEO" at bounding box center [154, 217] width 147 height 40
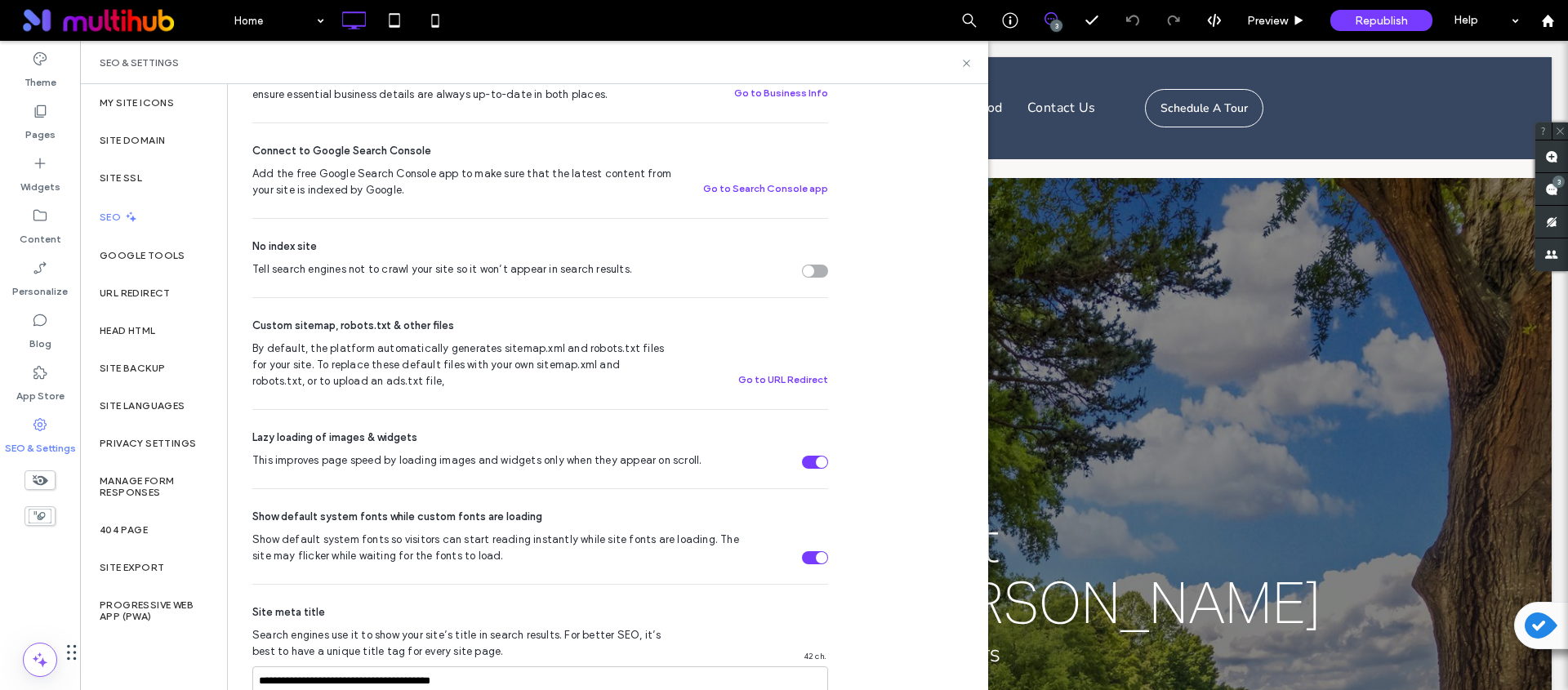
scroll to position [514, 0]
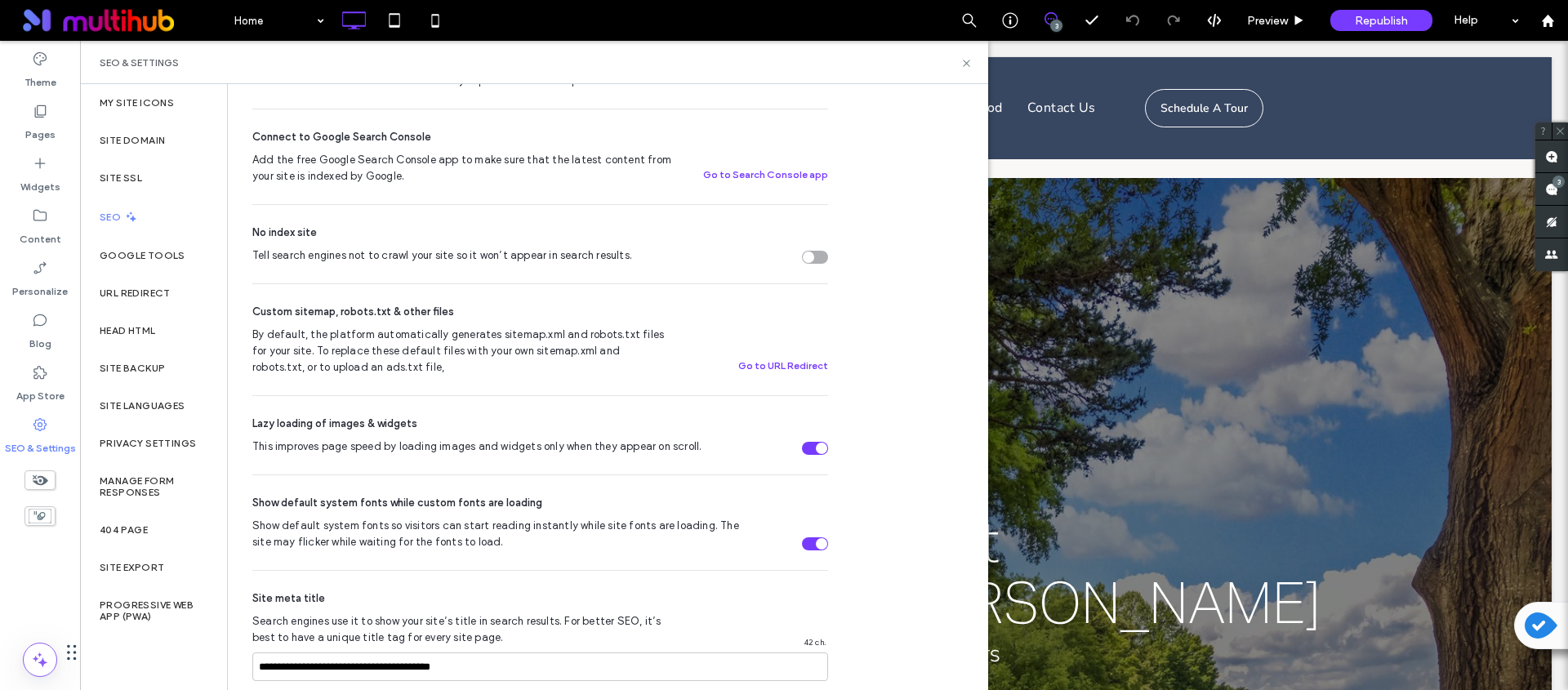
click at [821, 257] on div "Tell search engines not to crawl your site so it won’t appear in search results." at bounding box center [815, 257] width 27 height 13
click at [821, 259] on div "Tell search engines not to crawl your site so it won’t appear in search results." at bounding box center [821, 257] width 11 height 11
click at [1009, 18] on icon at bounding box center [1010, 20] width 16 height 16
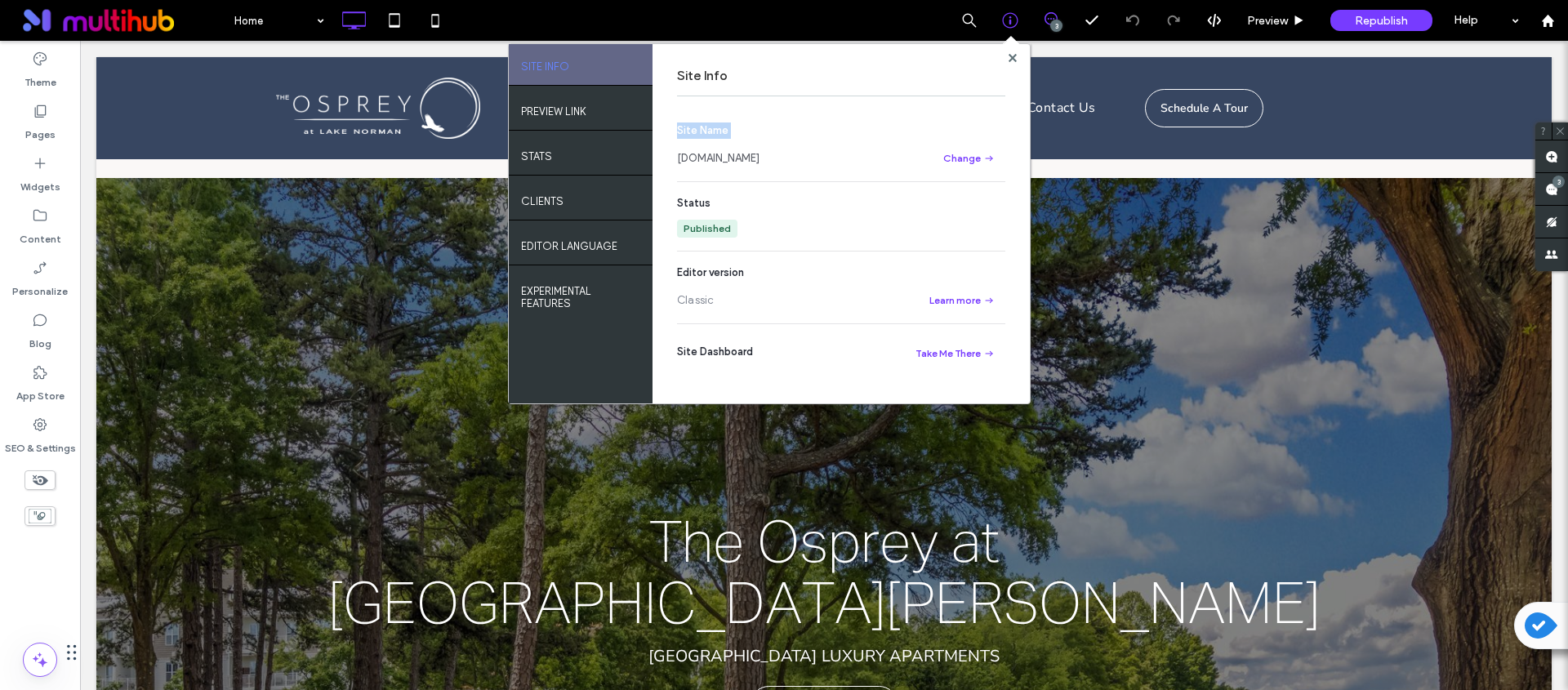
drag, startPoint x: 824, startPoint y: 171, endPoint x: 671, endPoint y: 166, distance: 153.1
click at [671, 166] on div "Site Info Site Name www.livetheosprey.com Change Status Published Editor versio…" at bounding box center [840, 224] width 377 height 360
copy header "Site Name"
click at [1011, 57] on use at bounding box center [1012, 57] width 9 height 9
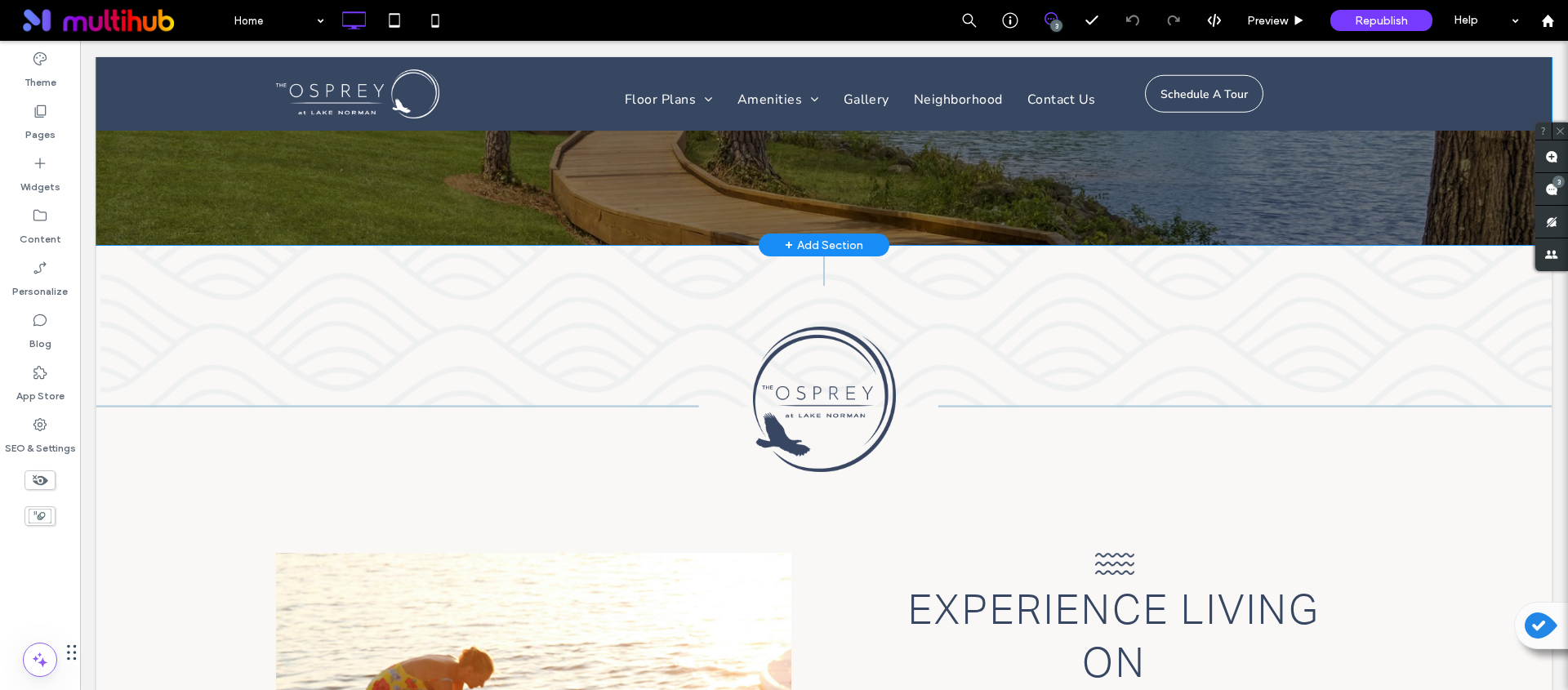
scroll to position [0, 0]
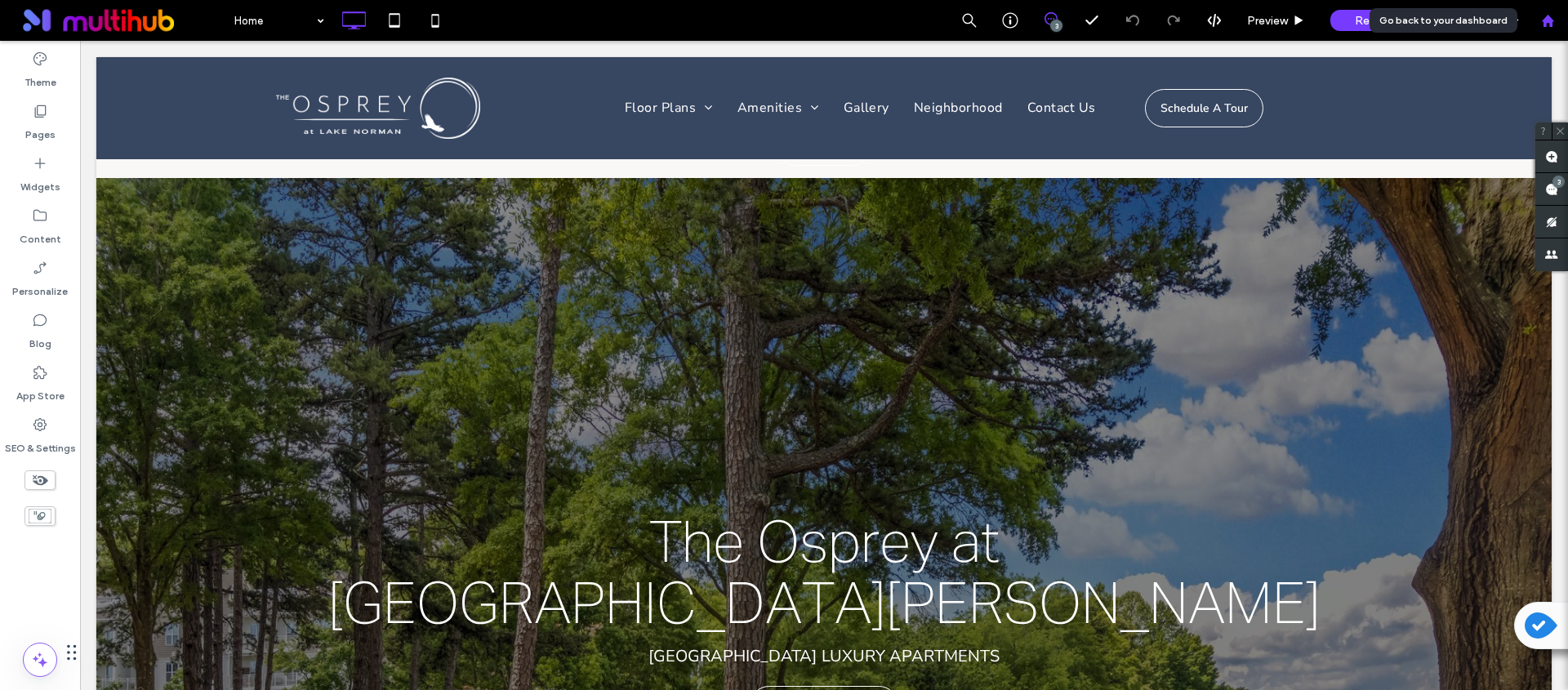
click at [1556, 27] on div at bounding box center [1547, 21] width 41 height 41
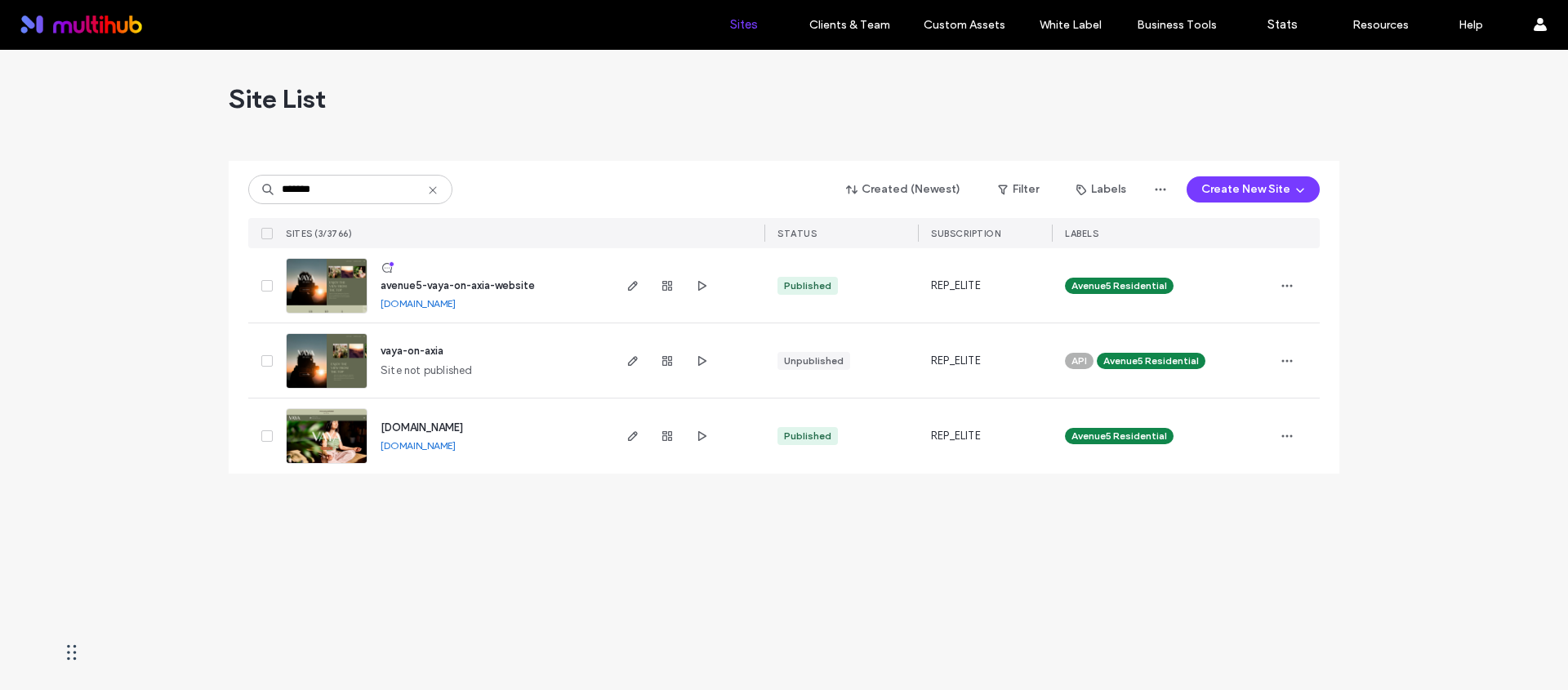
type input "*******"
click at [463, 427] on span "[DOMAIN_NAME]" at bounding box center [422, 427] width 82 height 12
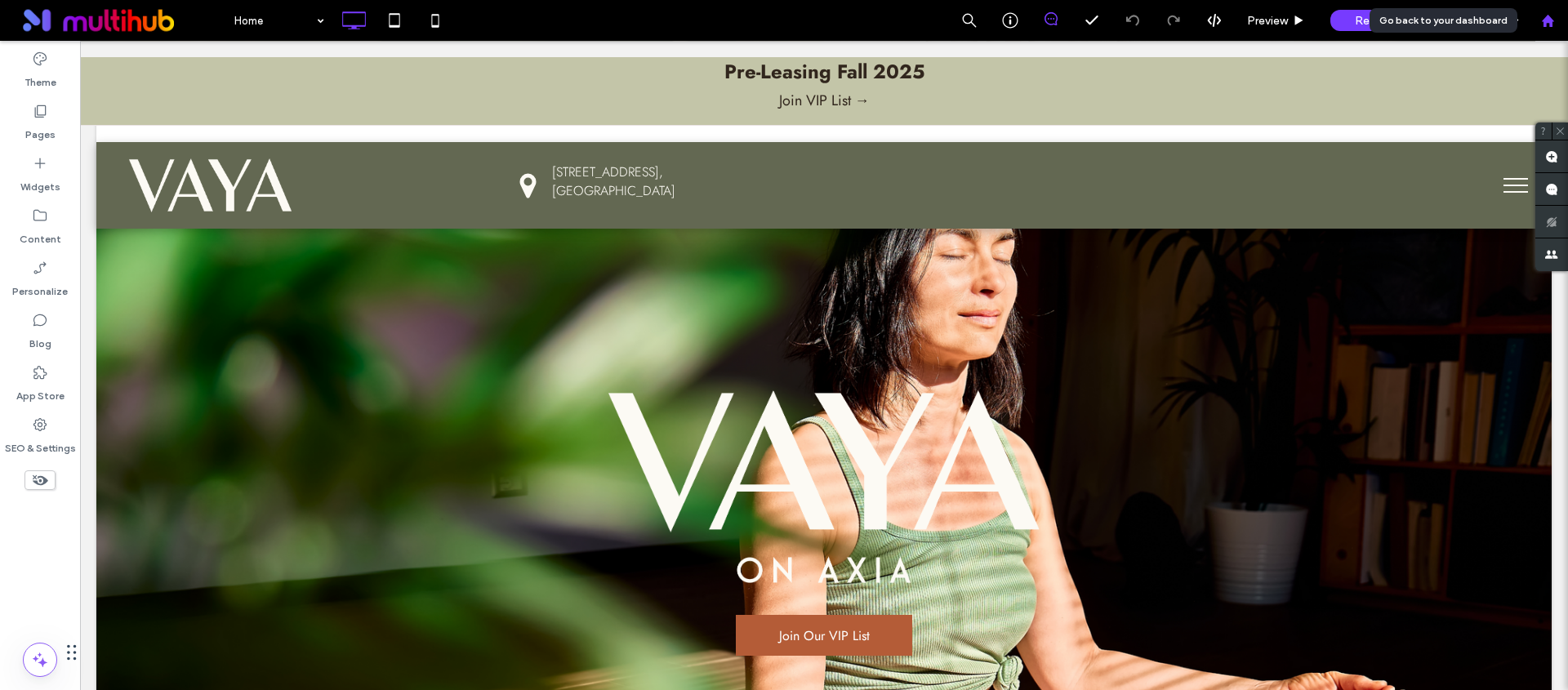
click at [1550, 30] on div at bounding box center [1547, 21] width 41 height 41
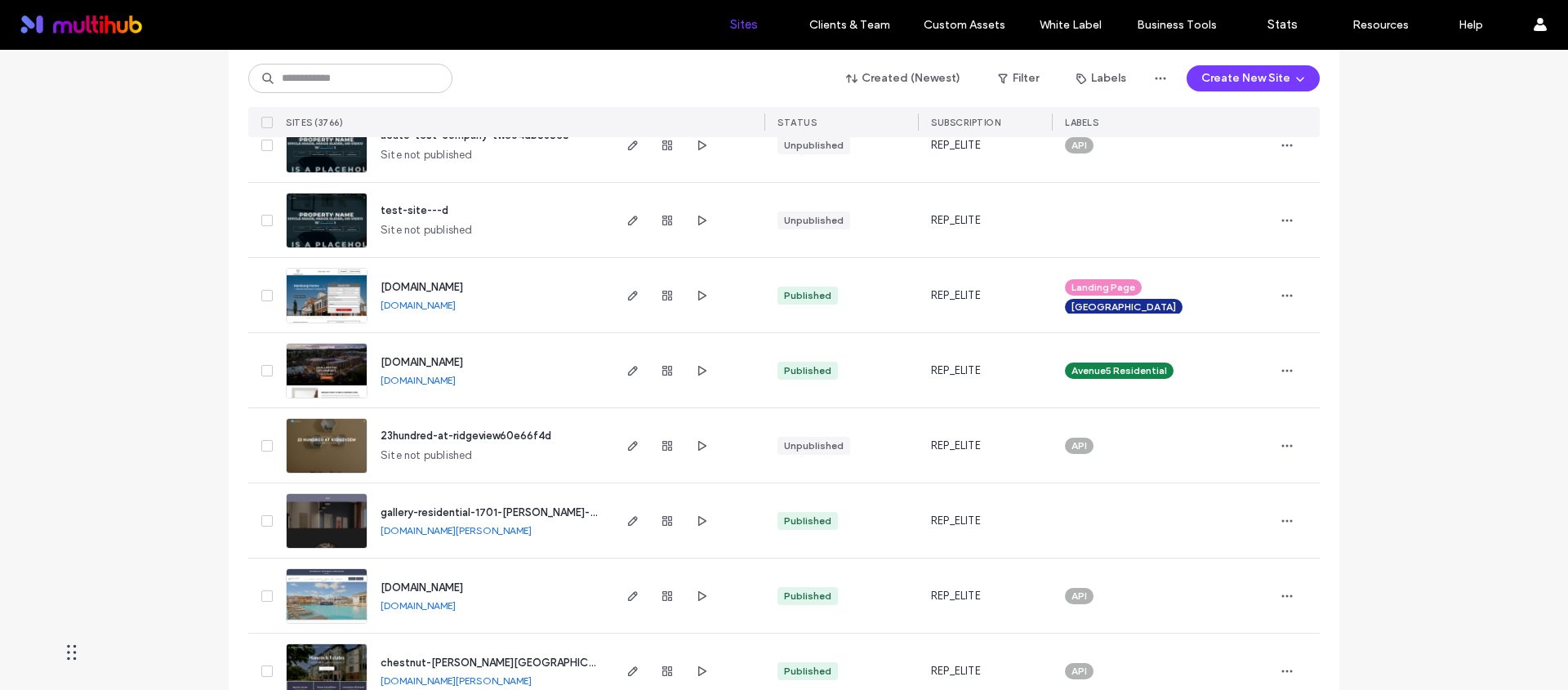
scroll to position [2560, 0]
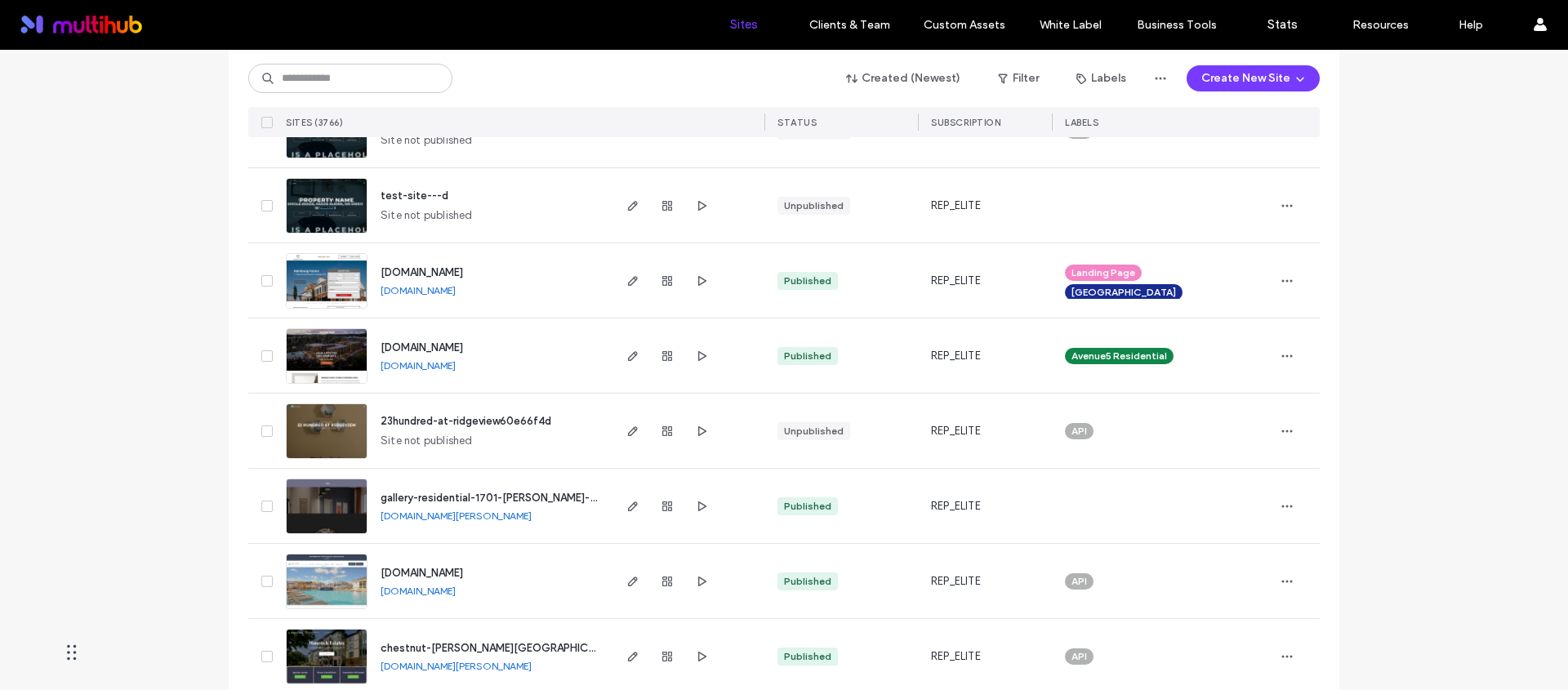
click at [463, 345] on span "[DOMAIN_NAME]" at bounding box center [422, 348] width 82 height 12
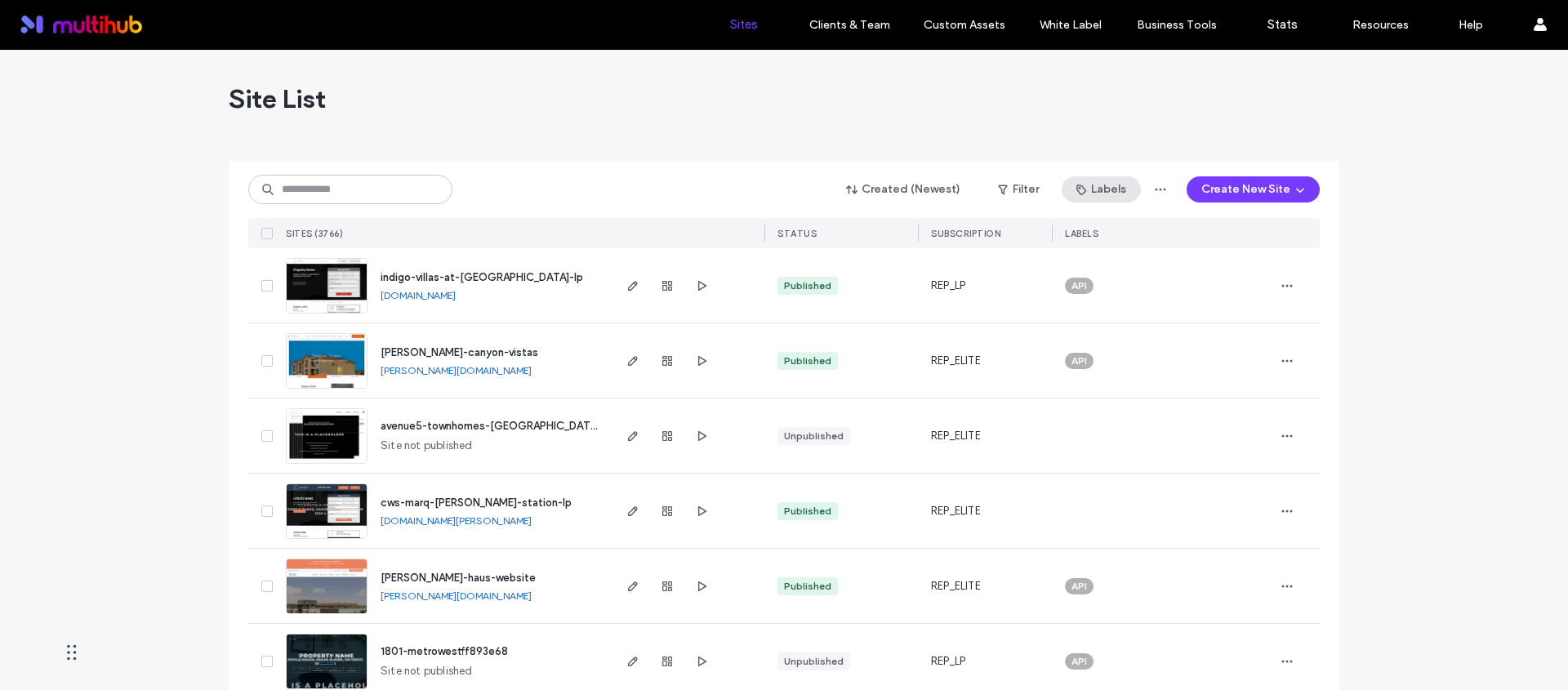
click at [1110, 183] on button "Labels" at bounding box center [1101, 189] width 80 height 27
click at [796, 158] on div at bounding box center [784, 154] width 1111 height 13
